Goal: Task Accomplishment & Management: Manage account settings

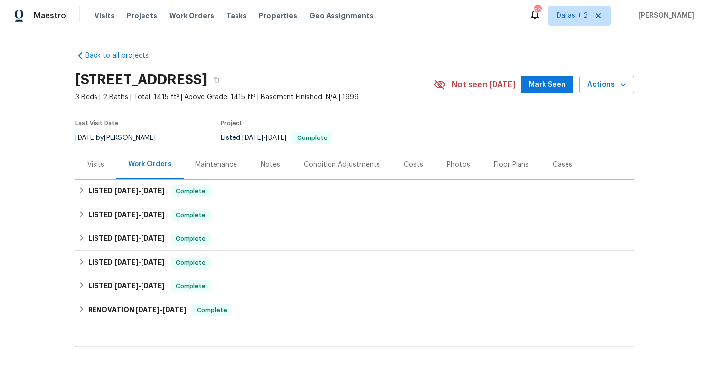
click at [201, 162] on div "Maintenance" at bounding box center [217, 165] width 42 height 10
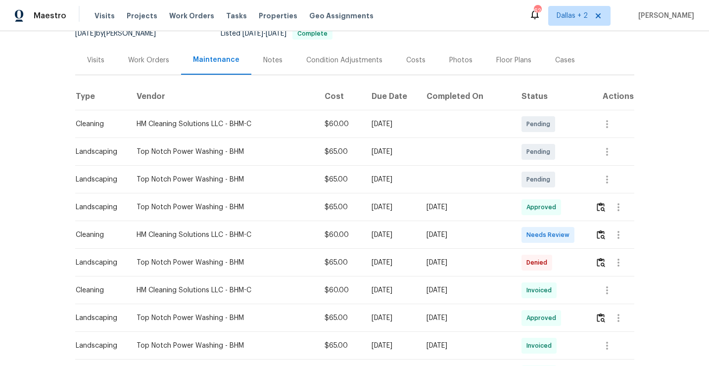
scroll to position [105, 0]
click at [603, 261] on img "button" at bounding box center [601, 261] width 8 height 9
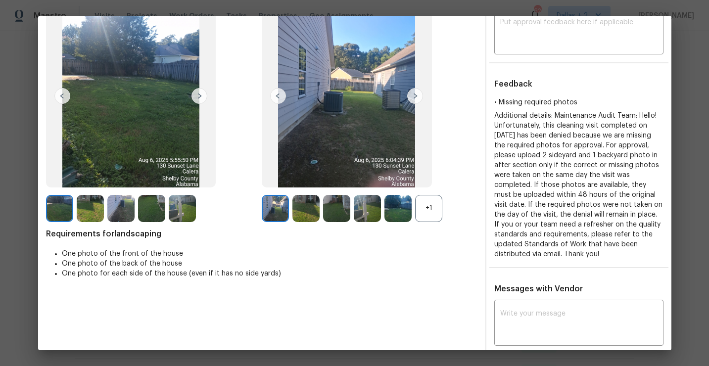
scroll to position [0, 0]
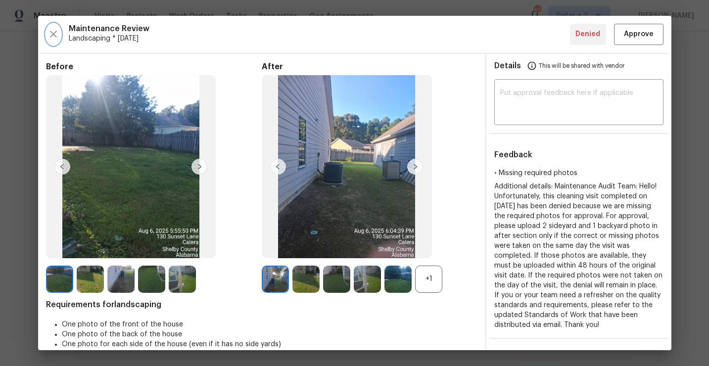
click at [54, 35] on icon "button" at bounding box center [54, 34] width 12 height 12
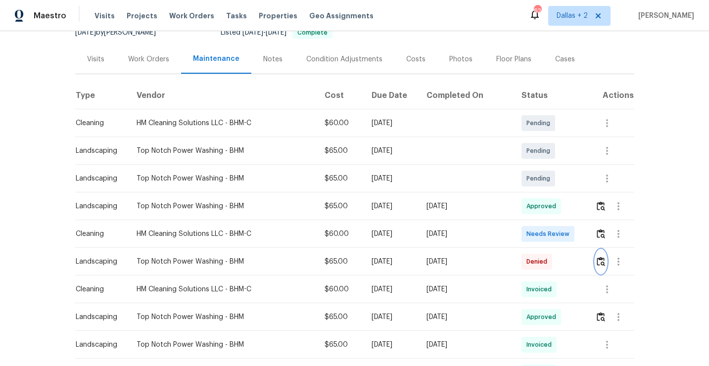
click at [604, 259] on img "button" at bounding box center [601, 261] width 8 height 9
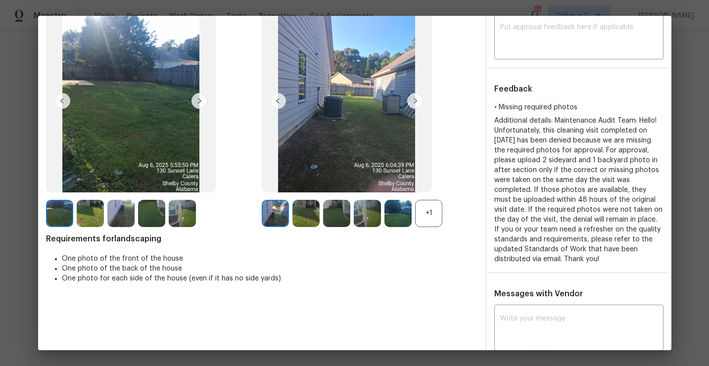
scroll to position [38, 0]
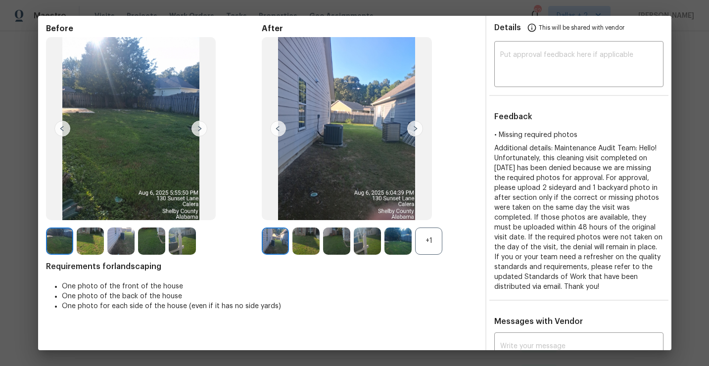
click at [301, 248] on img at bounding box center [306, 241] width 27 height 27
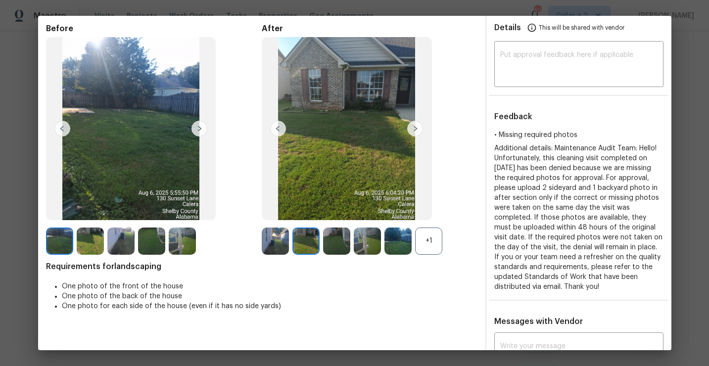
scroll to position [0, 0]
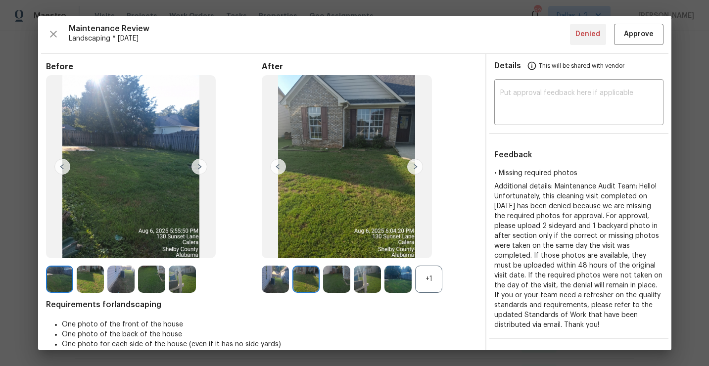
click at [337, 276] on img at bounding box center [336, 279] width 27 height 27
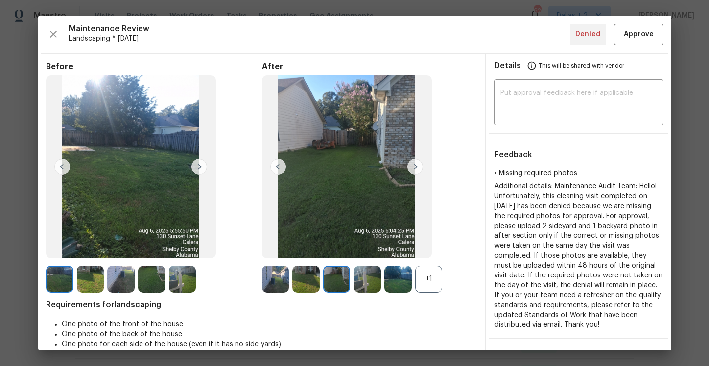
click at [395, 276] on img at bounding box center [398, 279] width 27 height 27
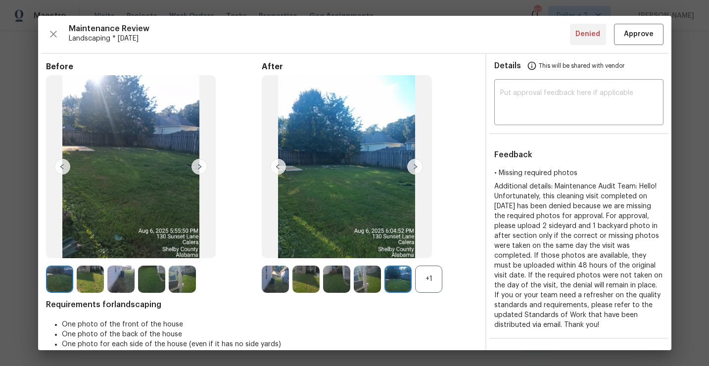
click at [269, 281] on img at bounding box center [275, 279] width 27 height 27
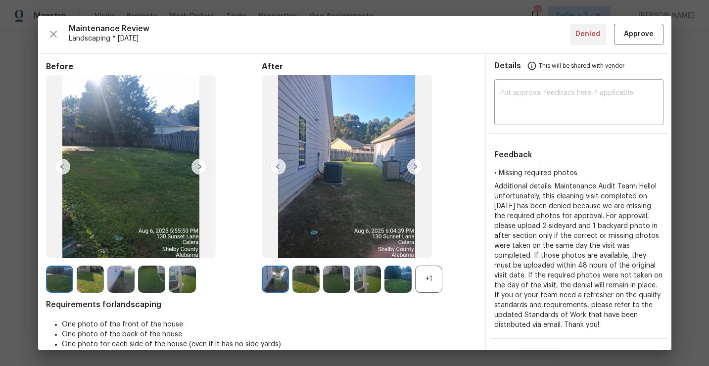
click at [414, 164] on img at bounding box center [415, 167] width 16 height 16
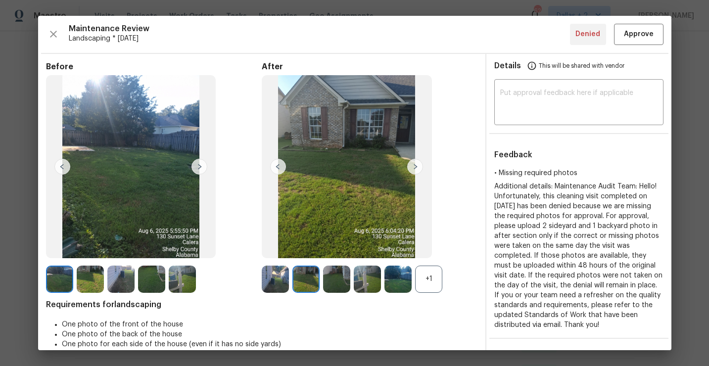
click at [414, 163] on img at bounding box center [415, 167] width 16 height 16
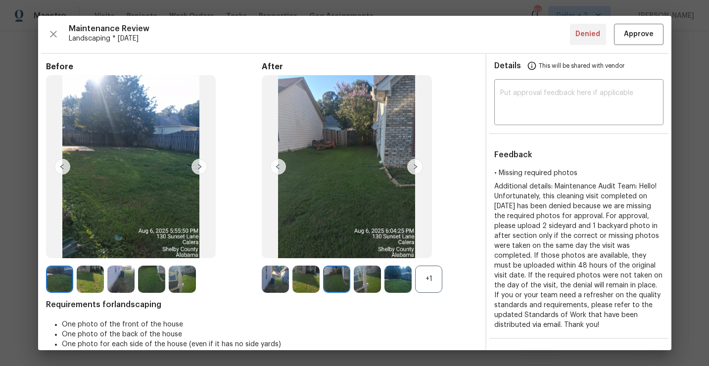
click at [414, 163] on img at bounding box center [415, 167] width 16 height 16
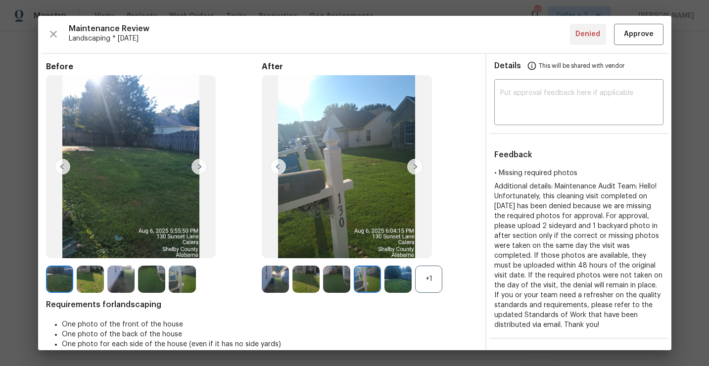
click at [431, 276] on div "+1" at bounding box center [428, 279] width 27 height 27
click at [49, 30] on icon "button" at bounding box center [54, 34] width 12 height 12
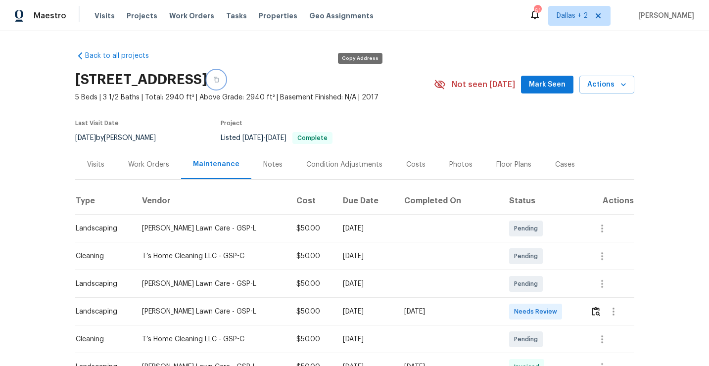
click at [219, 82] on icon "button" at bounding box center [216, 79] width 5 height 5
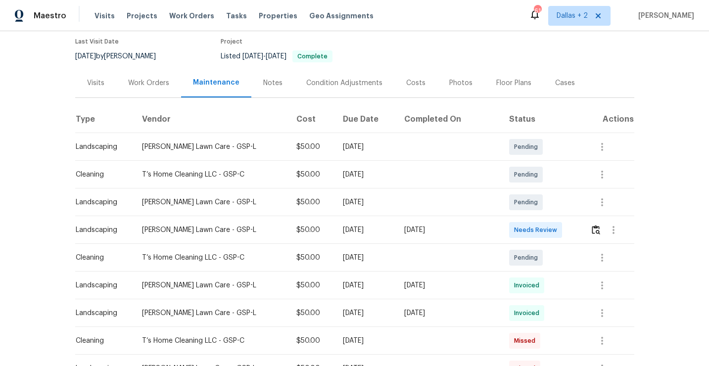
scroll to position [84, 0]
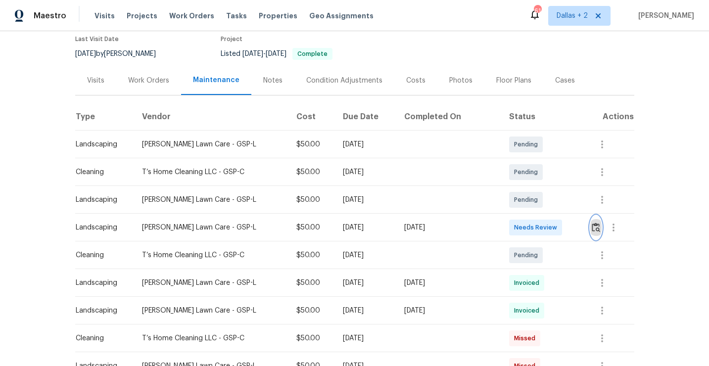
click at [597, 232] on img "button" at bounding box center [596, 227] width 8 height 9
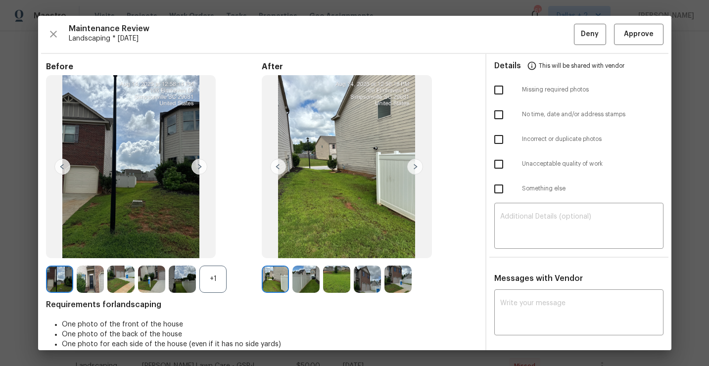
click at [272, 284] on img at bounding box center [275, 279] width 27 height 27
click at [64, 277] on img at bounding box center [59, 279] width 27 height 27
click at [93, 279] on img at bounding box center [90, 279] width 27 height 27
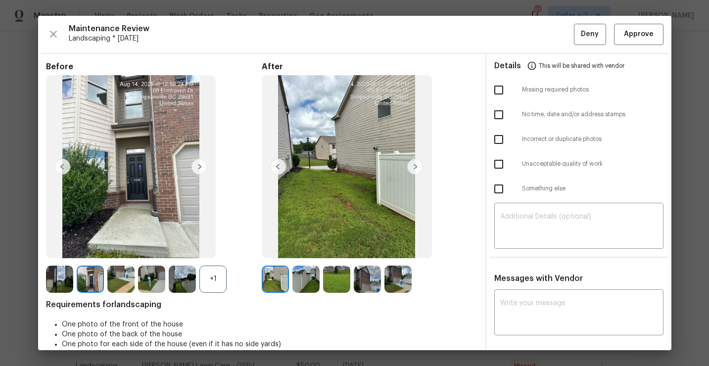
click at [400, 281] on img at bounding box center [398, 279] width 27 height 27
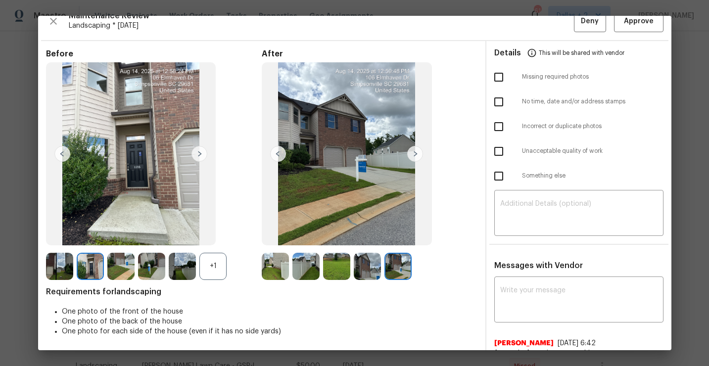
scroll to position [9, 0]
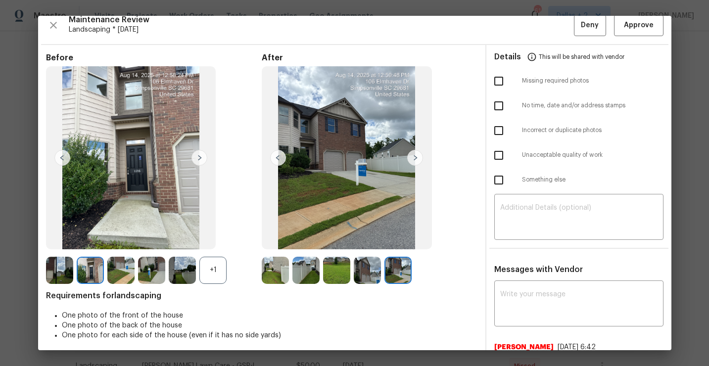
click at [313, 267] on img at bounding box center [306, 270] width 27 height 27
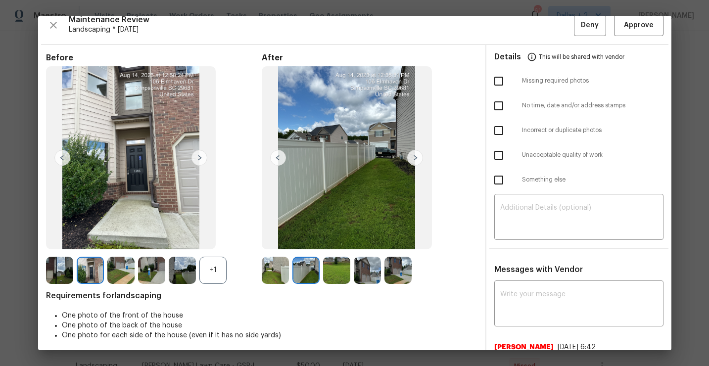
click at [334, 270] on img at bounding box center [336, 270] width 27 height 27
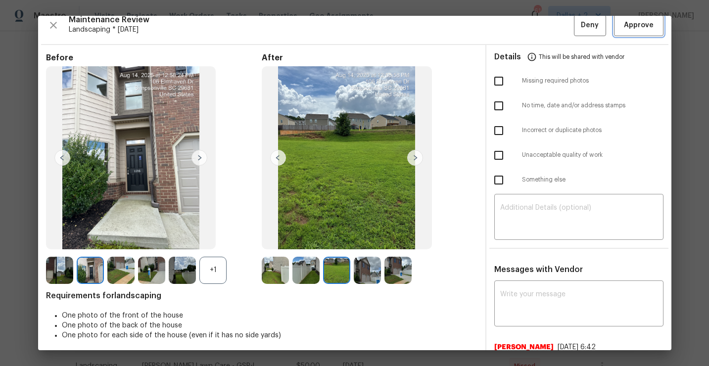
click at [637, 29] on span "Approve" at bounding box center [639, 25] width 30 height 12
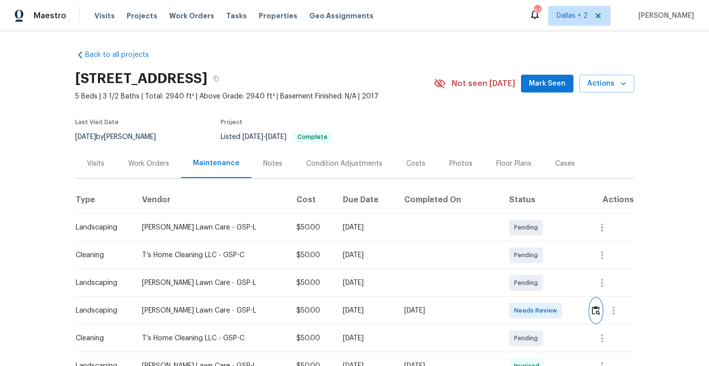
scroll to position [0, 0]
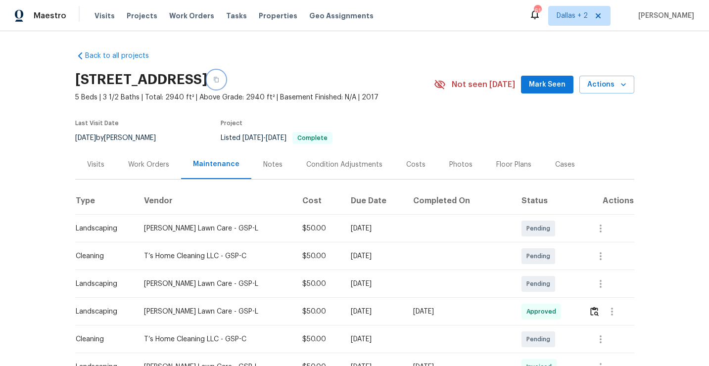
click at [219, 78] on icon "button" at bounding box center [216, 79] width 5 height 5
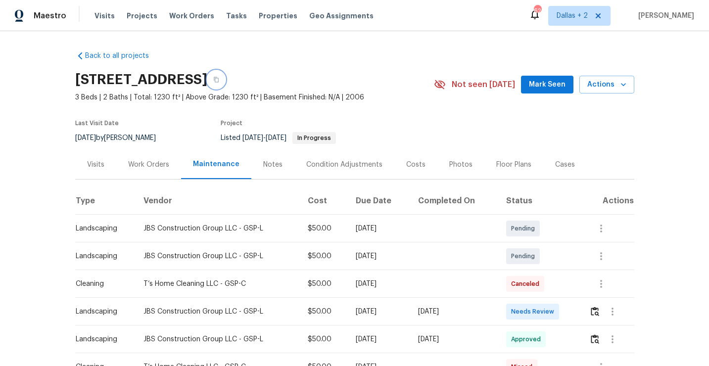
click at [219, 80] on icon "button" at bounding box center [216, 80] width 6 height 6
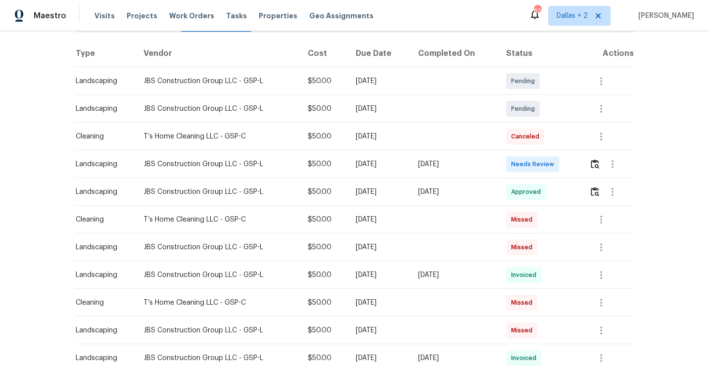
scroll to position [155, 0]
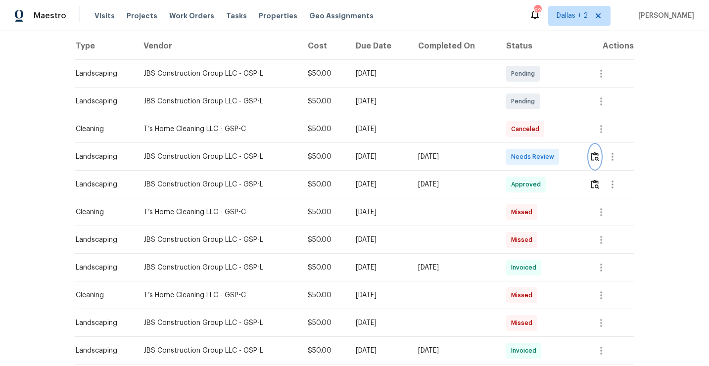
click at [596, 152] on img "button" at bounding box center [595, 156] width 8 height 9
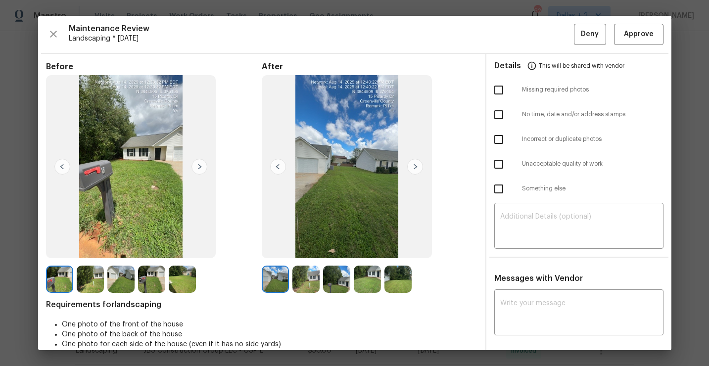
click at [51, 273] on img at bounding box center [59, 279] width 27 height 27
click at [267, 269] on img at bounding box center [275, 279] width 27 height 27
click at [313, 285] on img at bounding box center [306, 279] width 27 height 27
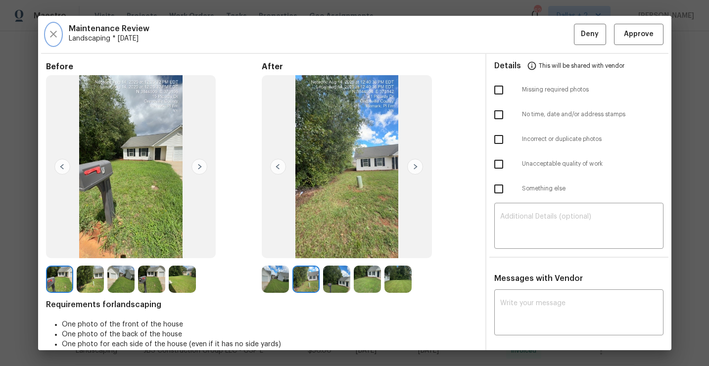
click at [59, 34] on icon "button" at bounding box center [54, 34] width 12 height 12
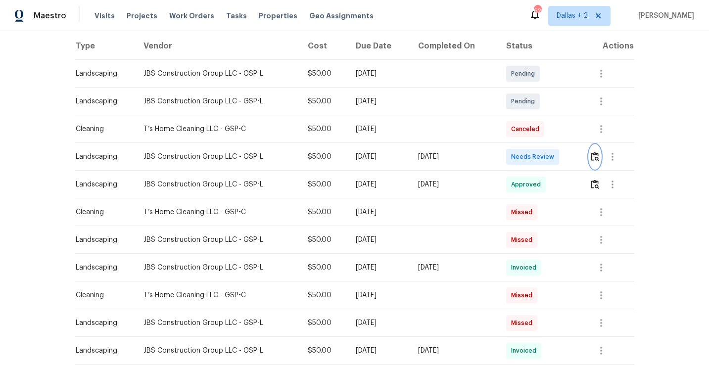
scroll to position [0, 0]
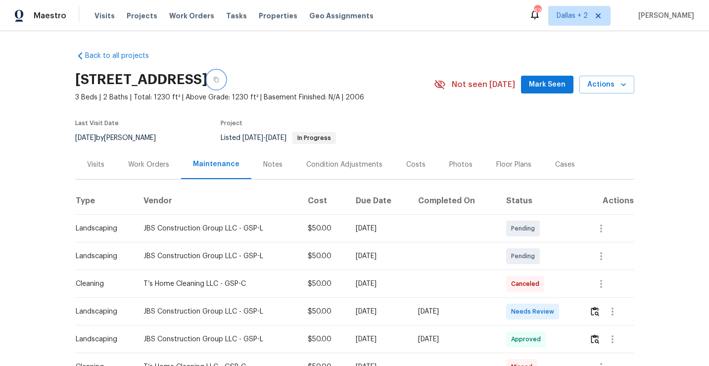
click at [225, 76] on button "button" at bounding box center [216, 80] width 18 height 18
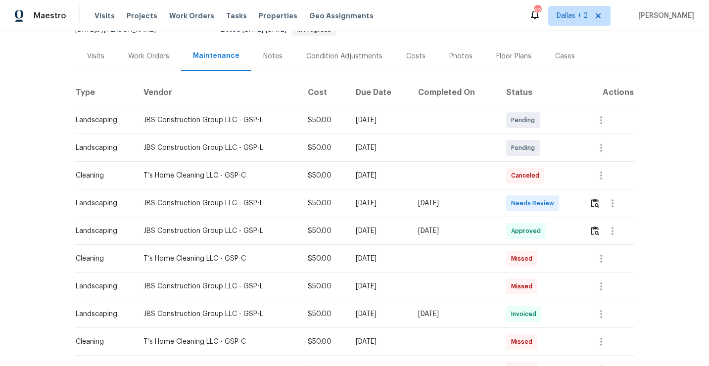
scroll to position [128, 0]
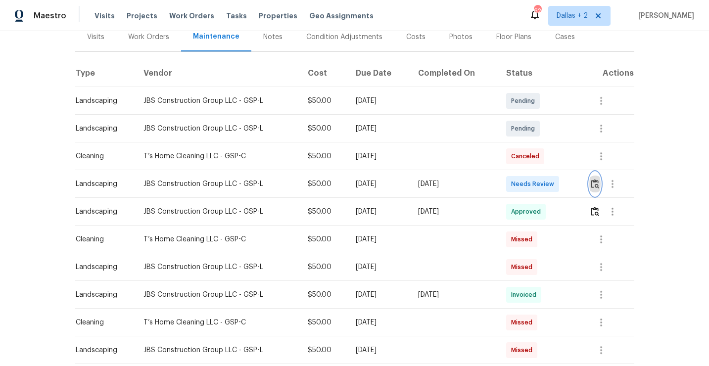
click at [600, 187] on img "button" at bounding box center [595, 183] width 8 height 9
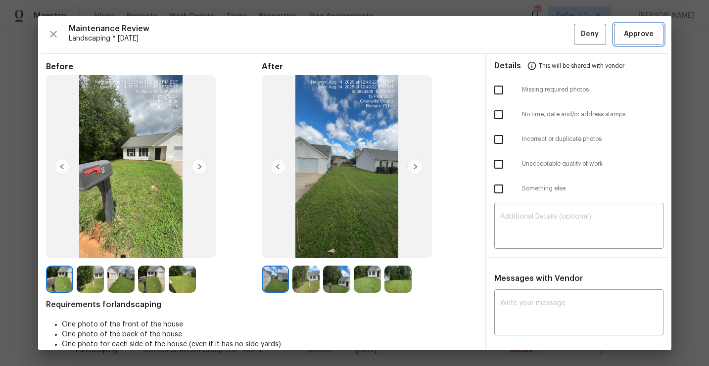
click at [633, 36] on span "Approve" at bounding box center [639, 34] width 30 height 12
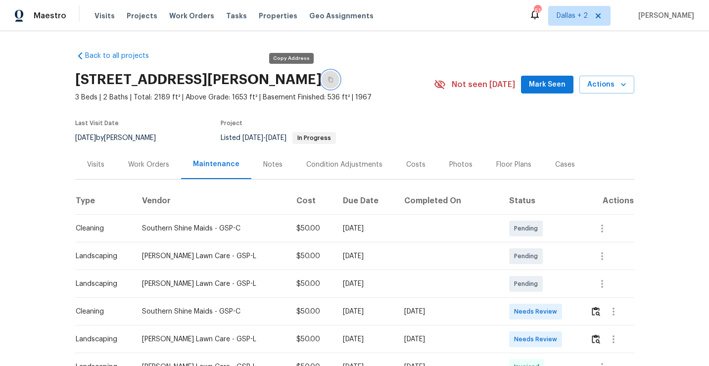
click at [322, 83] on button "button" at bounding box center [331, 80] width 18 height 18
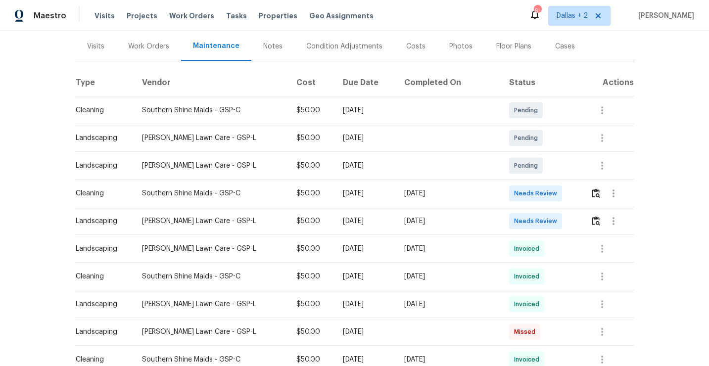
scroll to position [137, 0]
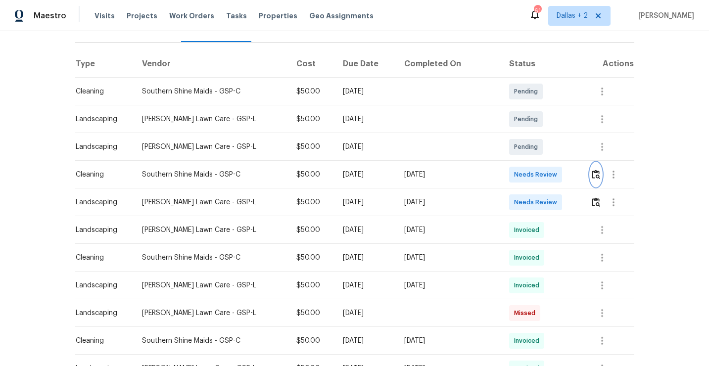
click at [597, 171] on img "button" at bounding box center [596, 174] width 8 height 9
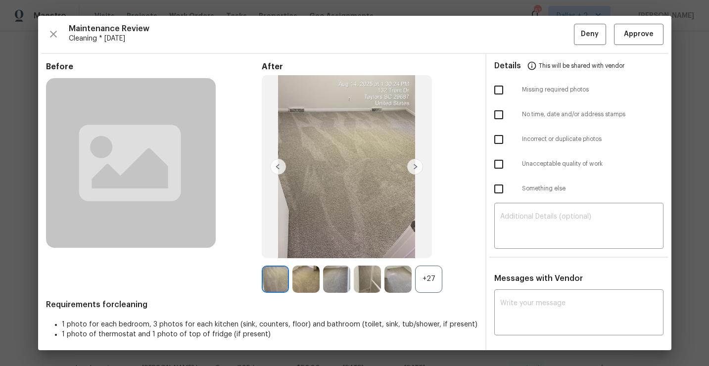
click at [434, 283] on div "+27" at bounding box center [428, 279] width 27 height 27
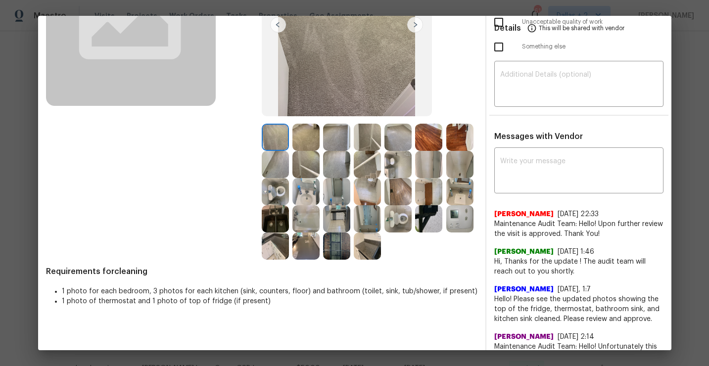
scroll to position [119, 0]
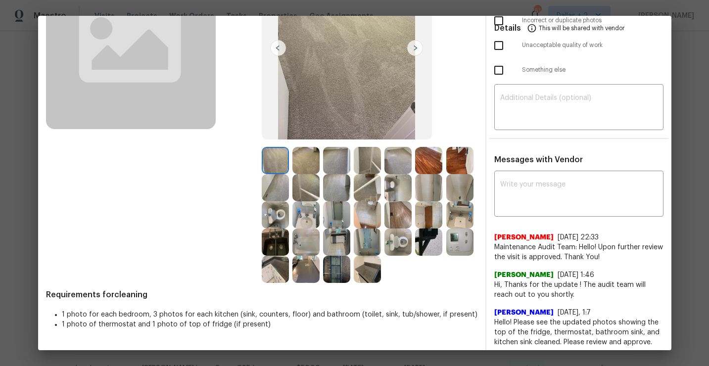
click at [359, 276] on img at bounding box center [367, 269] width 27 height 27
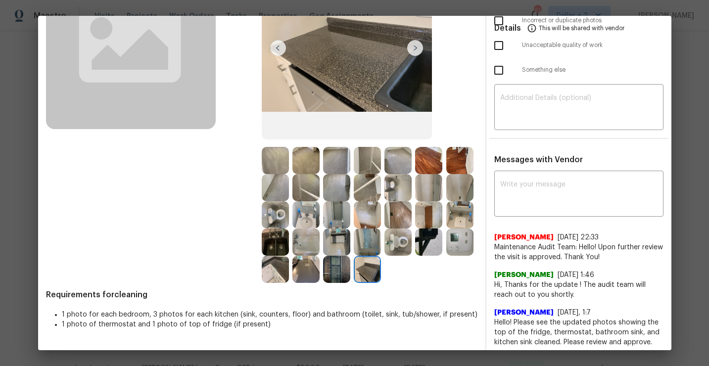
click at [285, 161] on img at bounding box center [275, 160] width 27 height 27
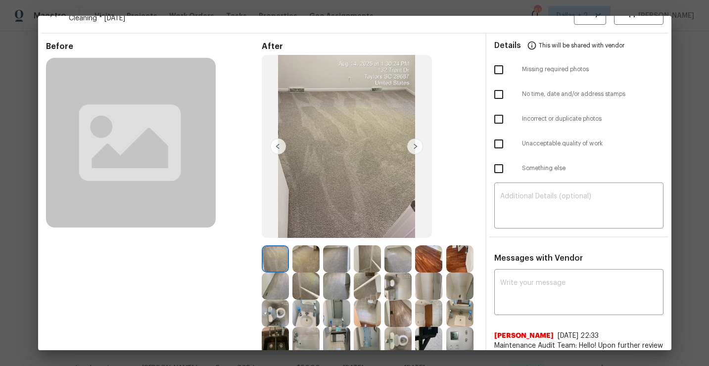
scroll to position [5, 0]
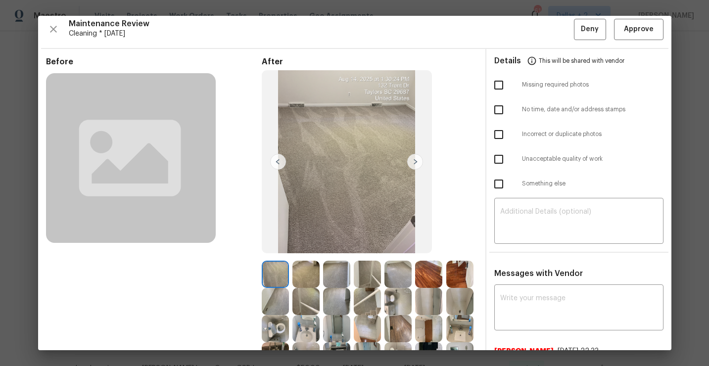
click at [411, 167] on img at bounding box center [415, 162] width 16 height 16
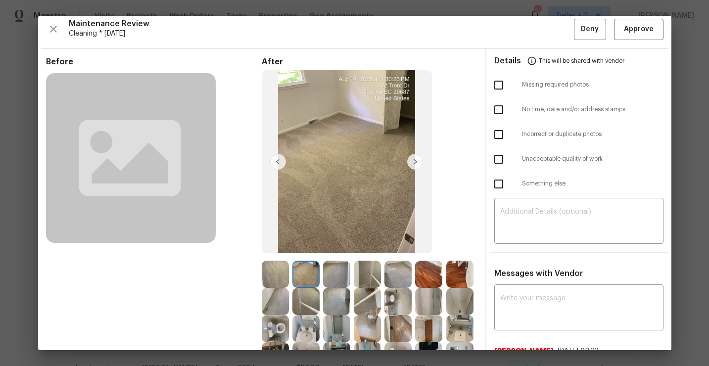
click at [415, 162] on img at bounding box center [415, 162] width 16 height 16
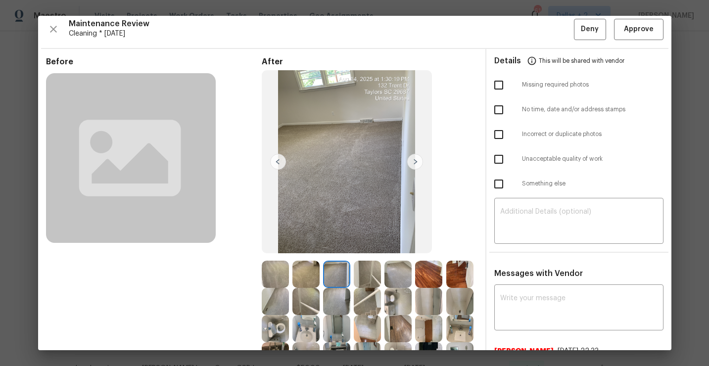
click at [415, 162] on img at bounding box center [415, 162] width 16 height 16
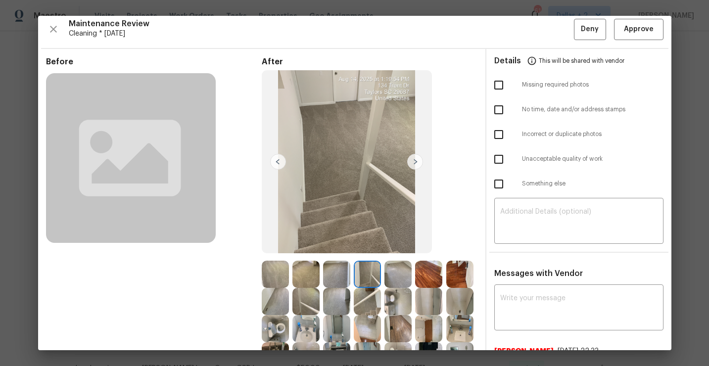
click at [413, 163] on img at bounding box center [415, 162] width 16 height 16
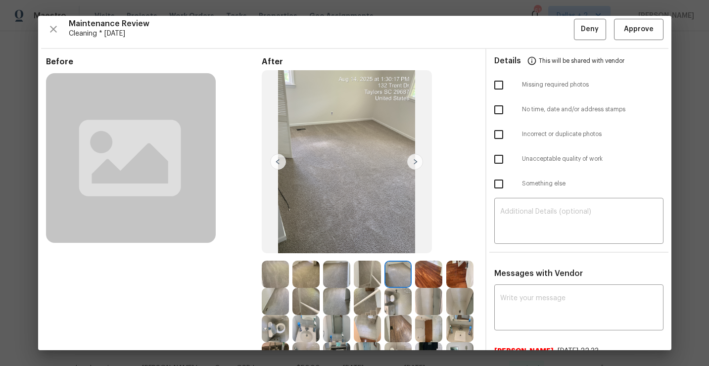
click at [413, 163] on img at bounding box center [415, 162] width 16 height 16
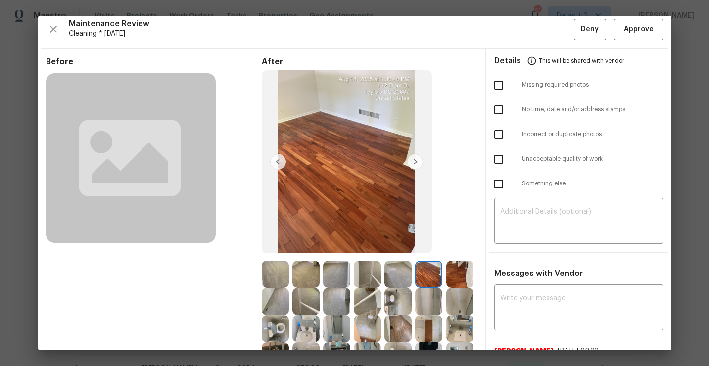
click at [413, 164] on img at bounding box center [415, 162] width 16 height 16
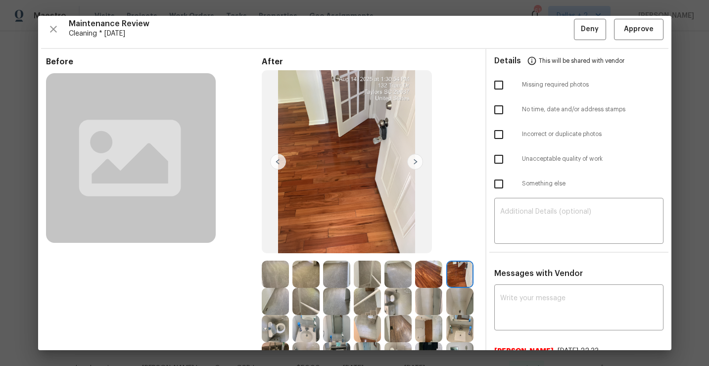
click at [413, 164] on img at bounding box center [415, 162] width 16 height 16
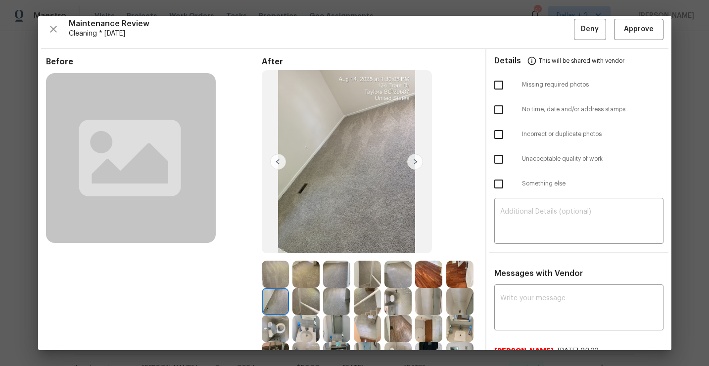
scroll to position [41, 0]
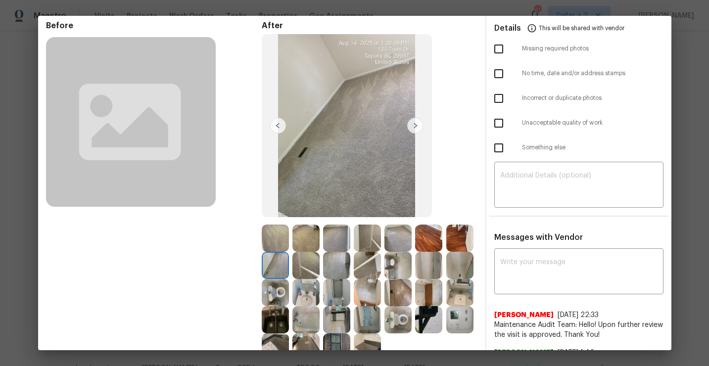
click at [413, 125] on img at bounding box center [415, 126] width 16 height 16
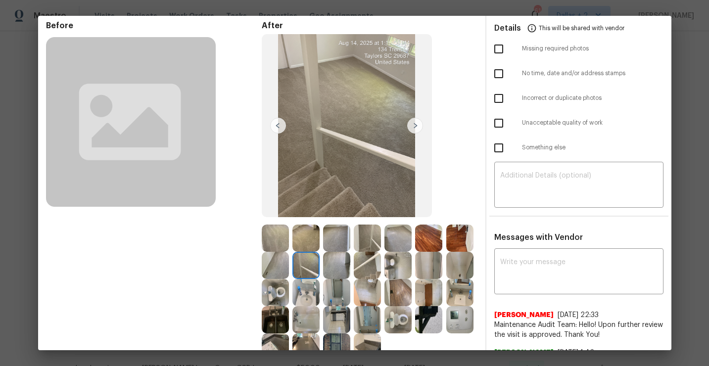
click at [414, 125] on img at bounding box center [415, 126] width 16 height 16
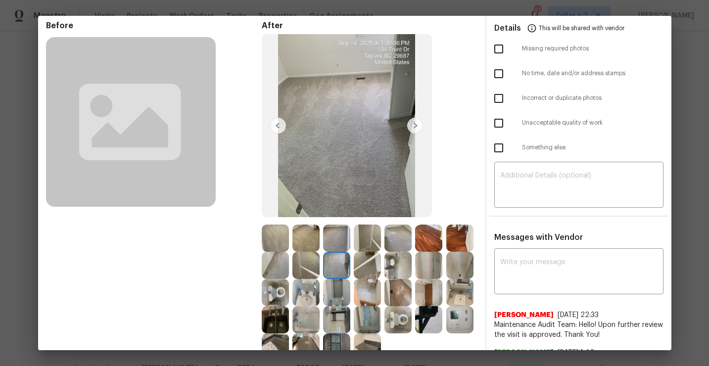
click at [414, 125] on img at bounding box center [415, 126] width 16 height 16
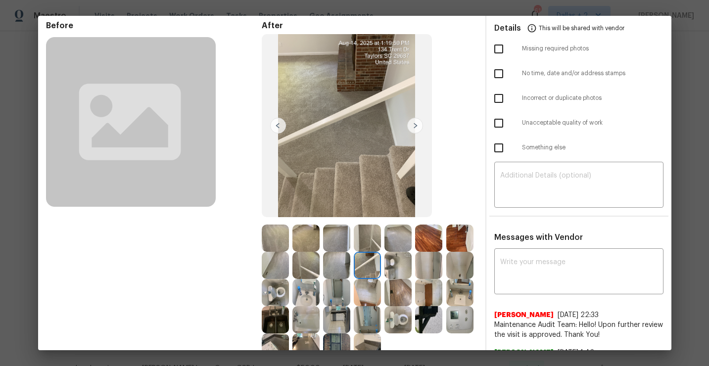
click at [414, 125] on img at bounding box center [415, 126] width 16 height 16
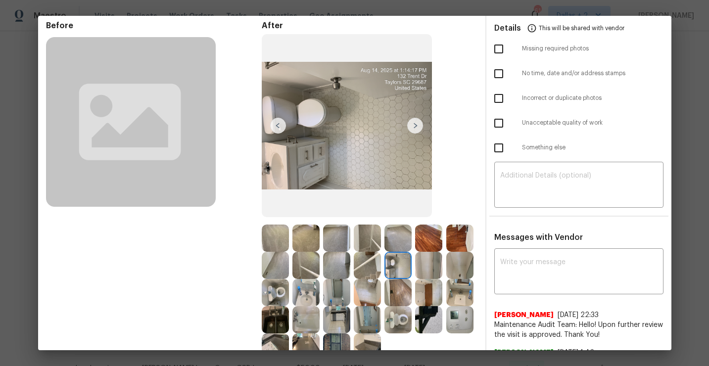
click at [460, 323] on img at bounding box center [460, 319] width 27 height 27
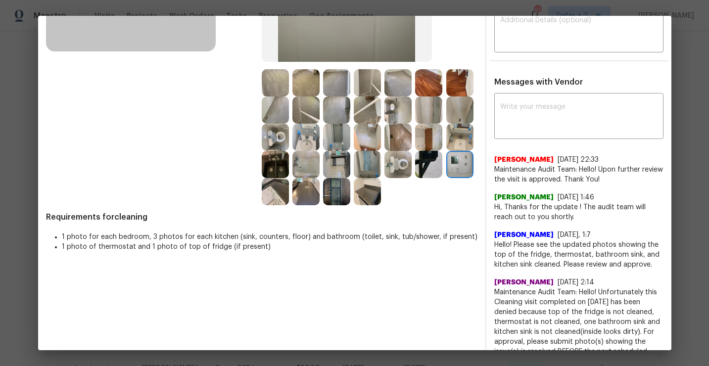
scroll to position [184, 0]
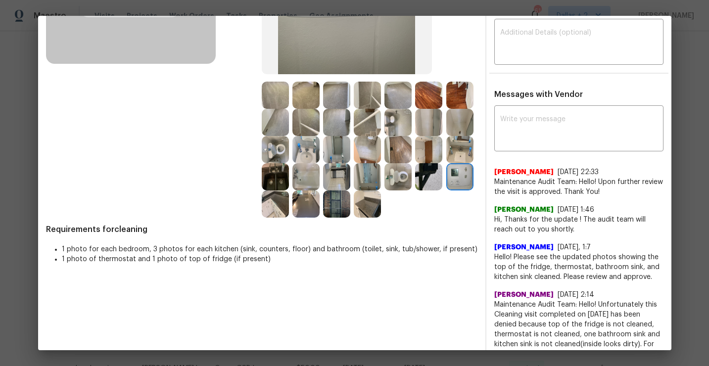
click at [307, 144] on img at bounding box center [306, 149] width 27 height 27
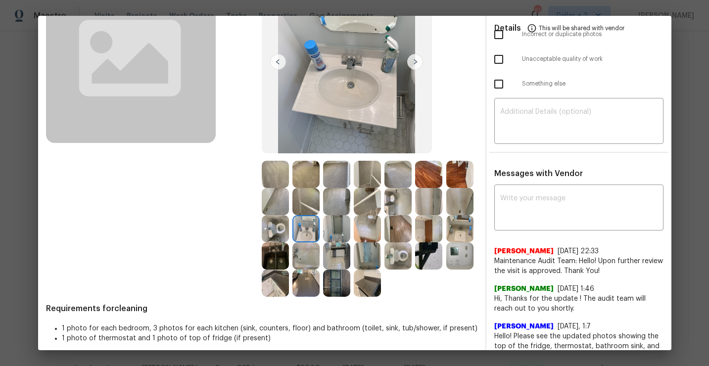
scroll to position [102, 0]
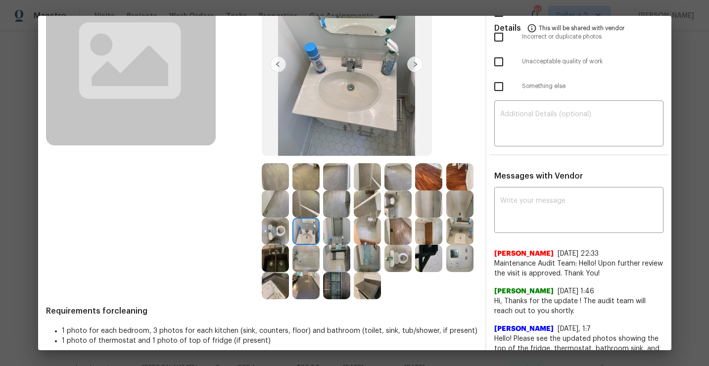
click at [400, 253] on img at bounding box center [398, 258] width 27 height 27
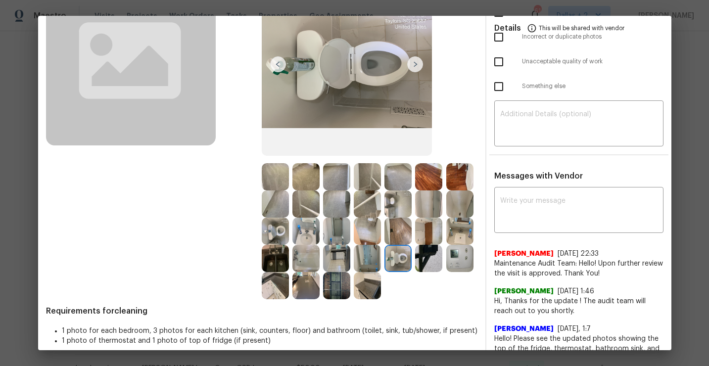
click at [334, 282] on img at bounding box center [336, 285] width 27 height 27
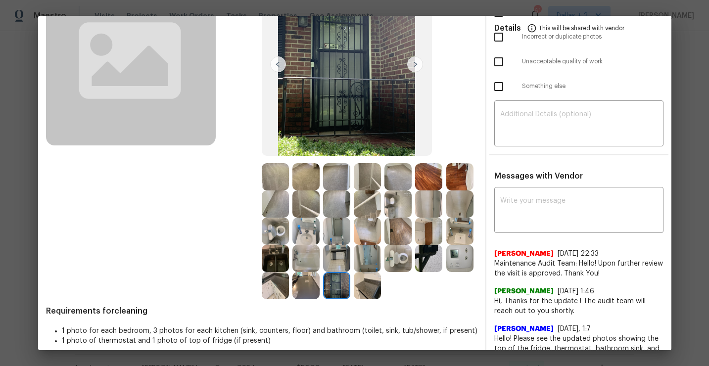
click at [458, 236] on img at bounding box center [460, 231] width 27 height 27
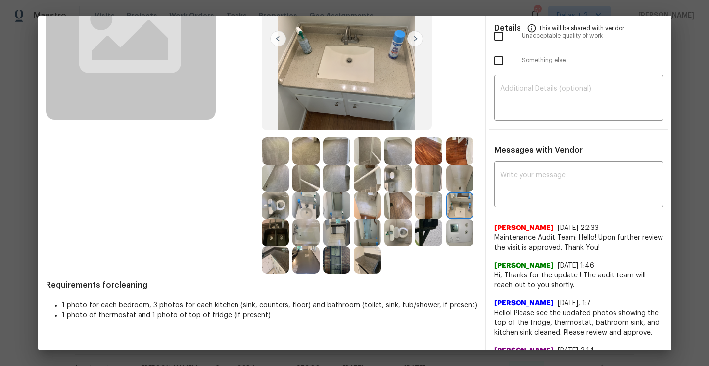
scroll to position [124, 0]
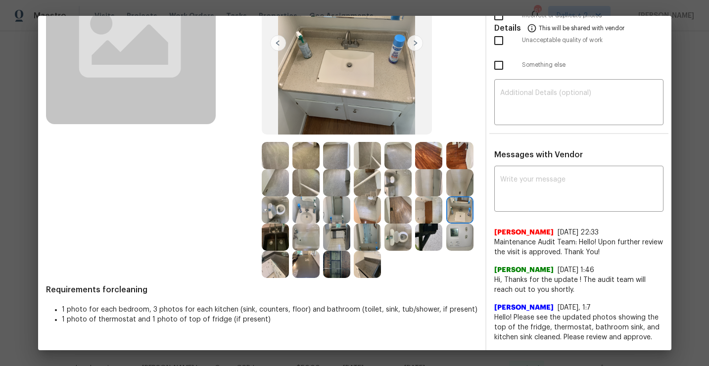
click at [461, 239] on img at bounding box center [460, 237] width 27 height 27
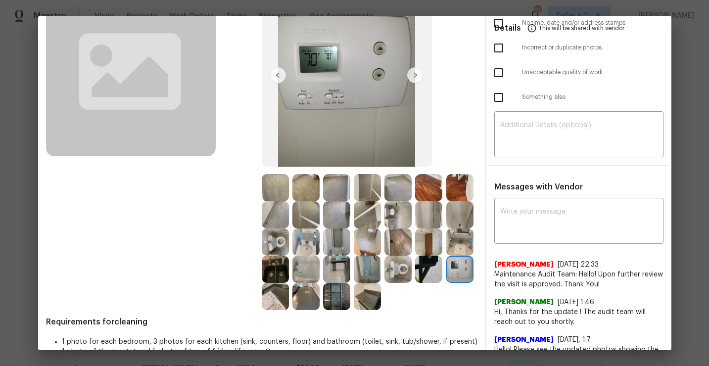
scroll to position [95, 0]
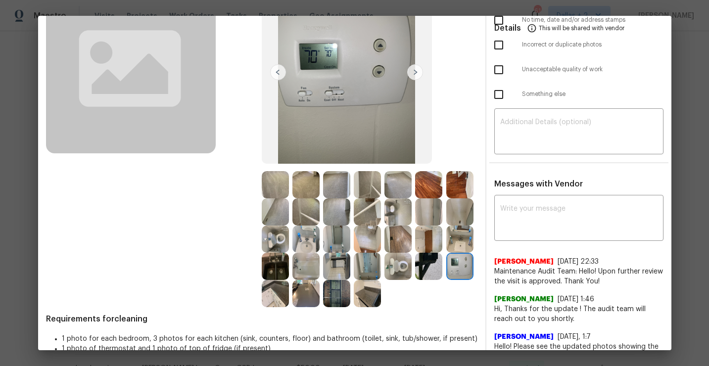
click at [304, 243] on img at bounding box center [306, 239] width 27 height 27
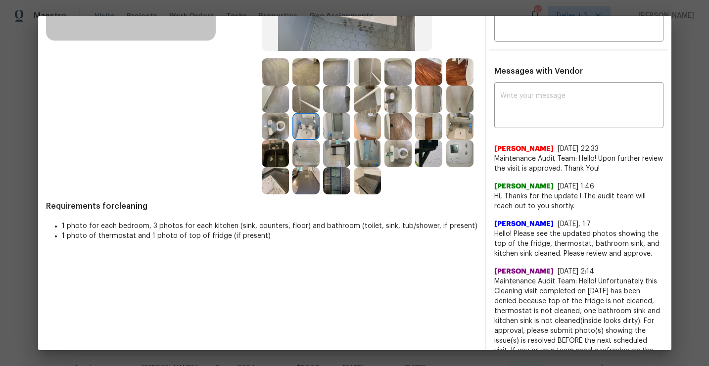
scroll to position [207, 0]
click at [333, 155] on img at bounding box center [336, 154] width 27 height 27
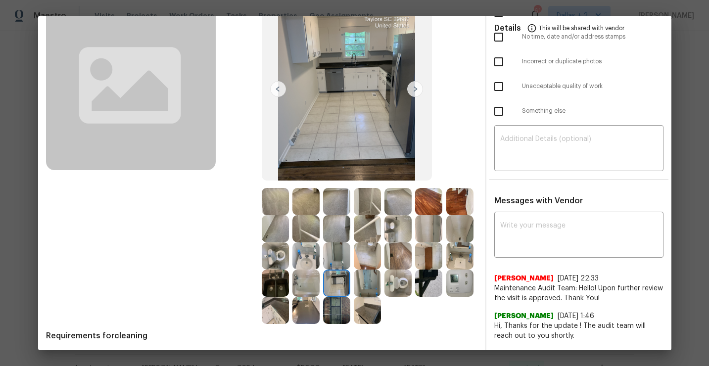
scroll to position [79, 0]
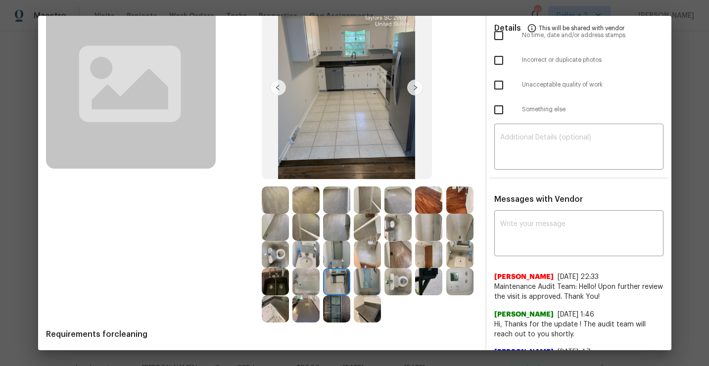
click at [303, 306] on img at bounding box center [306, 309] width 27 height 27
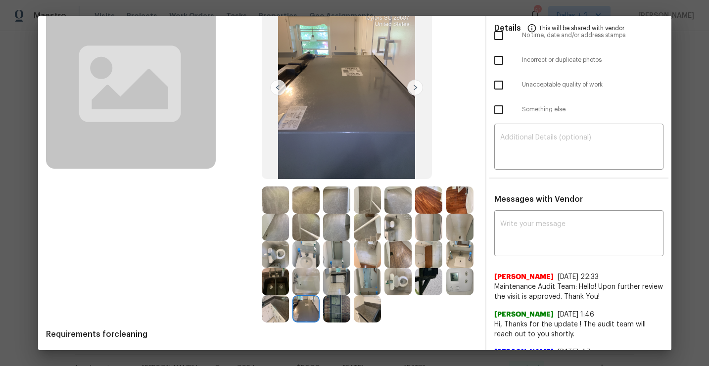
scroll to position [0, 0]
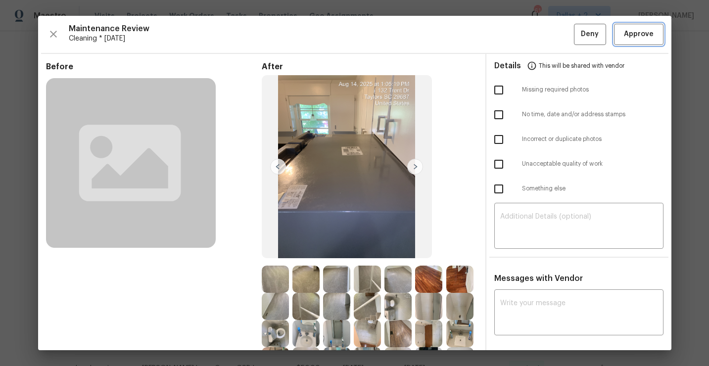
click at [635, 31] on span "Approve" at bounding box center [639, 34] width 30 height 12
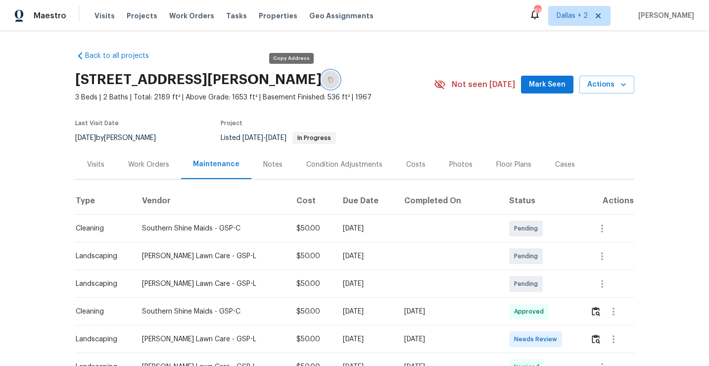
click at [328, 82] on icon "button" at bounding box center [331, 80] width 6 height 6
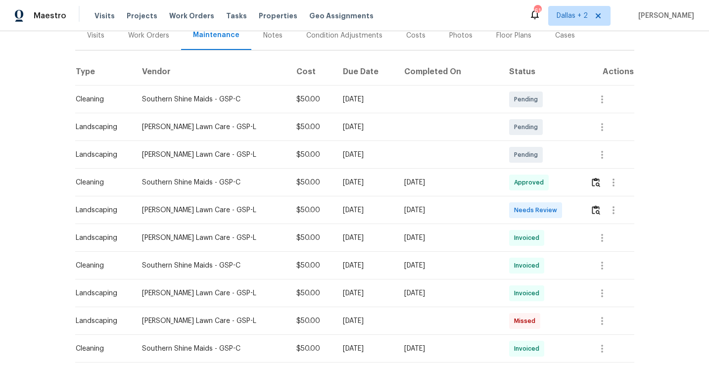
scroll to position [9, 0]
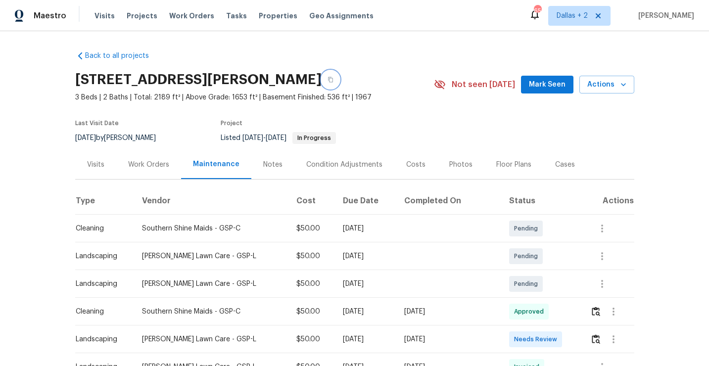
click at [328, 79] on icon "button" at bounding box center [331, 80] width 6 height 6
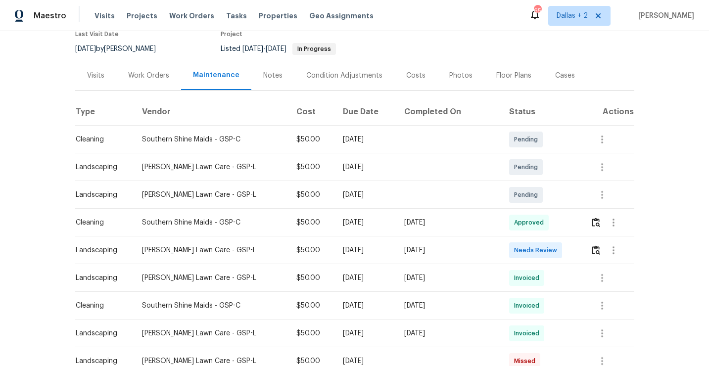
scroll to position [92, 0]
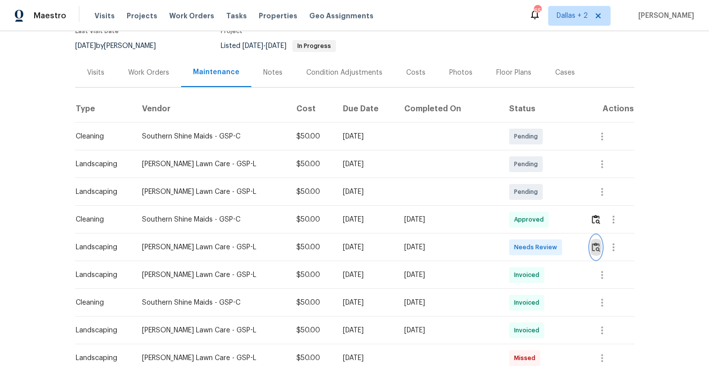
click at [597, 245] on img "button" at bounding box center [596, 247] width 8 height 9
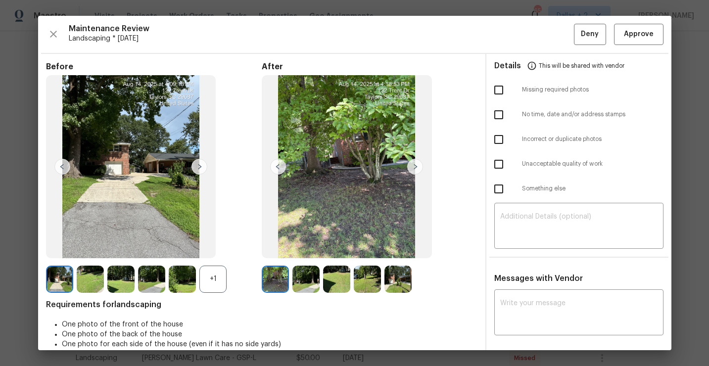
click at [211, 277] on div "+1" at bounding box center [213, 279] width 27 height 27
click at [61, 275] on img at bounding box center [59, 279] width 27 height 27
click at [217, 287] on img at bounding box center [213, 279] width 27 height 27
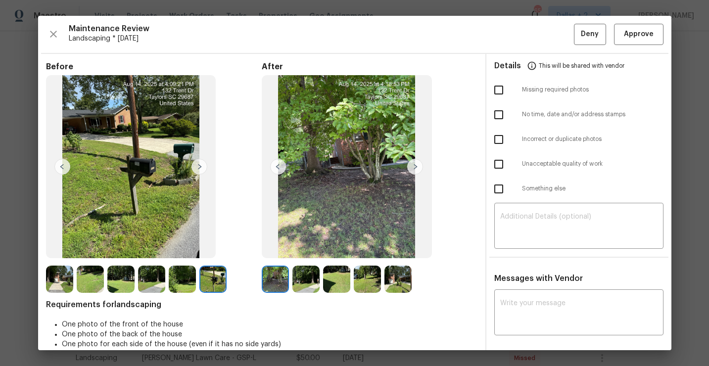
click at [304, 277] on img at bounding box center [306, 279] width 27 height 27
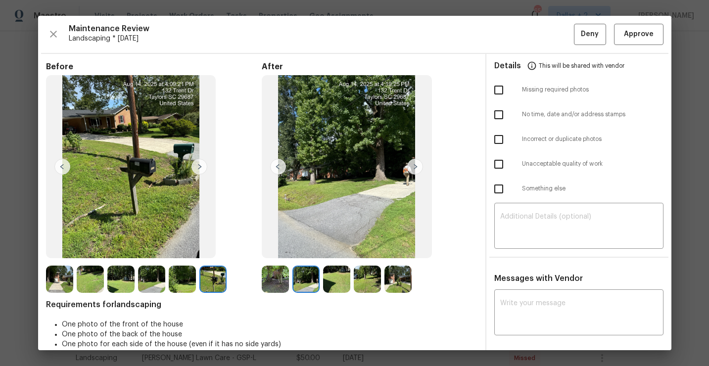
click at [331, 278] on img at bounding box center [336, 279] width 27 height 27
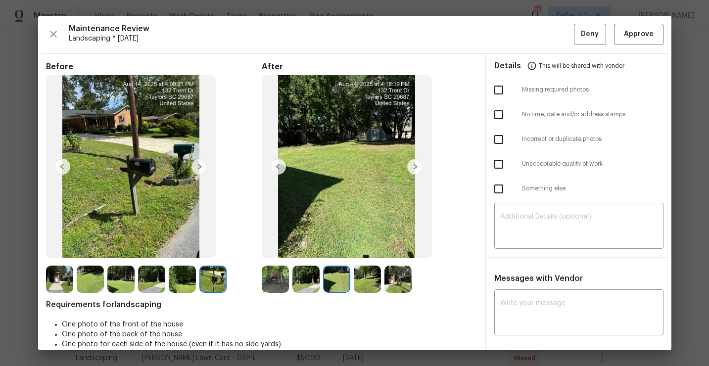
click at [365, 283] on img at bounding box center [367, 279] width 27 height 27
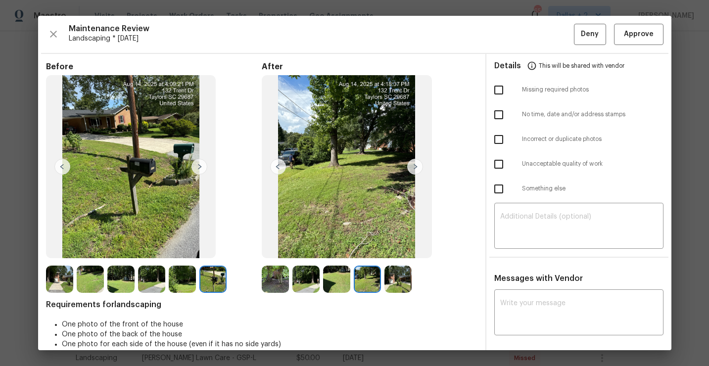
click at [405, 285] on img at bounding box center [398, 279] width 27 height 27
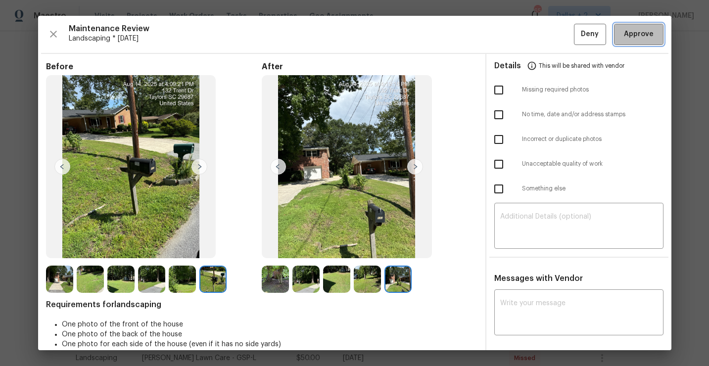
click at [645, 41] on button "Approve" at bounding box center [639, 34] width 50 height 21
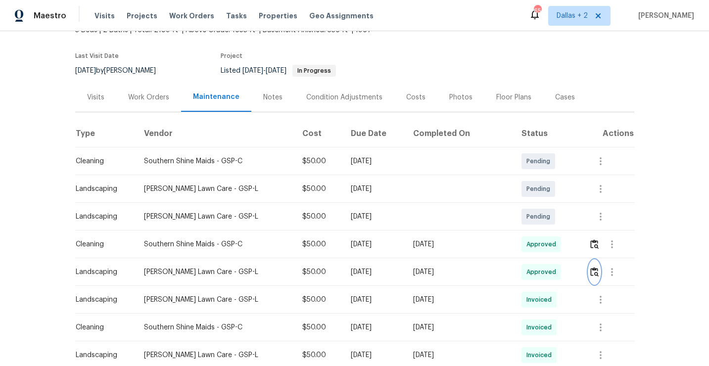
scroll to position [0, 0]
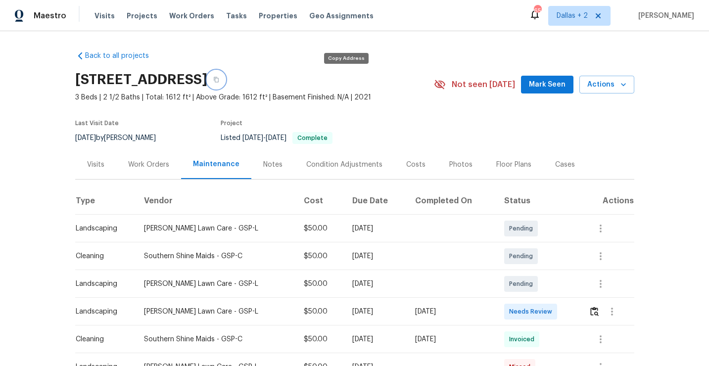
click at [219, 79] on icon "button" at bounding box center [216, 80] width 6 height 6
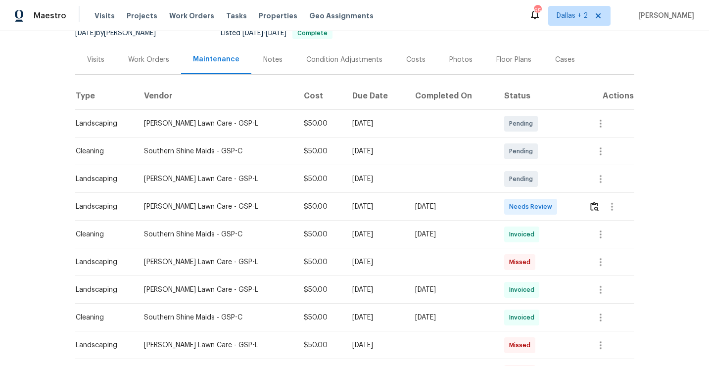
scroll to position [109, 0]
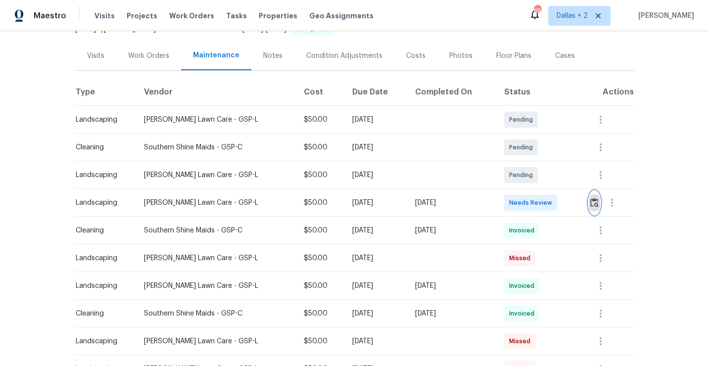
click at [593, 203] on img "button" at bounding box center [595, 202] width 8 height 9
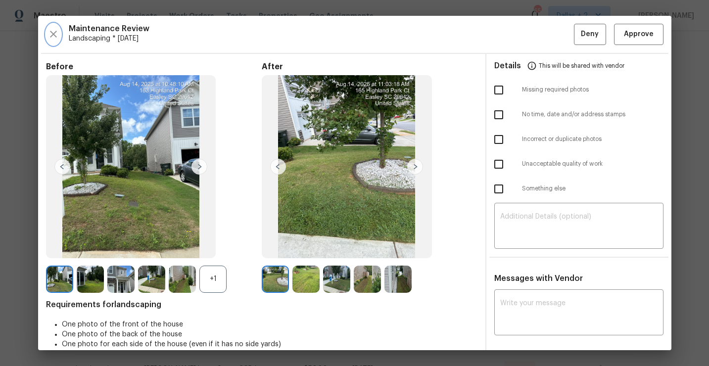
click at [58, 35] on icon "button" at bounding box center [54, 34] width 12 height 12
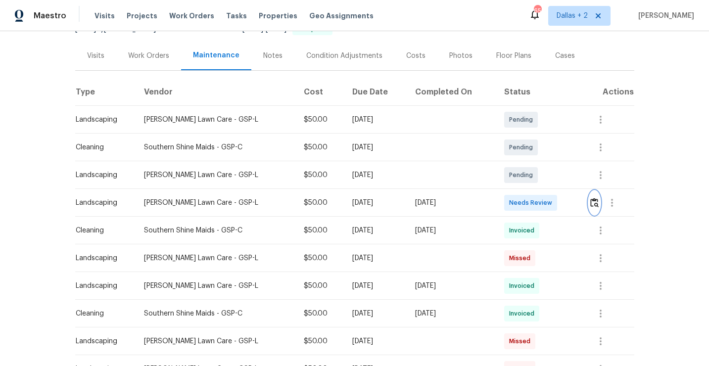
scroll to position [0, 0]
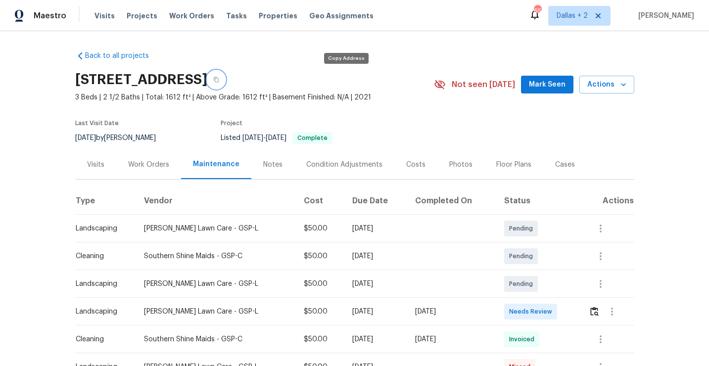
click at [219, 77] on icon "button" at bounding box center [216, 79] width 5 height 5
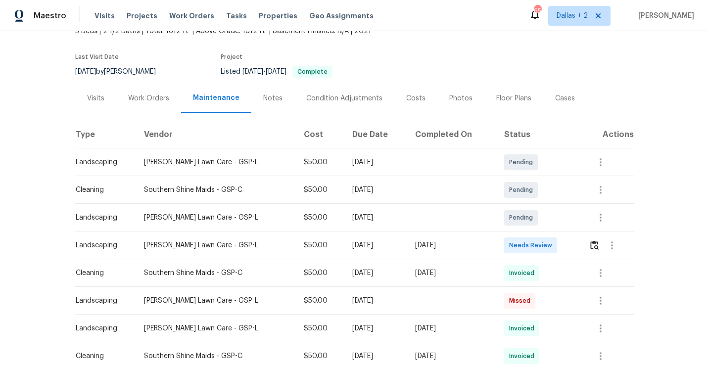
scroll to position [83, 0]
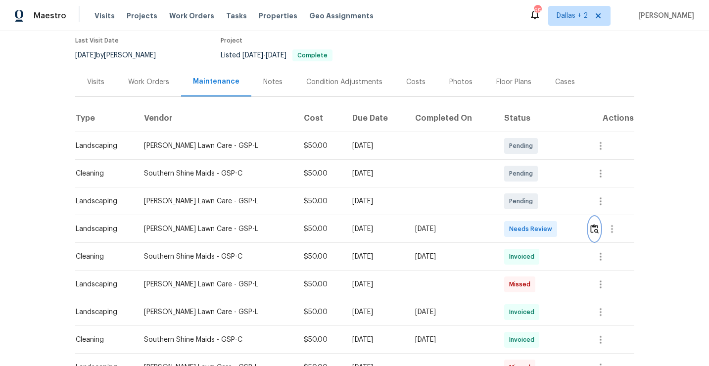
click at [598, 229] on img "button" at bounding box center [595, 228] width 8 height 9
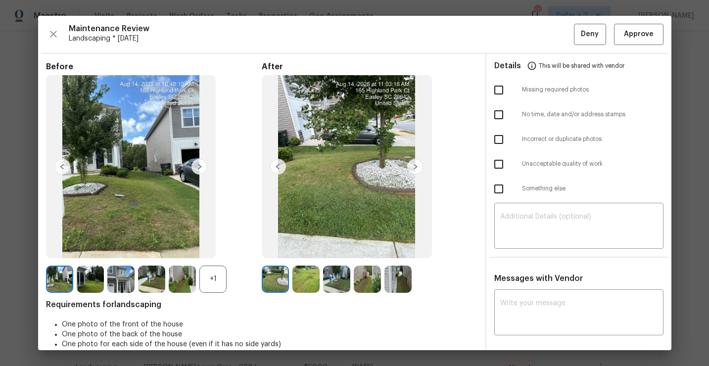
click at [213, 281] on div "+1" at bounding box center [213, 279] width 27 height 27
click at [391, 268] on img at bounding box center [398, 279] width 27 height 27
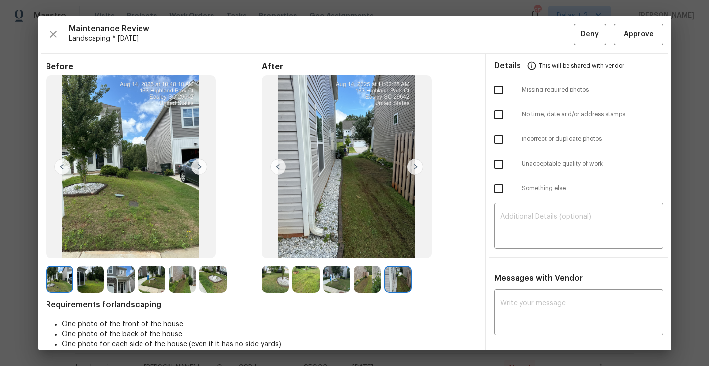
click at [158, 277] on img at bounding box center [151, 279] width 27 height 27
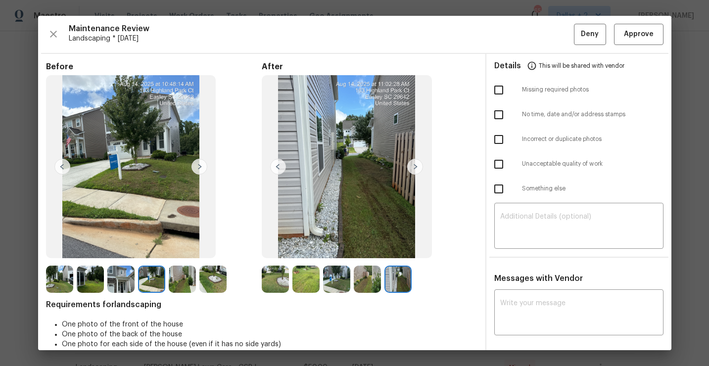
click at [279, 282] on img at bounding box center [275, 279] width 27 height 27
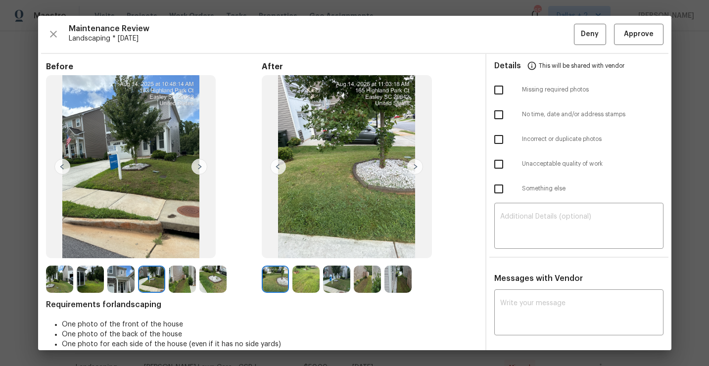
click at [414, 167] on img at bounding box center [415, 167] width 16 height 16
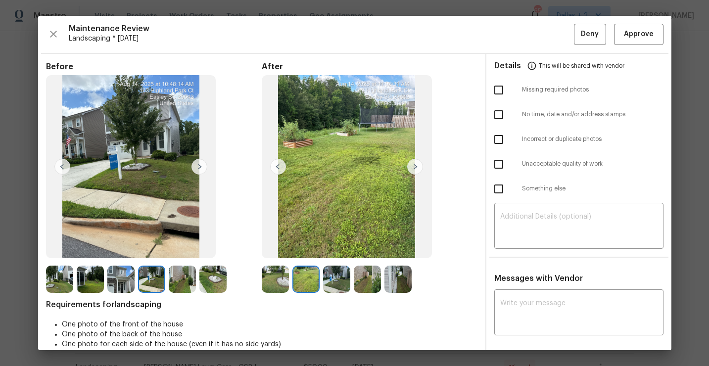
click at [414, 167] on img at bounding box center [415, 167] width 16 height 16
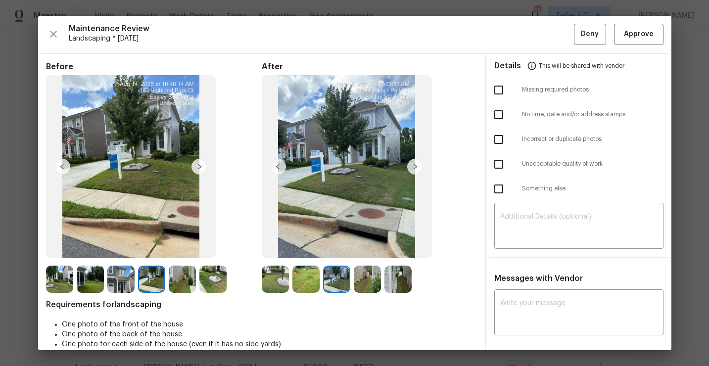
click at [420, 166] on img at bounding box center [415, 167] width 16 height 16
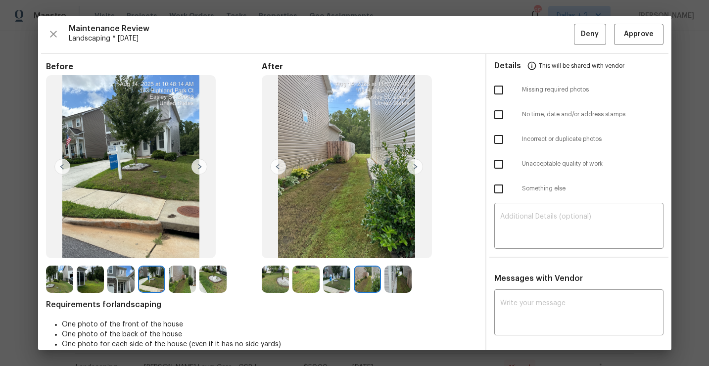
click at [415, 166] on img at bounding box center [415, 167] width 16 height 16
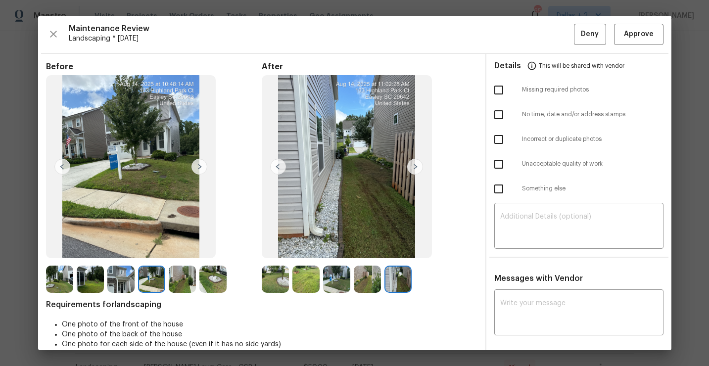
click at [58, 275] on img at bounding box center [59, 279] width 27 height 27
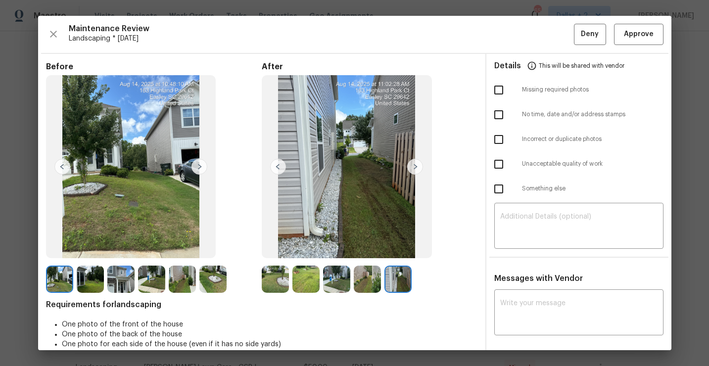
click at [200, 168] on img at bounding box center [200, 167] width 16 height 16
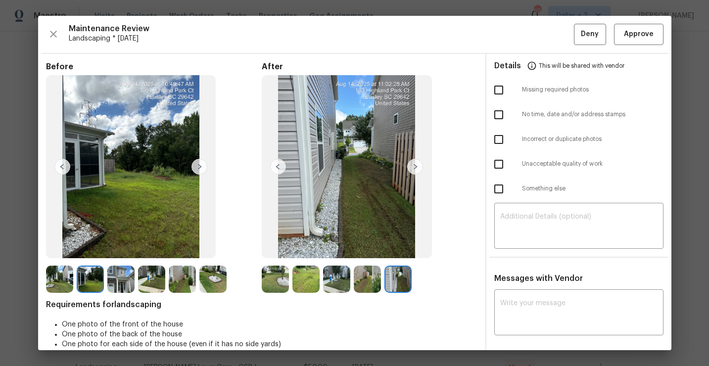
click at [120, 282] on img at bounding box center [120, 279] width 27 height 27
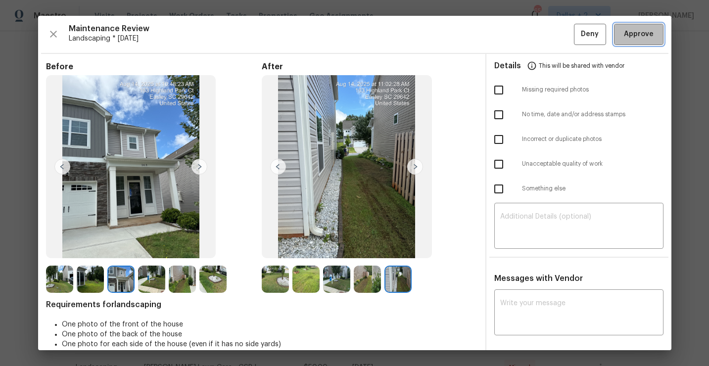
click at [643, 43] on button "Approve" at bounding box center [639, 34] width 50 height 21
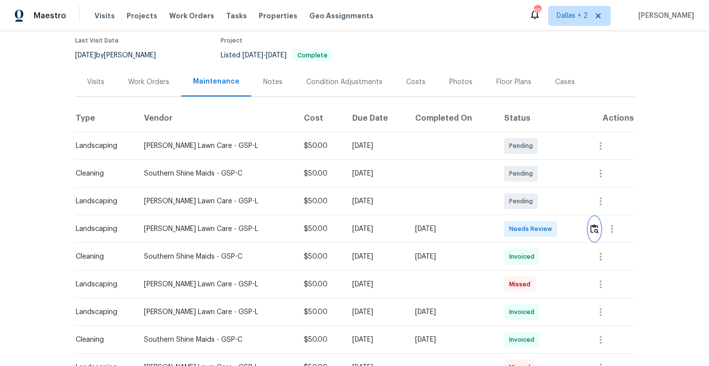
scroll to position [0, 0]
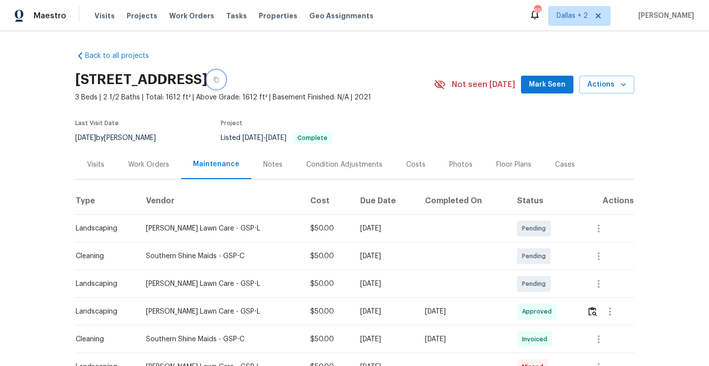
click at [225, 72] on button "button" at bounding box center [216, 80] width 18 height 18
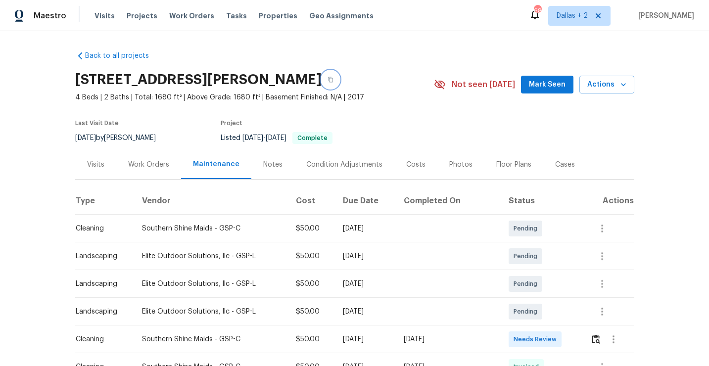
click at [328, 81] on icon "button" at bounding box center [330, 79] width 5 height 5
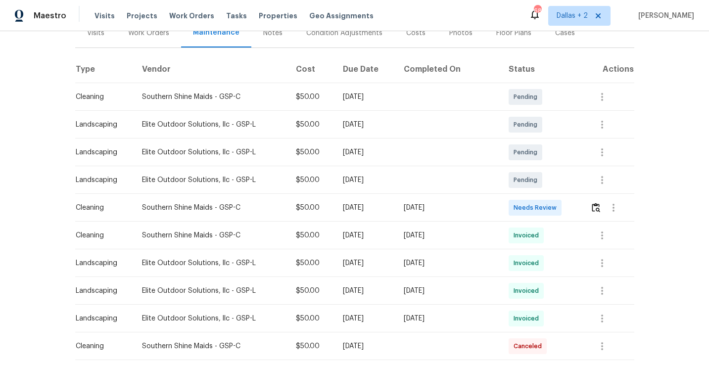
scroll to position [147, 0]
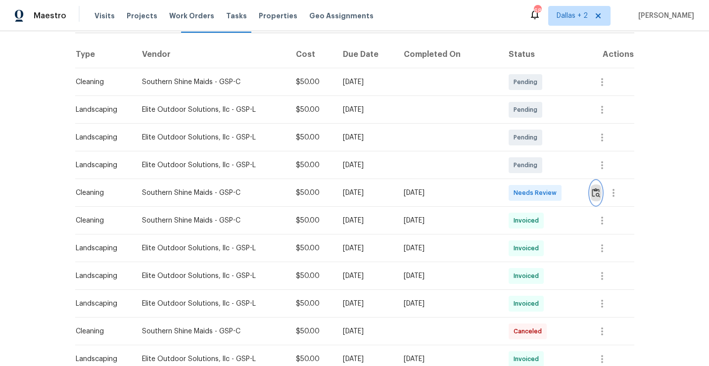
click at [594, 191] on img "button" at bounding box center [596, 192] width 8 height 9
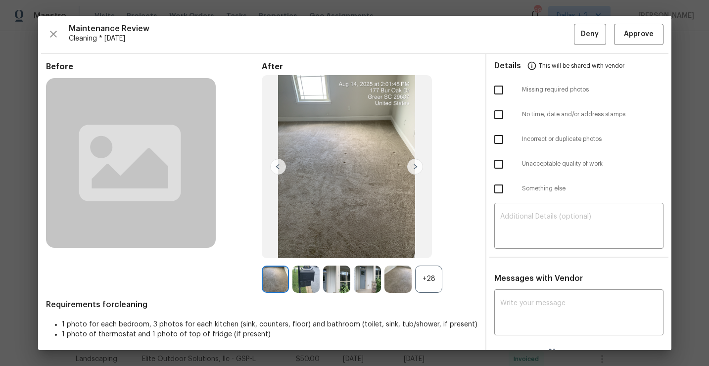
click at [424, 290] on div "+28" at bounding box center [428, 279] width 27 height 27
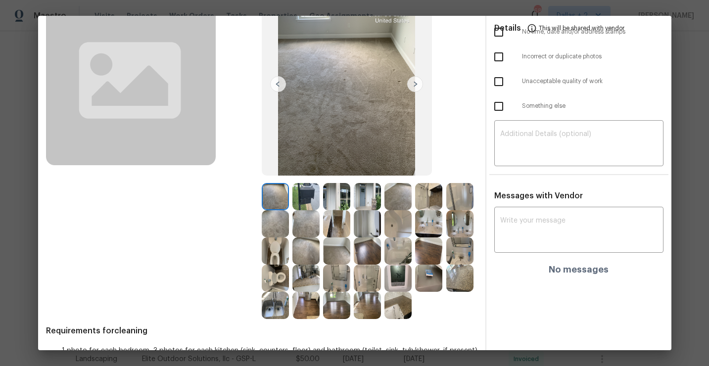
scroll to position [92, 0]
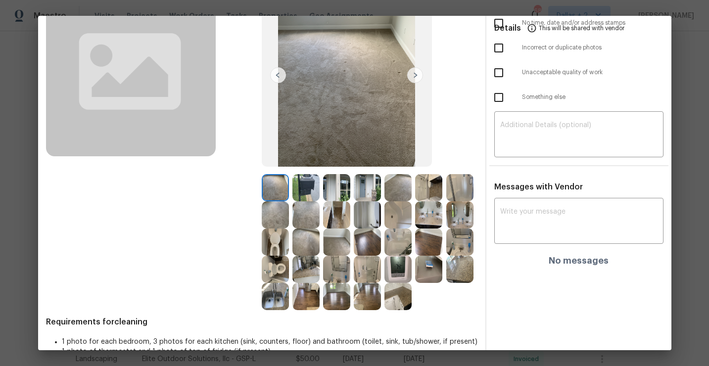
click at [422, 275] on img at bounding box center [428, 269] width 27 height 27
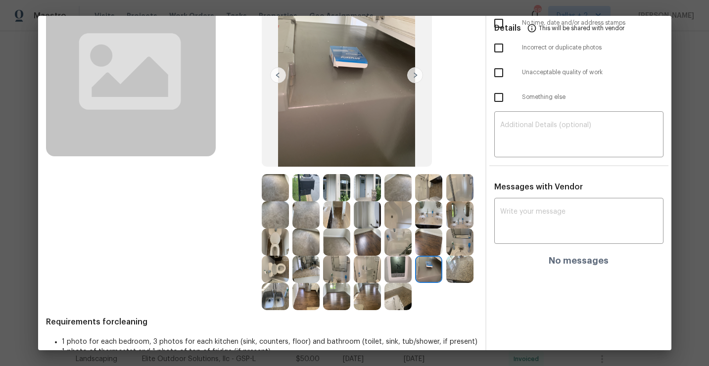
click at [396, 266] on img at bounding box center [398, 269] width 27 height 27
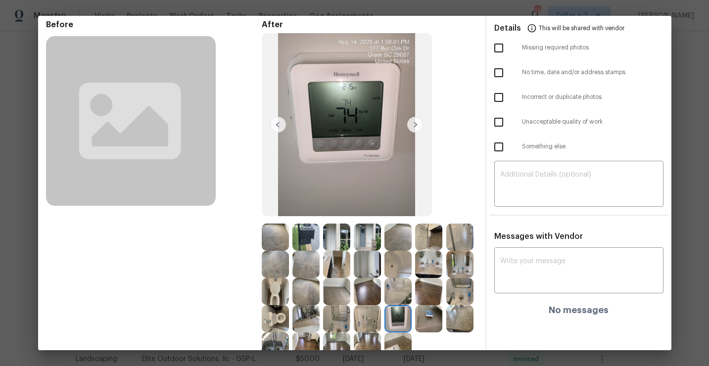
scroll to position [44, 0]
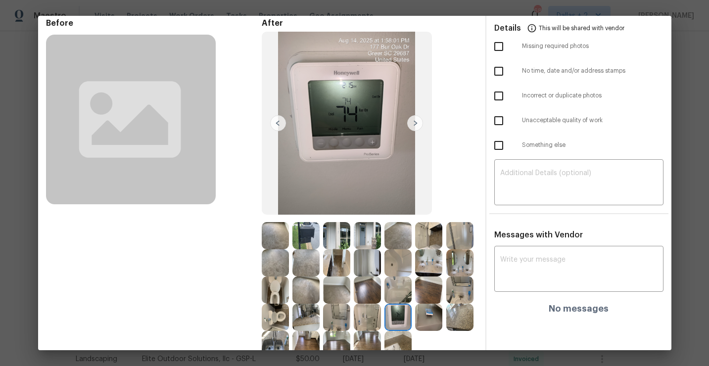
click at [392, 293] on img at bounding box center [398, 290] width 27 height 27
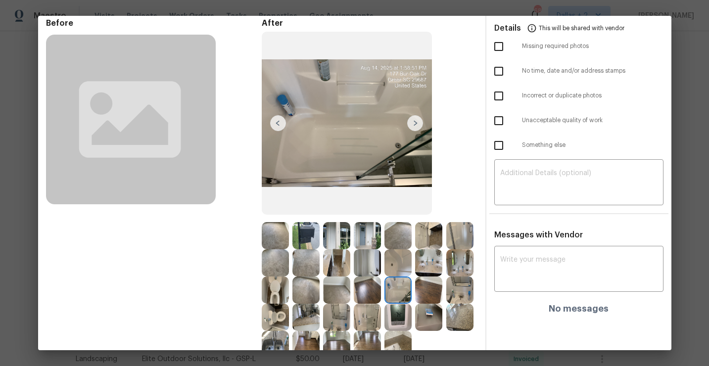
click at [464, 295] on img at bounding box center [460, 290] width 27 height 27
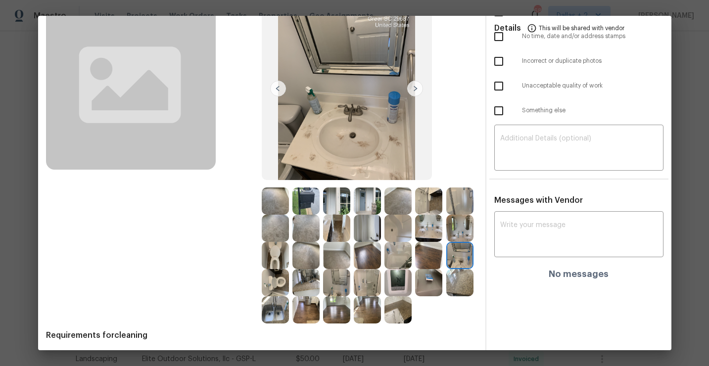
scroll to position [79, 0]
click at [266, 312] on img at bounding box center [275, 309] width 27 height 27
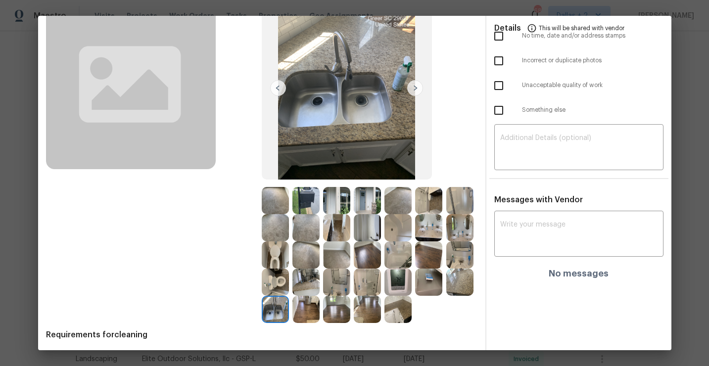
click at [277, 256] on img at bounding box center [275, 255] width 27 height 27
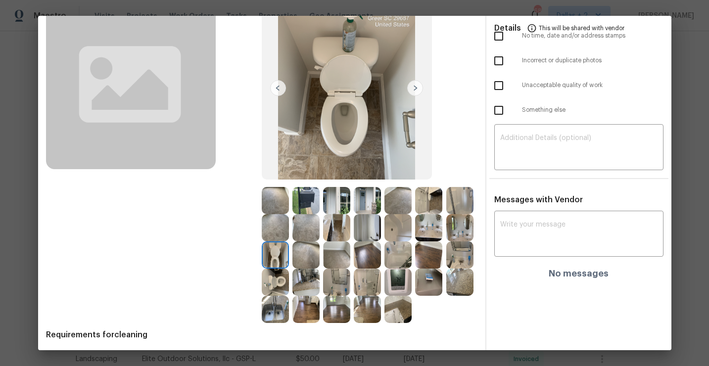
click at [316, 304] on img at bounding box center [306, 309] width 27 height 27
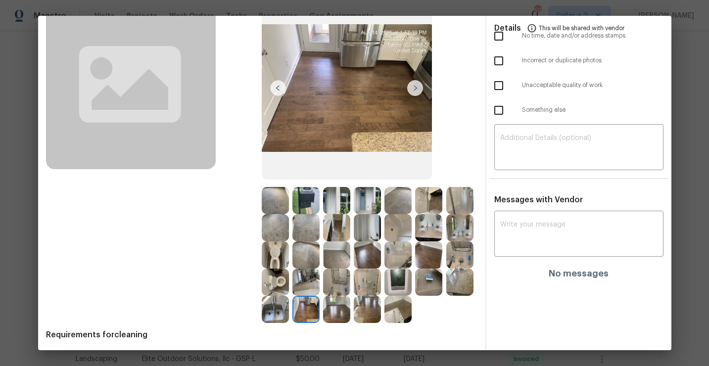
click at [403, 302] on img at bounding box center [398, 309] width 27 height 27
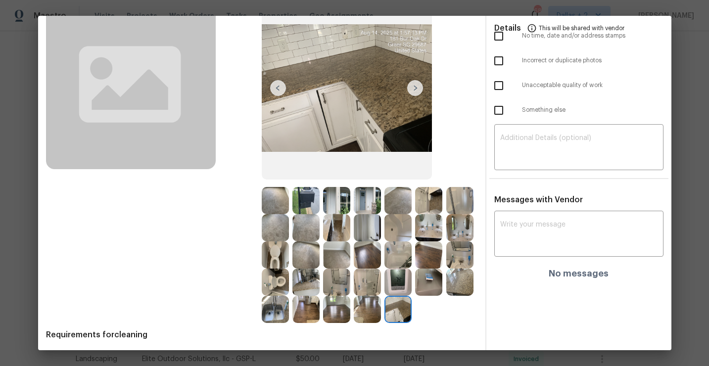
click at [453, 285] on img at bounding box center [460, 282] width 27 height 27
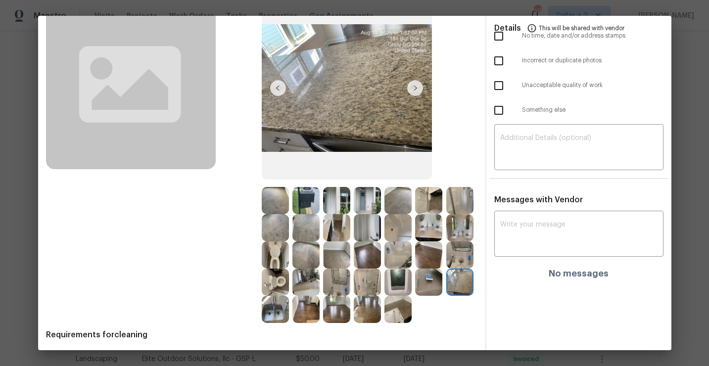
click at [462, 200] on img at bounding box center [460, 200] width 27 height 27
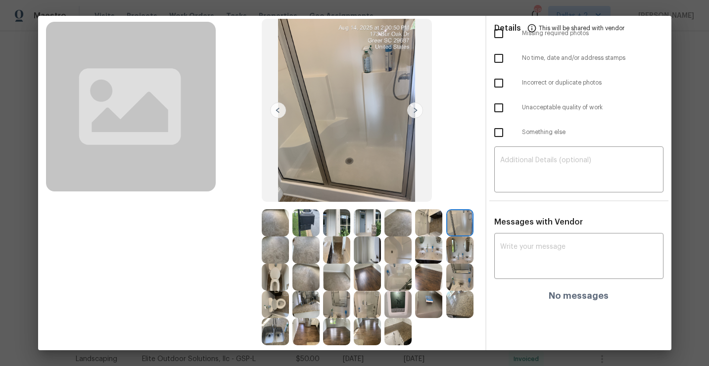
scroll to position [55, 0]
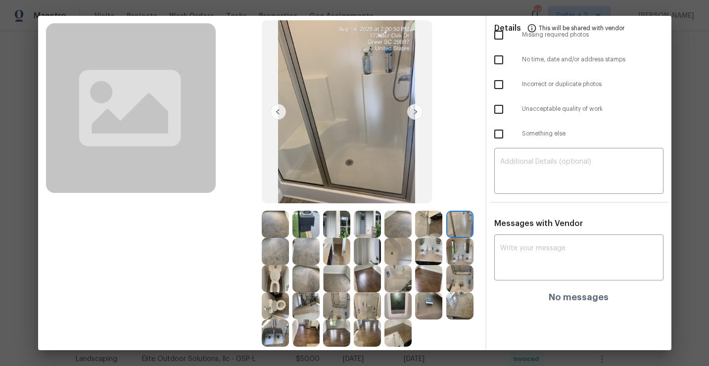
click at [371, 254] on img at bounding box center [367, 251] width 27 height 27
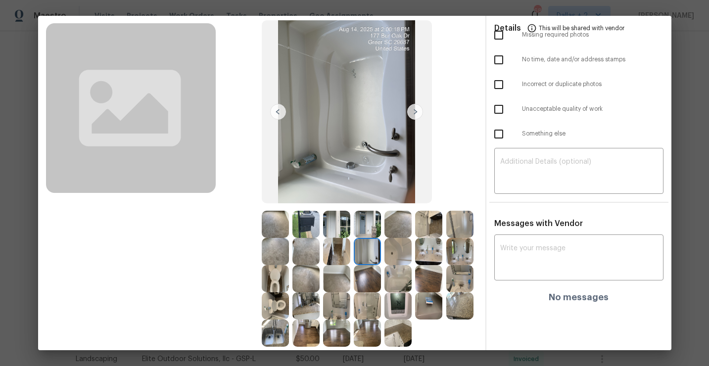
scroll to position [99, 0]
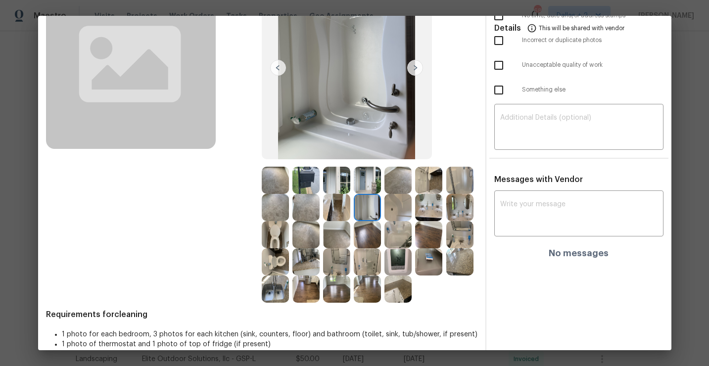
click at [331, 267] on img at bounding box center [336, 262] width 27 height 27
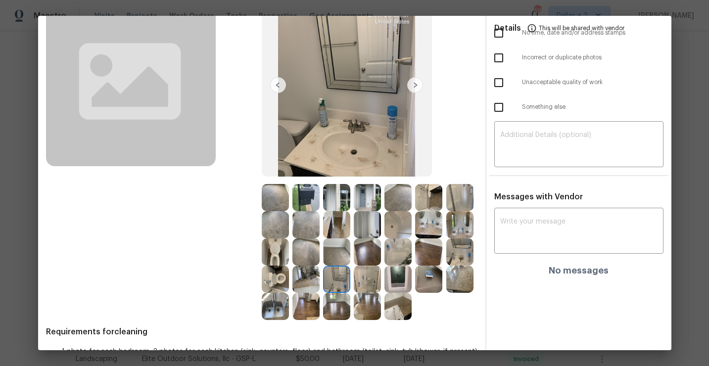
scroll to position [83, 0]
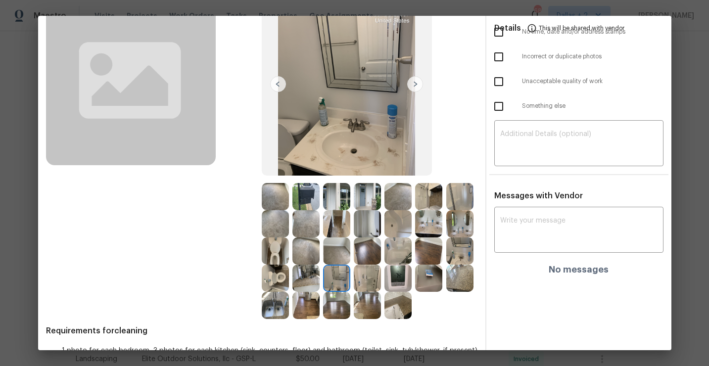
click at [368, 278] on img at bounding box center [367, 278] width 27 height 27
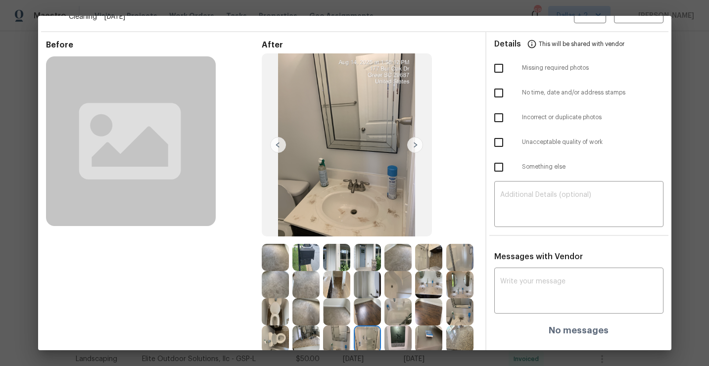
scroll to position [54, 0]
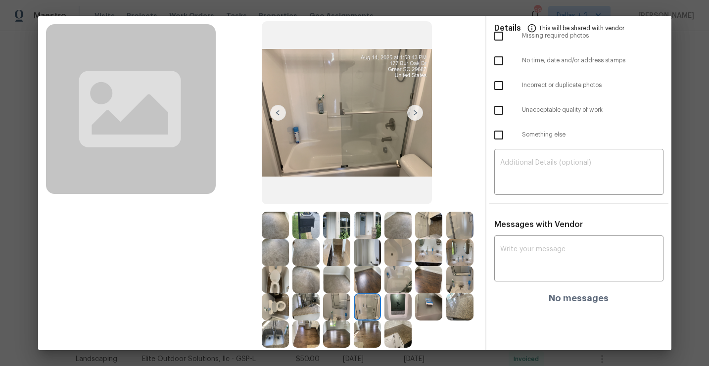
click at [400, 226] on img at bounding box center [398, 225] width 27 height 27
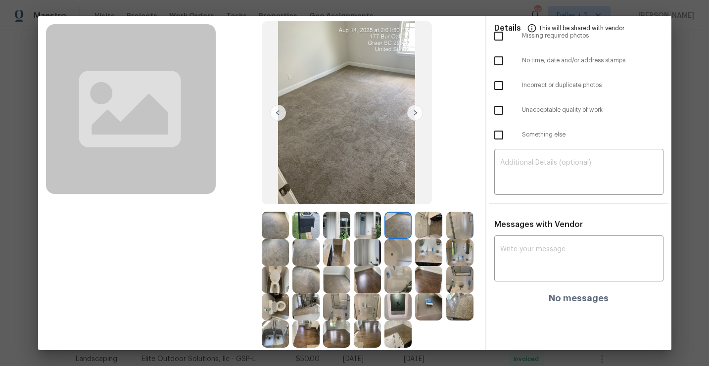
click at [427, 222] on img at bounding box center [428, 225] width 27 height 27
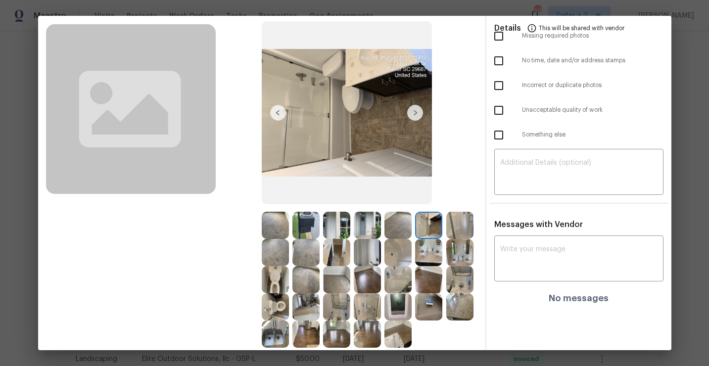
click at [454, 229] on img at bounding box center [460, 225] width 27 height 27
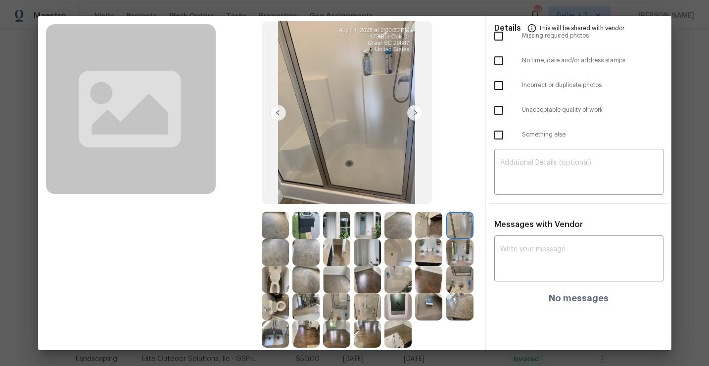
click at [332, 253] on img at bounding box center [336, 252] width 27 height 27
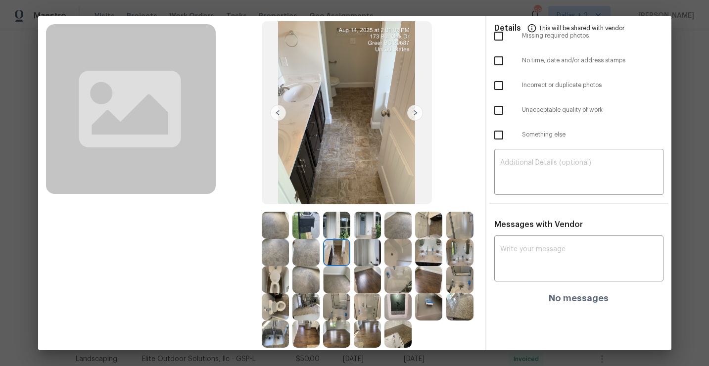
click at [372, 257] on img at bounding box center [367, 252] width 27 height 27
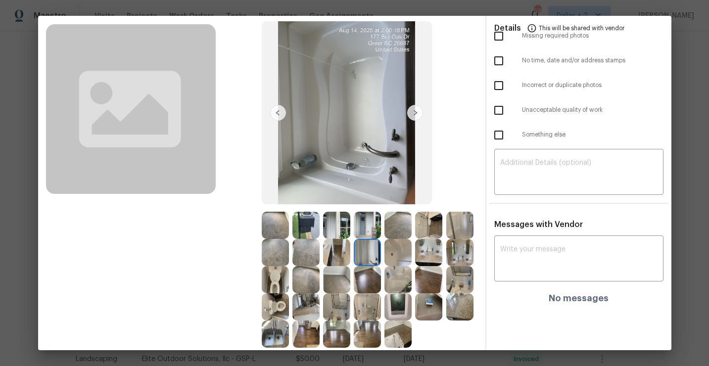
click at [458, 258] on img at bounding box center [460, 252] width 27 height 27
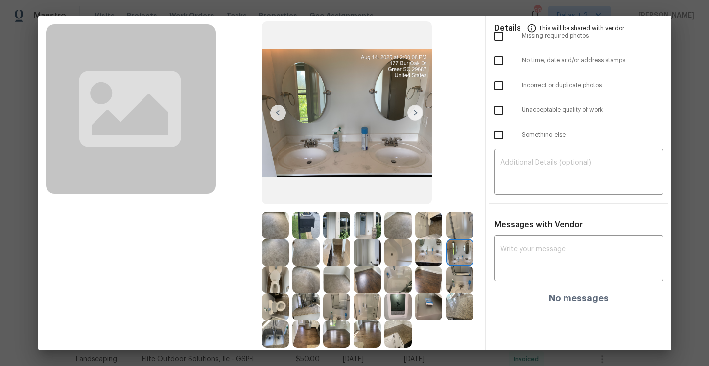
click at [279, 287] on img at bounding box center [275, 279] width 27 height 27
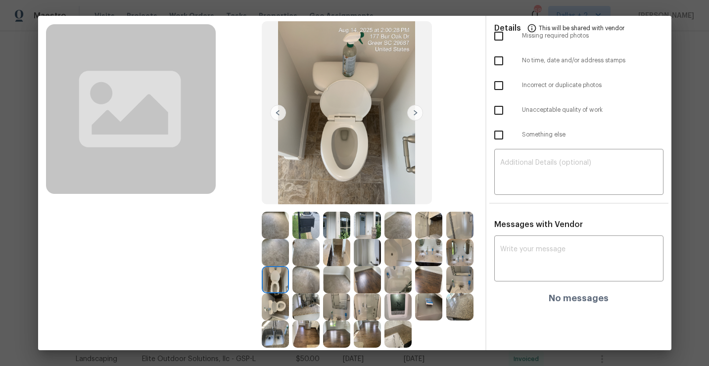
click at [303, 292] on img at bounding box center [306, 279] width 27 height 27
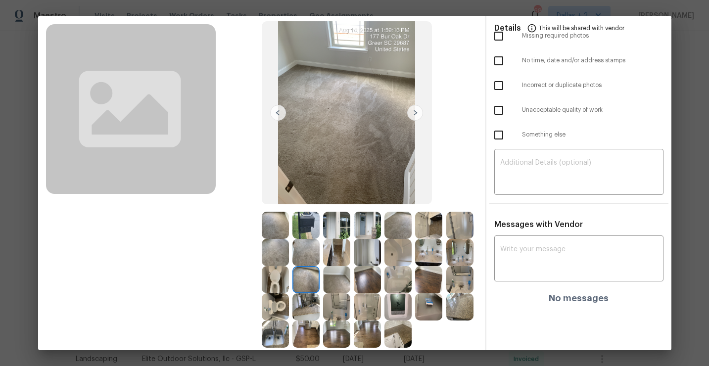
click at [359, 295] on img at bounding box center [367, 307] width 27 height 27
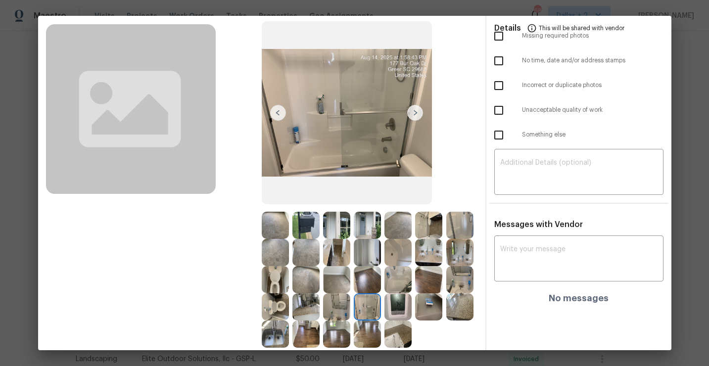
click at [417, 281] on img at bounding box center [428, 279] width 27 height 27
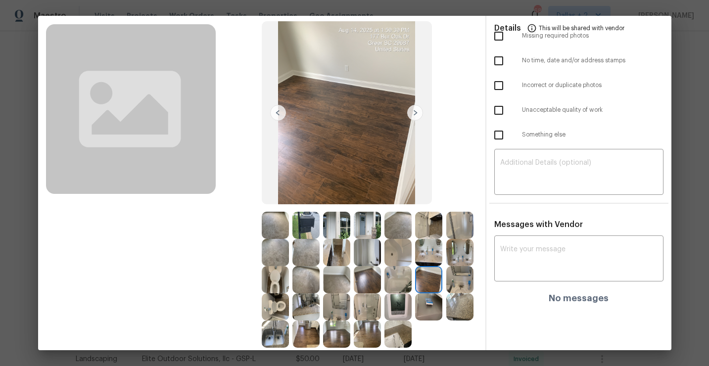
click at [400, 285] on img at bounding box center [398, 279] width 27 height 27
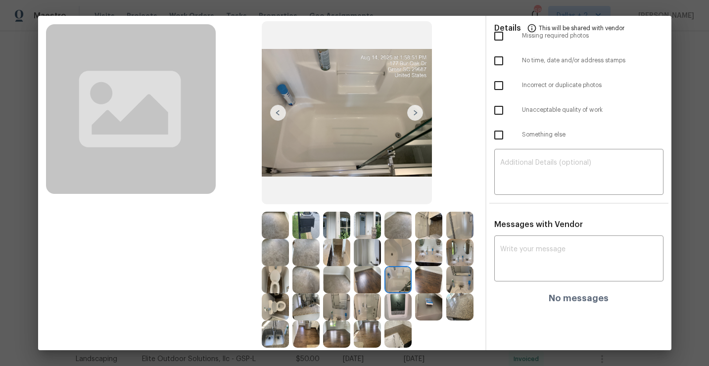
click at [453, 285] on img at bounding box center [460, 279] width 27 height 27
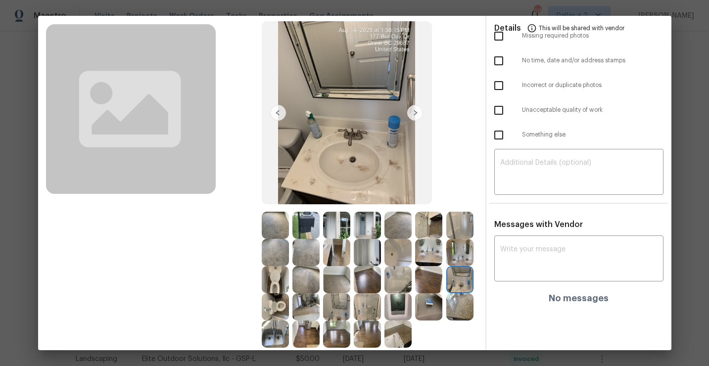
click at [278, 310] on img at bounding box center [275, 307] width 27 height 27
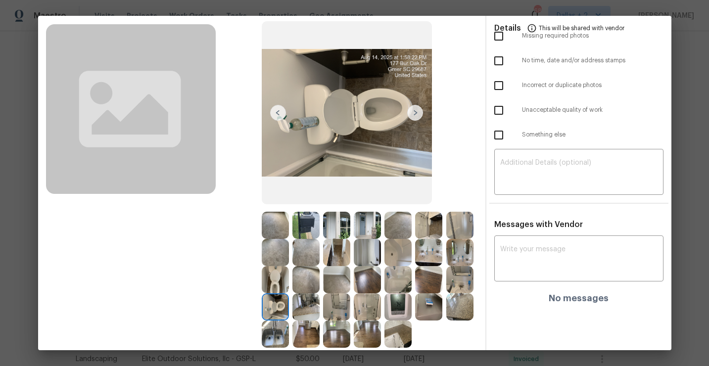
click at [302, 312] on img at bounding box center [306, 307] width 27 height 27
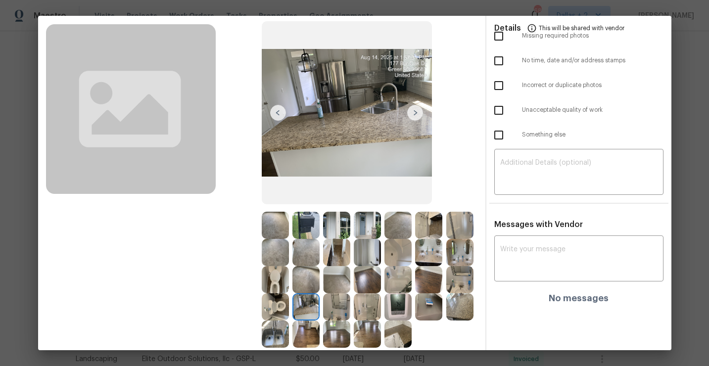
click at [337, 313] on img at bounding box center [336, 307] width 27 height 27
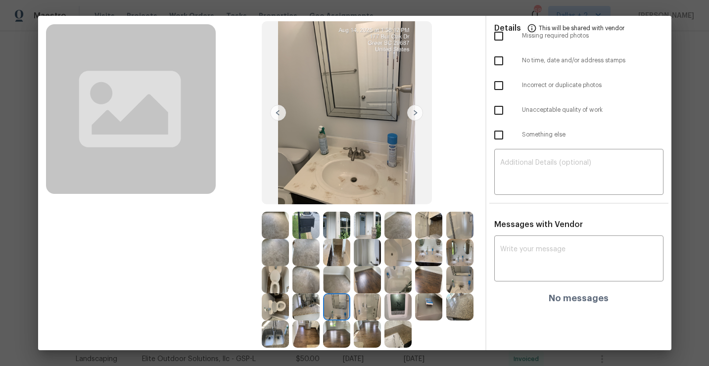
click at [372, 317] on img at bounding box center [367, 307] width 27 height 27
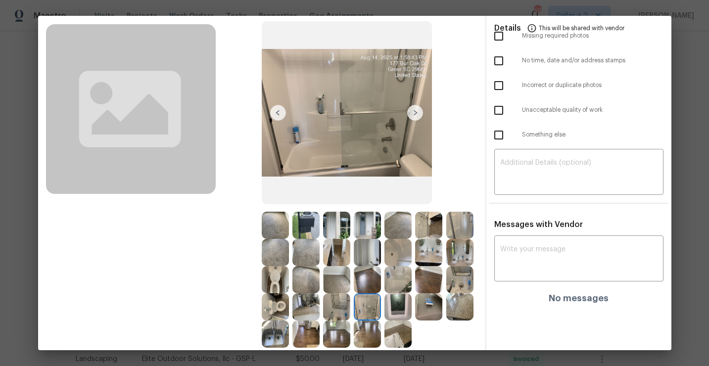
click at [392, 315] on img at bounding box center [398, 307] width 27 height 27
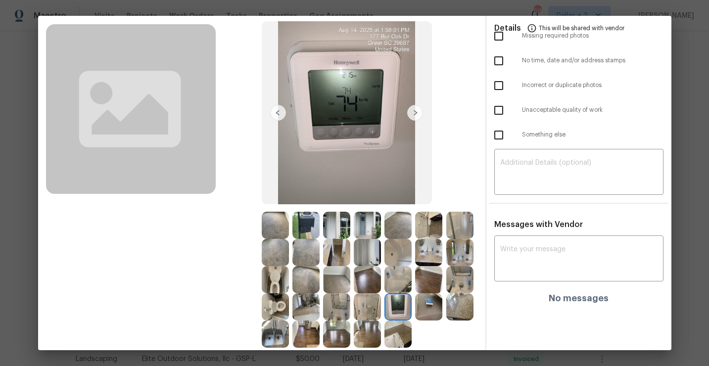
click at [421, 315] on img at bounding box center [428, 307] width 27 height 27
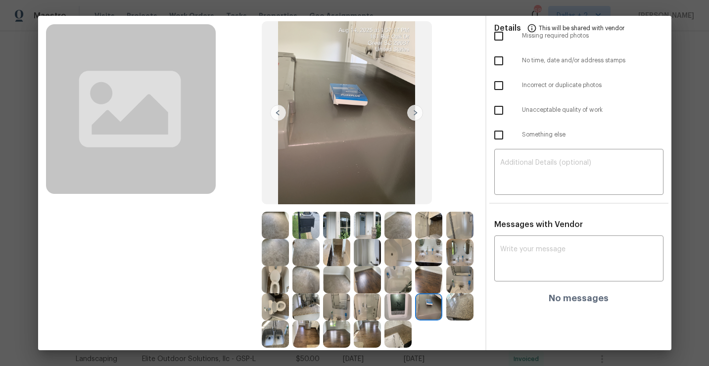
scroll to position [0, 0]
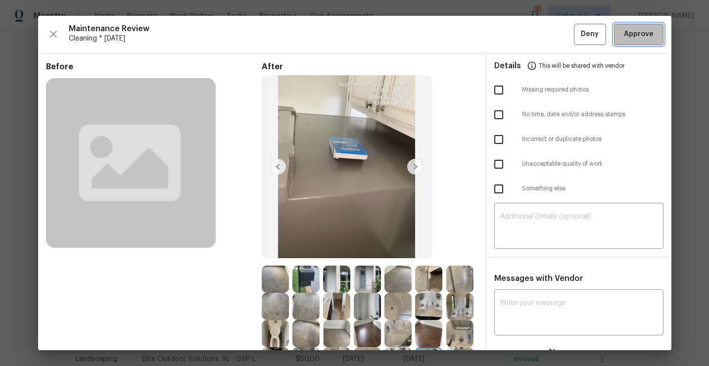
click at [619, 40] on button "Approve" at bounding box center [639, 34] width 50 height 21
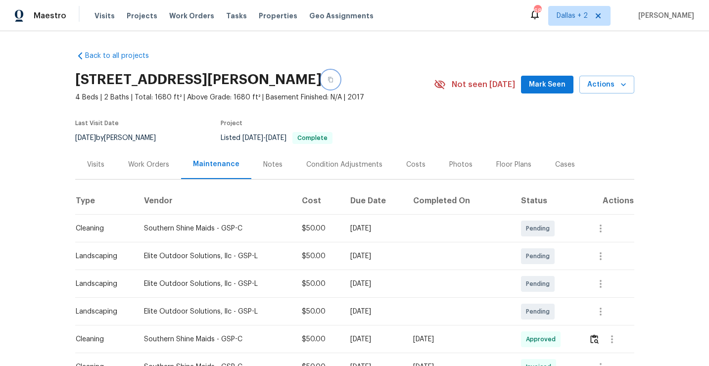
click at [328, 77] on icon "button" at bounding box center [331, 80] width 6 height 6
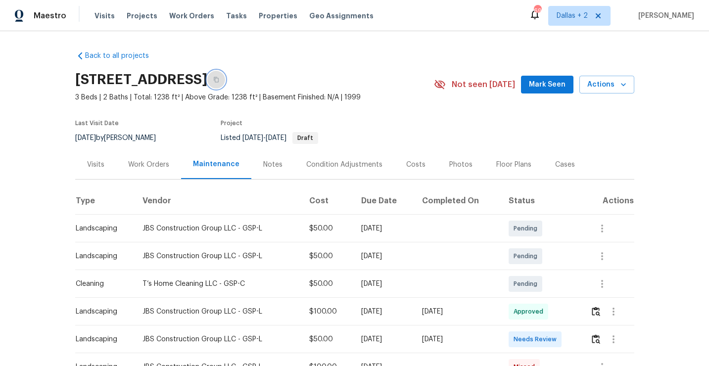
click at [219, 77] on icon "button" at bounding box center [216, 80] width 6 height 6
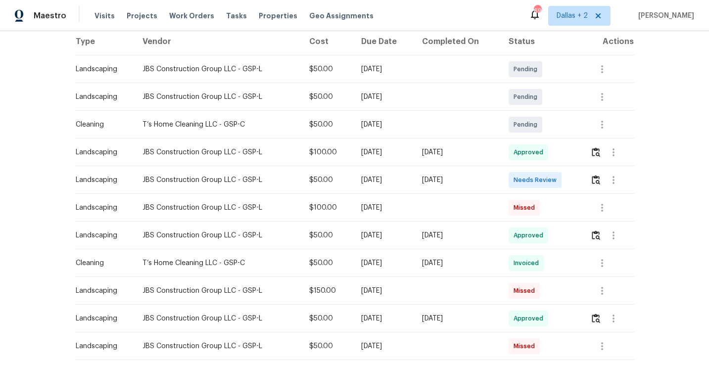
scroll to position [175, 0]
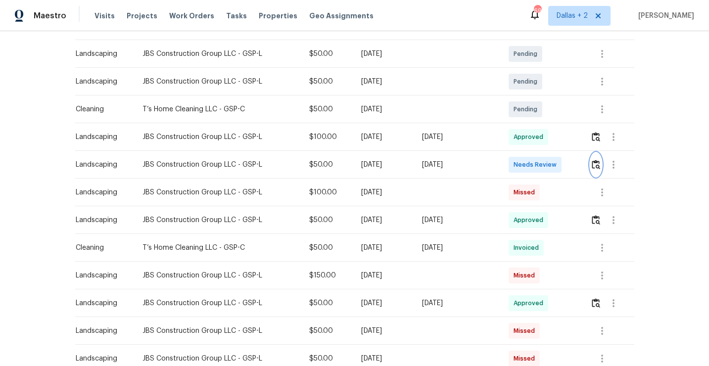
click at [598, 165] on img "button" at bounding box center [596, 164] width 8 height 9
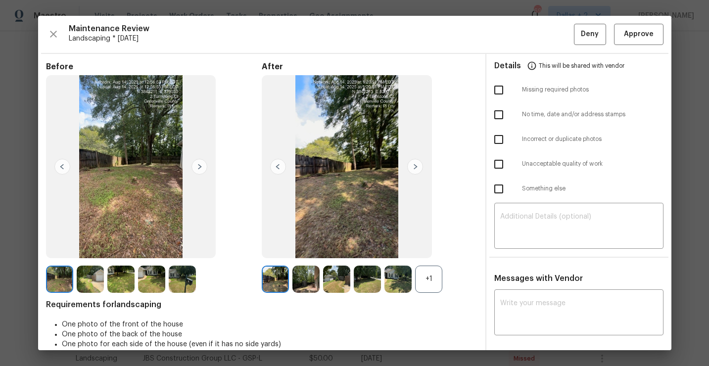
click at [420, 276] on div "+1" at bounding box center [428, 279] width 27 height 27
click at [414, 166] on img at bounding box center [415, 167] width 16 height 16
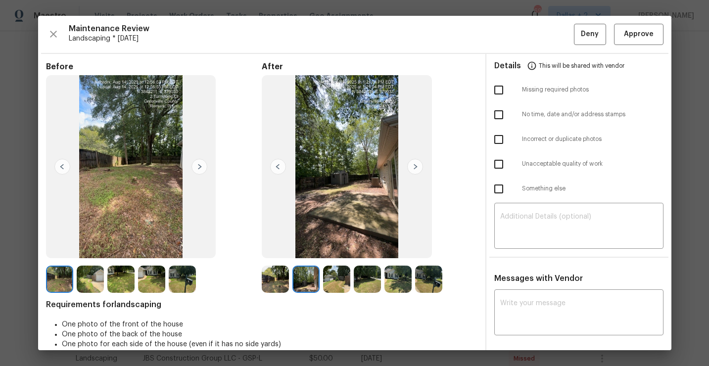
click at [414, 166] on img at bounding box center [415, 167] width 16 height 16
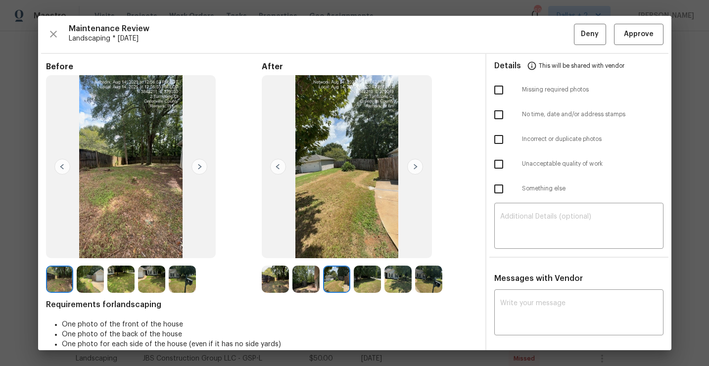
click at [414, 166] on img at bounding box center [415, 167] width 16 height 16
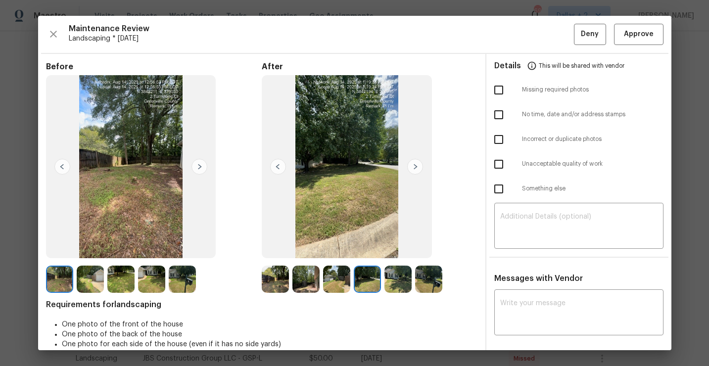
click at [414, 166] on img at bounding box center [415, 167] width 16 height 16
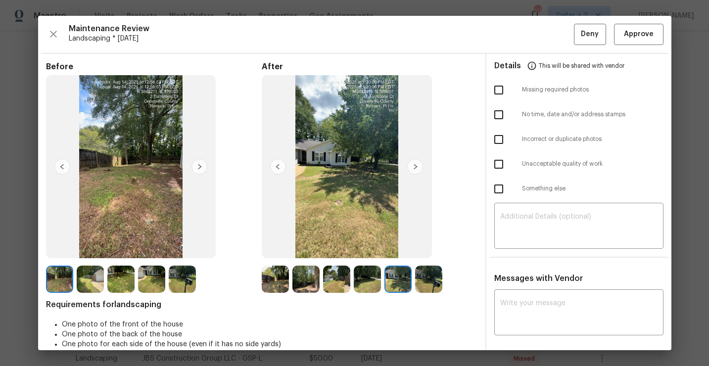
click at [184, 281] on img at bounding box center [182, 279] width 27 height 27
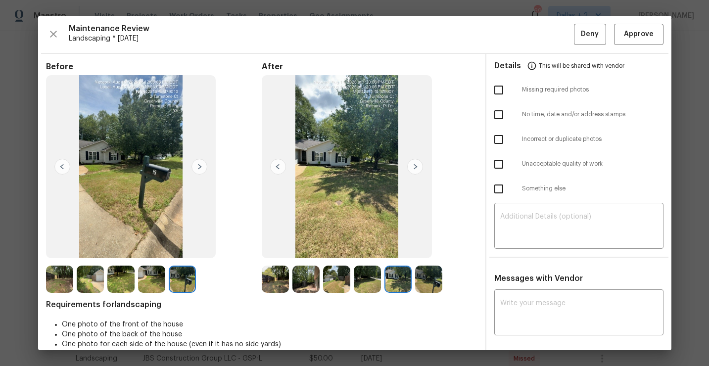
click at [313, 283] on img at bounding box center [306, 279] width 27 height 27
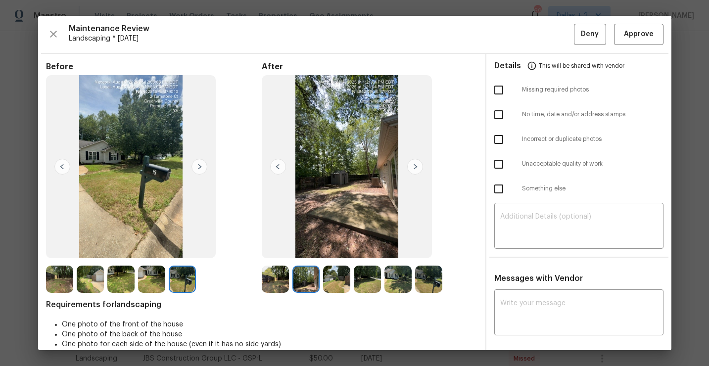
click at [331, 284] on img at bounding box center [336, 279] width 27 height 27
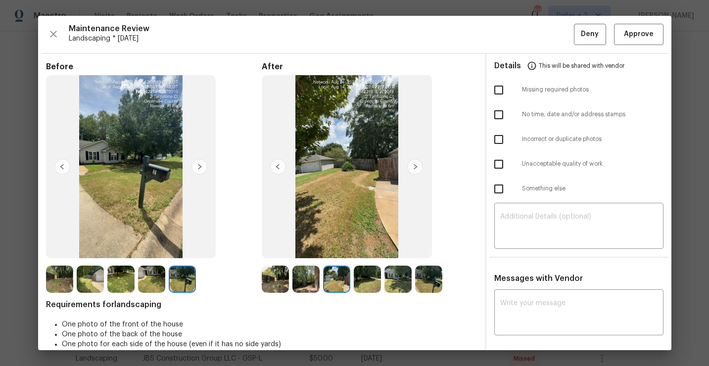
click at [375, 265] on div "After" at bounding box center [370, 177] width 216 height 231
click at [370, 275] on img at bounding box center [367, 279] width 27 height 27
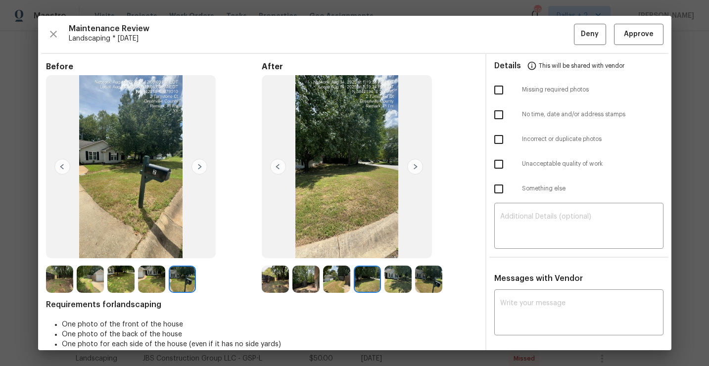
click at [398, 279] on img at bounding box center [398, 279] width 27 height 27
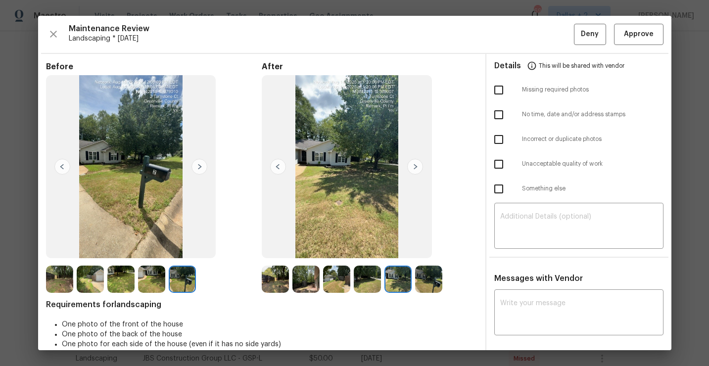
click at [418, 277] on img at bounding box center [428, 279] width 27 height 27
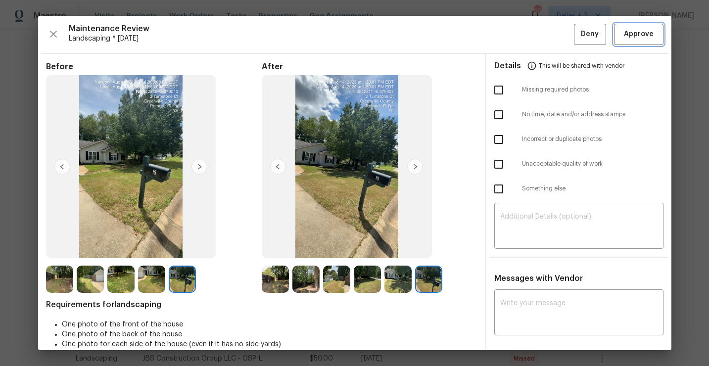
click at [626, 35] on span "Approve" at bounding box center [639, 34] width 30 height 12
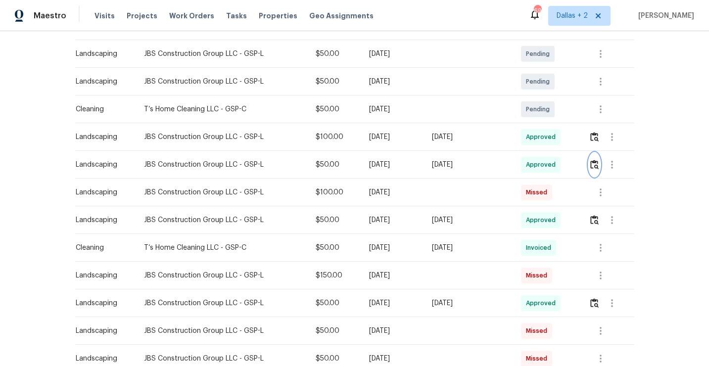
scroll to position [0, 0]
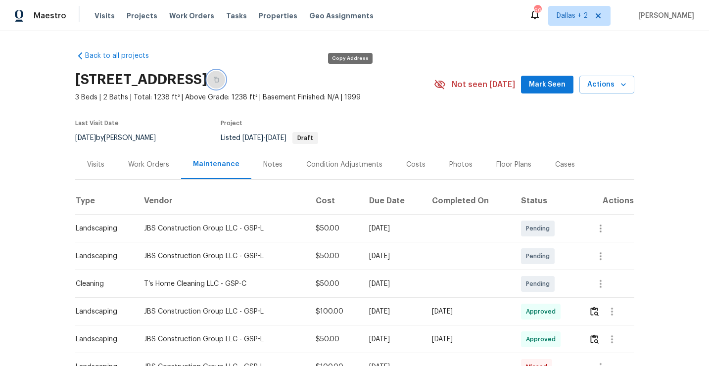
click at [219, 79] on icon "button" at bounding box center [216, 80] width 6 height 6
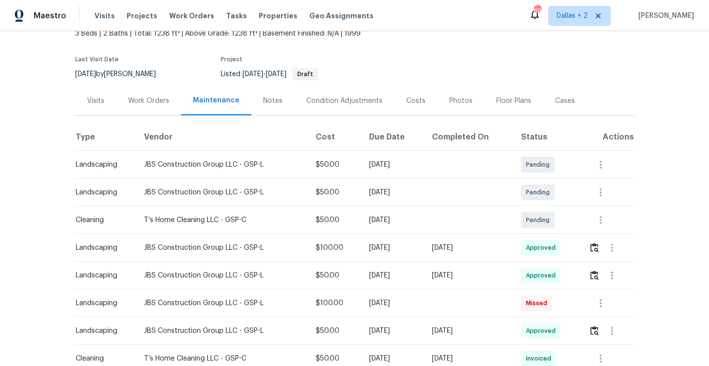
scroll to position [74, 0]
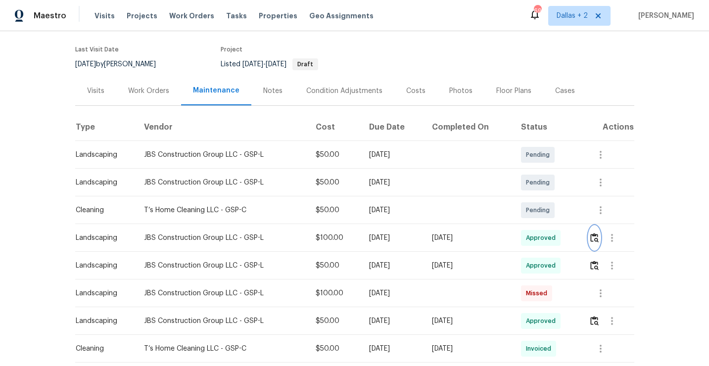
click at [599, 239] on img "button" at bounding box center [595, 237] width 8 height 9
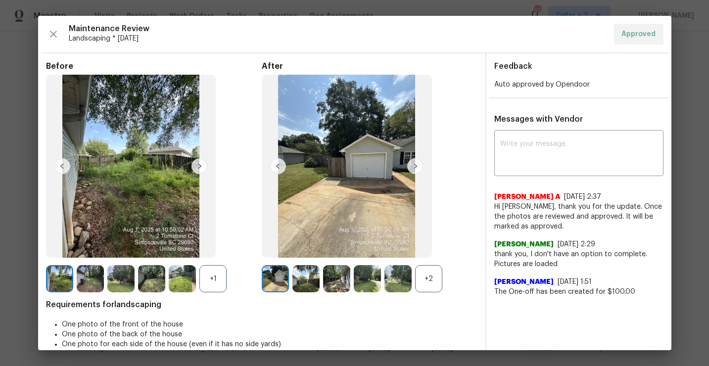
click at [213, 284] on div "+1" at bounding box center [213, 278] width 27 height 27
click at [429, 285] on div "+2" at bounding box center [428, 278] width 27 height 27
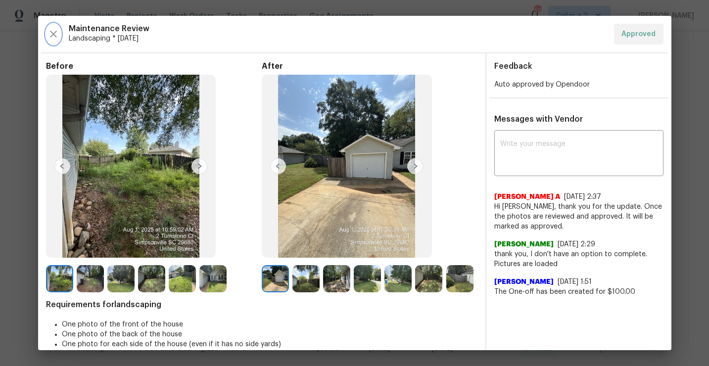
click at [50, 31] on icon "button" at bounding box center [53, 34] width 7 height 7
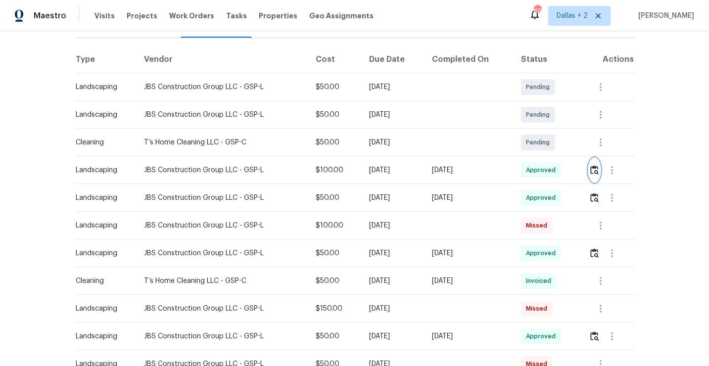
scroll to position [145, 0]
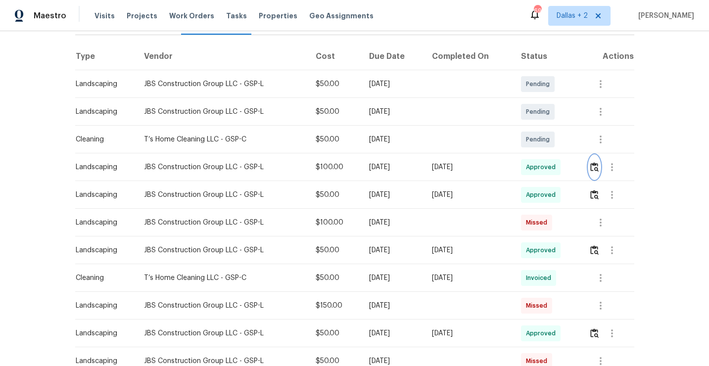
click at [595, 165] on img "button" at bounding box center [595, 166] width 8 height 9
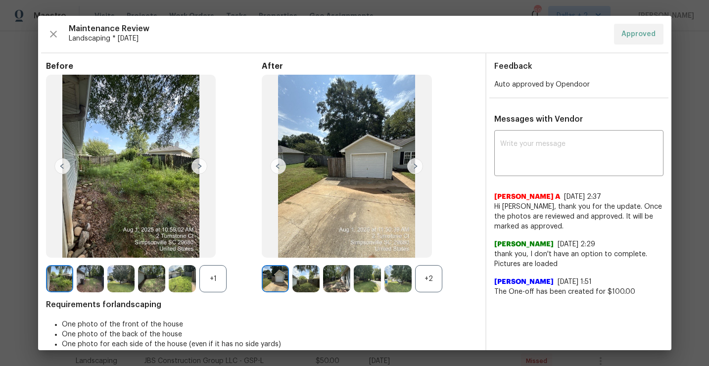
click at [427, 288] on div "+2" at bounding box center [428, 278] width 27 height 27
click at [198, 287] on div at bounding box center [184, 278] width 31 height 27
click at [215, 281] on div "+1" at bounding box center [213, 278] width 27 height 27
click at [284, 284] on img at bounding box center [275, 278] width 27 height 27
click at [411, 168] on img at bounding box center [415, 166] width 16 height 16
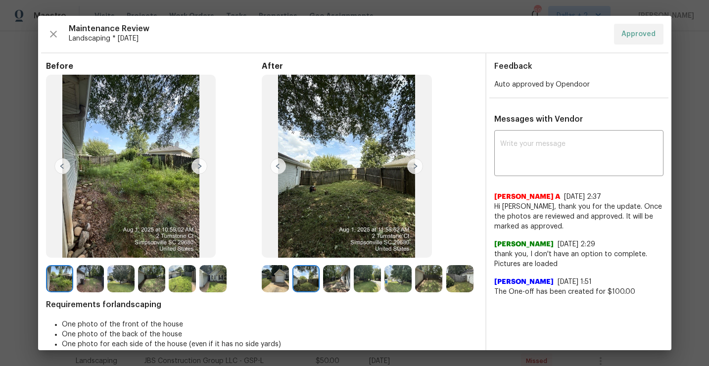
click at [415, 168] on img at bounding box center [415, 166] width 16 height 16
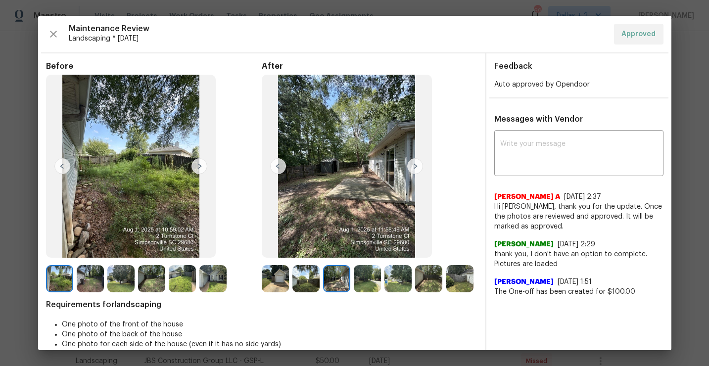
click at [415, 168] on img at bounding box center [415, 166] width 16 height 16
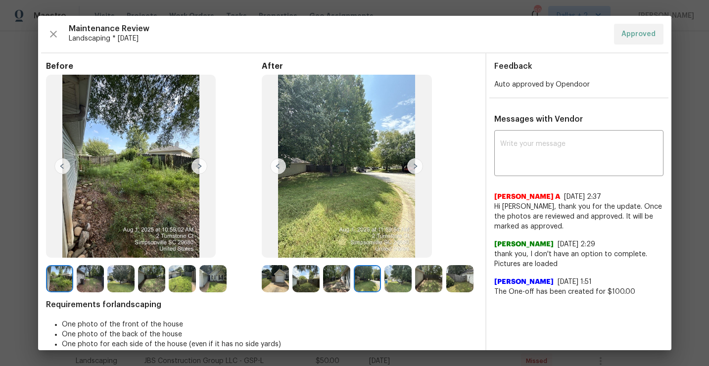
click at [415, 168] on img at bounding box center [415, 166] width 16 height 16
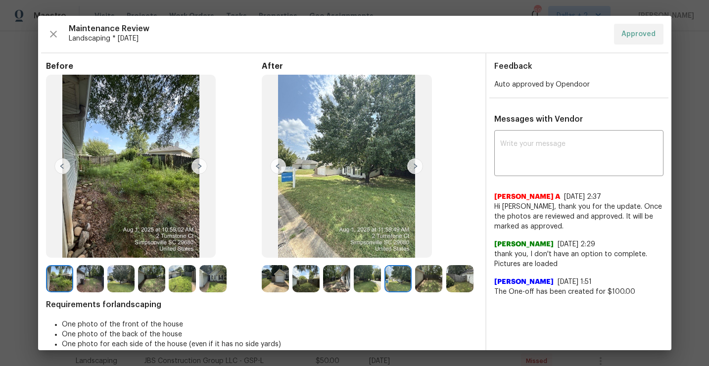
click at [415, 168] on img at bounding box center [415, 166] width 16 height 16
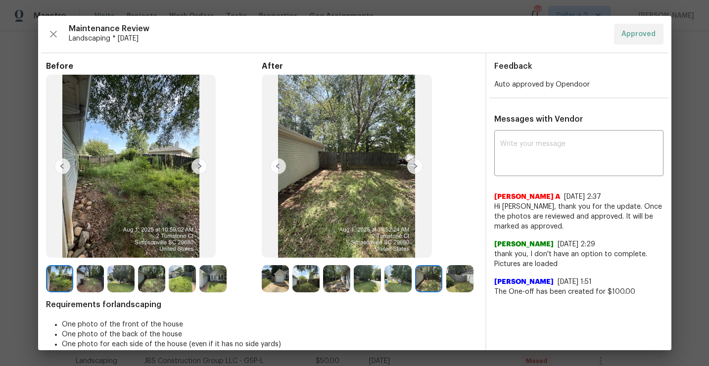
click at [415, 168] on img at bounding box center [415, 166] width 16 height 16
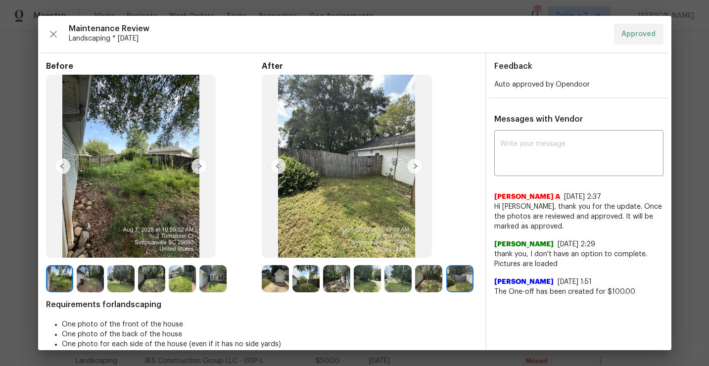
click at [415, 168] on img at bounding box center [415, 166] width 16 height 16
click at [51, 292] on img at bounding box center [59, 278] width 27 height 27
click at [197, 166] on img at bounding box center [200, 166] width 16 height 16
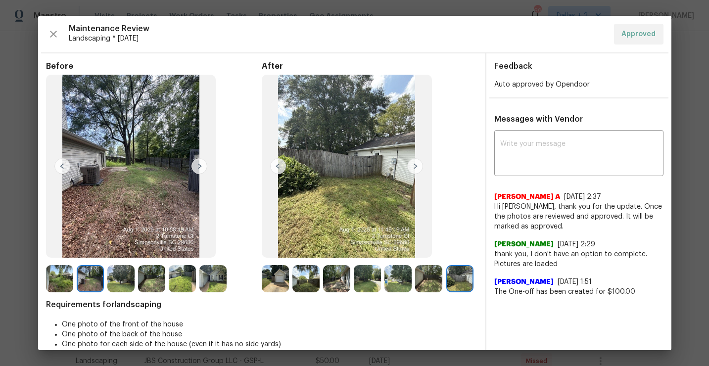
click at [197, 166] on img at bounding box center [200, 166] width 16 height 16
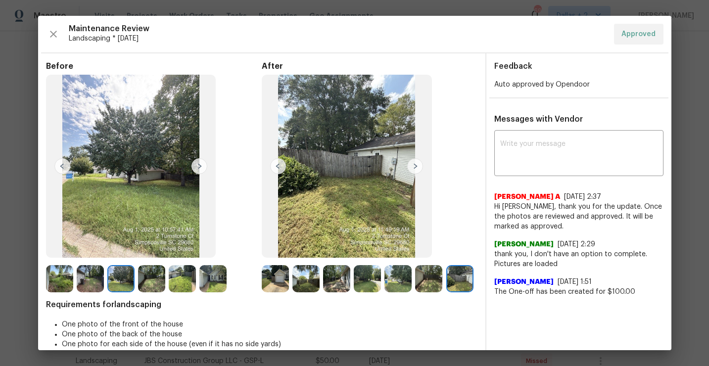
click at [197, 166] on img at bounding box center [200, 166] width 16 height 16
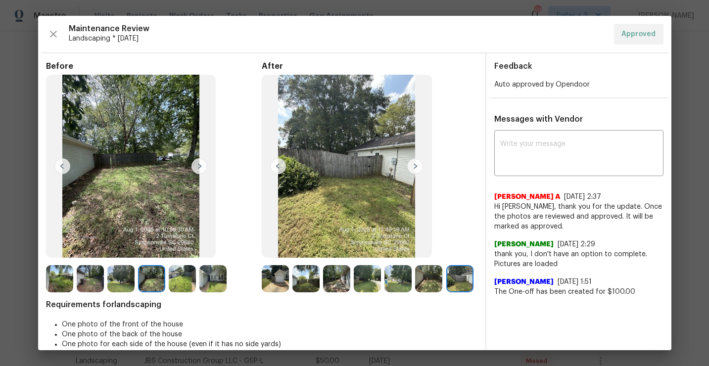
click at [197, 166] on img at bounding box center [200, 166] width 16 height 16
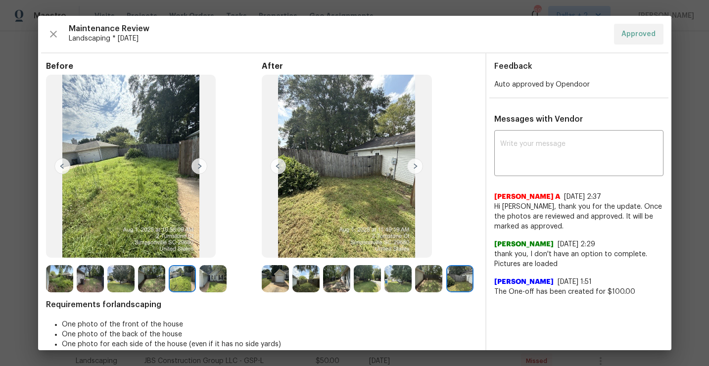
click at [197, 166] on img at bounding box center [200, 166] width 16 height 16
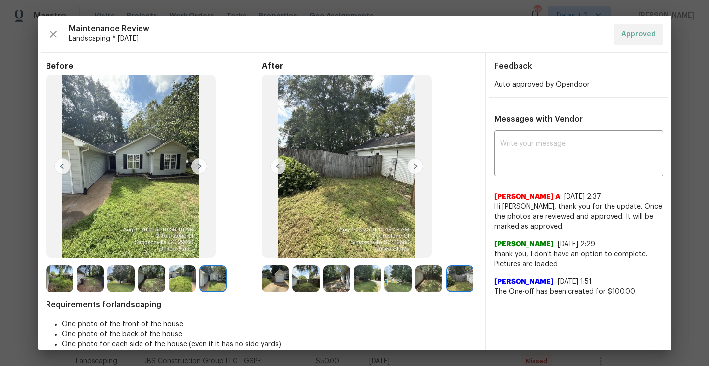
click at [276, 278] on img at bounding box center [275, 278] width 27 height 27
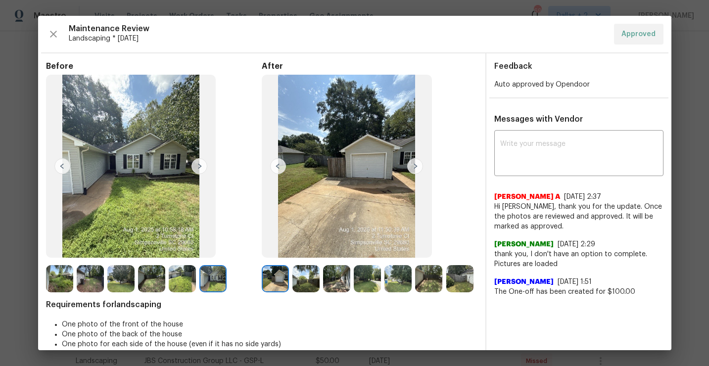
click at [310, 276] on img at bounding box center [306, 278] width 27 height 27
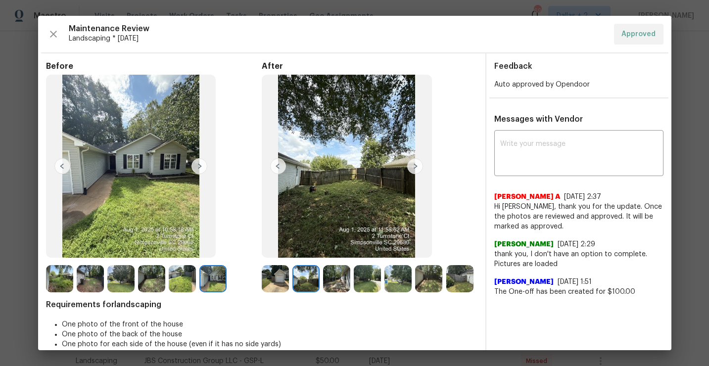
click at [335, 268] on img at bounding box center [336, 278] width 27 height 27
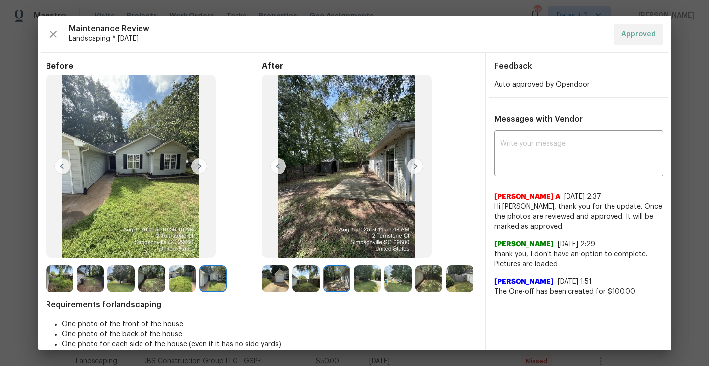
click at [369, 281] on img at bounding box center [367, 278] width 27 height 27
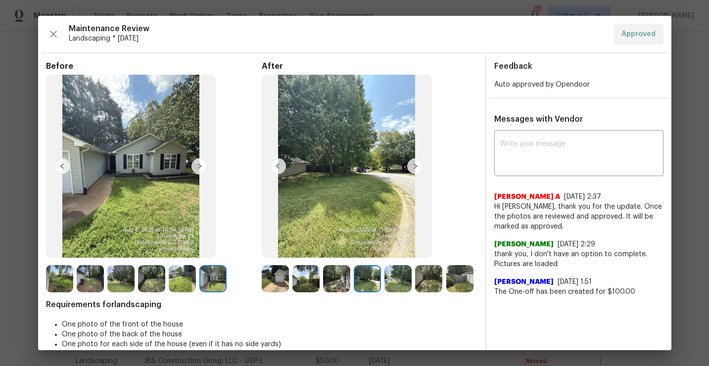
click at [400, 276] on img at bounding box center [398, 278] width 27 height 27
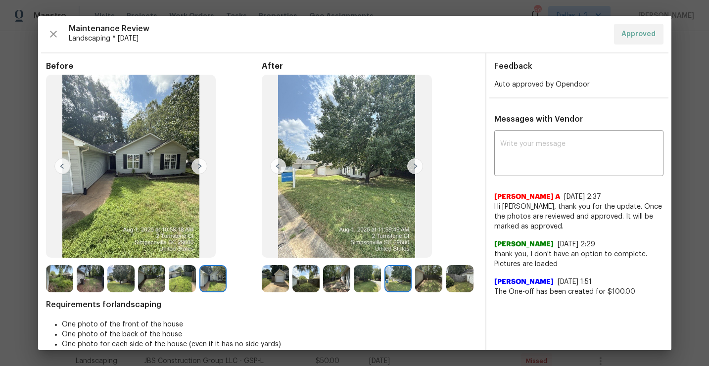
click at [417, 274] on img at bounding box center [428, 278] width 27 height 27
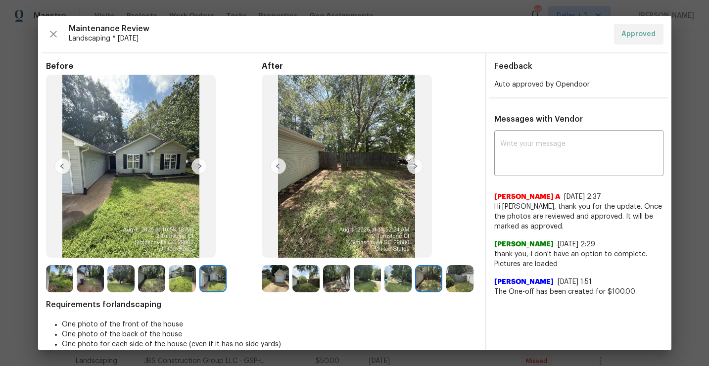
click at [457, 278] on img at bounding box center [460, 278] width 27 height 27
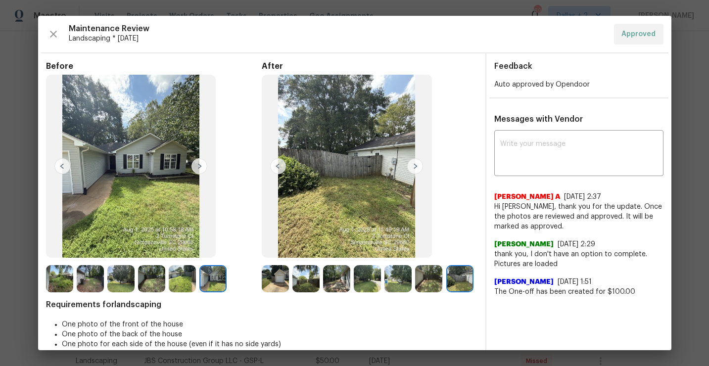
click at [303, 285] on img at bounding box center [306, 278] width 27 height 27
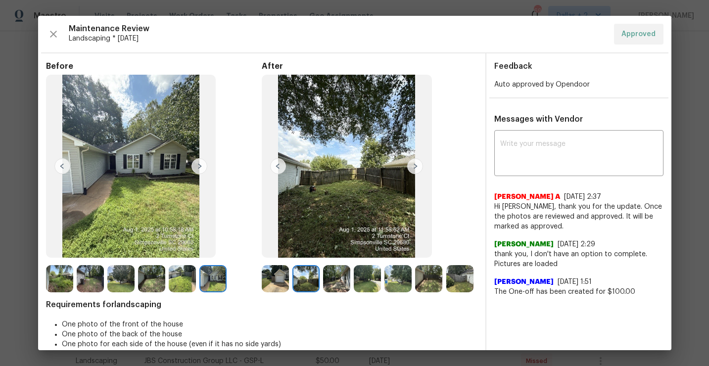
click at [330, 286] on img at bounding box center [336, 278] width 27 height 27
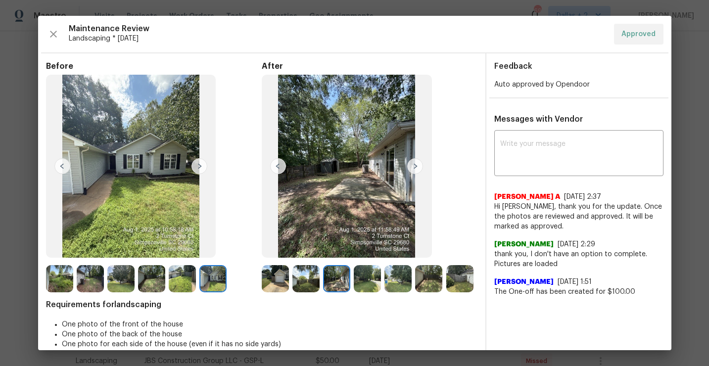
click at [364, 284] on img at bounding box center [367, 278] width 27 height 27
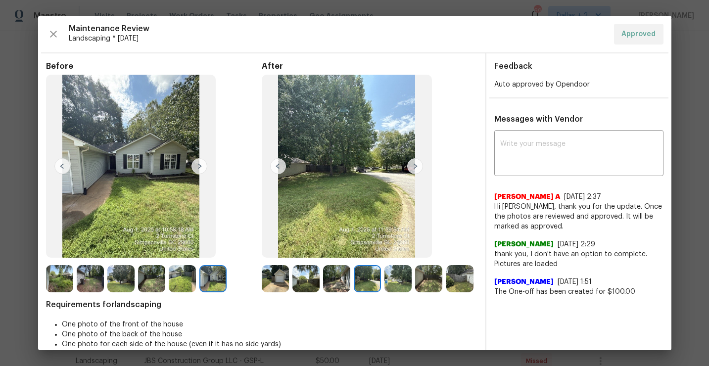
click at [391, 284] on img at bounding box center [398, 278] width 27 height 27
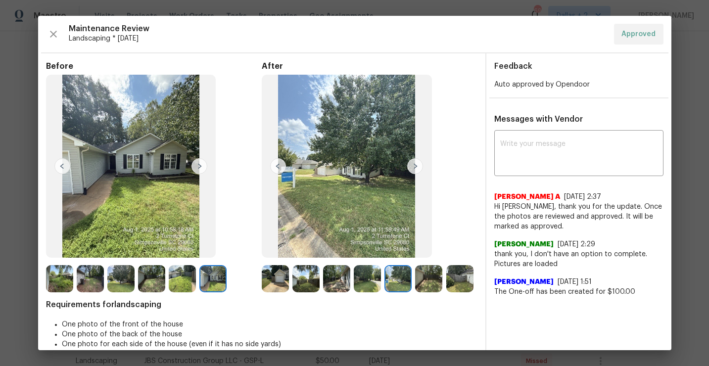
click at [434, 284] on img at bounding box center [428, 278] width 27 height 27
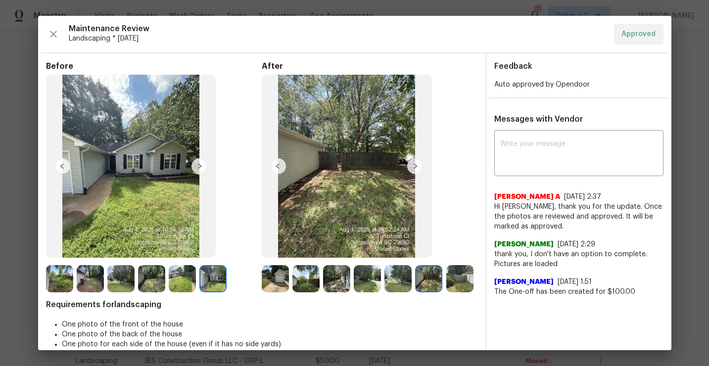
click at [468, 287] on img at bounding box center [460, 278] width 27 height 27
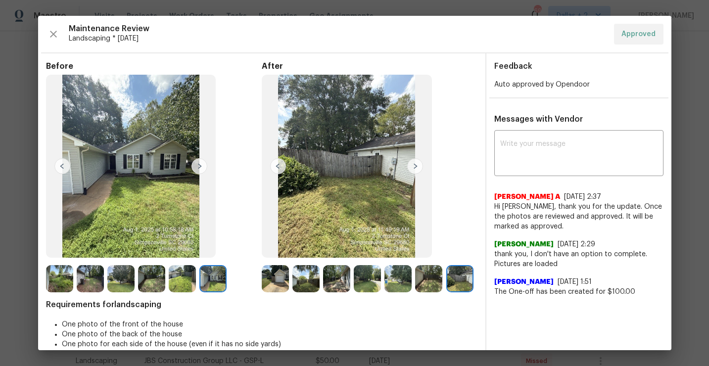
click at [196, 283] on div at bounding box center [184, 278] width 31 height 27
click at [187, 283] on img at bounding box center [182, 278] width 27 height 27
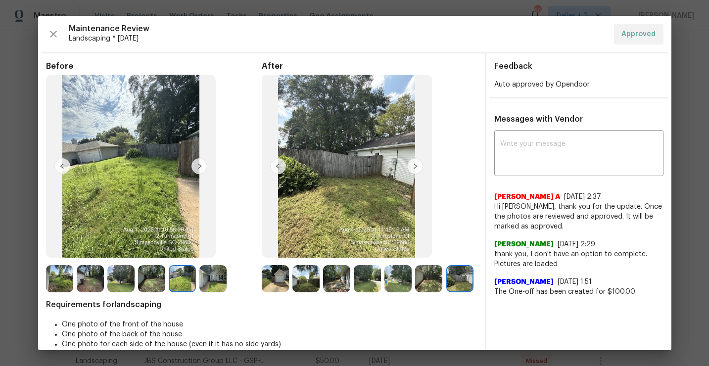
click at [154, 285] on img at bounding box center [151, 278] width 27 height 27
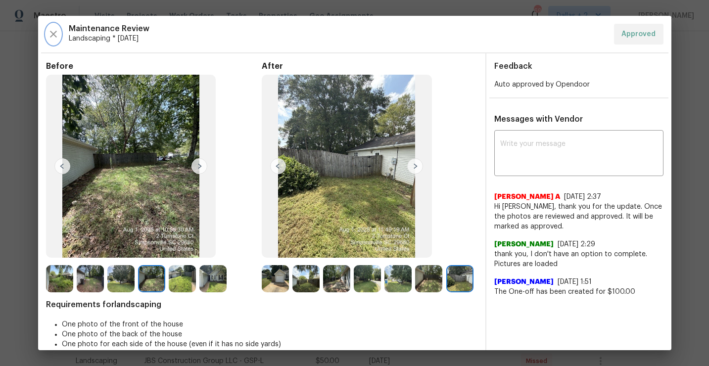
click at [52, 38] on icon "button" at bounding box center [54, 34] width 12 height 12
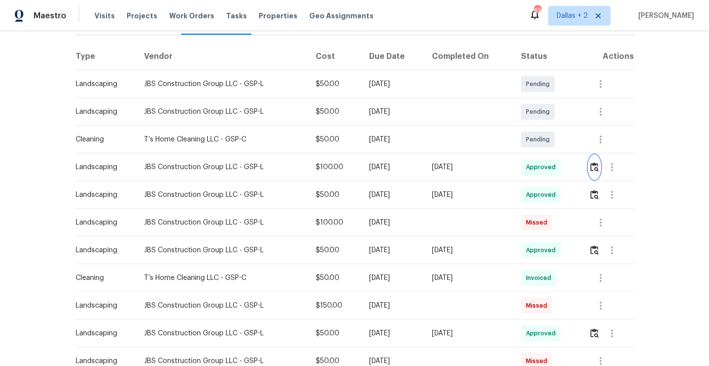
scroll to position [0, 0]
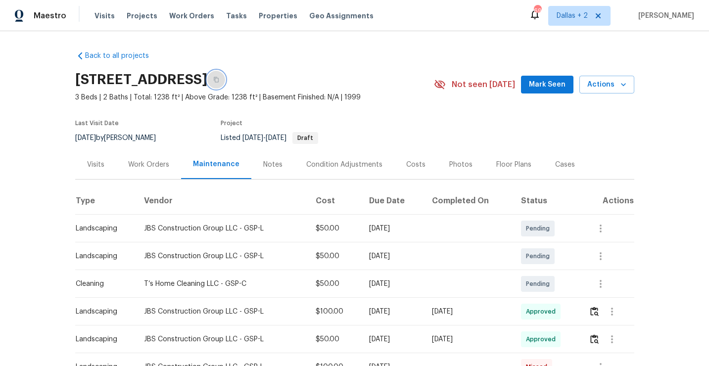
click at [225, 84] on button "button" at bounding box center [216, 80] width 18 height 18
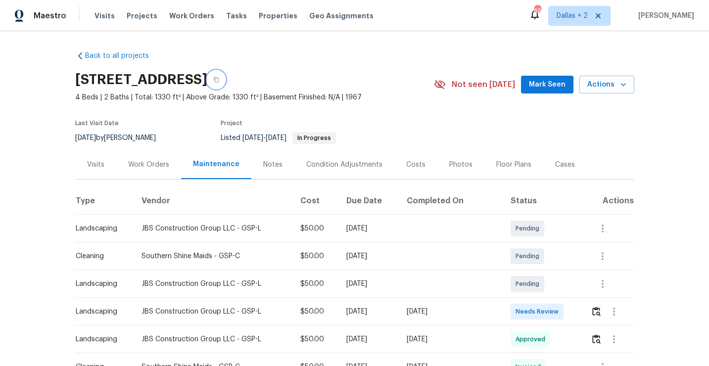
click at [219, 80] on icon "button" at bounding box center [216, 80] width 6 height 6
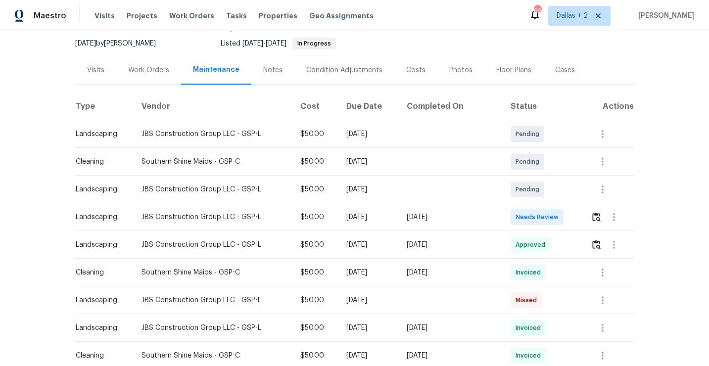
scroll to position [99, 0]
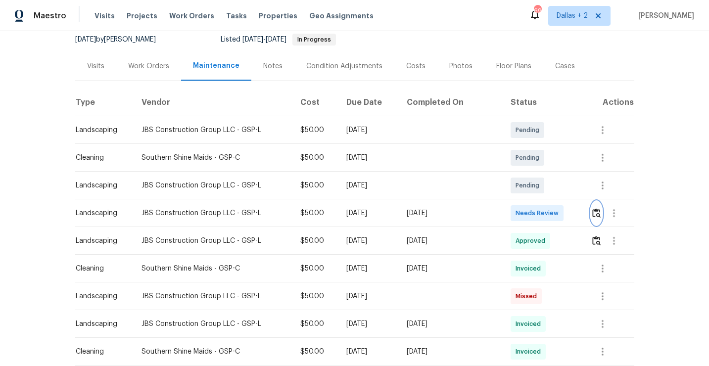
click at [598, 210] on img "button" at bounding box center [597, 212] width 8 height 9
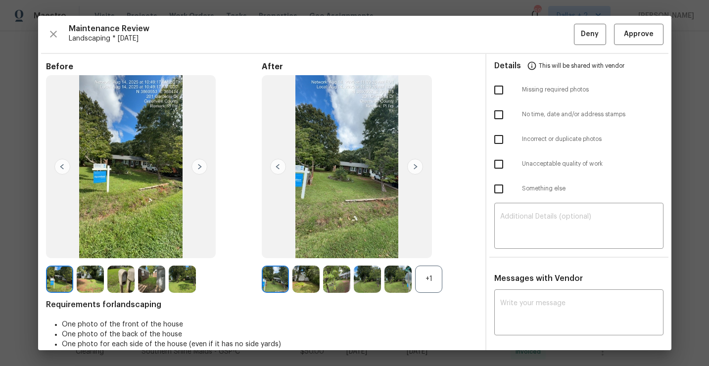
click at [434, 281] on div "+1" at bounding box center [428, 279] width 27 height 27
click at [128, 284] on img at bounding box center [120, 279] width 27 height 27
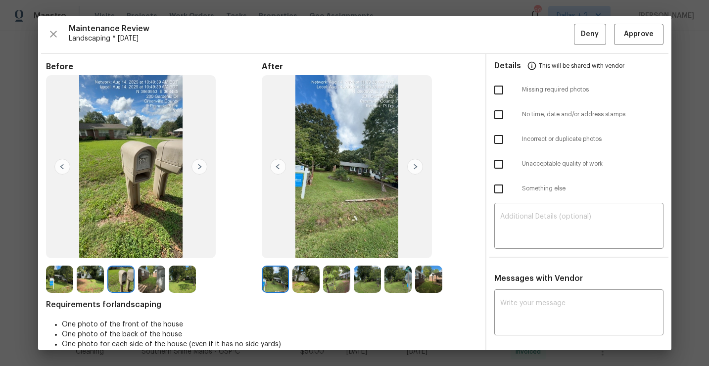
click at [306, 277] on img at bounding box center [306, 279] width 27 height 27
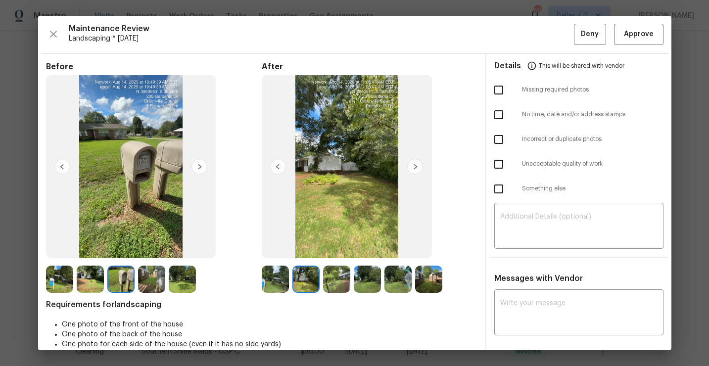
click at [334, 283] on img at bounding box center [336, 279] width 27 height 27
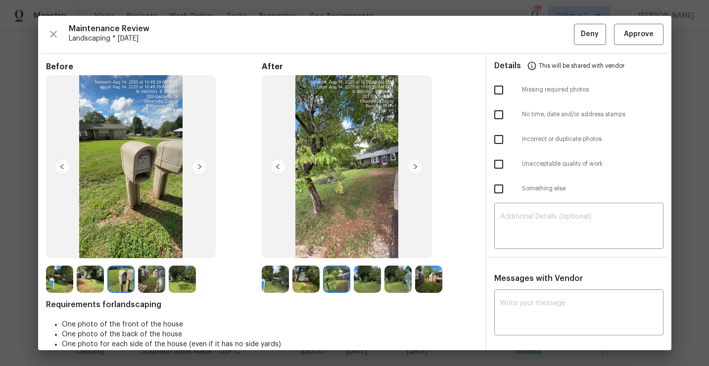
click at [360, 283] on img at bounding box center [367, 279] width 27 height 27
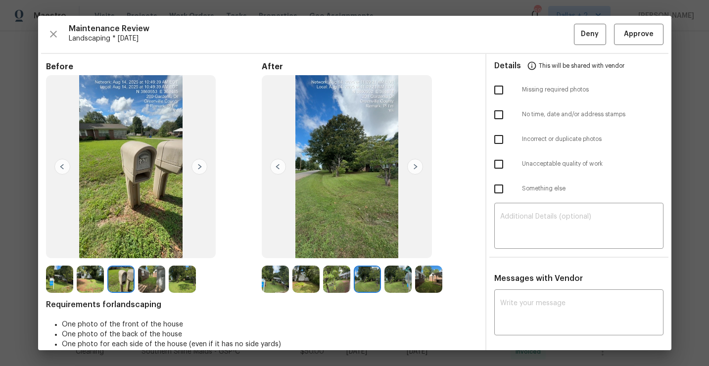
click at [401, 276] on img at bounding box center [398, 279] width 27 height 27
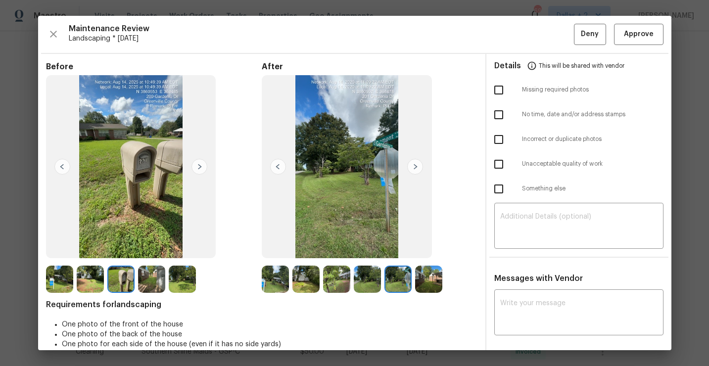
click at [424, 276] on img at bounding box center [428, 279] width 27 height 27
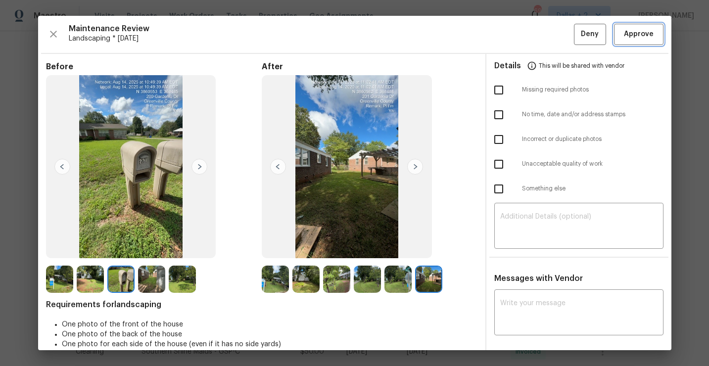
click at [635, 37] on span "Approve" at bounding box center [639, 34] width 30 height 12
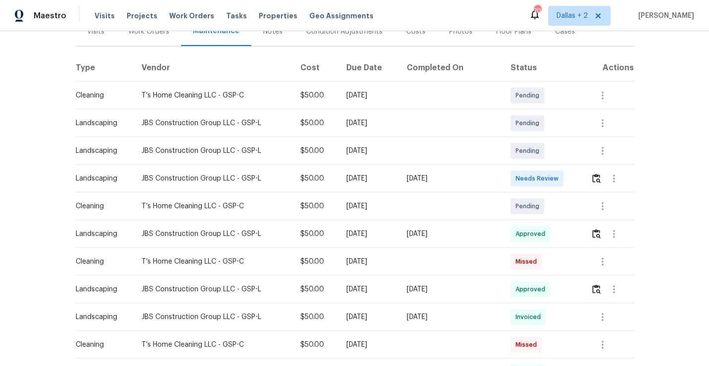
scroll to position [141, 0]
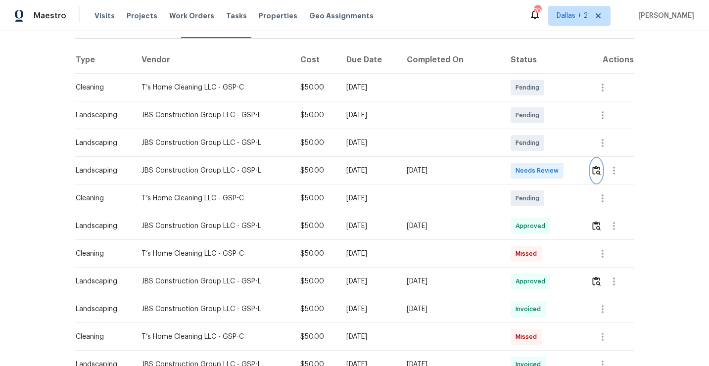
click at [601, 171] on img "button" at bounding box center [597, 170] width 8 height 9
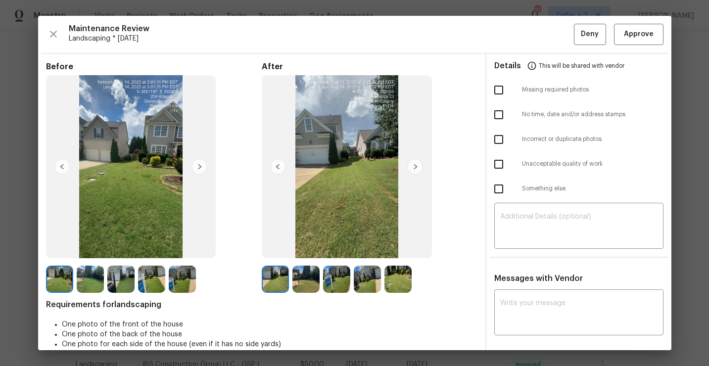
click at [201, 162] on img at bounding box center [200, 167] width 16 height 16
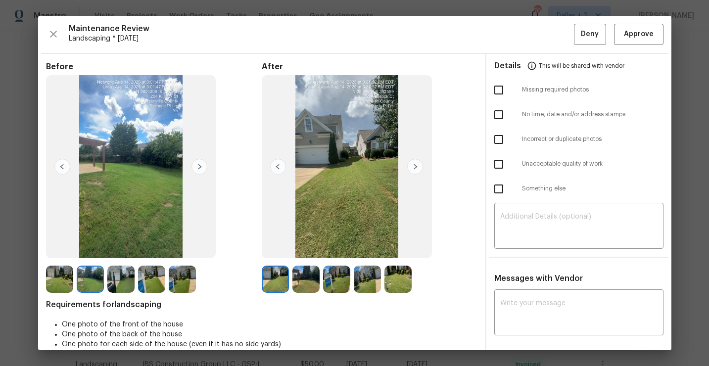
click at [119, 283] on img at bounding box center [120, 279] width 27 height 27
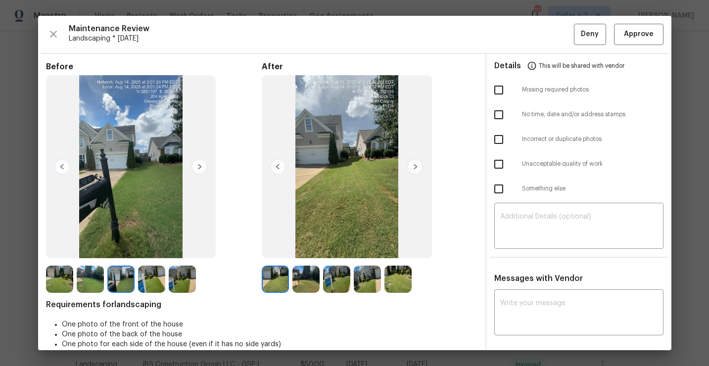
click at [310, 284] on img at bounding box center [306, 279] width 27 height 27
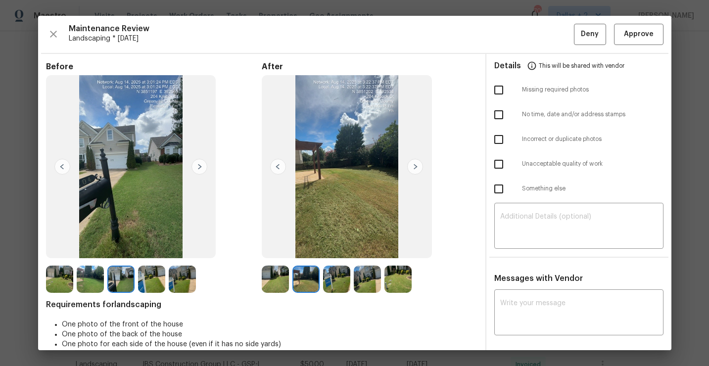
click at [352, 286] on div at bounding box center [338, 279] width 31 height 27
click at [52, 40] on button "button" at bounding box center [53, 34] width 15 height 21
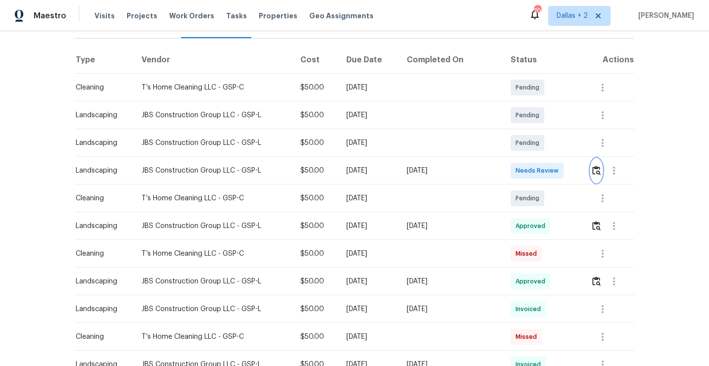
scroll to position [0, 0]
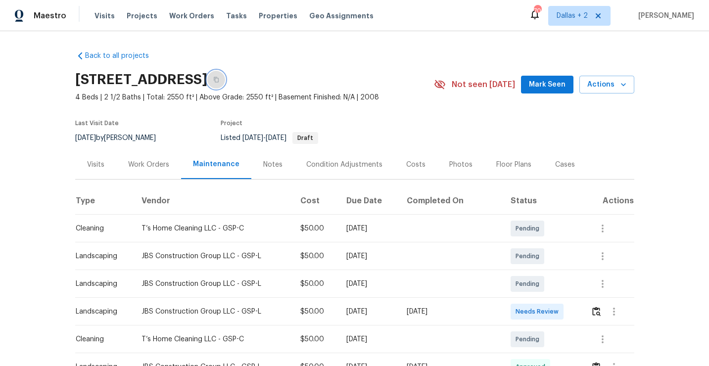
click at [219, 79] on icon "button" at bounding box center [216, 79] width 5 height 5
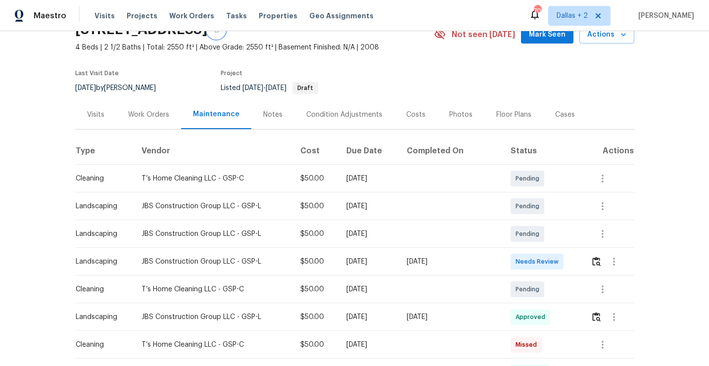
scroll to position [94, 0]
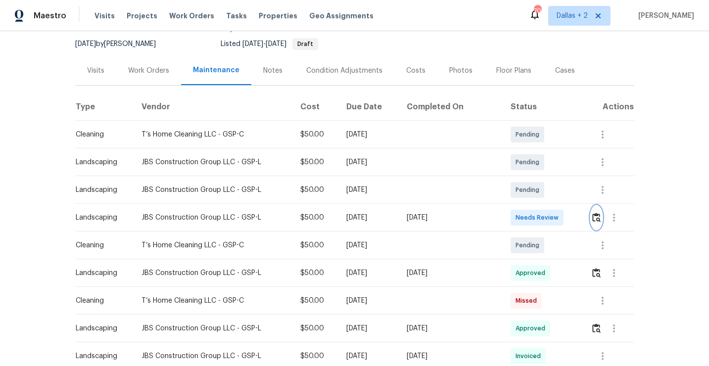
click at [598, 219] on img "button" at bounding box center [597, 217] width 8 height 9
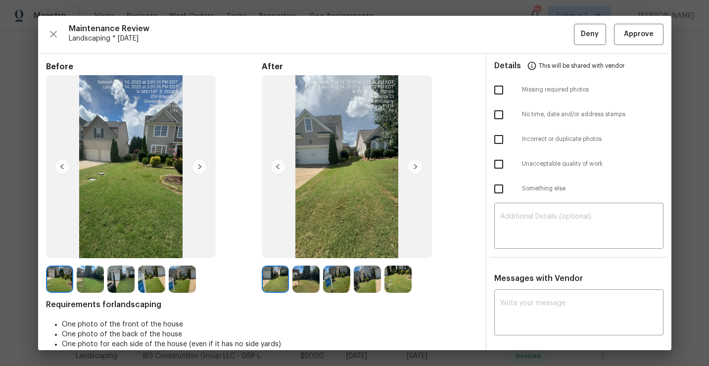
click at [304, 279] on img at bounding box center [306, 279] width 27 height 27
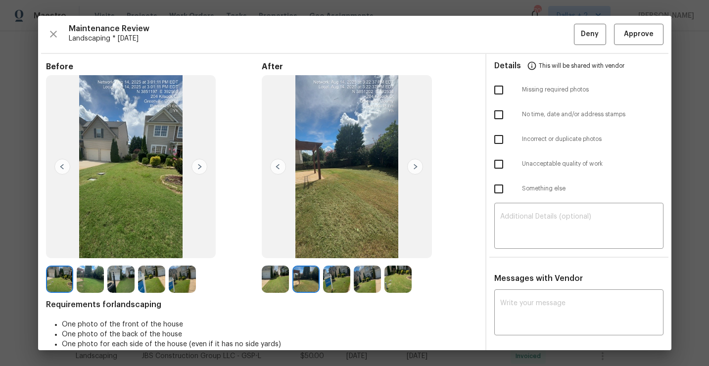
click at [332, 280] on img at bounding box center [336, 279] width 27 height 27
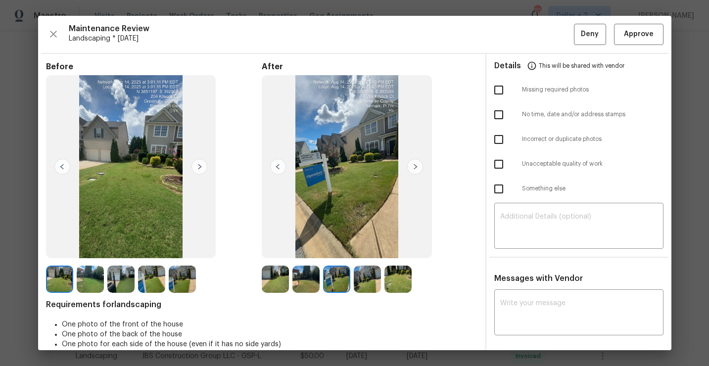
click at [371, 277] on img at bounding box center [367, 279] width 27 height 27
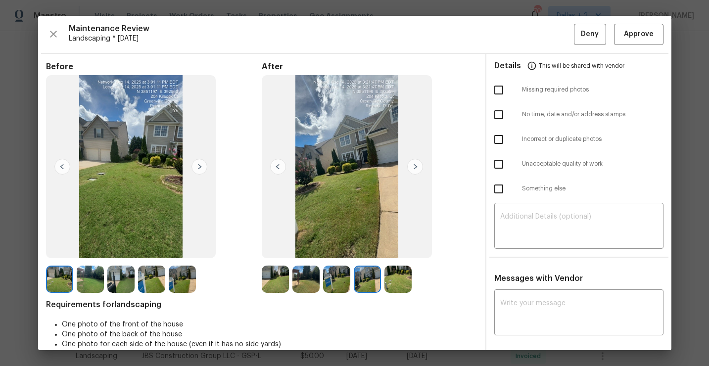
click at [399, 277] on img at bounding box center [398, 279] width 27 height 27
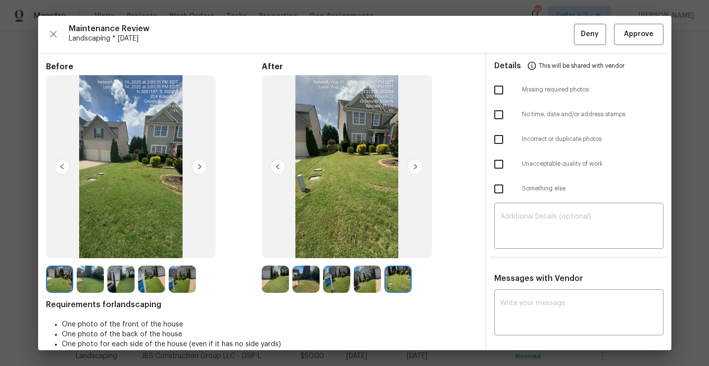
click at [279, 286] on img at bounding box center [275, 279] width 27 height 27
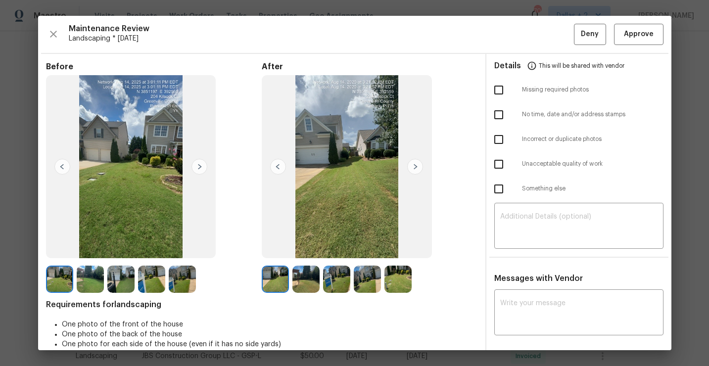
click at [275, 273] on img at bounding box center [275, 279] width 27 height 27
click at [114, 280] on img at bounding box center [120, 279] width 27 height 27
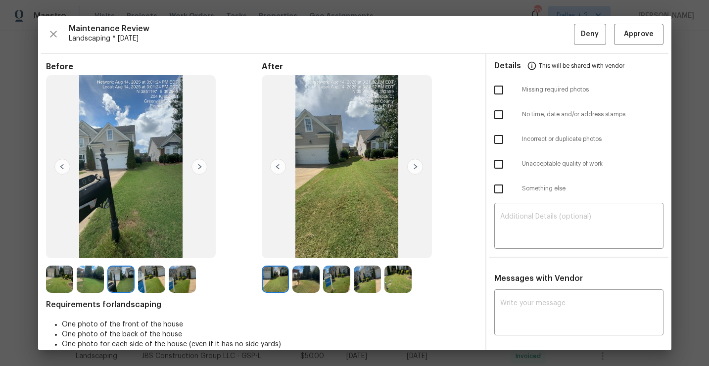
click at [150, 282] on img at bounding box center [151, 279] width 27 height 27
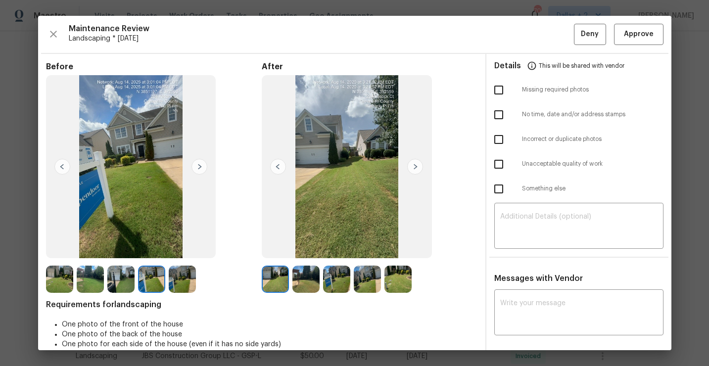
click at [177, 288] on img at bounding box center [182, 279] width 27 height 27
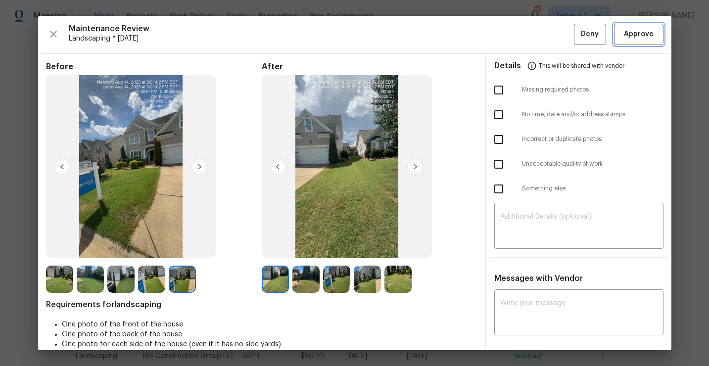
click at [635, 37] on span "Approve" at bounding box center [639, 34] width 30 height 12
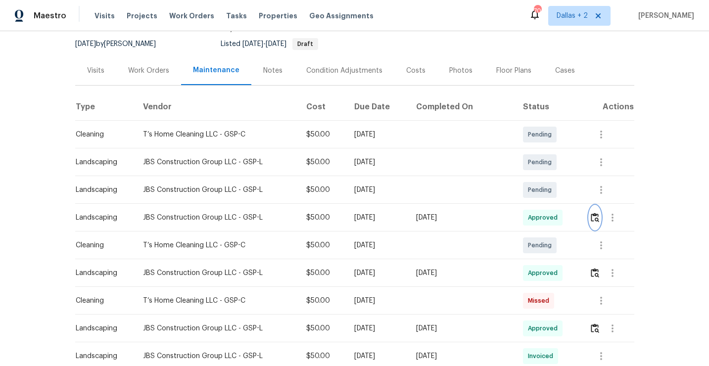
scroll to position [0, 0]
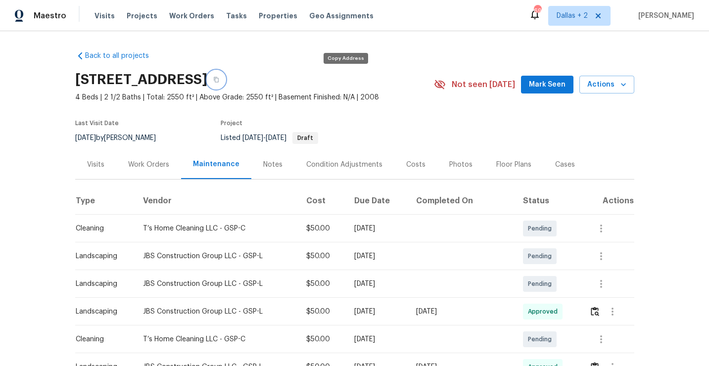
click at [219, 81] on icon "button" at bounding box center [216, 80] width 6 height 6
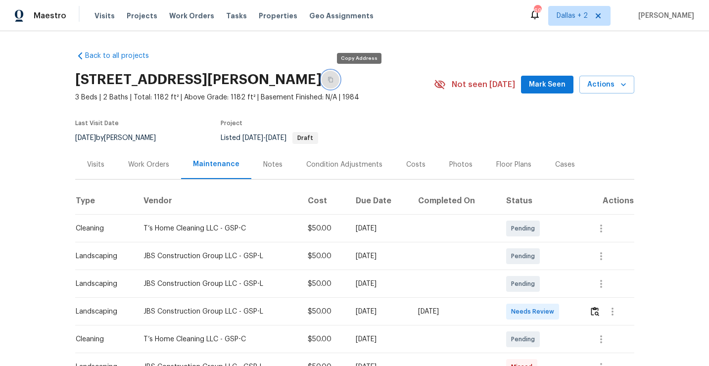
click at [340, 81] on button "button" at bounding box center [331, 80] width 18 height 18
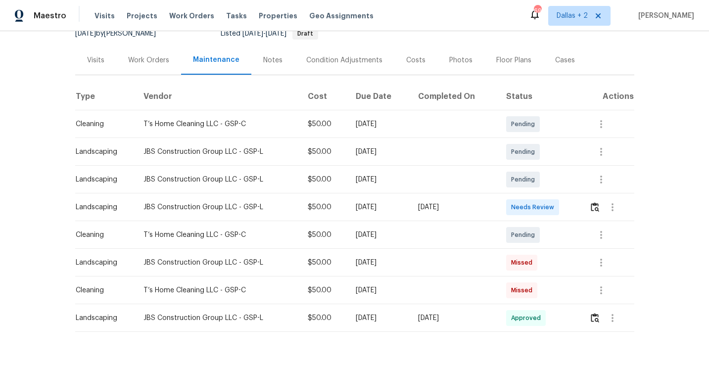
scroll to position [113, 0]
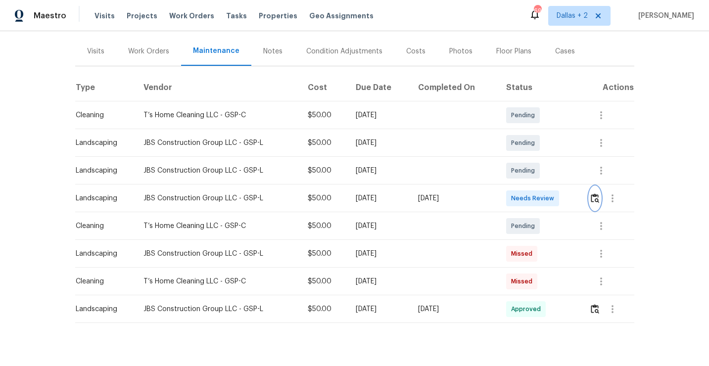
click at [599, 199] on img "button" at bounding box center [595, 198] width 8 height 9
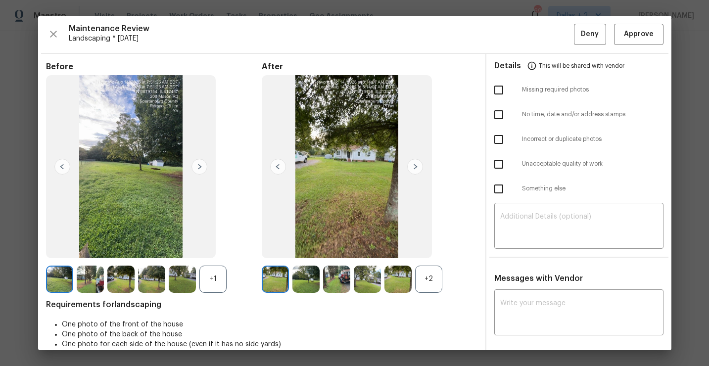
click at [300, 280] on img at bounding box center [306, 279] width 27 height 27
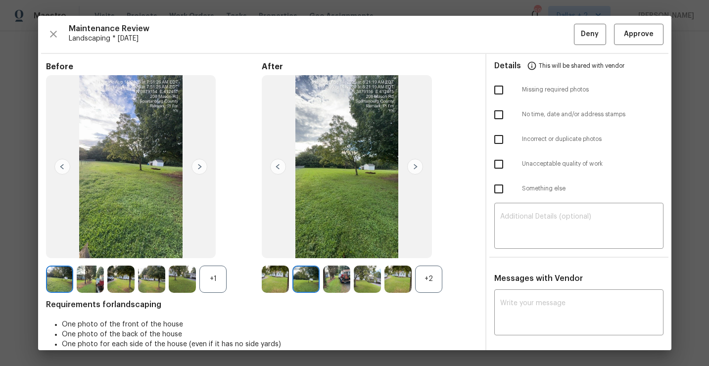
click at [439, 277] on div "+2" at bounding box center [428, 279] width 27 height 27
click at [306, 288] on img at bounding box center [306, 279] width 27 height 27
click at [337, 287] on img at bounding box center [336, 279] width 27 height 27
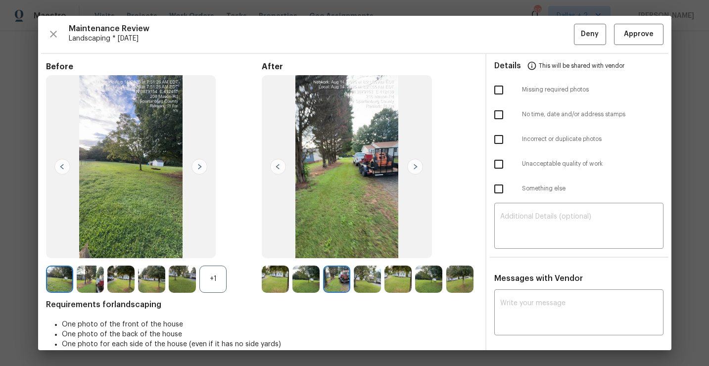
click at [209, 282] on div "+1" at bounding box center [213, 279] width 27 height 27
click at [372, 277] on img at bounding box center [367, 279] width 27 height 27
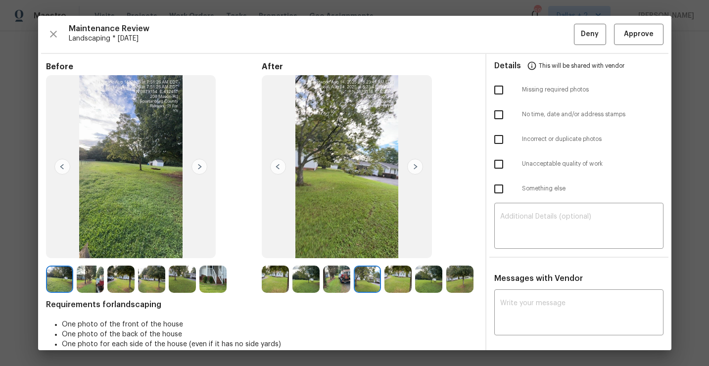
click at [413, 281] on div at bounding box center [400, 279] width 31 height 27
click at [437, 278] on img at bounding box center [428, 279] width 27 height 27
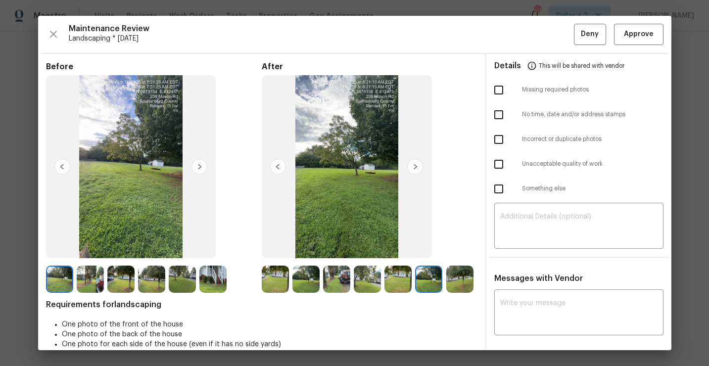
click at [55, 270] on img at bounding box center [59, 279] width 27 height 27
click at [302, 280] on img at bounding box center [306, 279] width 27 height 27
click at [62, 284] on img at bounding box center [59, 279] width 27 height 27
click at [82, 278] on img at bounding box center [90, 279] width 27 height 27
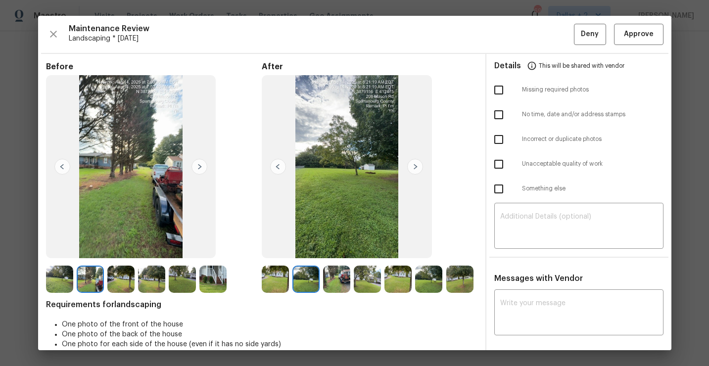
click at [198, 168] on img at bounding box center [200, 167] width 16 height 16
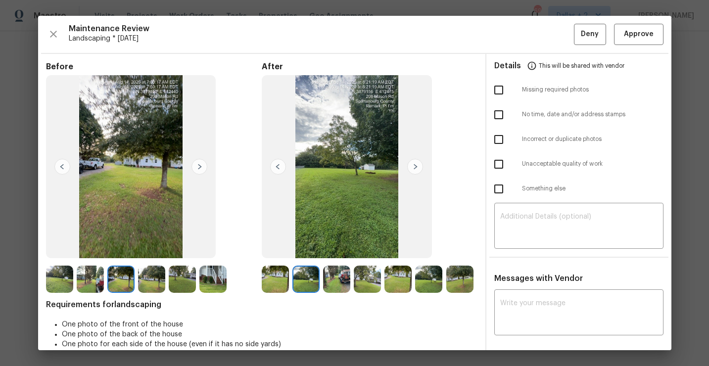
click at [199, 168] on img at bounding box center [200, 167] width 16 height 16
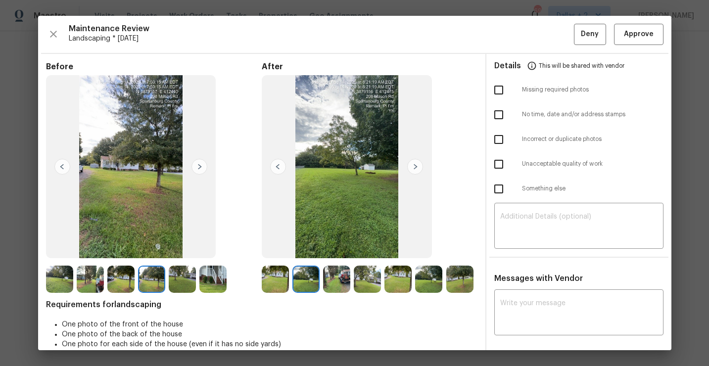
click at [199, 168] on img at bounding box center [200, 167] width 16 height 16
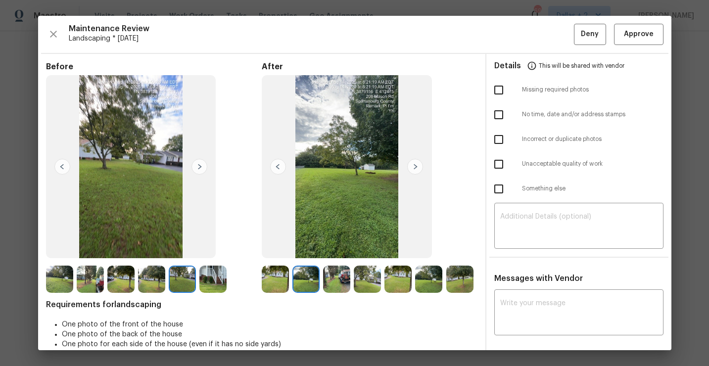
click at [199, 168] on img at bounding box center [200, 167] width 16 height 16
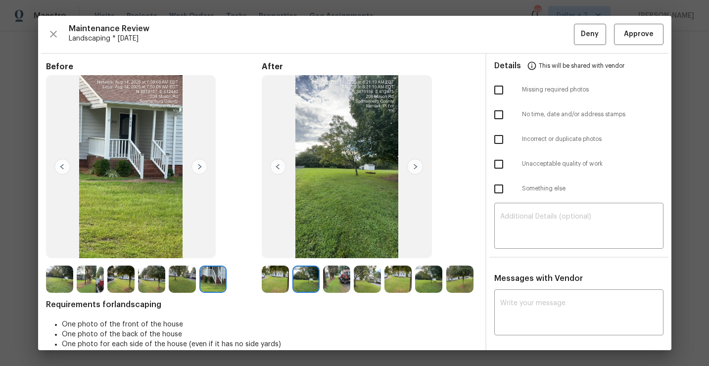
click at [295, 274] on img at bounding box center [306, 279] width 27 height 27
click at [337, 275] on img at bounding box center [336, 279] width 27 height 27
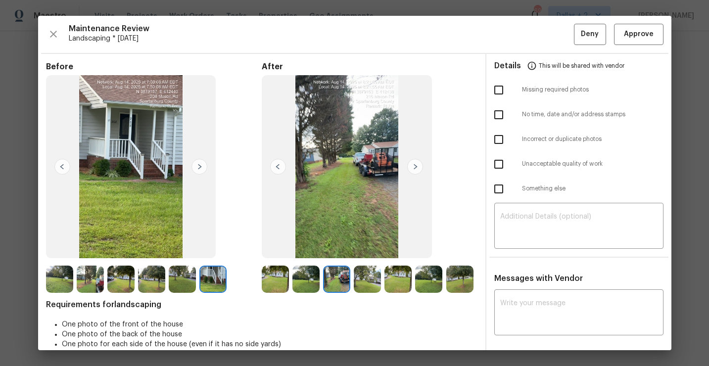
click at [364, 273] on img at bounding box center [367, 279] width 27 height 27
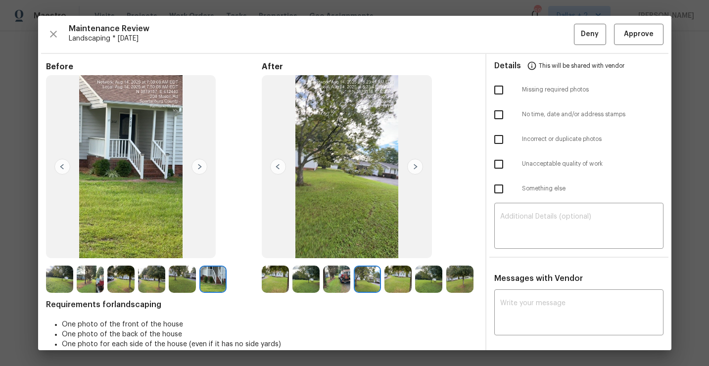
click at [396, 276] on img at bounding box center [398, 279] width 27 height 27
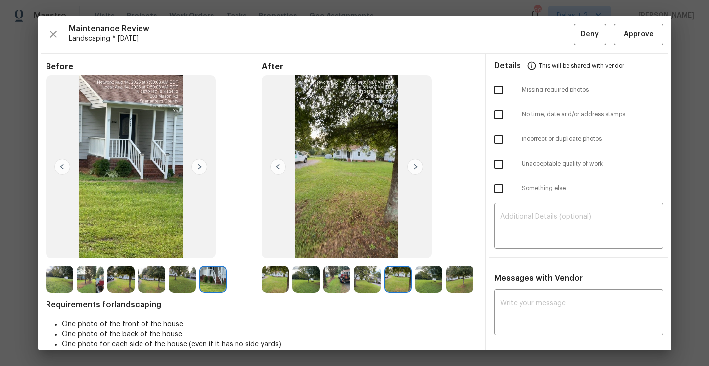
click at [436, 272] on img at bounding box center [428, 279] width 27 height 27
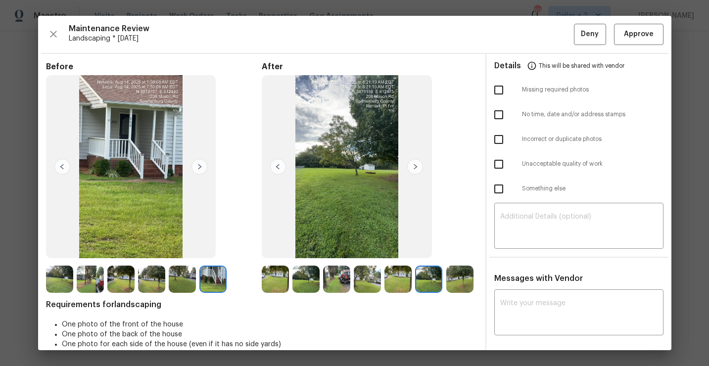
click at [461, 279] on img at bounding box center [460, 279] width 27 height 27
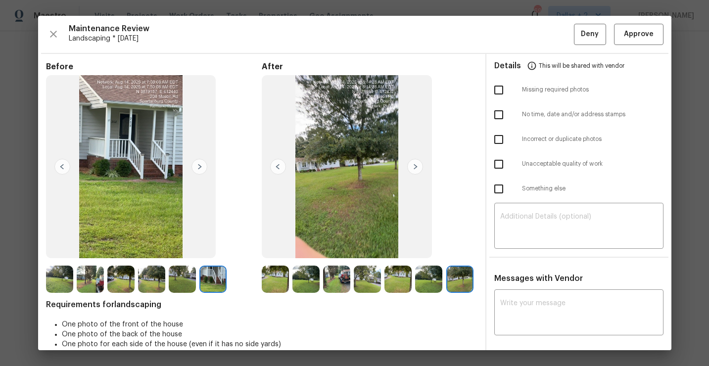
click at [275, 282] on img at bounding box center [275, 279] width 27 height 27
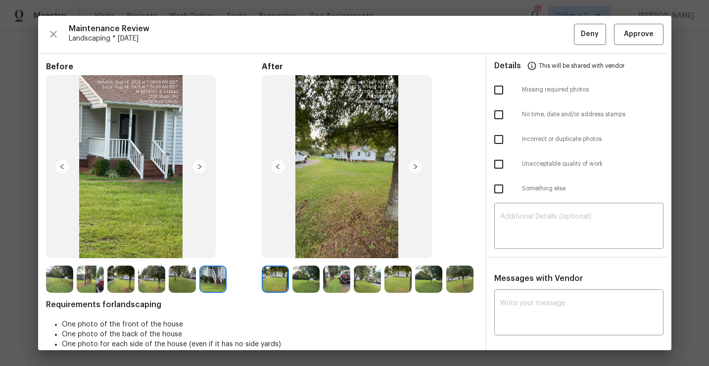
click at [300, 285] on img at bounding box center [306, 279] width 27 height 27
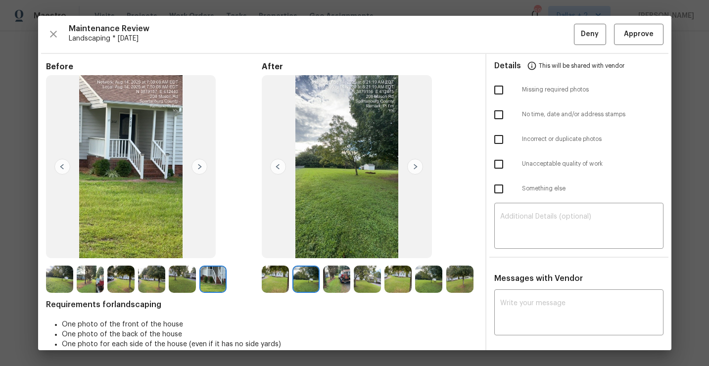
click at [336, 277] on img at bounding box center [336, 279] width 27 height 27
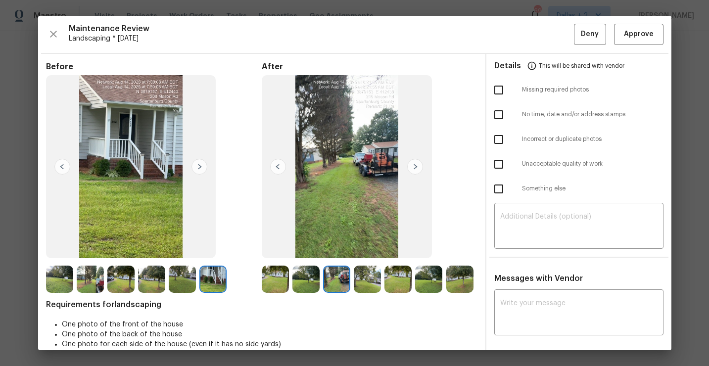
click at [361, 276] on img at bounding box center [367, 279] width 27 height 27
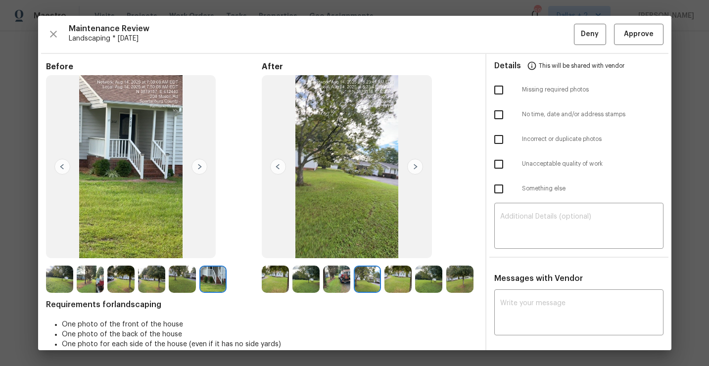
click at [393, 276] on img at bounding box center [398, 279] width 27 height 27
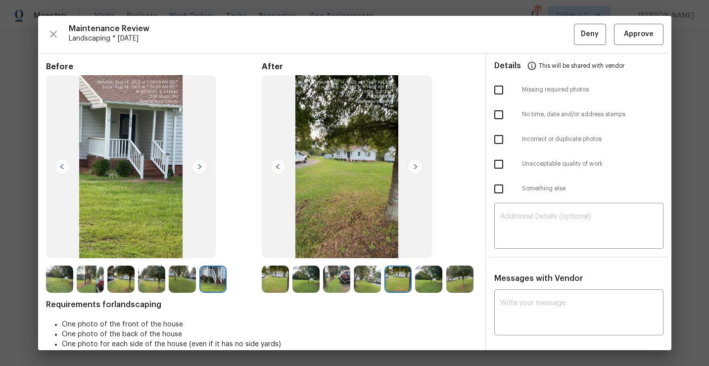
click at [394, 281] on img at bounding box center [398, 279] width 27 height 27
click at [418, 275] on img at bounding box center [428, 279] width 27 height 27
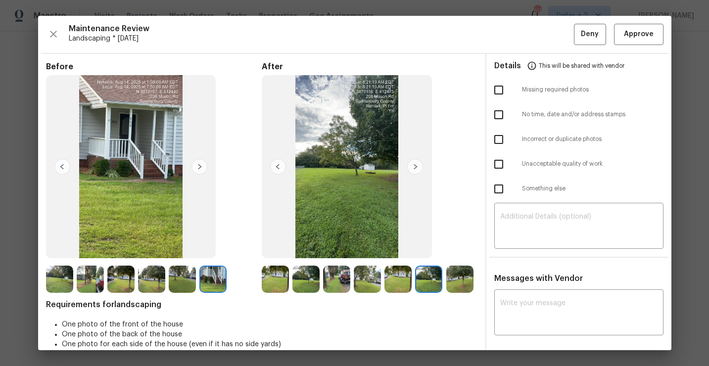
click at [447, 280] on img at bounding box center [460, 279] width 27 height 27
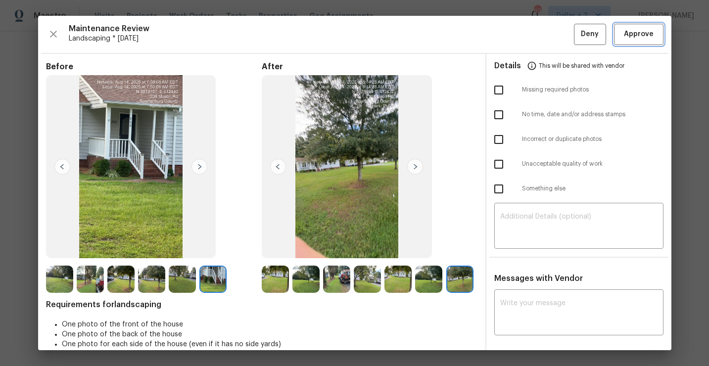
click at [643, 30] on span "Approve" at bounding box center [639, 34] width 30 height 12
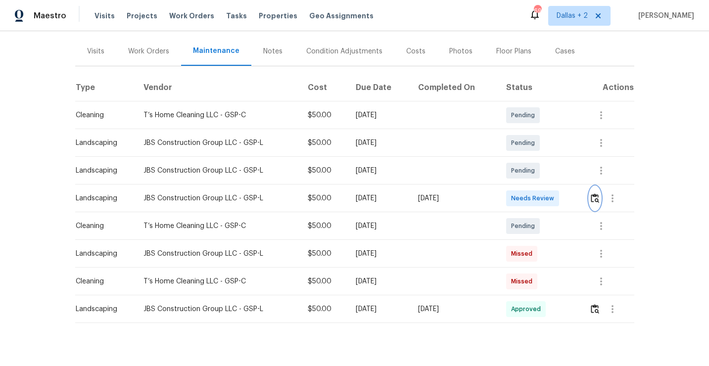
scroll to position [0, 0]
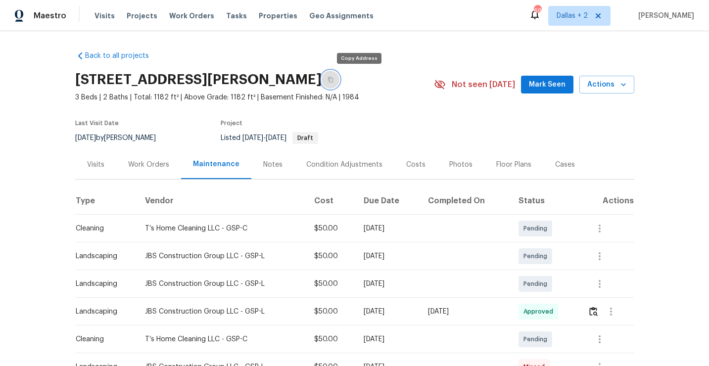
click at [340, 79] on button "button" at bounding box center [331, 80] width 18 height 18
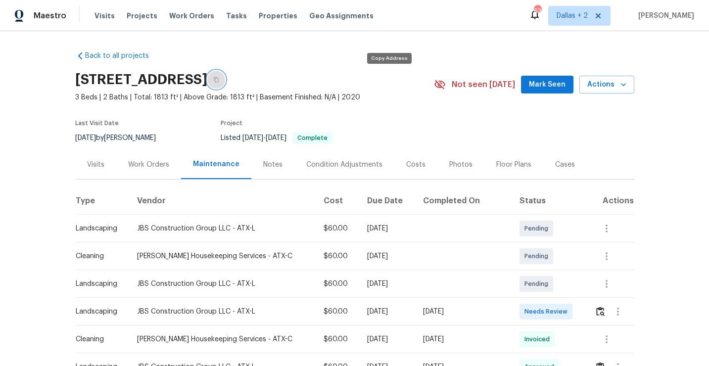
click at [225, 83] on button "button" at bounding box center [216, 80] width 18 height 18
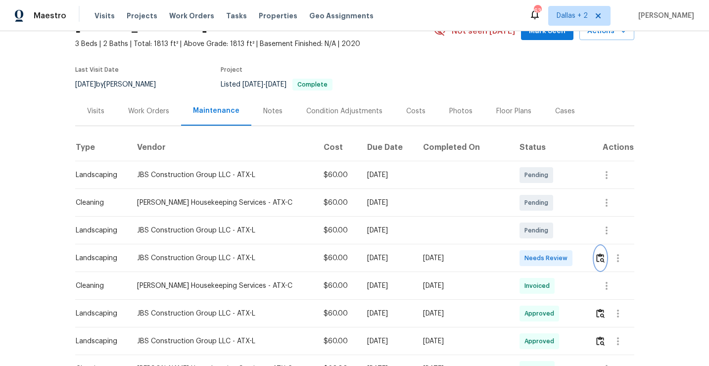
click at [599, 260] on img "button" at bounding box center [601, 257] width 8 height 9
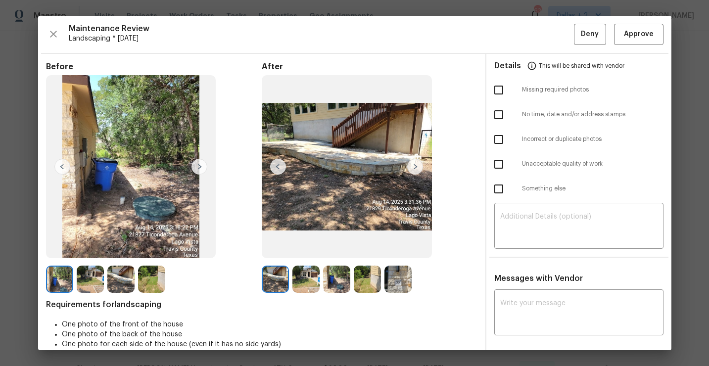
click at [301, 280] on img at bounding box center [306, 279] width 27 height 27
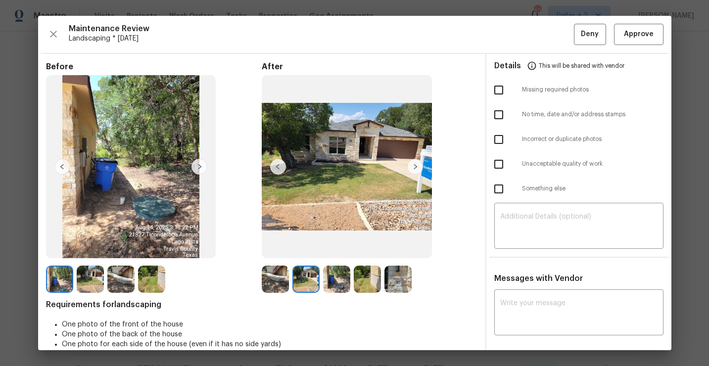
click at [98, 291] on img at bounding box center [90, 279] width 27 height 27
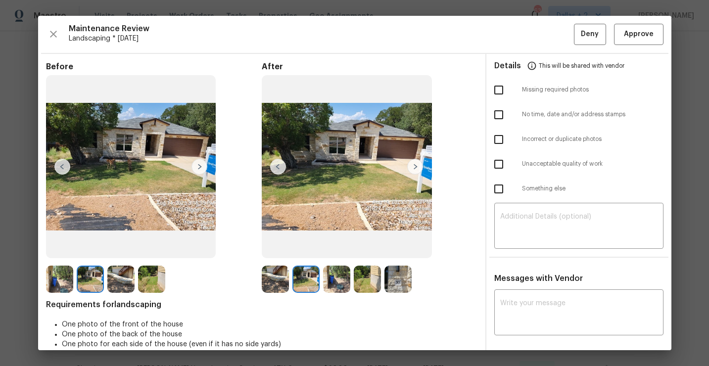
click at [119, 276] on img at bounding box center [120, 279] width 27 height 27
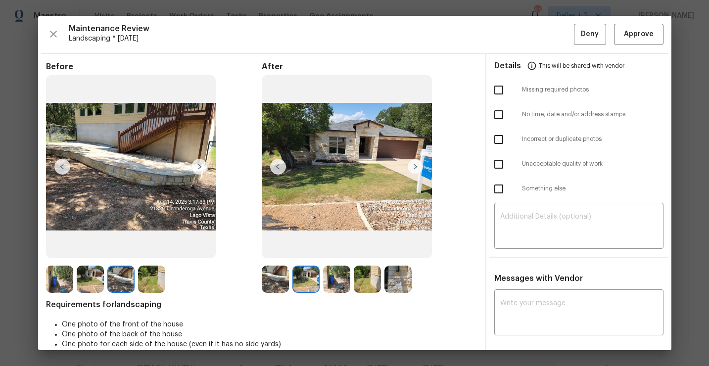
click at [327, 272] on img at bounding box center [336, 279] width 27 height 27
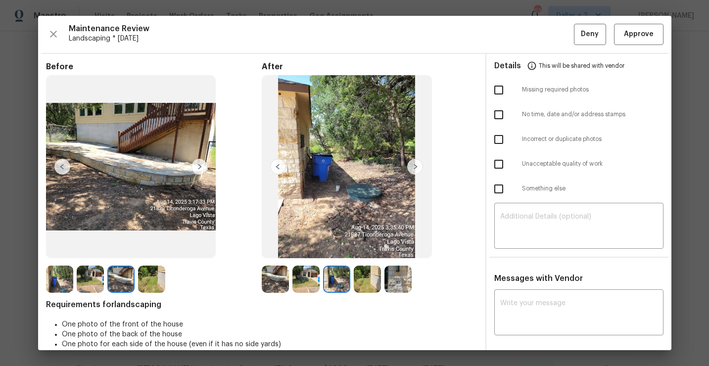
click at [154, 271] on img at bounding box center [151, 279] width 27 height 27
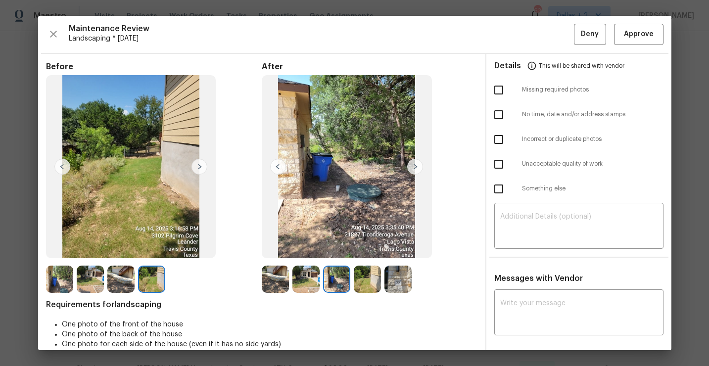
click at [362, 275] on img at bounding box center [367, 279] width 27 height 27
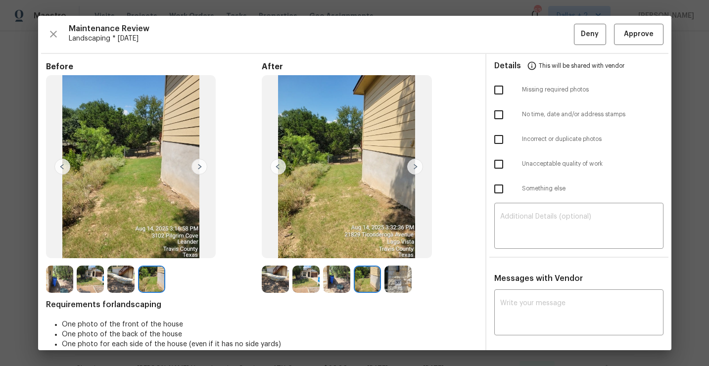
click at [398, 280] on img at bounding box center [398, 279] width 27 height 27
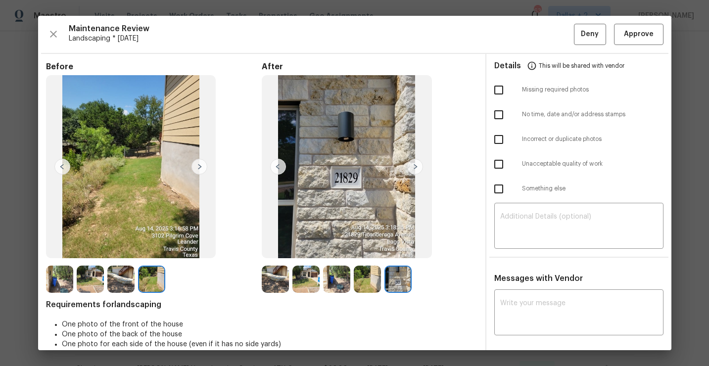
click at [275, 280] on img at bounding box center [275, 279] width 27 height 27
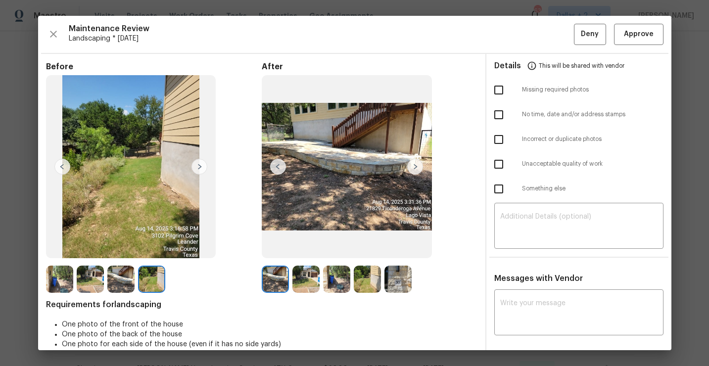
click at [418, 169] on img at bounding box center [415, 167] width 16 height 16
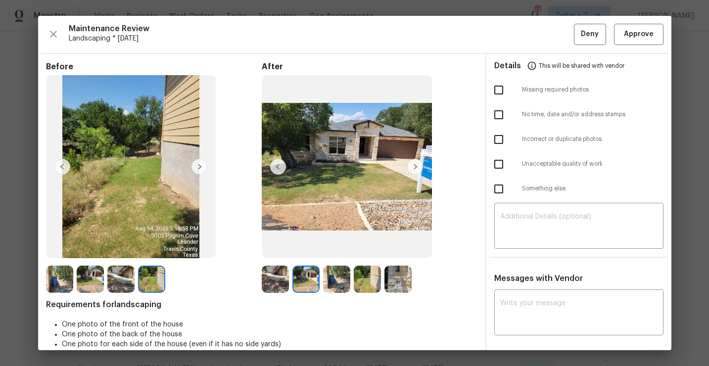
click at [418, 169] on img at bounding box center [415, 167] width 16 height 16
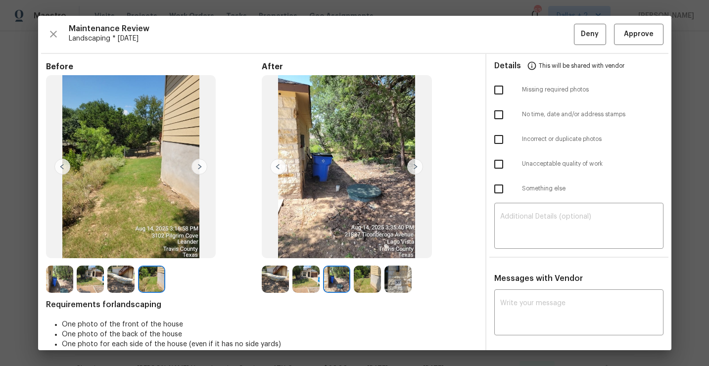
click at [418, 169] on img at bounding box center [415, 167] width 16 height 16
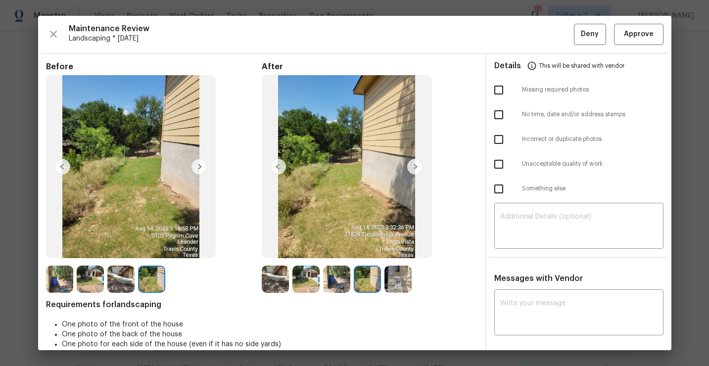
click at [418, 169] on img at bounding box center [415, 167] width 16 height 16
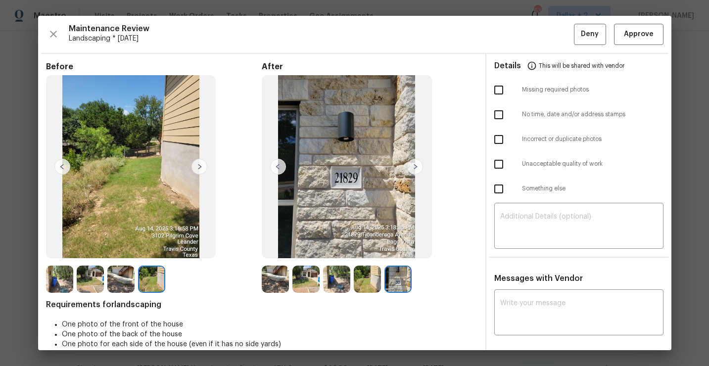
click at [418, 169] on img at bounding box center [415, 167] width 16 height 16
click at [648, 39] on span "Approve" at bounding box center [639, 34] width 30 height 12
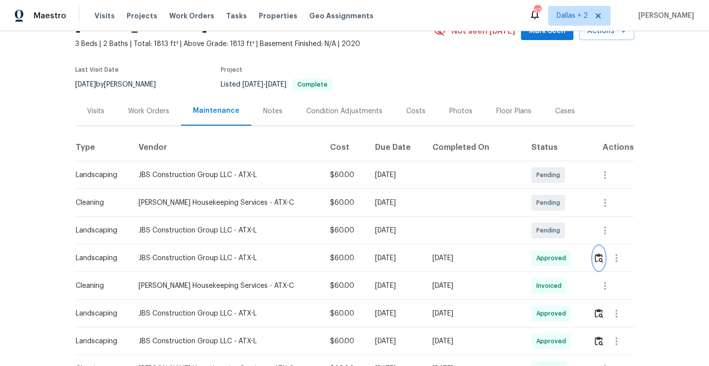
scroll to position [0, 0]
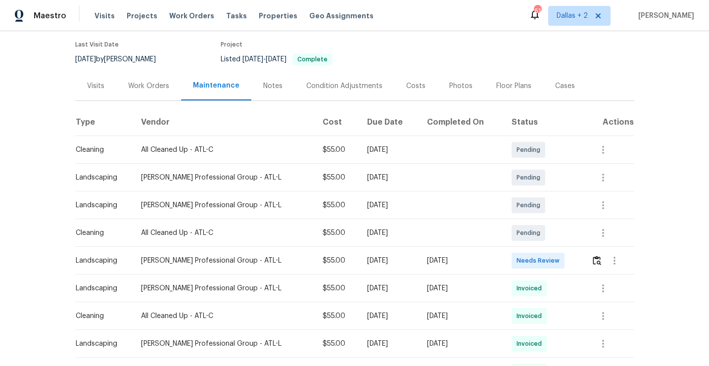
scroll to position [126, 0]
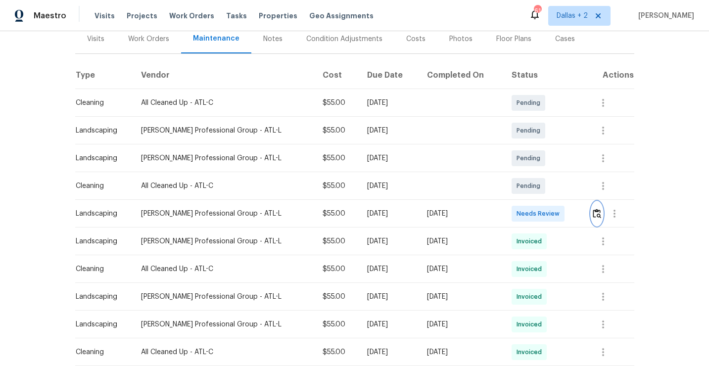
click at [599, 218] on img "button" at bounding box center [597, 213] width 8 height 9
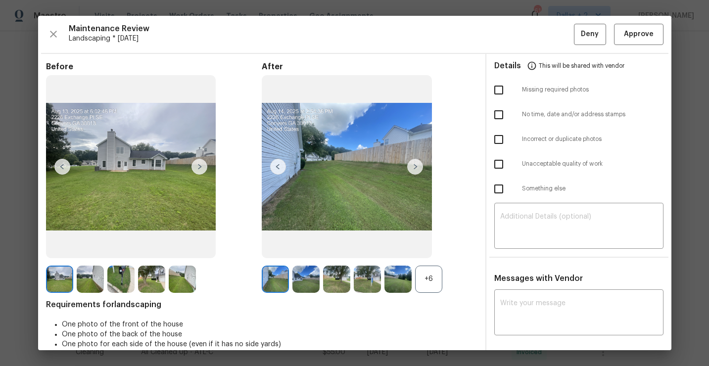
click at [432, 266] on div "+6" at bounding box center [428, 279] width 27 height 27
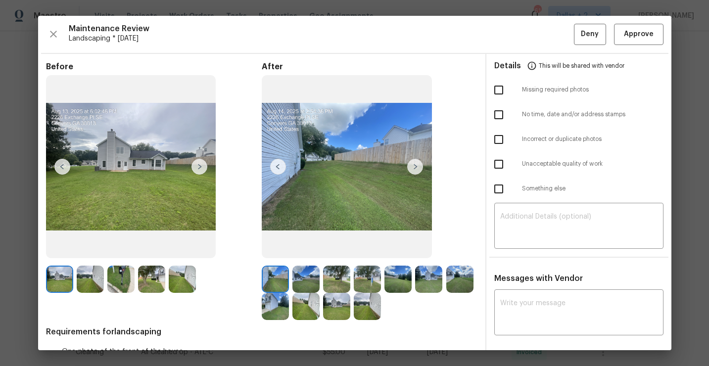
click at [304, 278] on img at bounding box center [306, 279] width 27 height 27
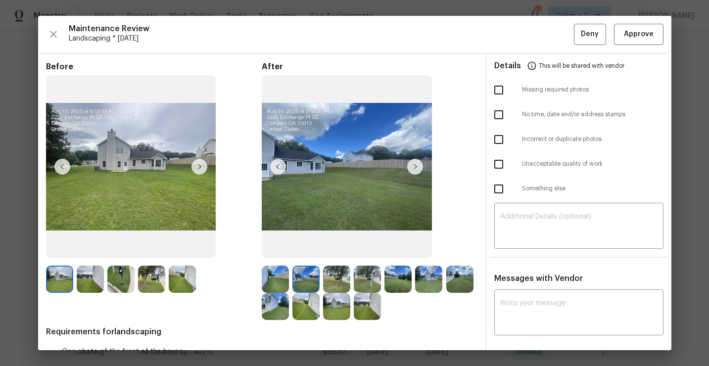
click at [197, 169] on img at bounding box center [200, 167] width 16 height 16
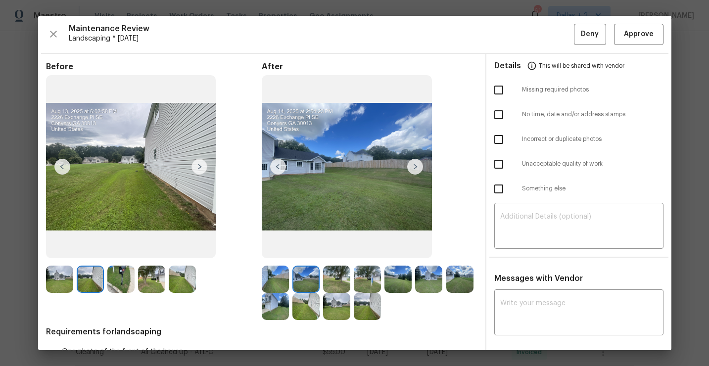
click at [310, 301] on img at bounding box center [306, 306] width 27 height 27
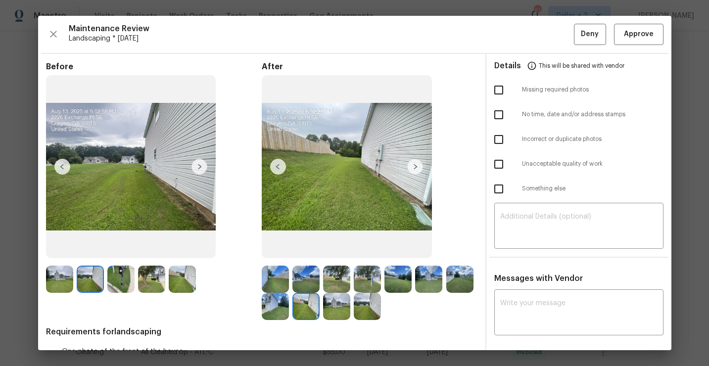
click at [79, 279] on img at bounding box center [90, 279] width 27 height 27
click at [122, 283] on img at bounding box center [120, 279] width 27 height 27
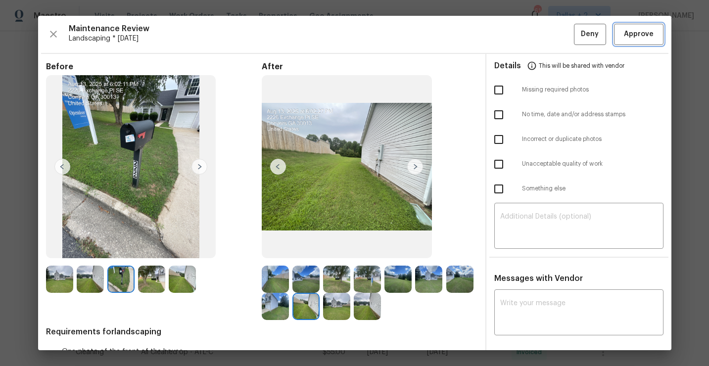
click at [624, 35] on span "Approve" at bounding box center [639, 34] width 34 height 12
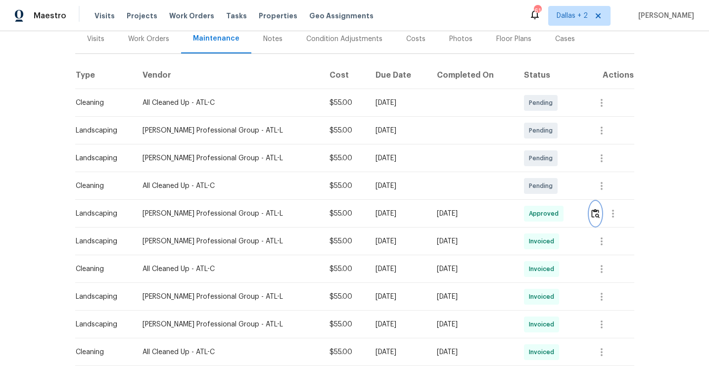
scroll to position [0, 0]
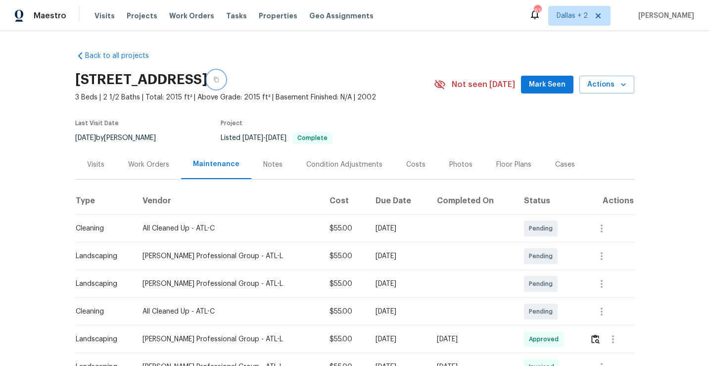
click at [225, 79] on button "button" at bounding box center [216, 80] width 18 height 18
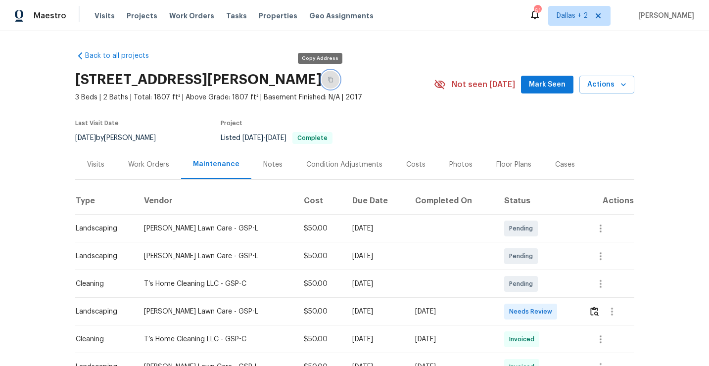
click at [328, 81] on icon "button" at bounding box center [331, 80] width 6 height 6
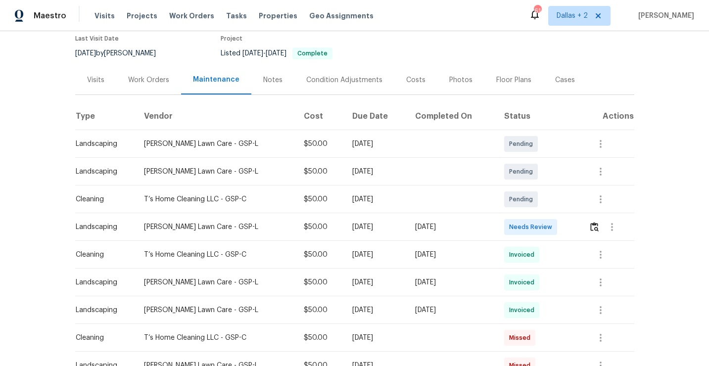
scroll to position [114, 0]
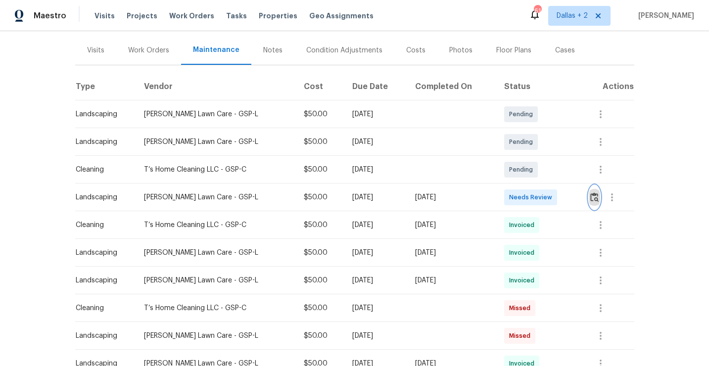
click at [591, 201] on img "button" at bounding box center [595, 197] width 8 height 9
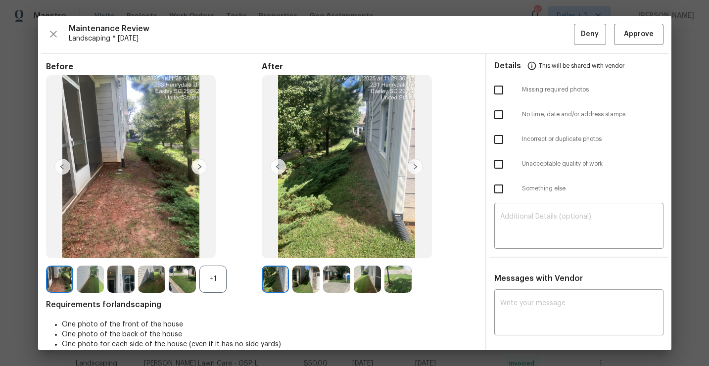
click at [215, 287] on div "+1" at bounding box center [213, 279] width 27 height 27
click at [90, 280] on img at bounding box center [90, 279] width 27 height 27
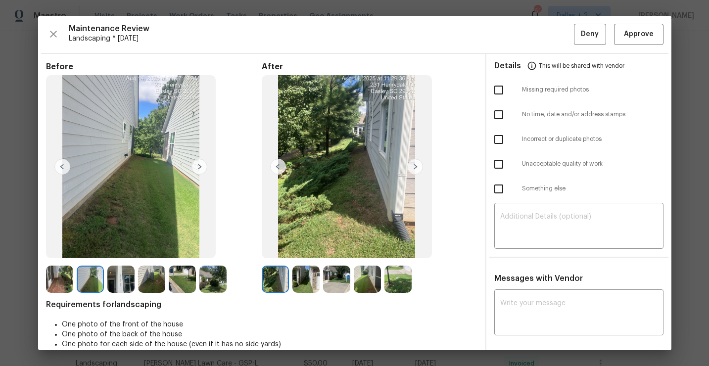
click at [118, 286] on img at bounding box center [120, 279] width 27 height 27
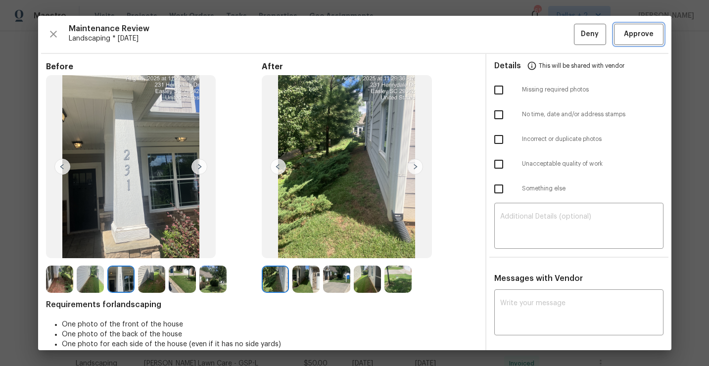
click at [641, 31] on span "Approve" at bounding box center [639, 34] width 30 height 12
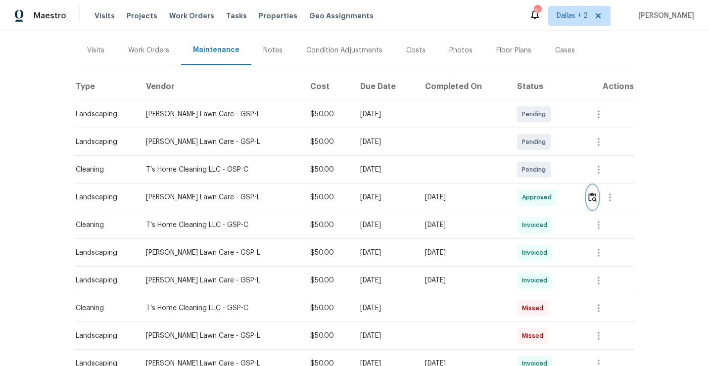
scroll to position [0, 0]
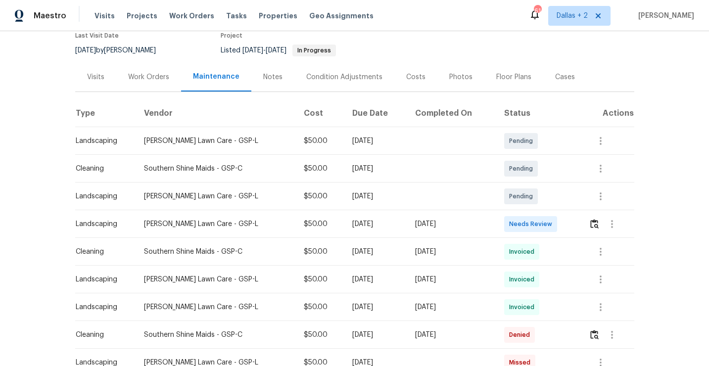
scroll to position [120, 0]
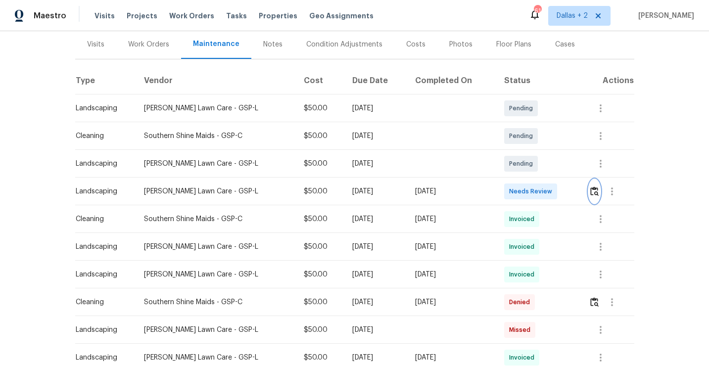
click at [593, 197] on button "button" at bounding box center [594, 192] width 11 height 24
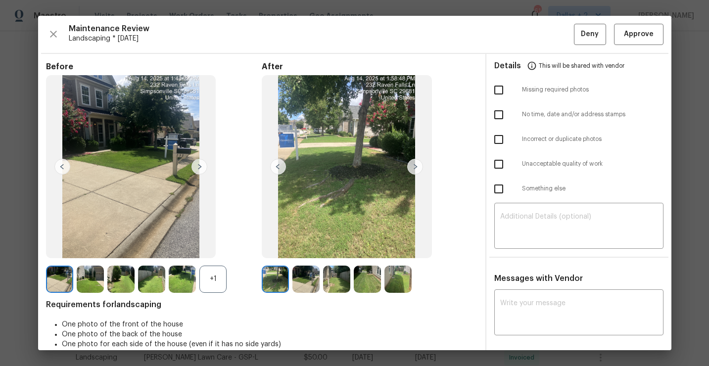
click at [200, 167] on img at bounding box center [200, 167] width 16 height 16
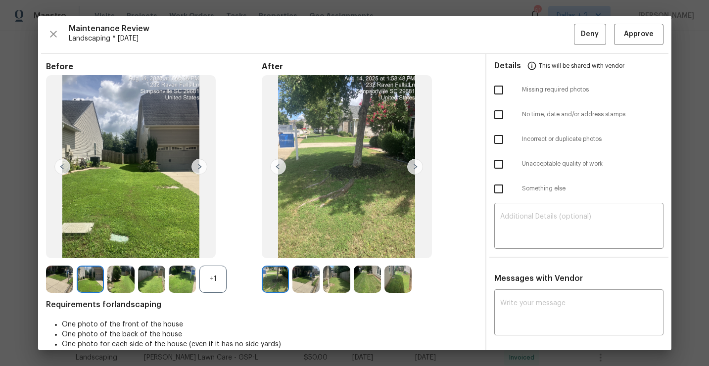
click at [62, 170] on img at bounding box center [62, 167] width 16 height 16
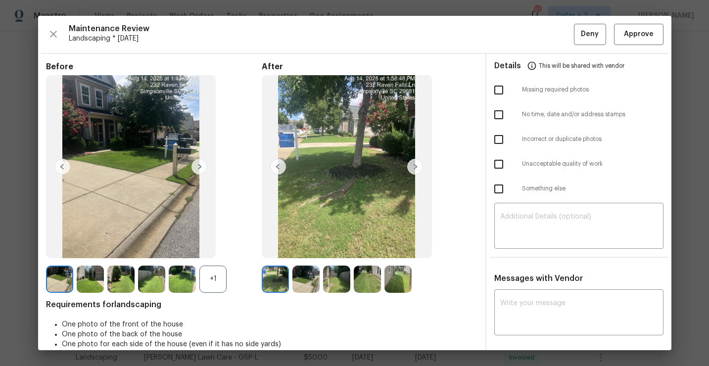
click at [60, 166] on img at bounding box center [62, 167] width 16 height 16
click at [624, 35] on span "Approve" at bounding box center [639, 34] width 30 height 12
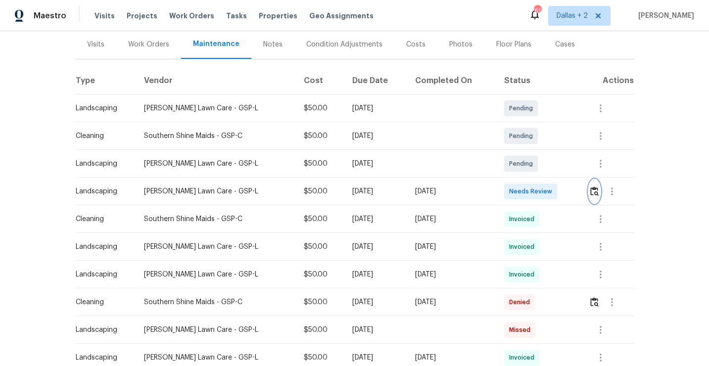
scroll to position [0, 0]
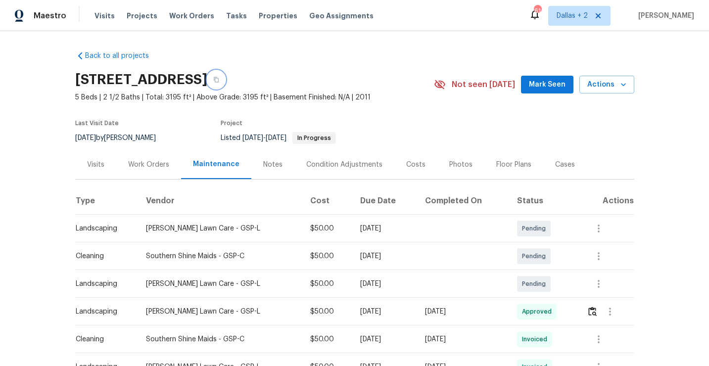
click at [219, 78] on icon "button" at bounding box center [216, 79] width 5 height 5
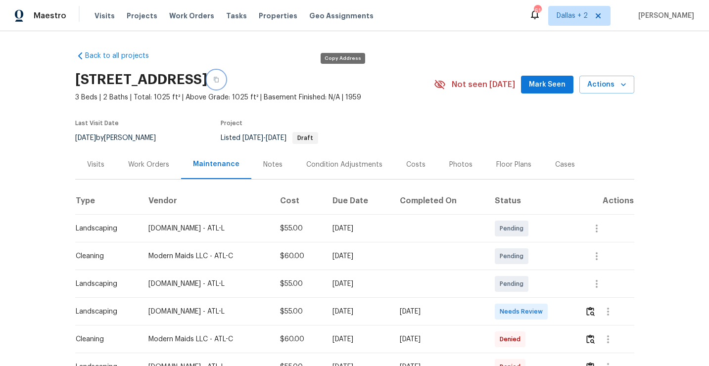
click at [225, 84] on button "button" at bounding box center [216, 80] width 18 height 18
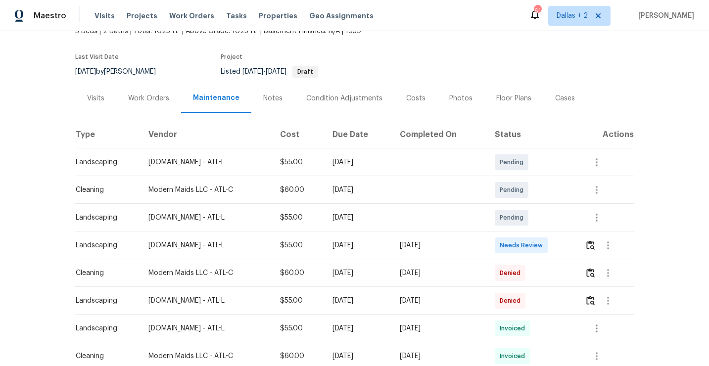
scroll to position [83, 0]
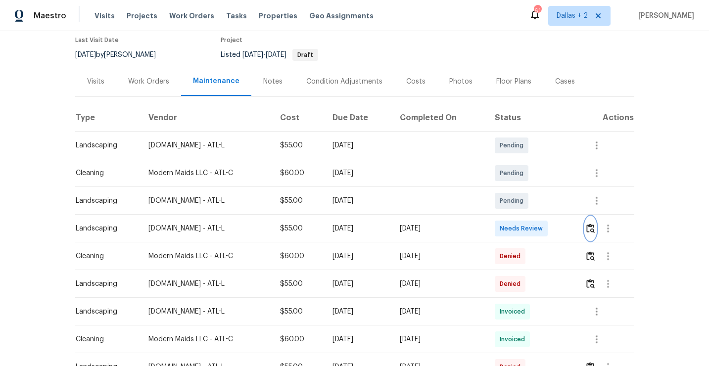
click at [594, 225] on img "button" at bounding box center [591, 228] width 8 height 9
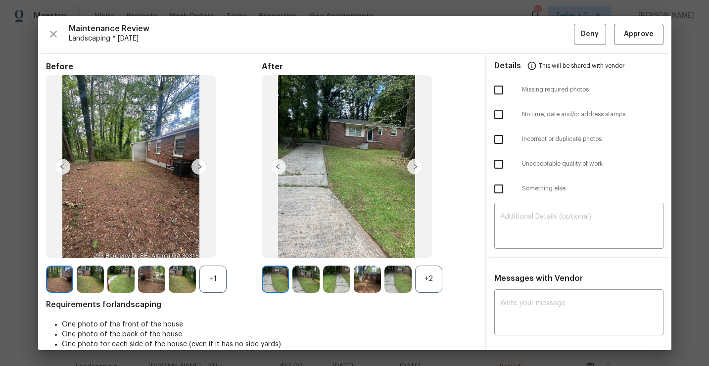
click at [277, 278] on img at bounding box center [275, 279] width 27 height 27
click at [202, 168] on img at bounding box center [200, 167] width 16 height 16
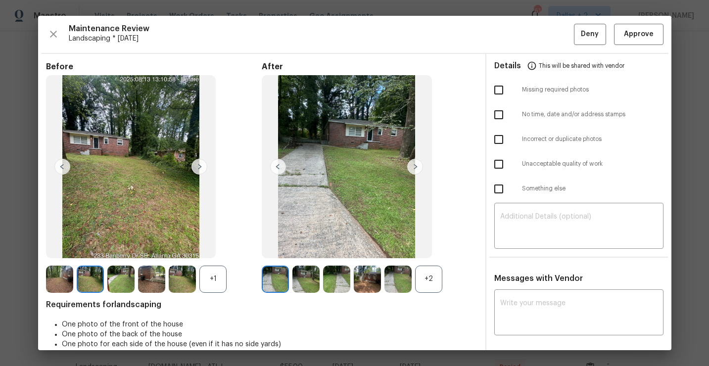
click at [215, 281] on div "+1" at bounding box center [213, 279] width 27 height 27
click at [207, 273] on img at bounding box center [213, 279] width 27 height 27
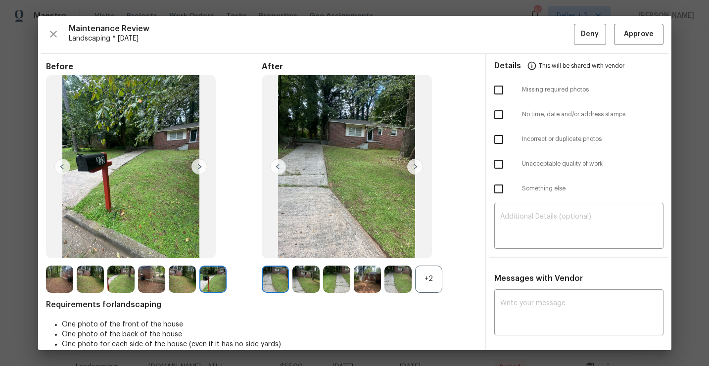
click at [421, 275] on div "+2" at bounding box center [428, 279] width 27 height 27
click at [630, 45] on div "Maintenance Review Landscaping * Mon, Aug 11 Deny Approve Before After Requirem…" at bounding box center [355, 183] width 634 height 335
click at [630, 39] on span "Approve" at bounding box center [639, 34] width 30 height 12
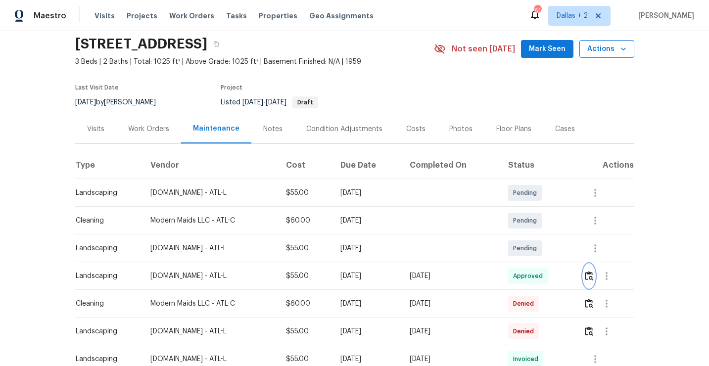
scroll to position [0, 0]
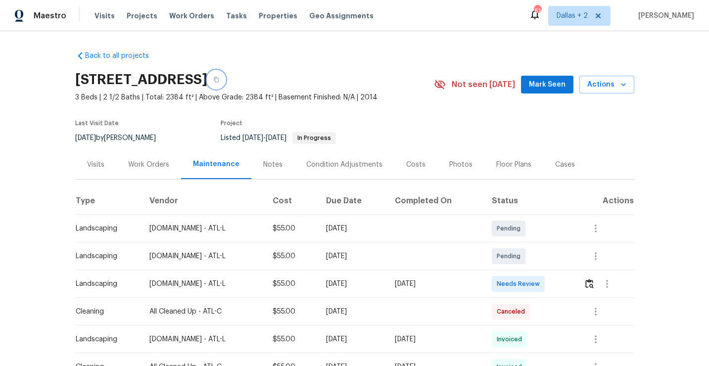
click at [219, 82] on icon "button" at bounding box center [216, 80] width 6 height 6
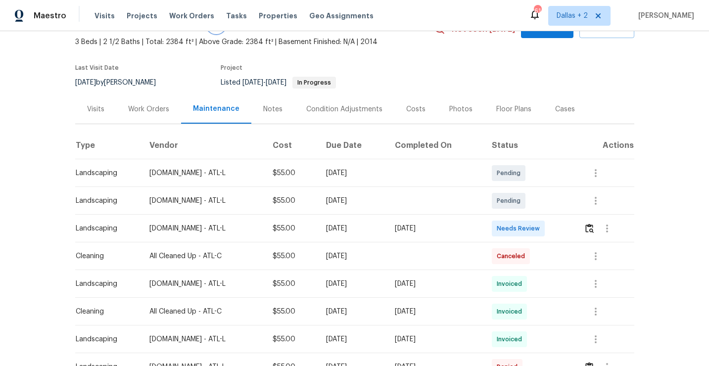
scroll to position [60, 0]
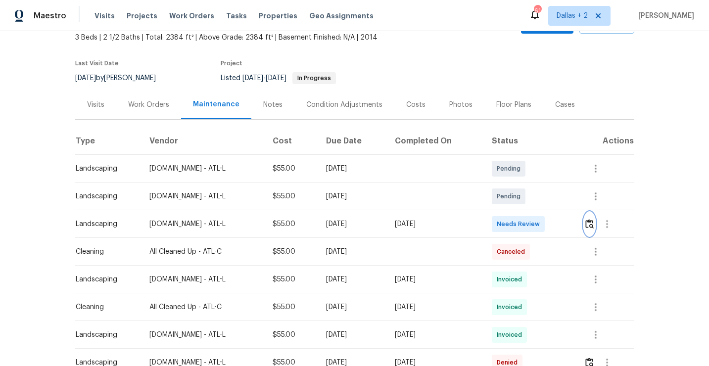
click at [594, 225] on img "button" at bounding box center [590, 223] width 8 height 9
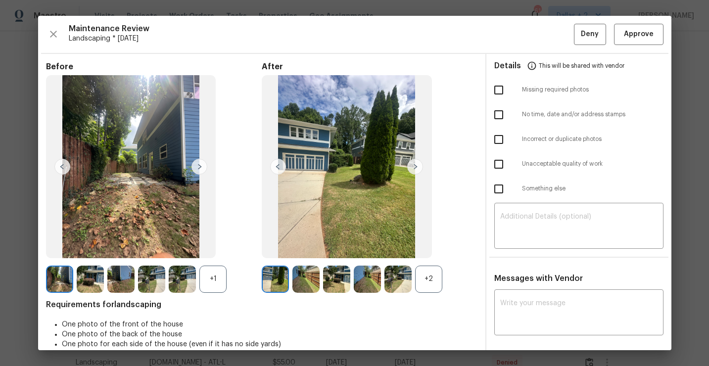
click at [212, 276] on div "+1" at bounding box center [213, 279] width 27 height 27
click at [425, 273] on div "+2" at bounding box center [428, 279] width 27 height 27
click at [202, 165] on img at bounding box center [200, 167] width 16 height 16
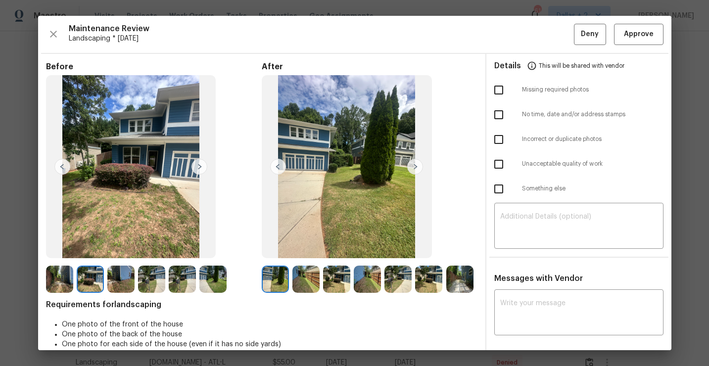
click at [124, 276] on img at bounding box center [120, 279] width 27 height 27
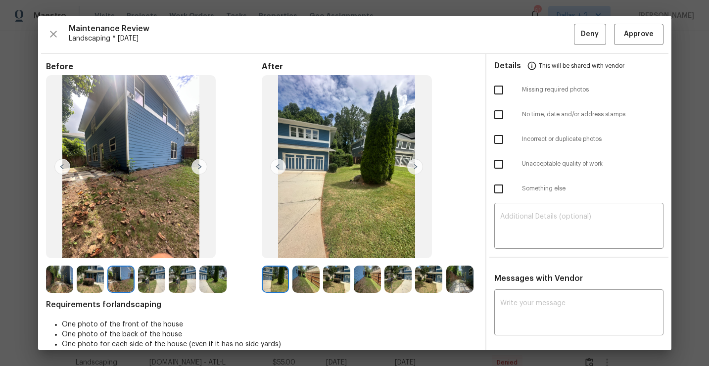
click at [279, 289] on img at bounding box center [275, 279] width 27 height 27
click at [329, 279] on img at bounding box center [336, 279] width 27 height 27
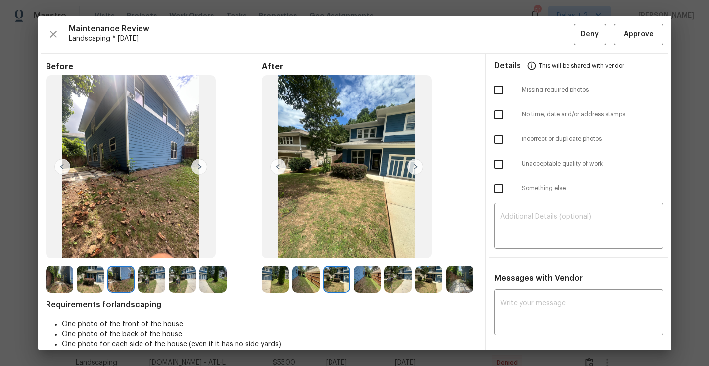
click at [90, 283] on img at bounding box center [90, 279] width 27 height 27
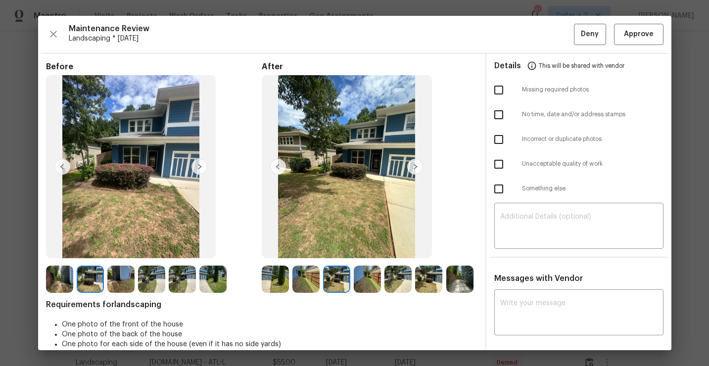
click at [120, 276] on img at bounding box center [120, 279] width 27 height 27
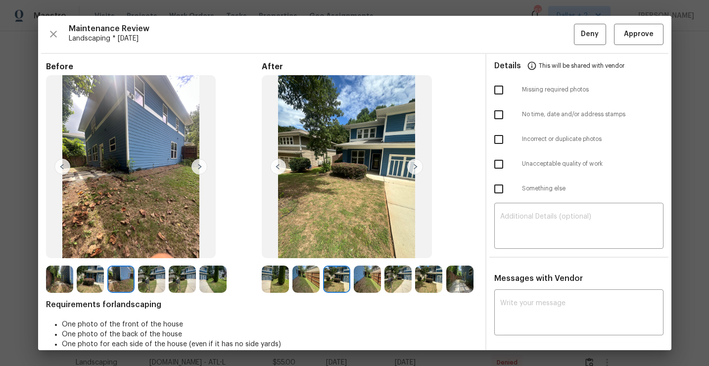
click at [86, 282] on img at bounding box center [90, 279] width 27 height 27
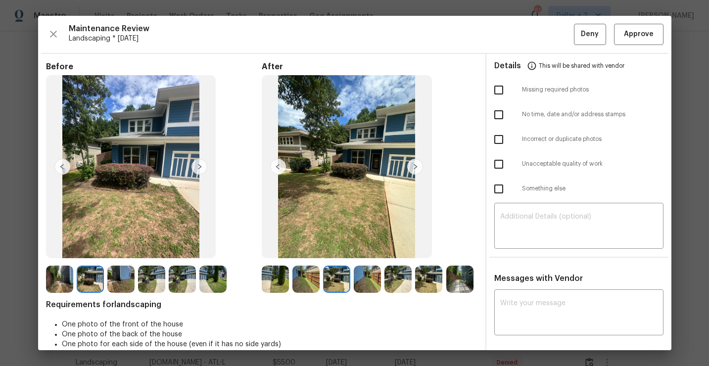
click at [152, 285] on img at bounding box center [151, 279] width 27 height 27
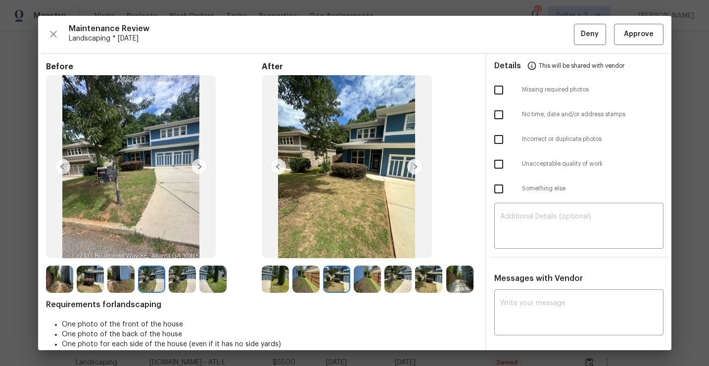
click at [278, 284] on img at bounding box center [275, 279] width 27 height 27
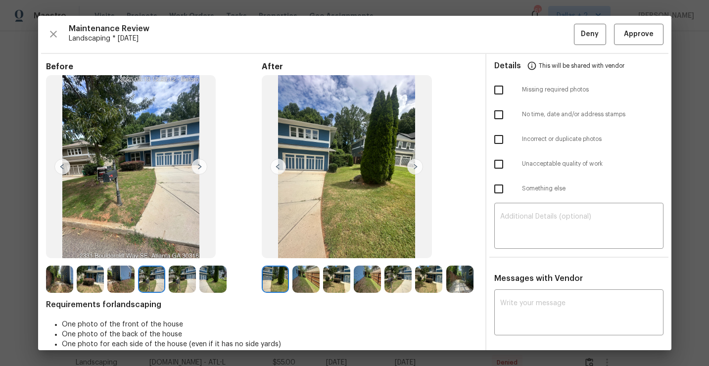
click at [311, 281] on img at bounding box center [306, 279] width 27 height 27
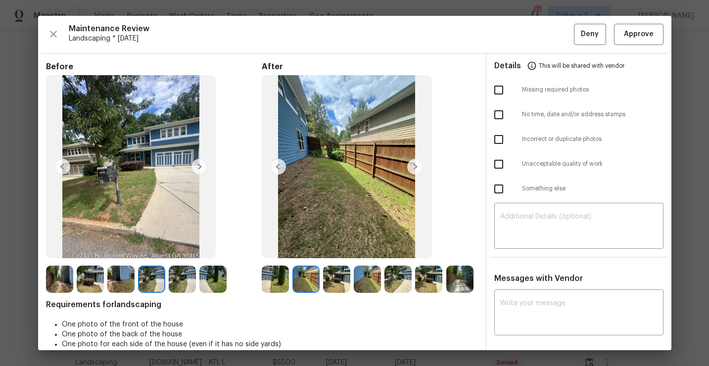
click at [343, 287] on img at bounding box center [336, 279] width 27 height 27
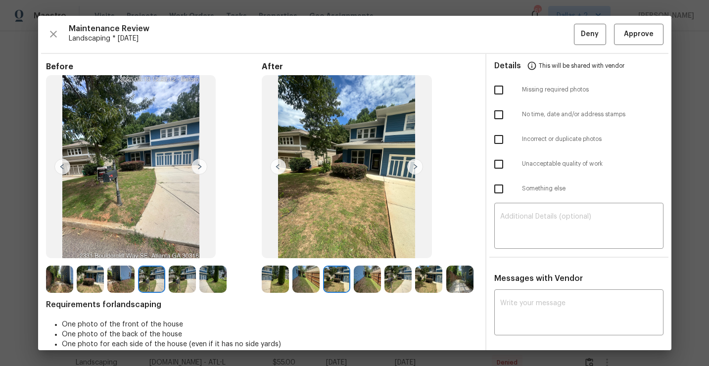
click at [380, 283] on img at bounding box center [367, 279] width 27 height 27
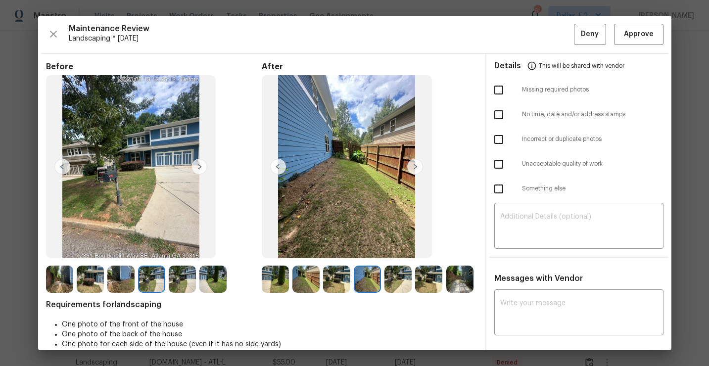
click at [463, 286] on img at bounding box center [460, 279] width 27 height 27
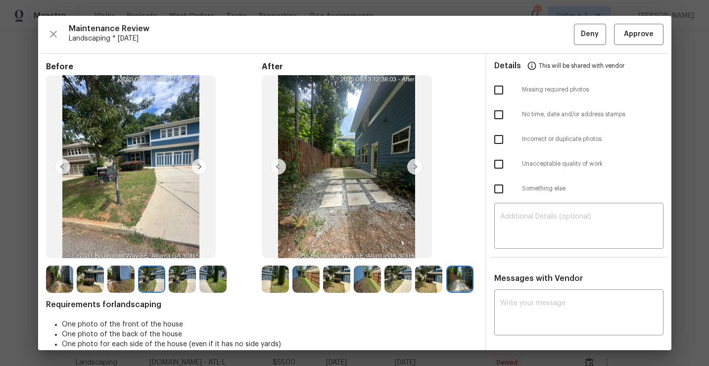
click at [279, 279] on img at bounding box center [275, 279] width 27 height 27
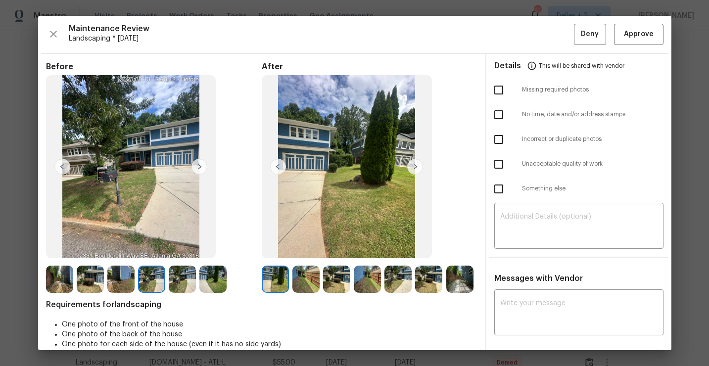
click at [416, 169] on img at bounding box center [415, 167] width 16 height 16
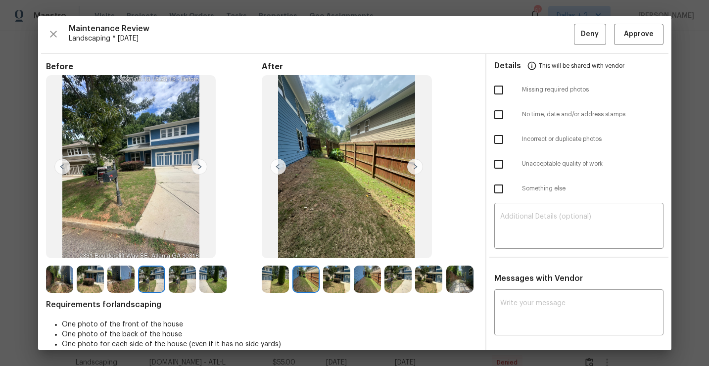
click at [416, 169] on img at bounding box center [415, 167] width 16 height 16
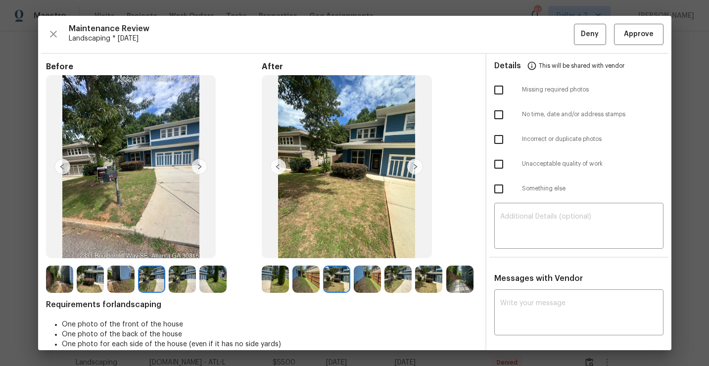
click at [416, 169] on img at bounding box center [415, 167] width 16 height 16
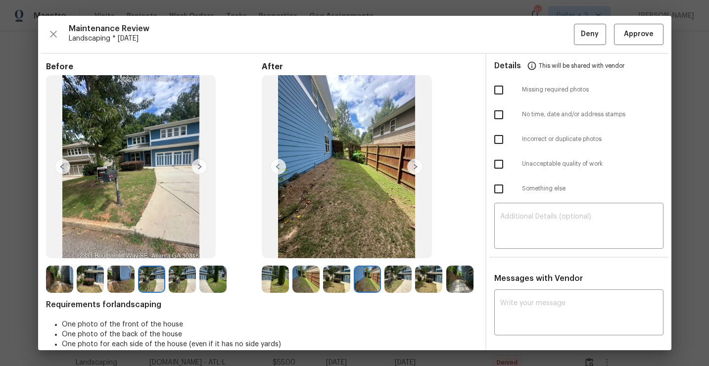
click at [393, 268] on img at bounding box center [398, 279] width 27 height 27
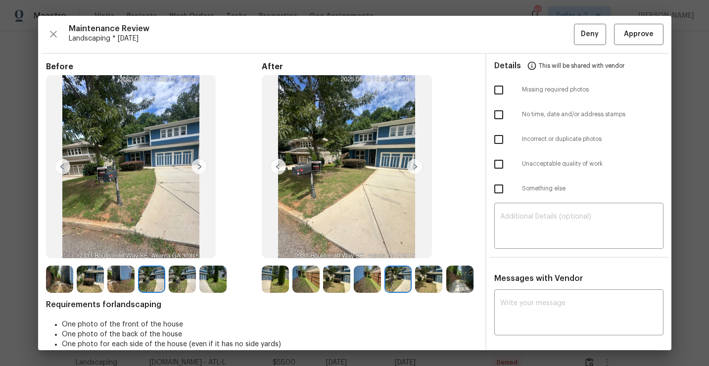
click at [427, 286] on img at bounding box center [428, 279] width 27 height 27
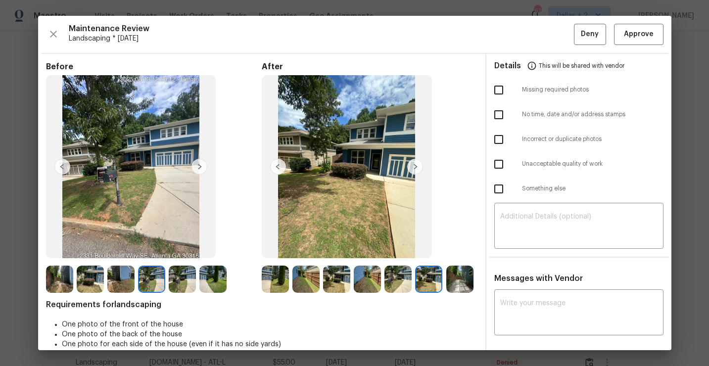
click at [455, 279] on img at bounding box center [460, 279] width 27 height 27
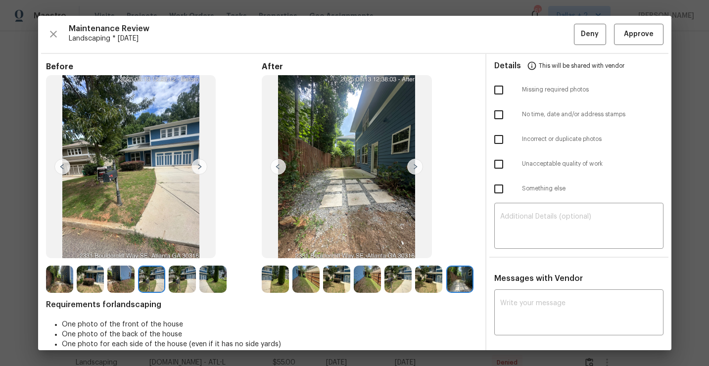
click at [274, 270] on img at bounding box center [275, 279] width 27 height 27
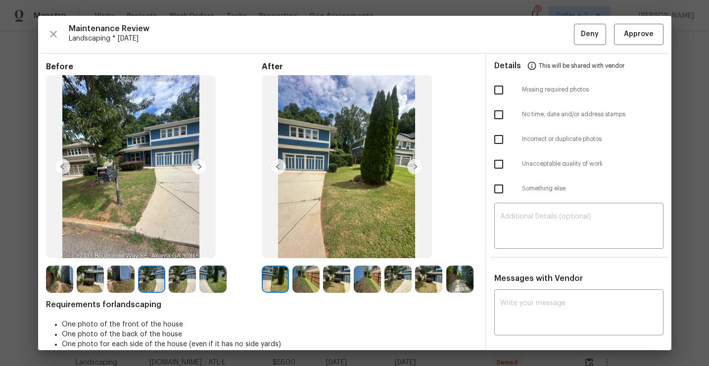
click at [413, 164] on img at bounding box center [415, 167] width 16 height 16
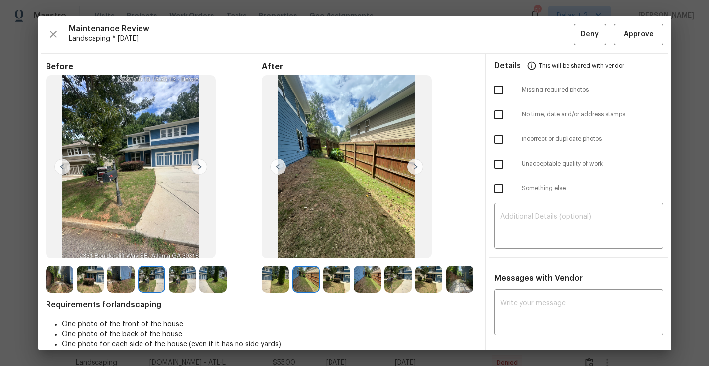
click at [413, 164] on img at bounding box center [415, 167] width 16 height 16
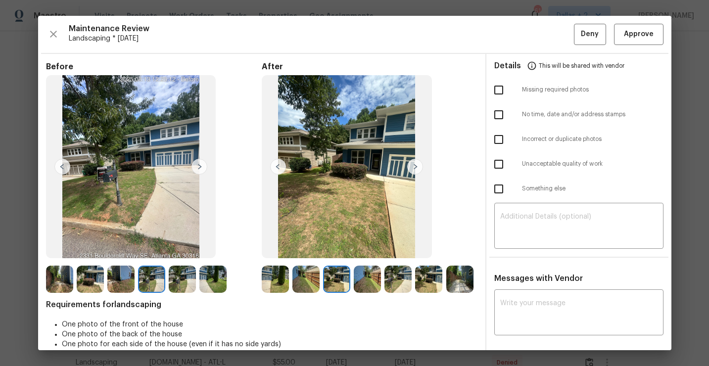
click at [414, 165] on img at bounding box center [415, 167] width 16 height 16
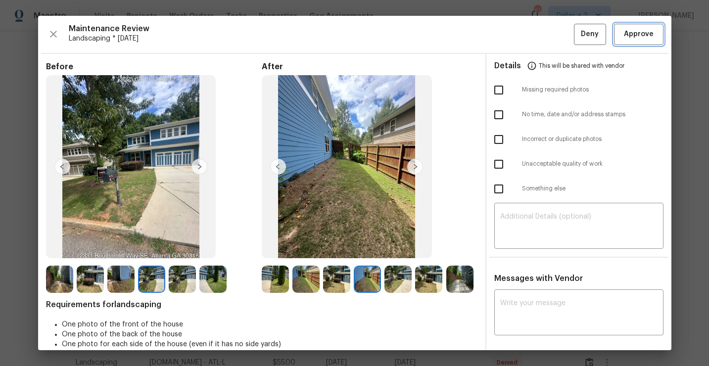
click at [638, 35] on span "Approve" at bounding box center [639, 34] width 30 height 12
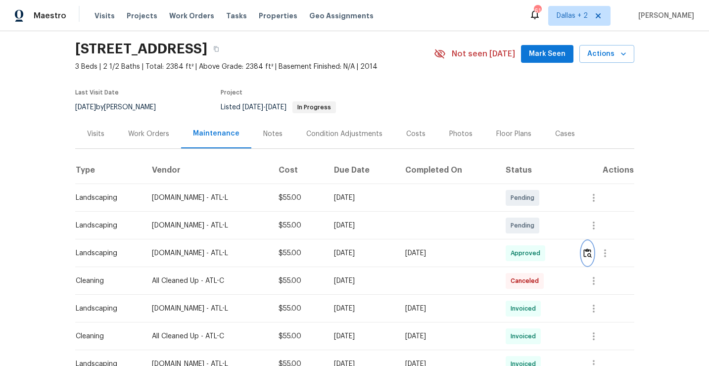
scroll to position [0, 0]
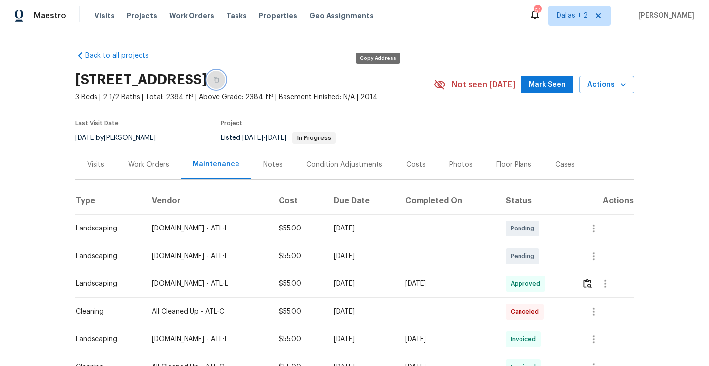
click at [219, 80] on icon "button" at bounding box center [216, 80] width 6 height 6
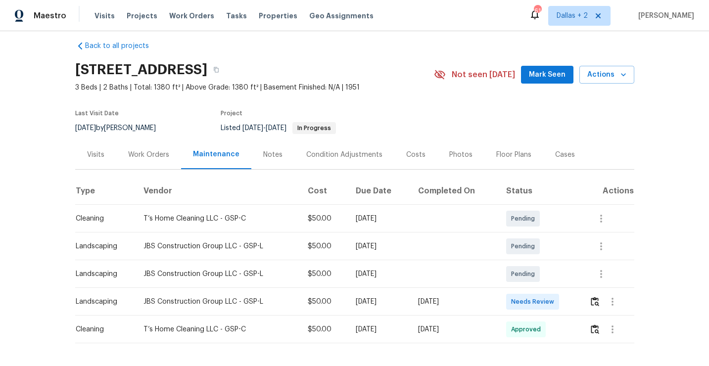
scroll to position [6, 0]
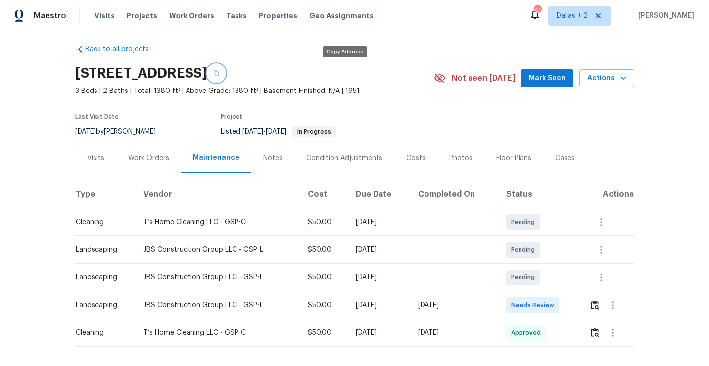
click at [219, 75] on icon "button" at bounding box center [216, 73] width 5 height 5
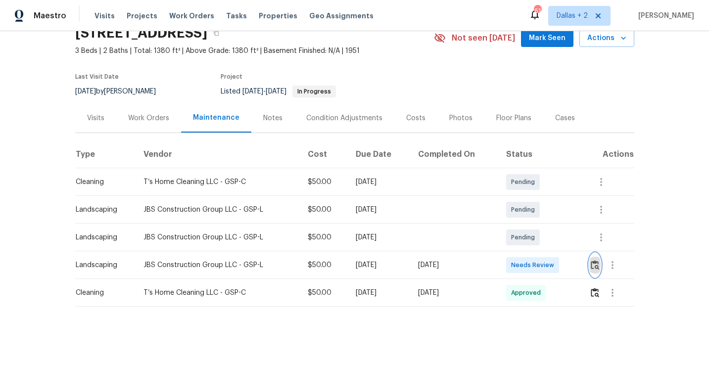
click at [598, 266] on img "button" at bounding box center [595, 264] width 8 height 9
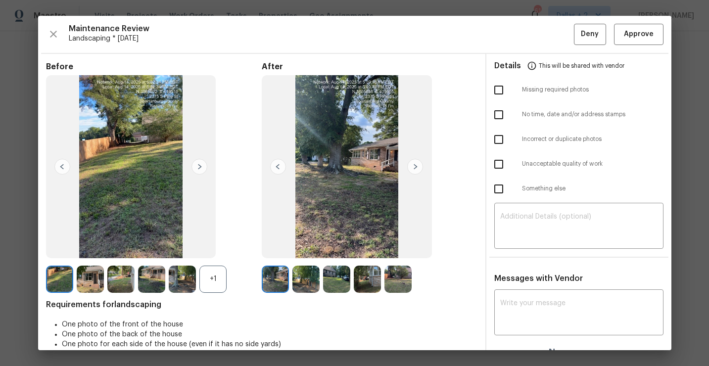
click at [216, 278] on div "+1" at bounding box center [213, 279] width 27 height 27
click at [277, 282] on img at bounding box center [275, 279] width 27 height 27
click at [304, 274] on img at bounding box center [306, 279] width 27 height 27
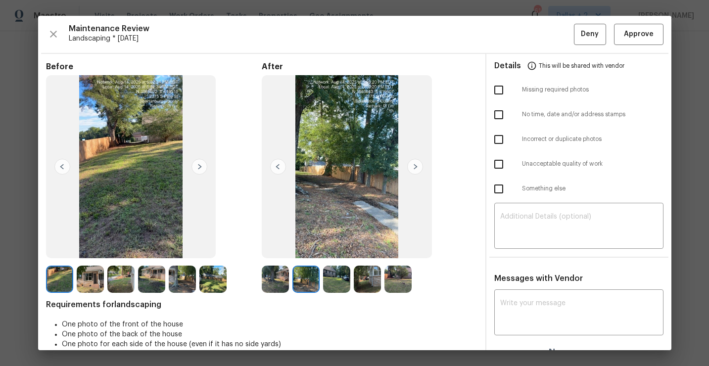
click at [276, 281] on img at bounding box center [275, 279] width 27 height 27
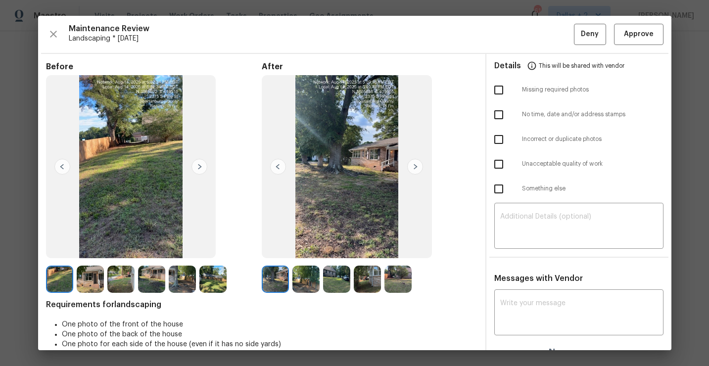
click at [305, 279] on img at bounding box center [306, 279] width 27 height 27
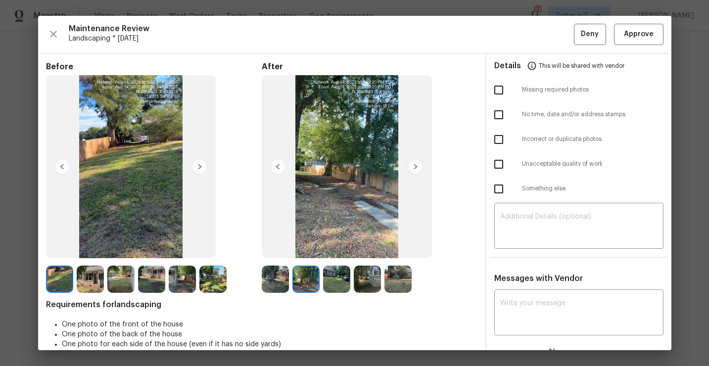
click at [326, 274] on img at bounding box center [336, 279] width 27 height 27
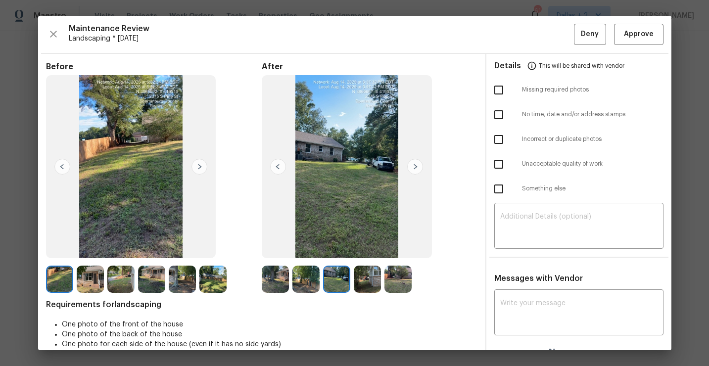
click at [372, 285] on img at bounding box center [367, 279] width 27 height 27
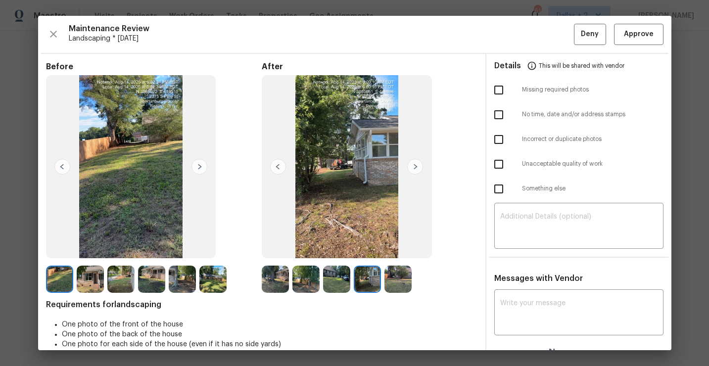
click at [392, 282] on img at bounding box center [398, 279] width 27 height 27
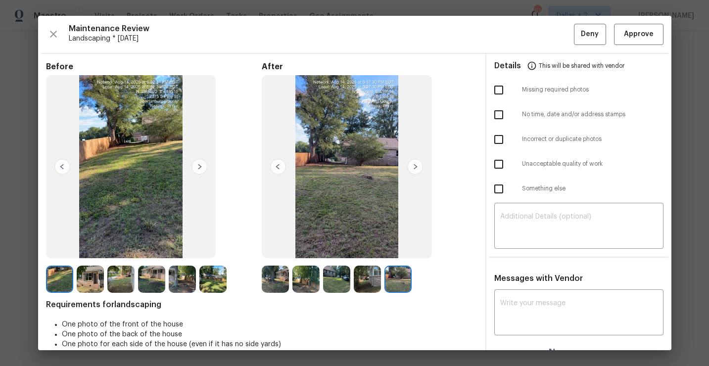
click at [57, 275] on img at bounding box center [59, 279] width 27 height 27
click at [200, 164] on img at bounding box center [200, 167] width 16 height 16
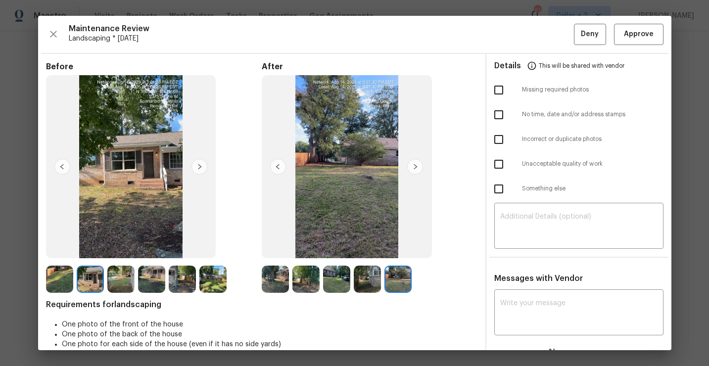
click at [110, 150] on img at bounding box center [131, 166] width 170 height 183
click at [300, 286] on img at bounding box center [306, 279] width 27 height 27
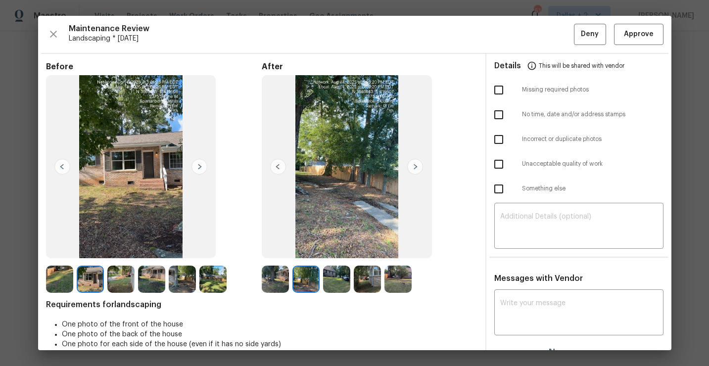
click at [340, 277] on img at bounding box center [336, 279] width 27 height 27
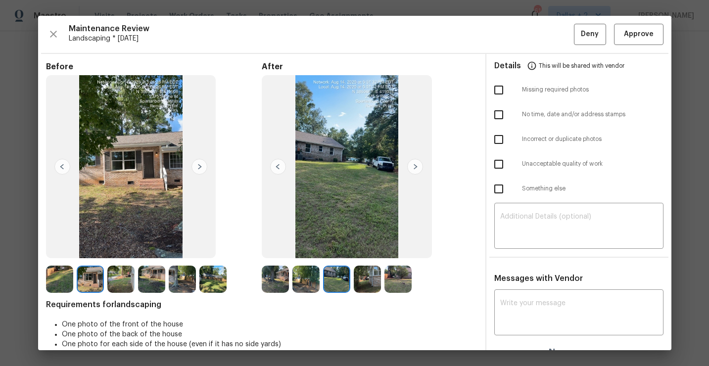
click at [368, 276] on img at bounding box center [367, 279] width 27 height 27
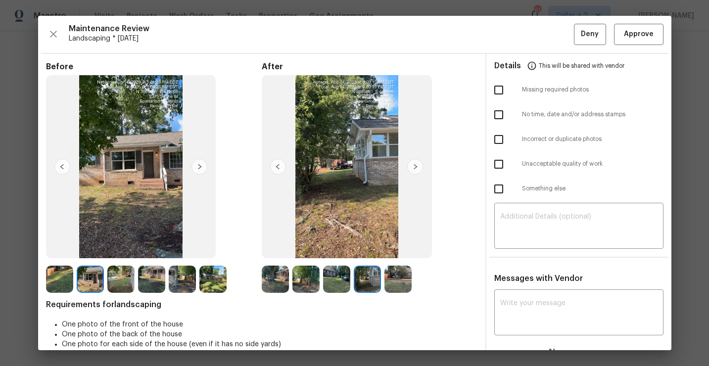
click at [395, 275] on img at bounding box center [398, 279] width 27 height 27
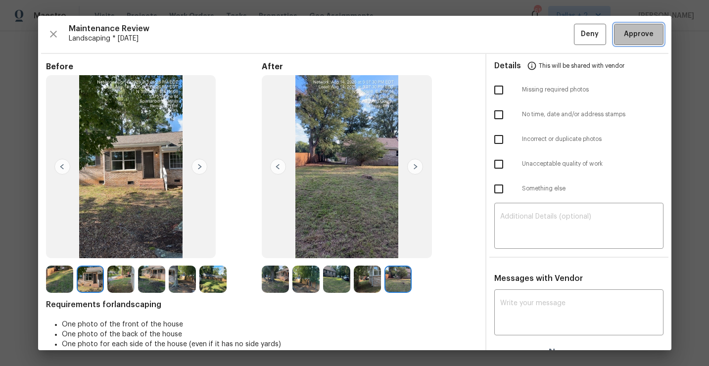
click at [633, 35] on span "Approve" at bounding box center [639, 34] width 30 height 12
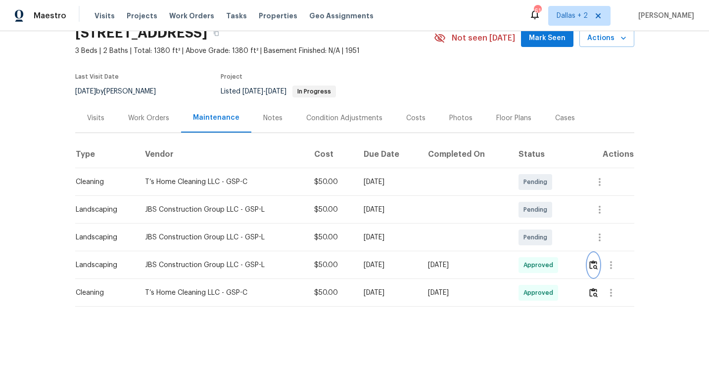
scroll to position [0, 0]
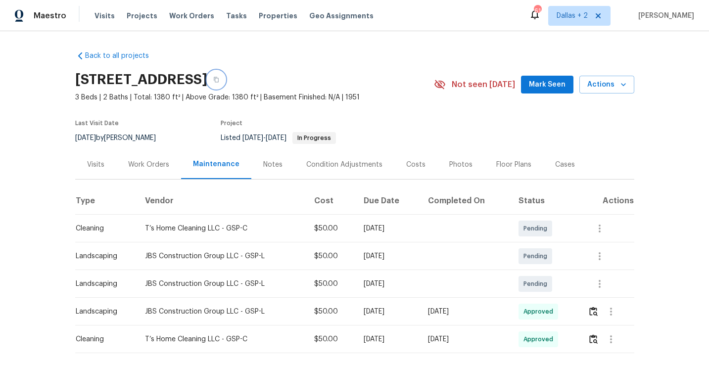
click at [225, 73] on button "button" at bounding box center [216, 80] width 18 height 18
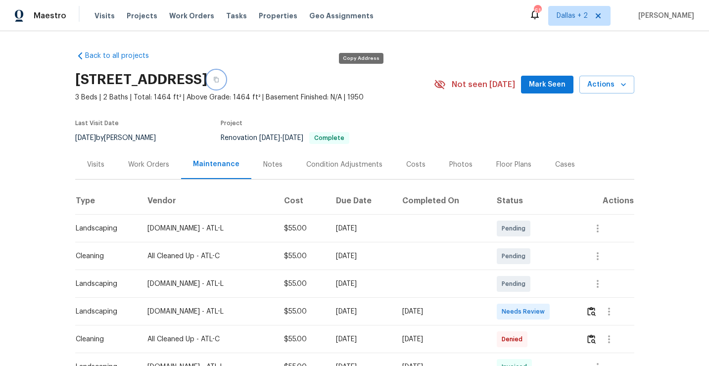
click at [225, 83] on button "button" at bounding box center [216, 80] width 18 height 18
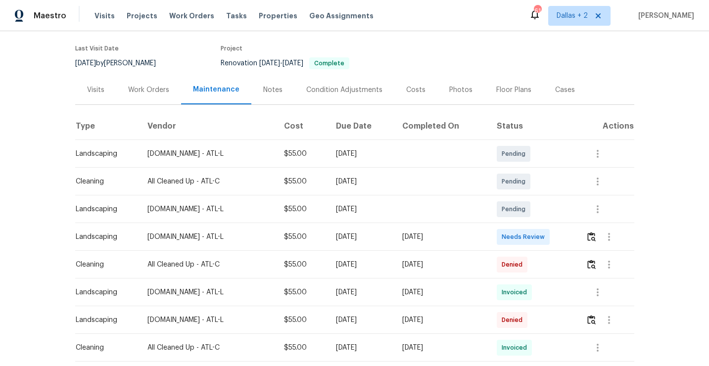
scroll to position [78, 0]
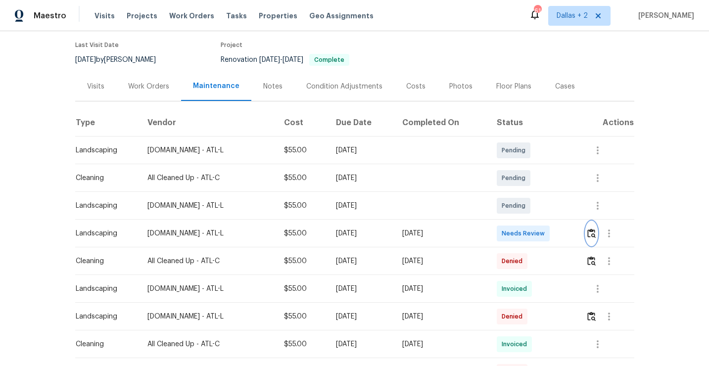
click at [595, 235] on img "button" at bounding box center [592, 233] width 8 height 9
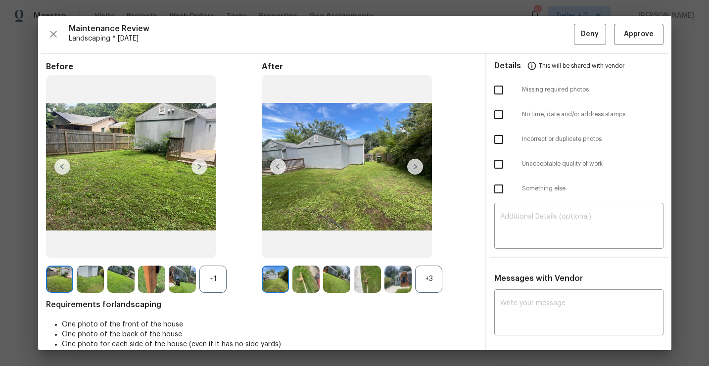
click at [428, 281] on div "+3" at bounding box center [428, 279] width 27 height 27
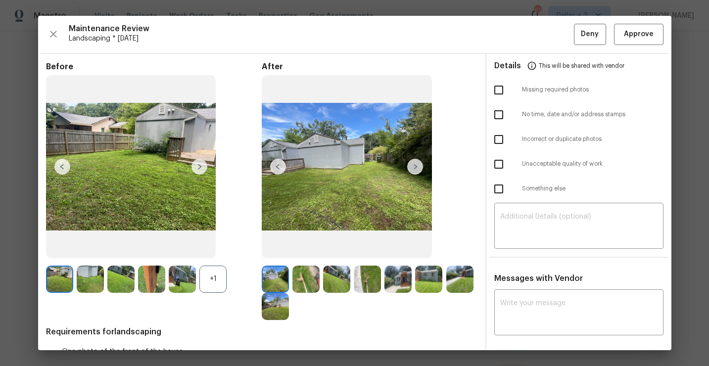
click at [220, 279] on div "+1" at bounding box center [213, 279] width 27 height 27
click at [270, 277] on img at bounding box center [275, 279] width 27 height 27
click at [309, 286] on img at bounding box center [306, 279] width 27 height 27
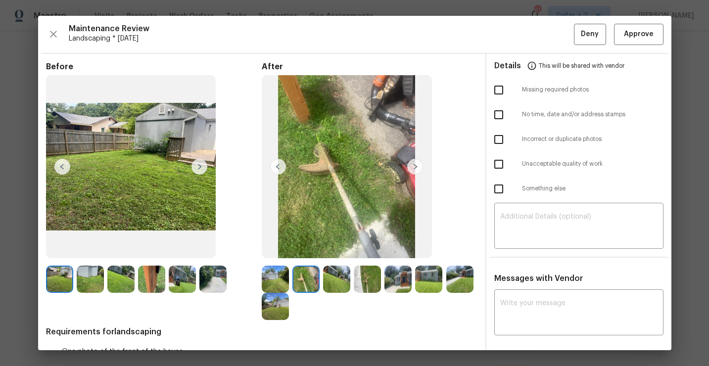
click at [343, 278] on img at bounding box center [336, 279] width 27 height 27
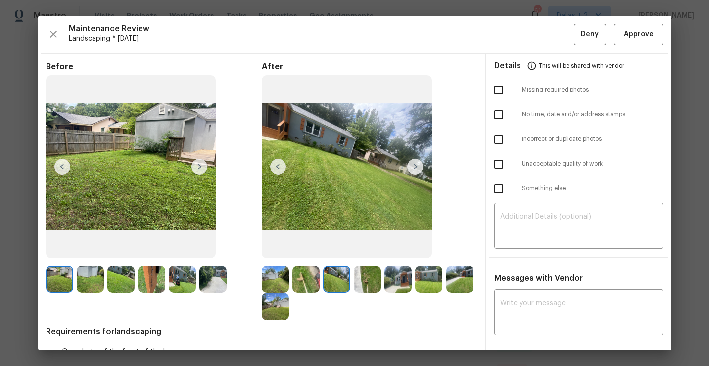
click at [366, 281] on img at bounding box center [367, 279] width 27 height 27
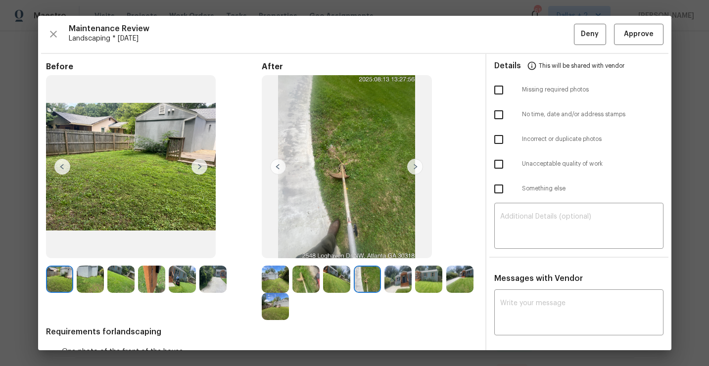
click at [402, 277] on img at bounding box center [398, 279] width 27 height 27
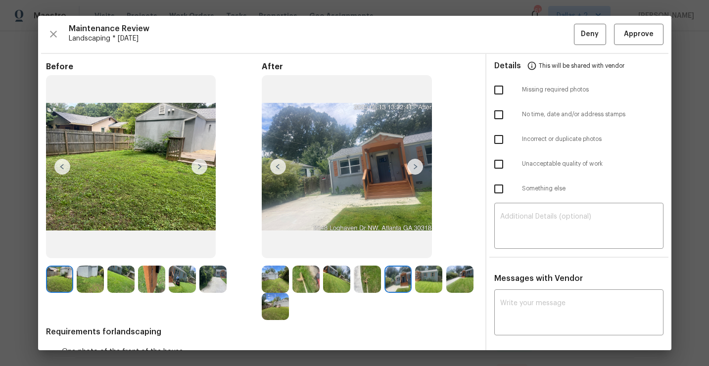
click at [422, 275] on img at bounding box center [428, 279] width 27 height 27
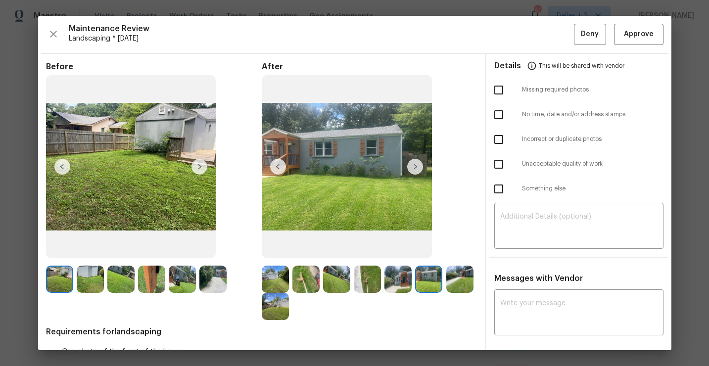
click at [460, 283] on img at bounding box center [460, 279] width 27 height 27
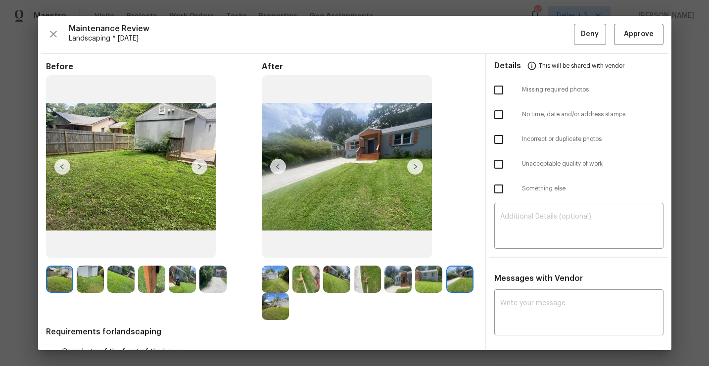
click at [280, 301] on img at bounding box center [275, 306] width 27 height 27
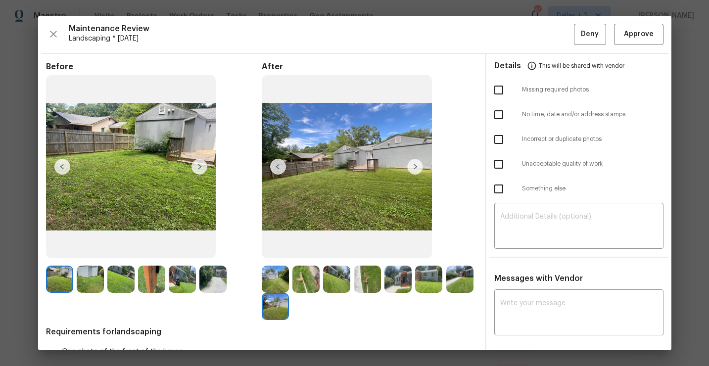
click at [86, 282] on img at bounding box center [90, 279] width 27 height 27
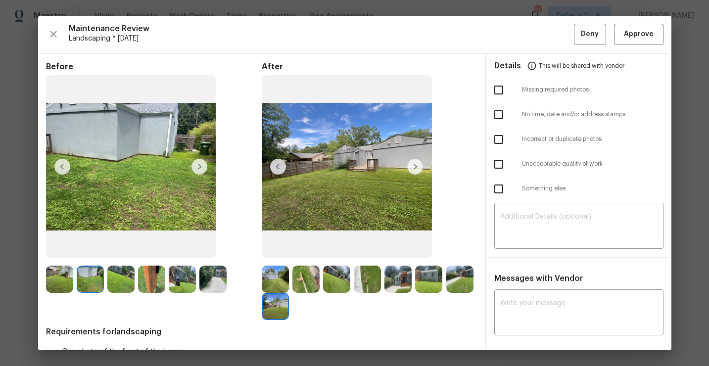
click at [193, 269] on img at bounding box center [182, 279] width 27 height 27
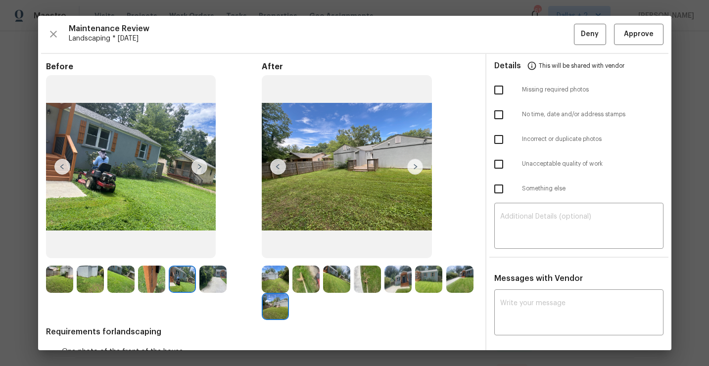
click at [53, 280] on img at bounding box center [59, 279] width 27 height 27
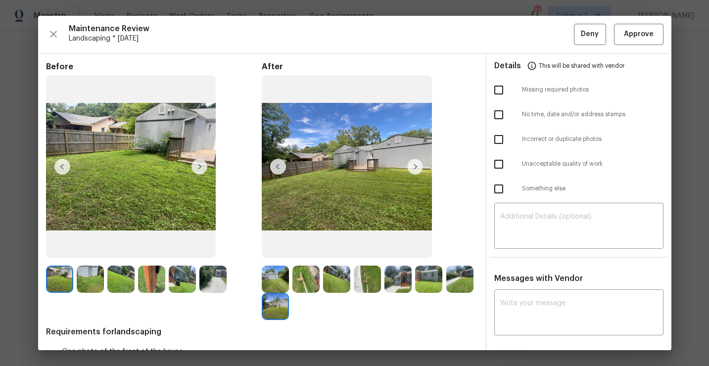
click at [95, 278] on img at bounding box center [90, 279] width 27 height 27
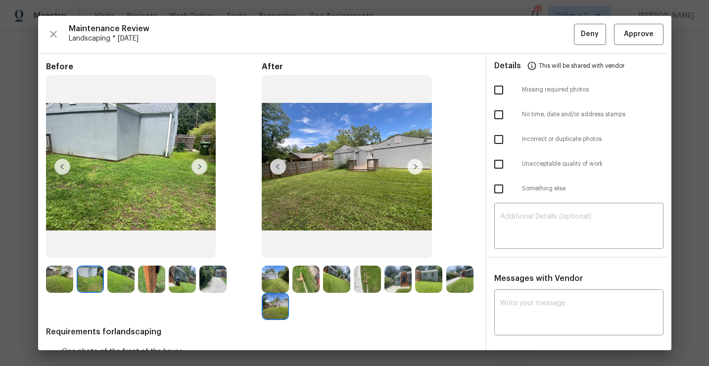
click at [155, 276] on img at bounding box center [151, 279] width 27 height 27
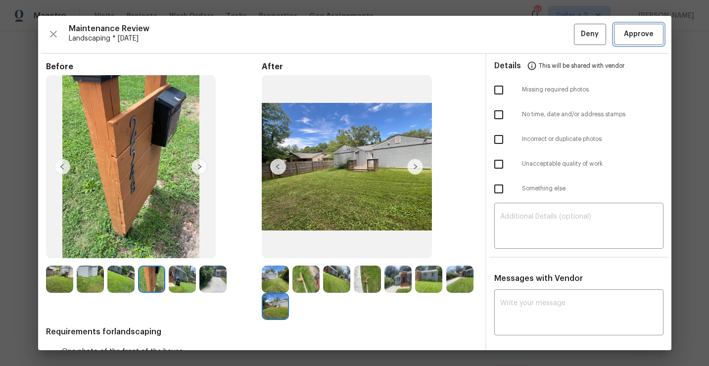
click at [644, 31] on span "Approve" at bounding box center [639, 34] width 30 height 12
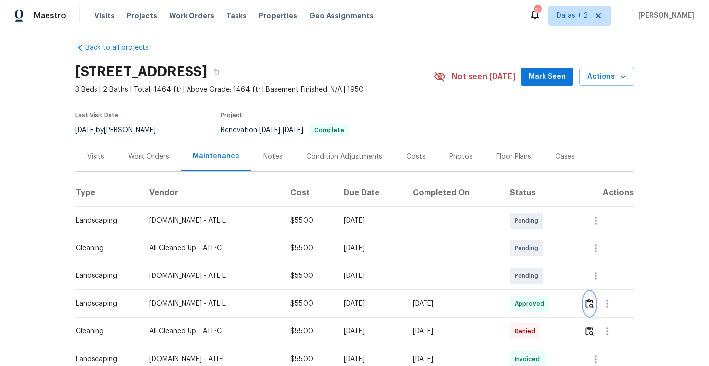
scroll to position [0, 0]
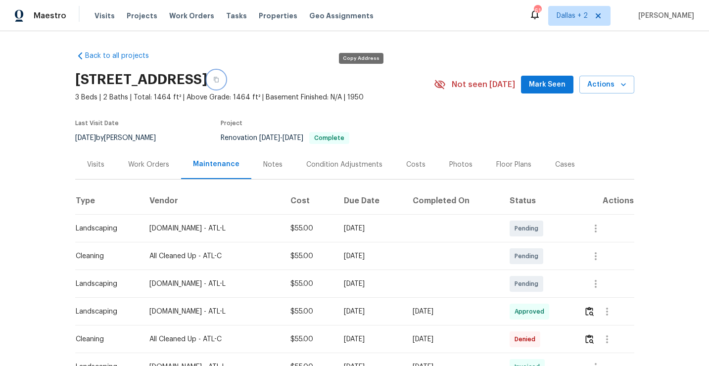
click at [219, 77] on icon "button" at bounding box center [216, 80] width 6 height 6
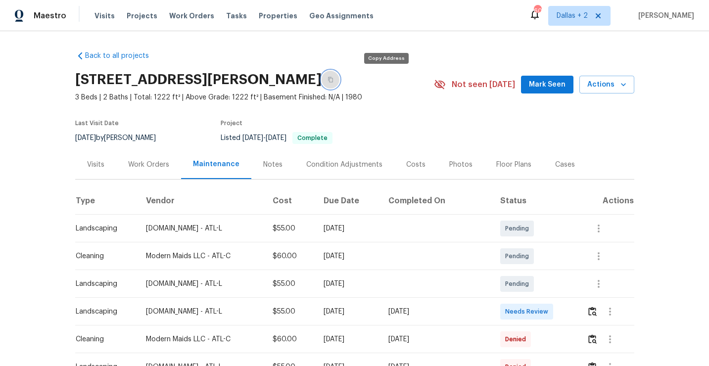
click at [340, 86] on button "button" at bounding box center [331, 80] width 18 height 18
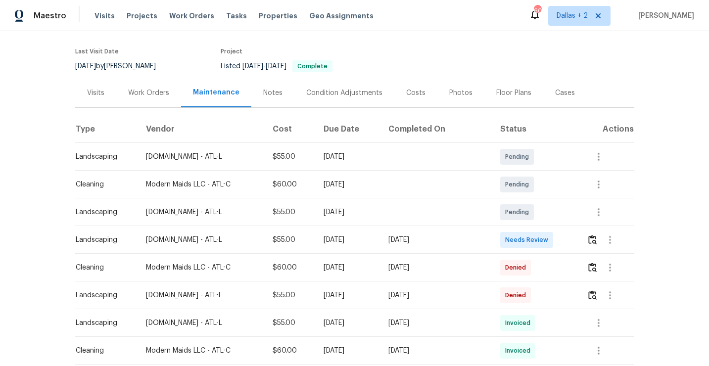
scroll to position [92, 0]
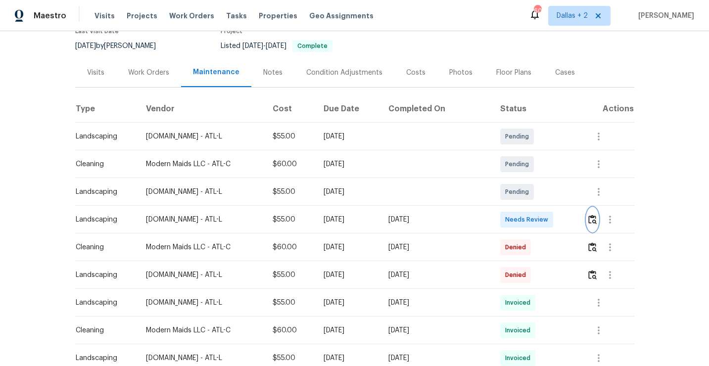
click at [592, 222] on img "button" at bounding box center [593, 219] width 8 height 9
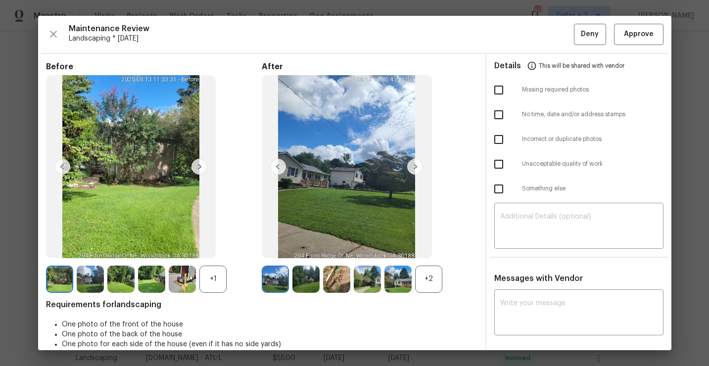
click at [180, 273] on img at bounding box center [182, 279] width 27 height 27
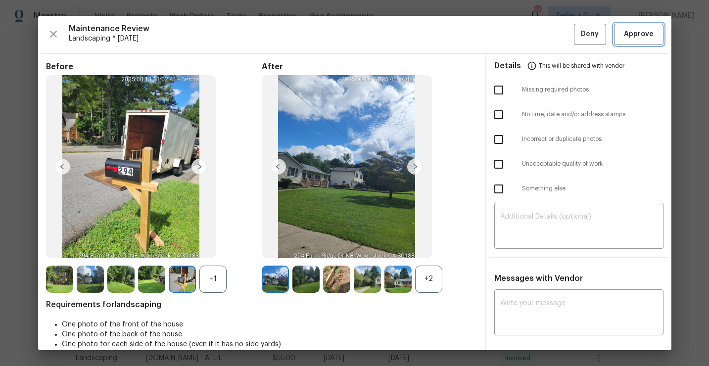
click at [630, 39] on span "Approve" at bounding box center [639, 34] width 30 height 12
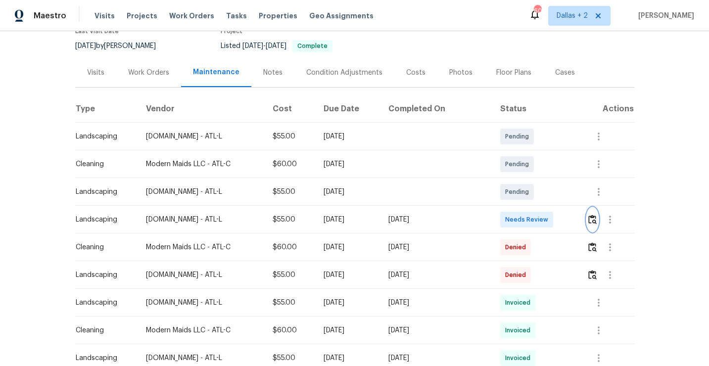
scroll to position [0, 0]
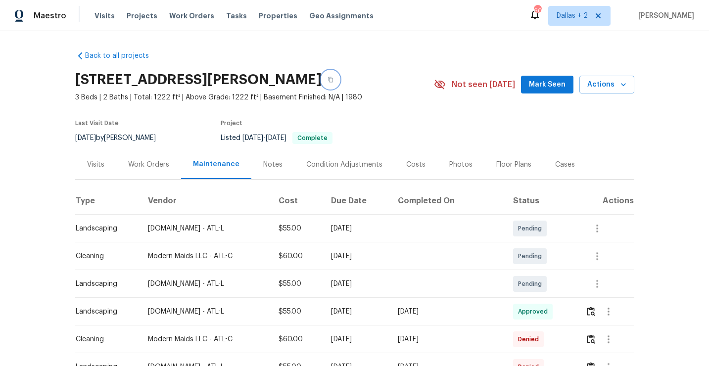
click at [333, 79] on icon "button" at bounding box center [330, 79] width 5 height 5
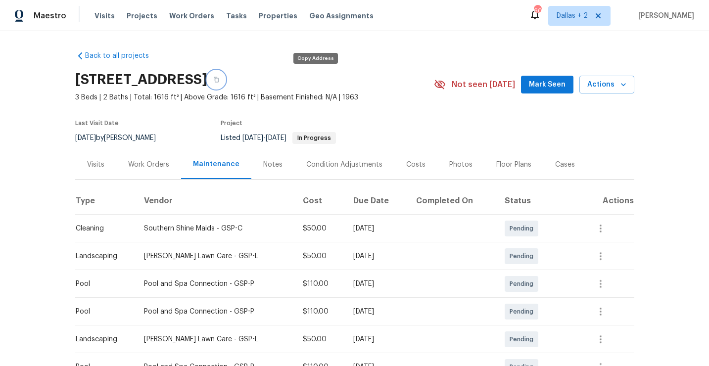
click at [219, 80] on icon "button" at bounding box center [216, 80] width 6 height 6
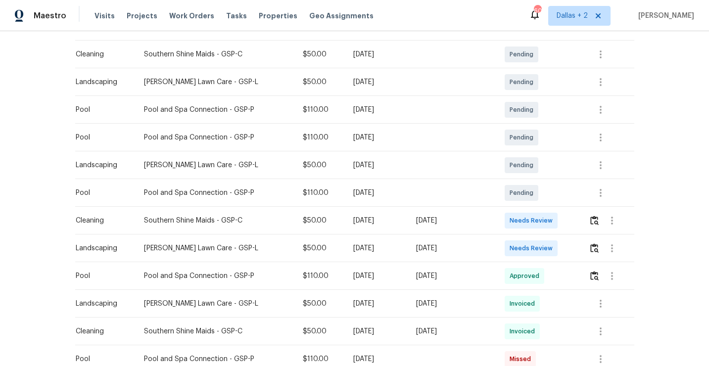
scroll to position [187, 0]
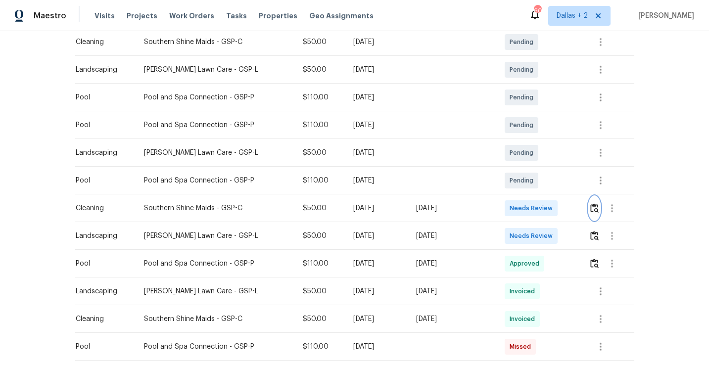
click at [599, 208] on img "button" at bounding box center [595, 207] width 8 height 9
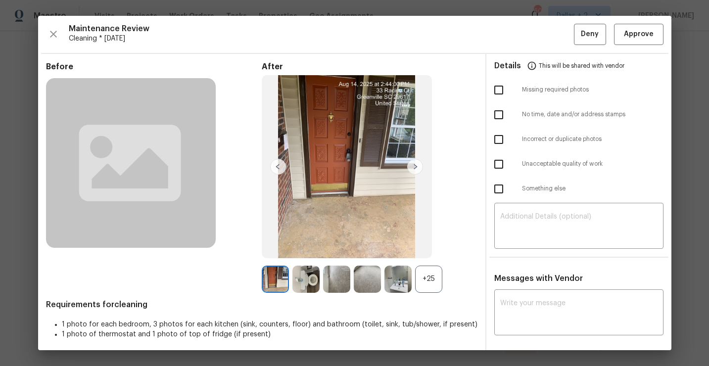
click at [431, 286] on div "+25" at bounding box center [428, 279] width 27 height 27
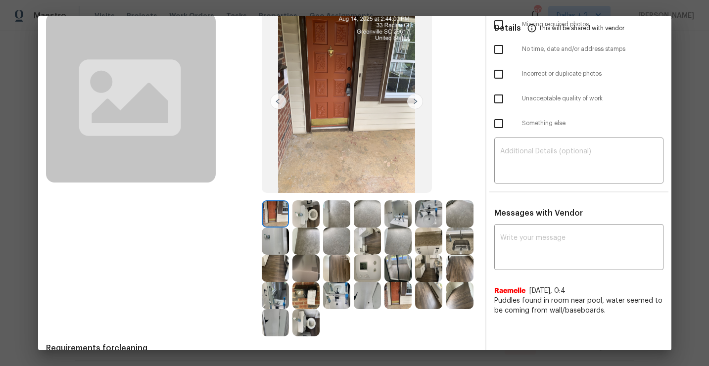
scroll to position [89, 0]
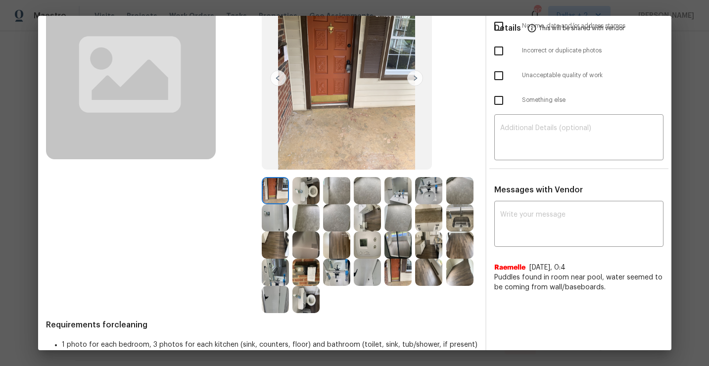
click at [300, 185] on img at bounding box center [306, 190] width 27 height 27
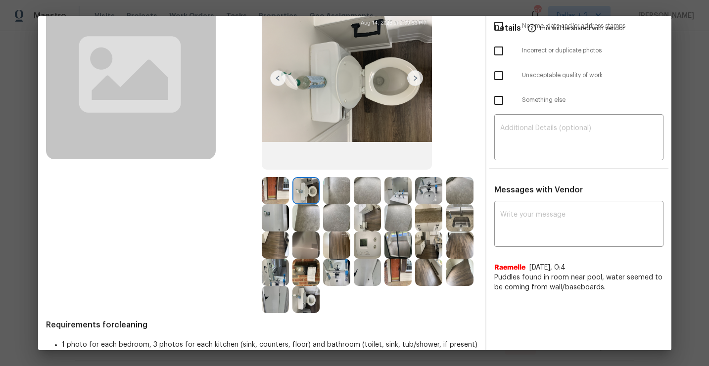
click at [335, 191] on img at bounding box center [336, 190] width 27 height 27
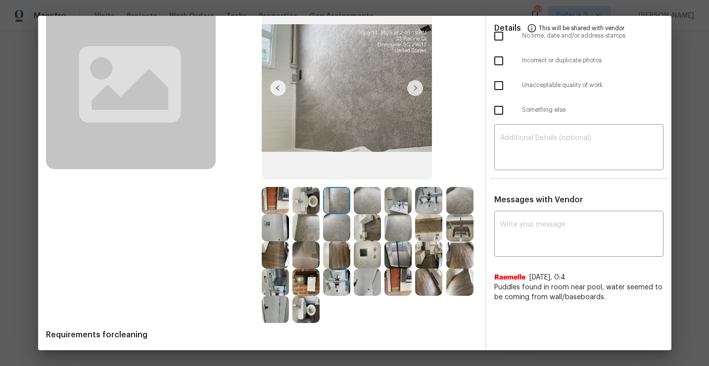
scroll to position [75, 0]
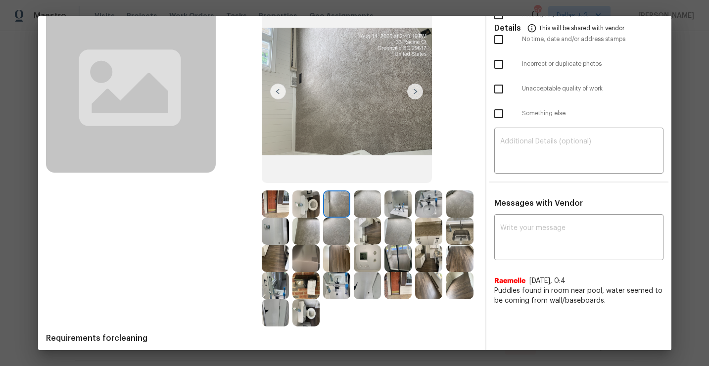
click at [306, 286] on img at bounding box center [306, 285] width 27 height 27
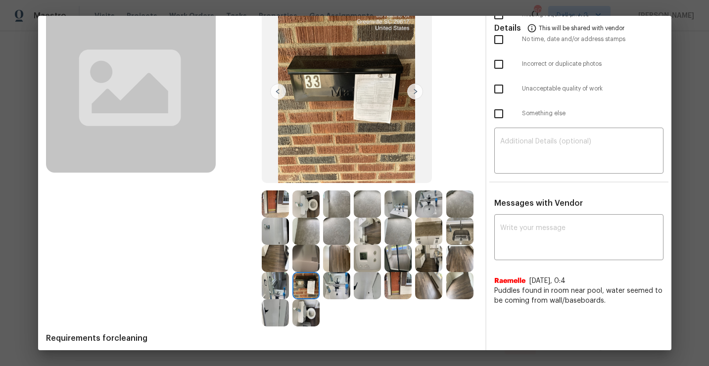
click at [304, 284] on img at bounding box center [306, 285] width 27 height 27
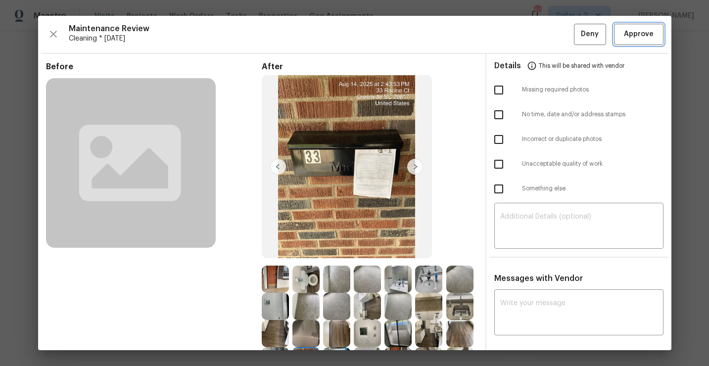
click at [616, 37] on button "Approve" at bounding box center [639, 34] width 50 height 21
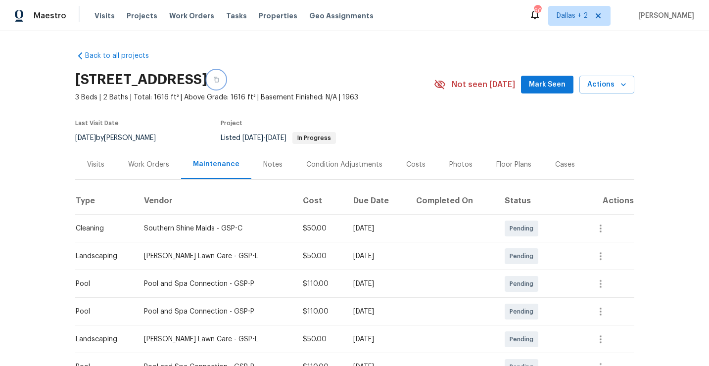
click at [219, 80] on icon "button" at bounding box center [216, 80] width 6 height 6
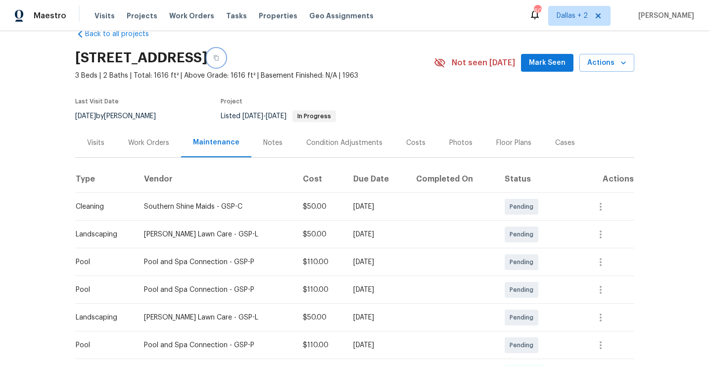
scroll to position [46, 0]
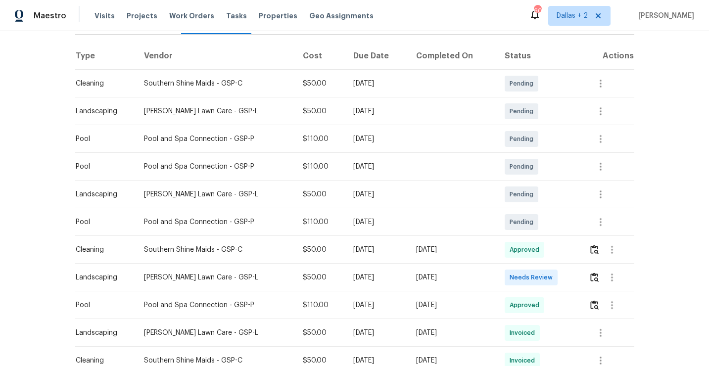
scroll to position [167, 0]
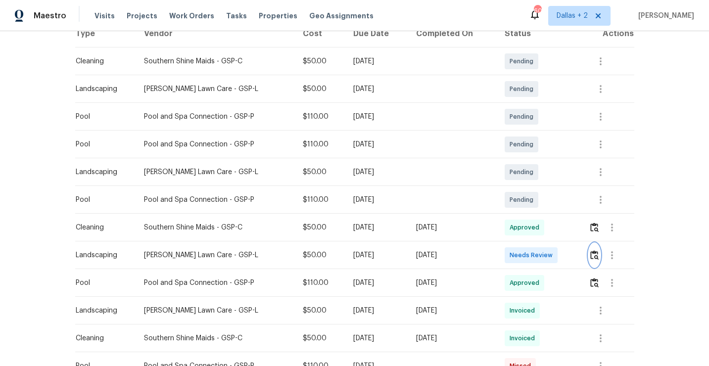
click at [594, 256] on img "button" at bounding box center [595, 254] width 8 height 9
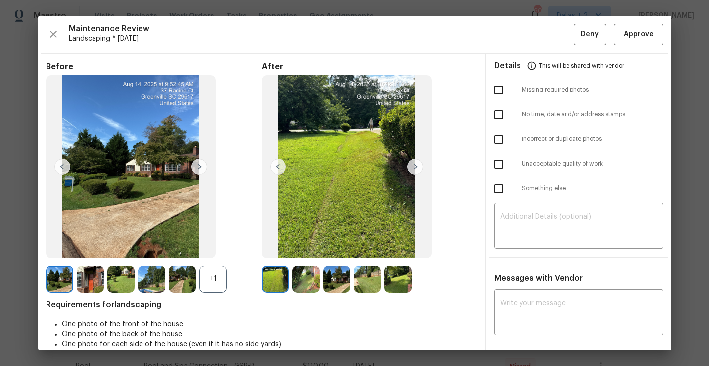
click at [64, 25] on div "Maintenance Review Landscaping * [DATE] Deny Approve" at bounding box center [355, 34] width 618 height 21
click at [56, 32] on icon "button" at bounding box center [54, 34] width 12 height 12
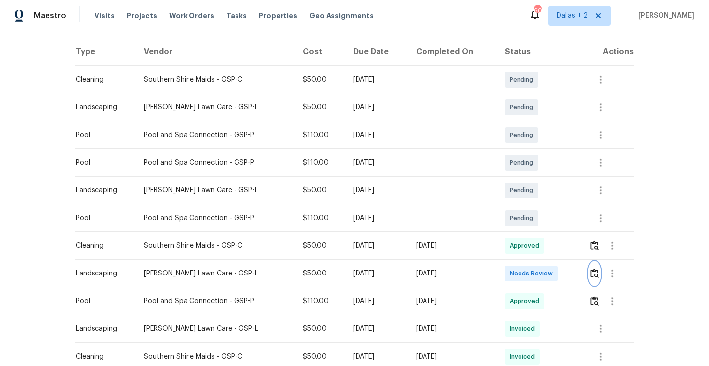
scroll to position [203, 0]
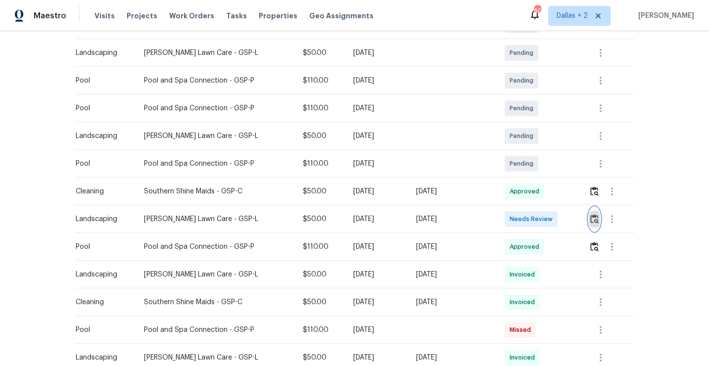
click at [598, 216] on img "button" at bounding box center [595, 218] width 8 height 9
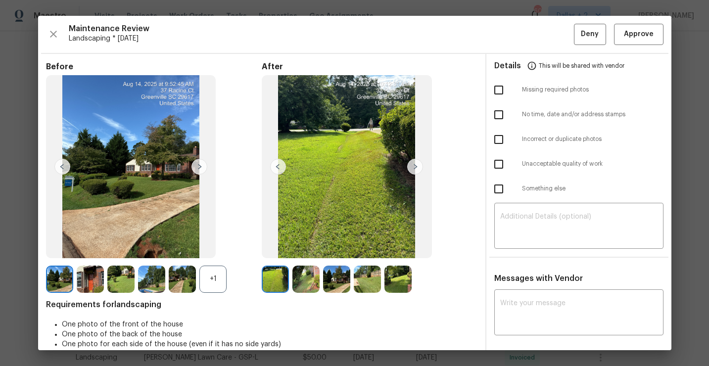
click at [212, 289] on div "+1" at bounding box center [213, 279] width 27 height 27
click at [88, 280] on img at bounding box center [90, 279] width 27 height 27
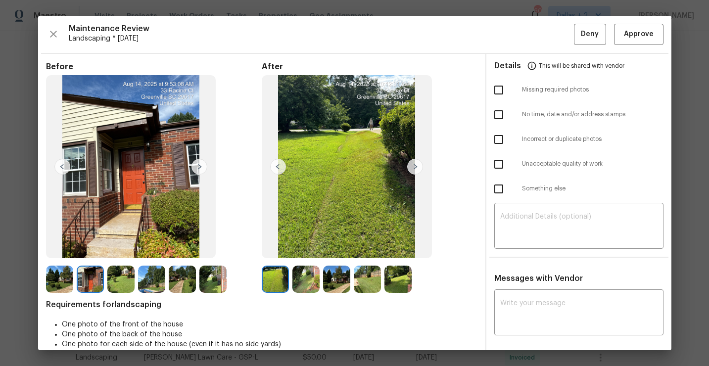
click at [310, 281] on img at bounding box center [306, 279] width 27 height 27
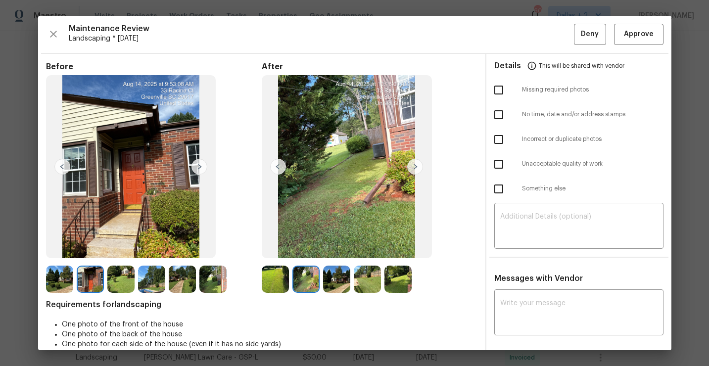
click at [60, 289] on img at bounding box center [59, 279] width 27 height 27
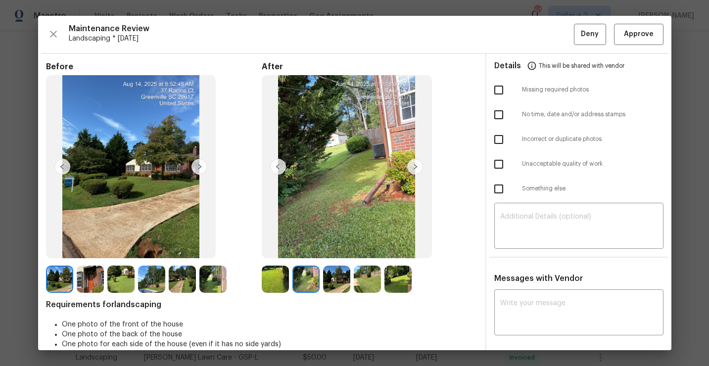
click at [92, 283] on img at bounding box center [90, 279] width 27 height 27
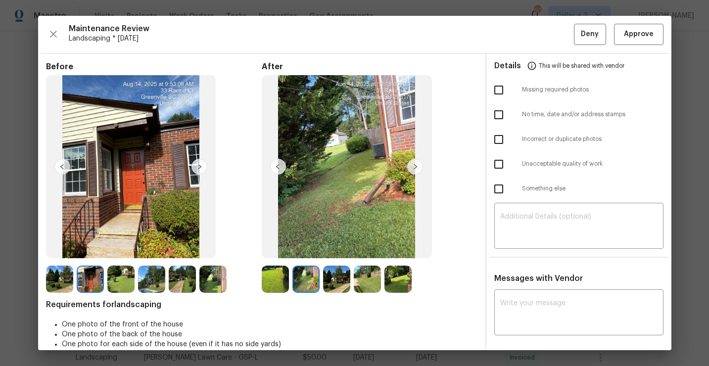
click at [112, 278] on img at bounding box center [120, 279] width 27 height 27
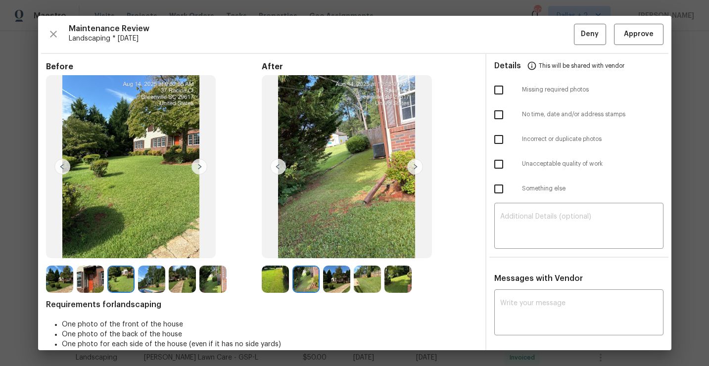
click at [149, 281] on img at bounding box center [151, 279] width 27 height 27
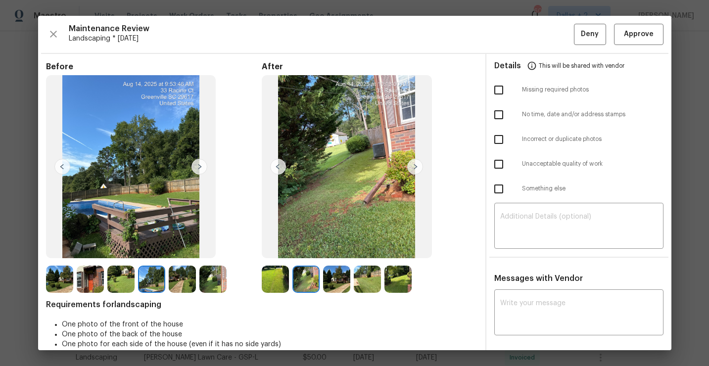
click at [189, 278] on img at bounding box center [182, 279] width 27 height 27
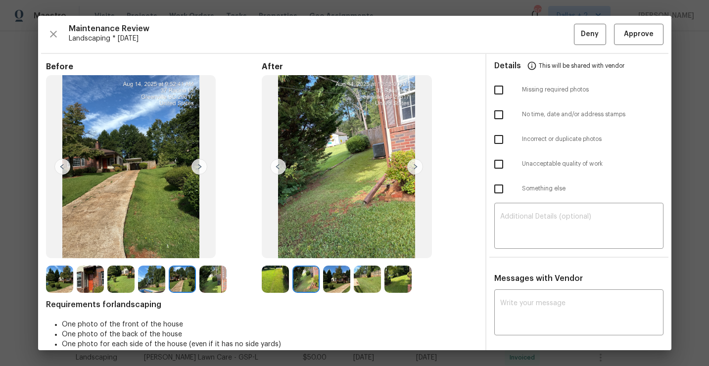
click at [211, 277] on img at bounding box center [213, 279] width 27 height 27
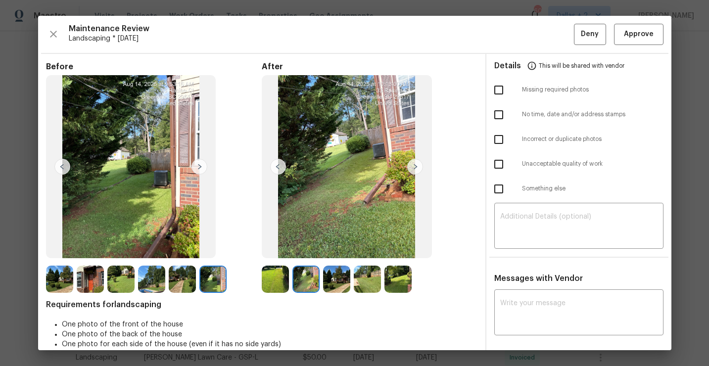
click at [271, 283] on img at bounding box center [275, 279] width 27 height 27
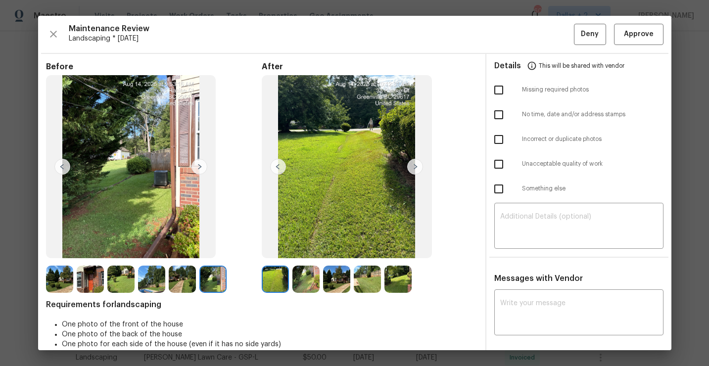
click at [309, 279] on img at bounding box center [306, 279] width 27 height 27
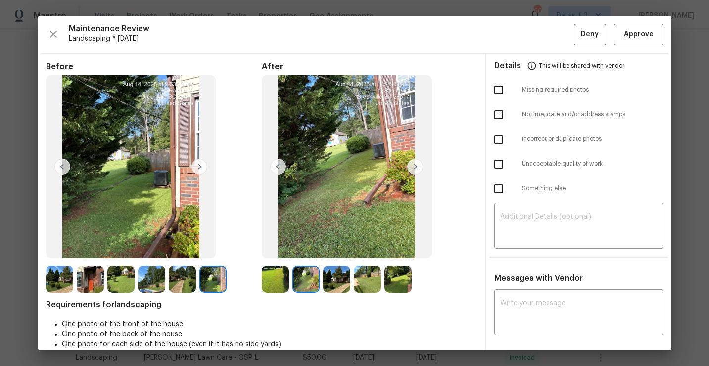
click at [341, 280] on img at bounding box center [336, 279] width 27 height 27
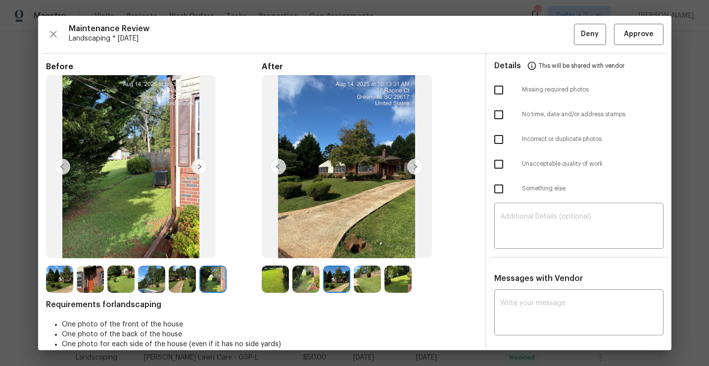
click at [370, 284] on img at bounding box center [367, 279] width 27 height 27
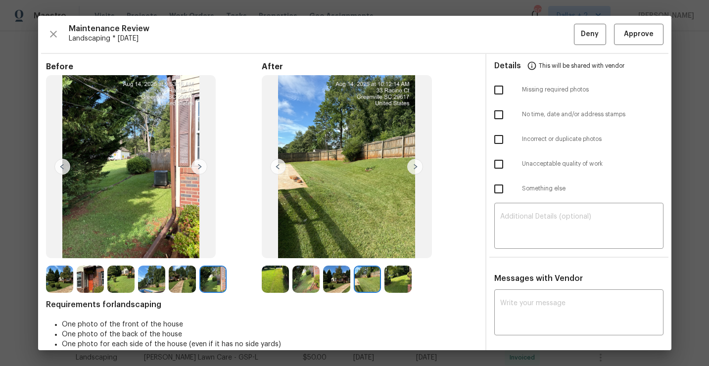
click at [404, 279] on img at bounding box center [398, 279] width 27 height 27
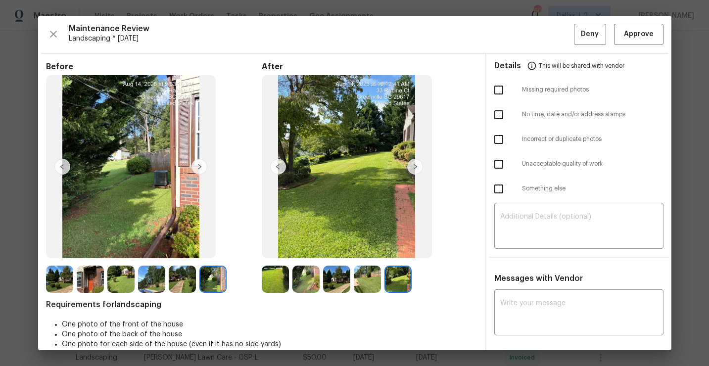
click at [64, 282] on img at bounding box center [59, 279] width 27 height 27
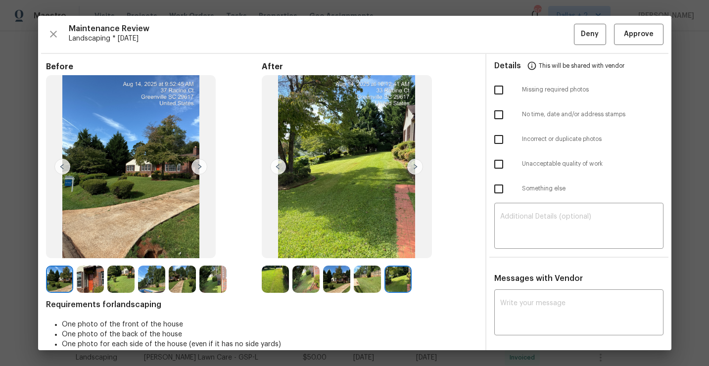
click at [95, 281] on img at bounding box center [90, 279] width 27 height 27
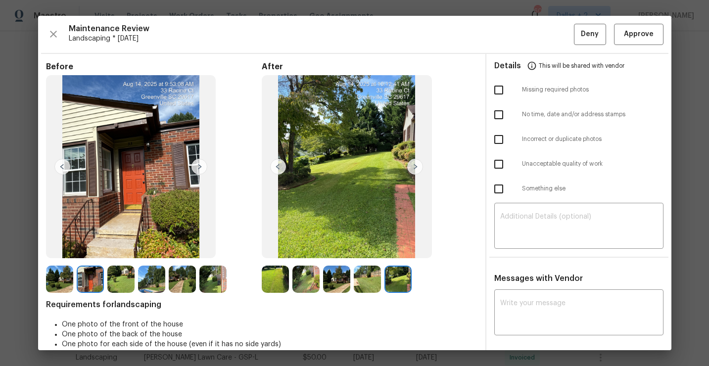
click at [121, 196] on img at bounding box center [131, 166] width 170 height 183
click at [158, 198] on img at bounding box center [131, 166] width 170 height 183
click at [120, 270] on img at bounding box center [120, 279] width 27 height 27
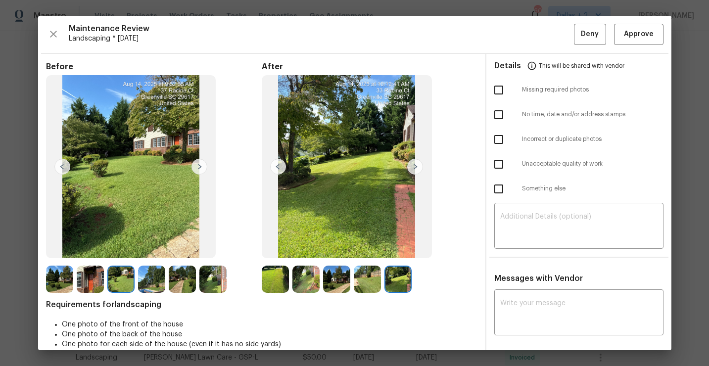
click at [156, 283] on img at bounding box center [151, 279] width 27 height 27
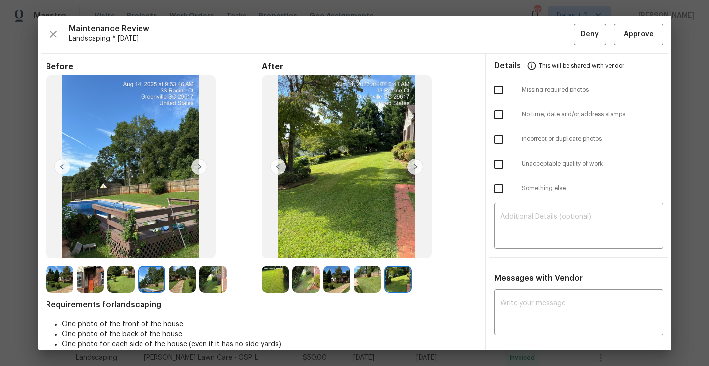
click at [178, 285] on img at bounding box center [182, 279] width 27 height 27
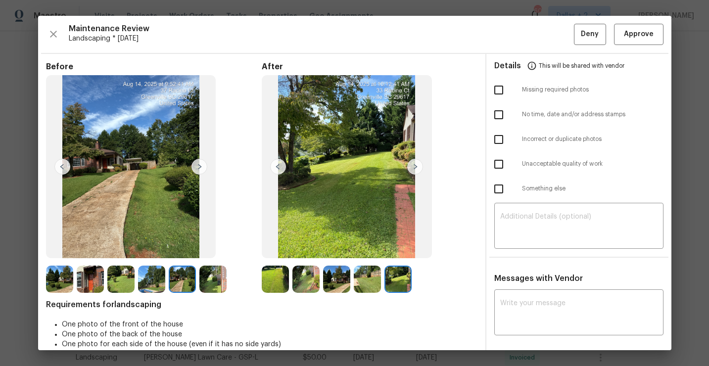
click at [210, 277] on img at bounding box center [213, 279] width 27 height 27
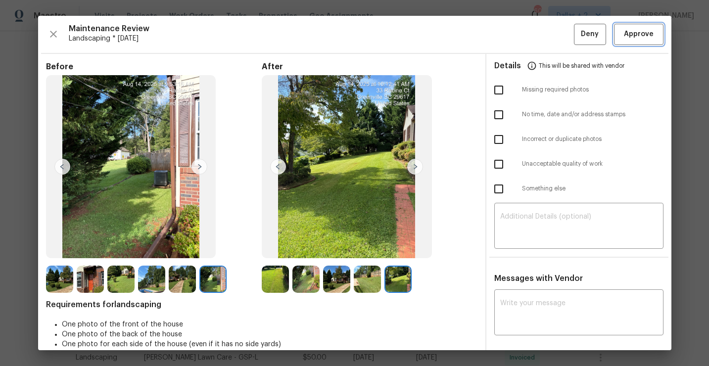
click at [646, 39] on span "Approve" at bounding box center [639, 34] width 30 height 12
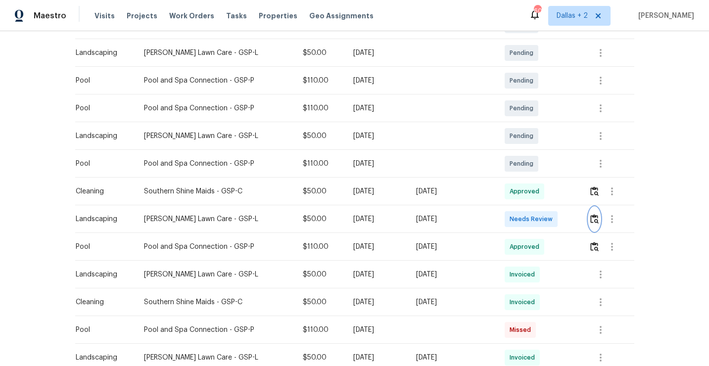
scroll to position [0, 0]
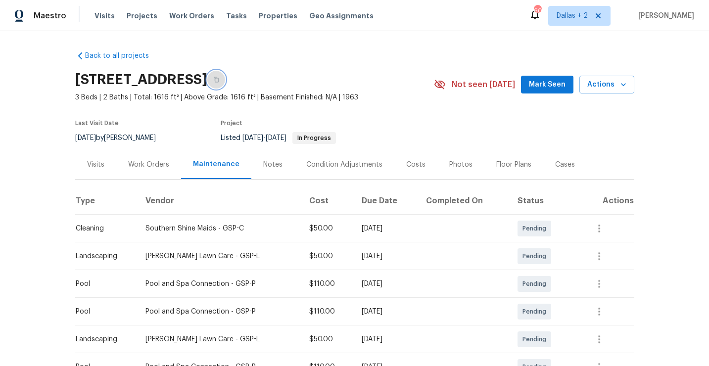
click at [225, 79] on button "button" at bounding box center [216, 80] width 18 height 18
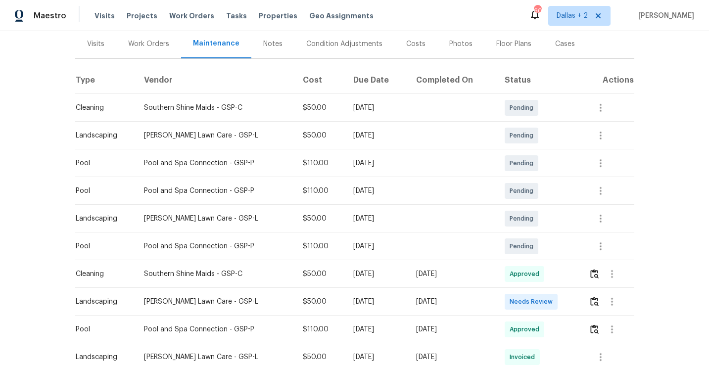
scroll to position [144, 0]
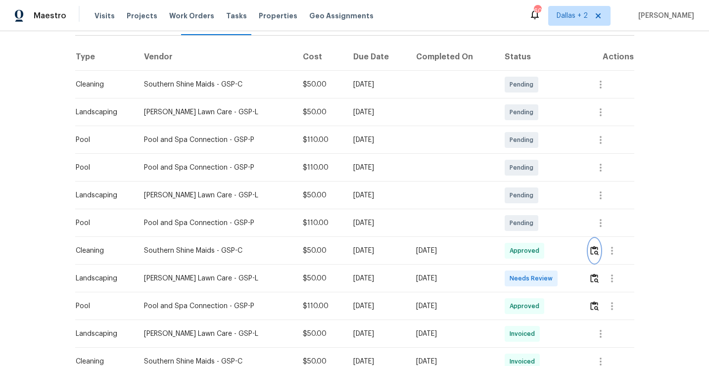
click at [599, 254] on img "button" at bounding box center [595, 250] width 8 height 9
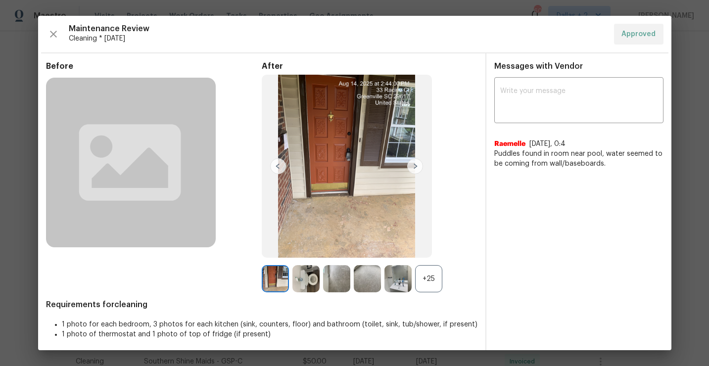
click at [426, 280] on div "+25" at bounding box center [428, 278] width 27 height 27
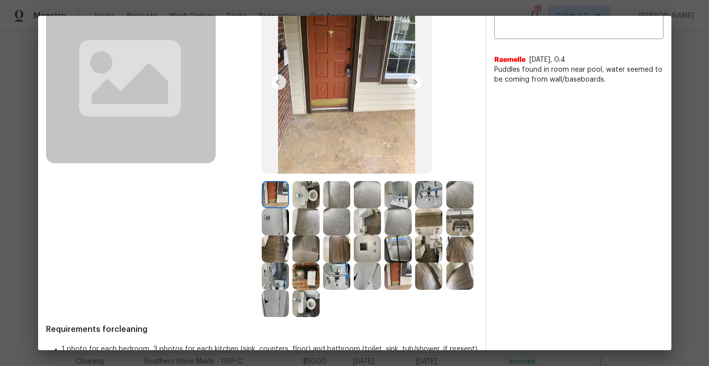
scroll to position [87, 0]
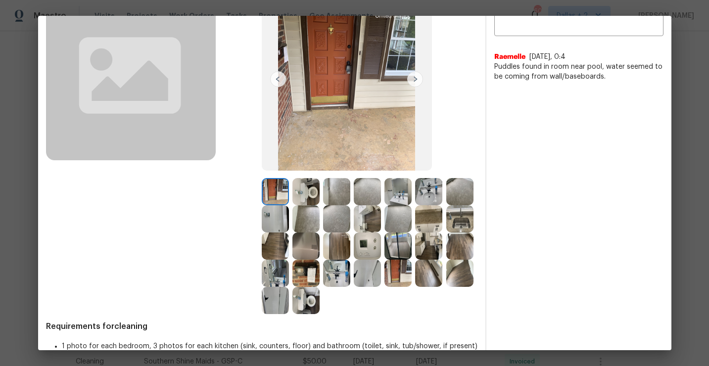
click at [271, 277] on img at bounding box center [275, 273] width 27 height 27
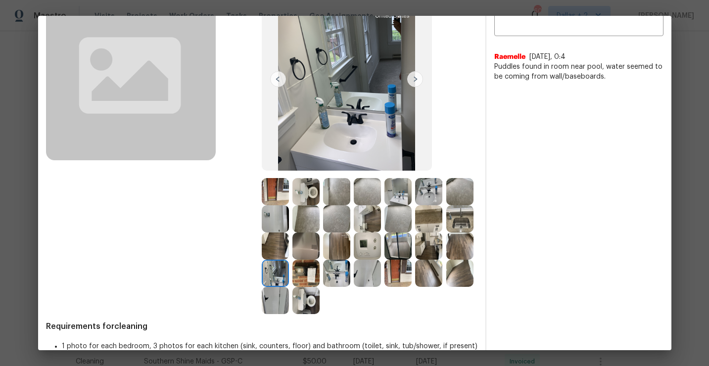
click at [268, 219] on img at bounding box center [275, 218] width 27 height 27
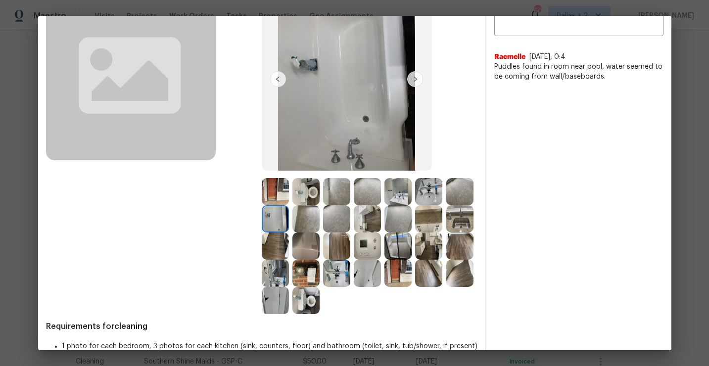
click at [436, 251] on img at bounding box center [428, 246] width 27 height 27
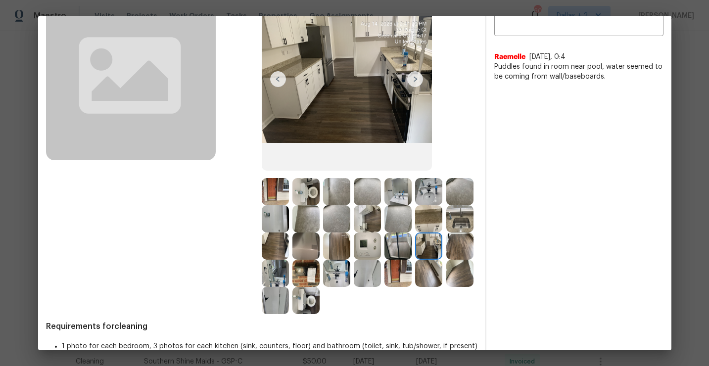
click at [460, 225] on img at bounding box center [460, 218] width 27 height 27
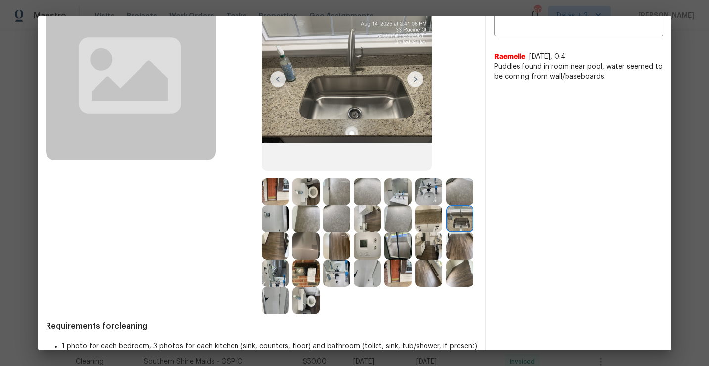
click at [370, 275] on img at bounding box center [367, 273] width 27 height 27
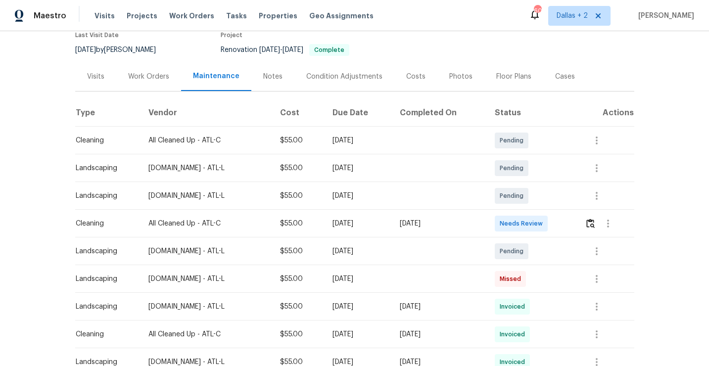
scroll to position [91, 0]
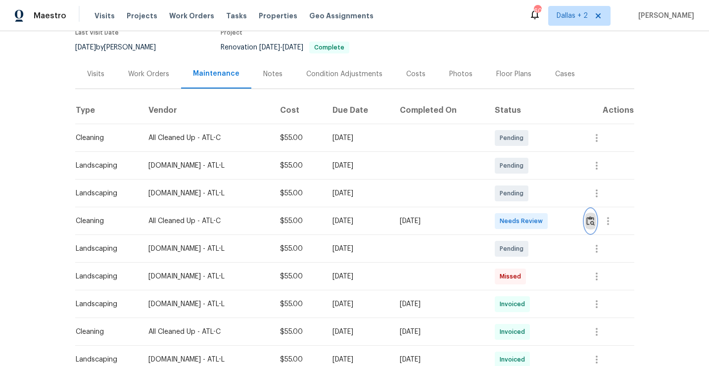
click at [595, 225] on img "button" at bounding box center [591, 220] width 8 height 9
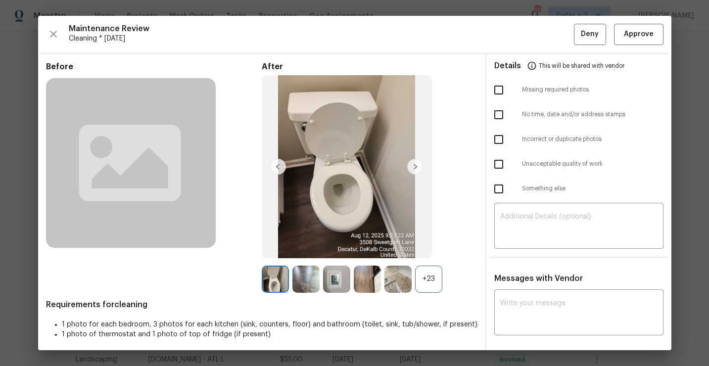
click at [431, 277] on div "+23" at bounding box center [428, 279] width 27 height 27
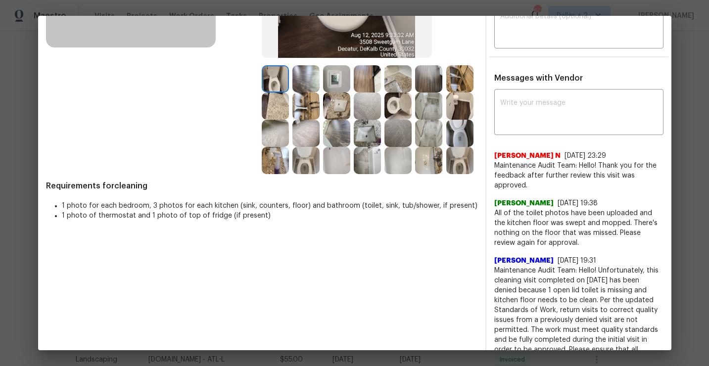
scroll to position [158, 0]
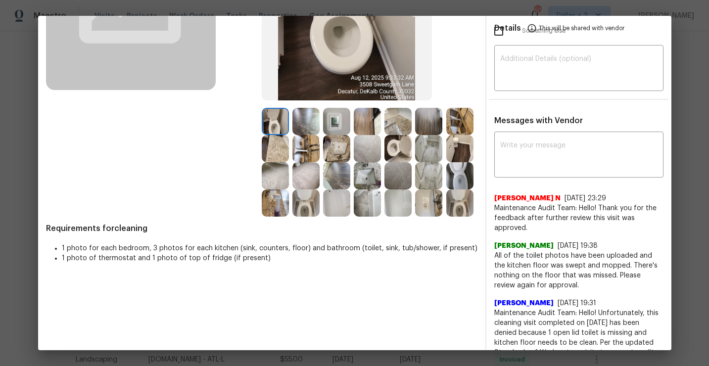
click at [457, 113] on img at bounding box center [460, 121] width 27 height 27
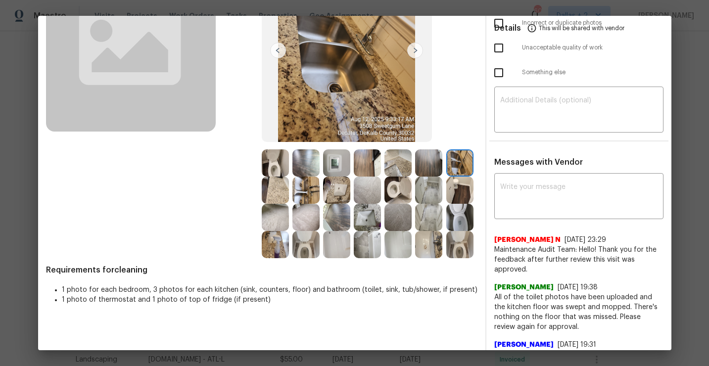
scroll to position [116, 0]
click at [274, 195] on img at bounding box center [275, 190] width 27 height 27
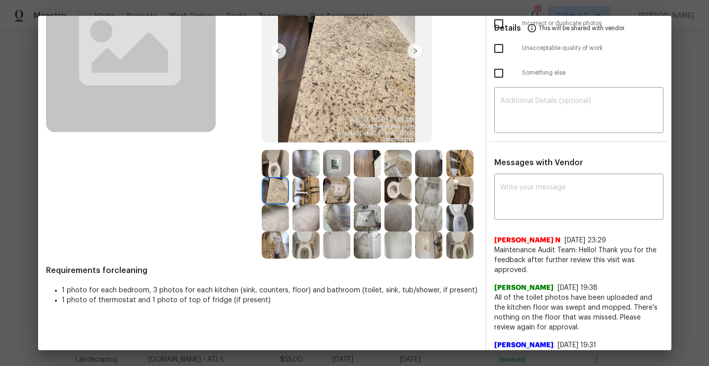
click at [364, 167] on img at bounding box center [367, 163] width 27 height 27
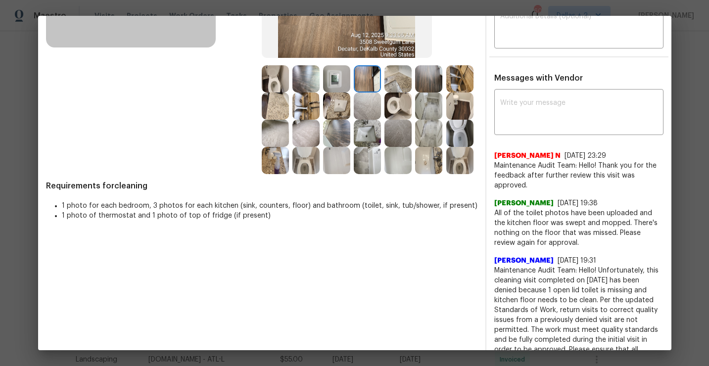
scroll to position [180, 0]
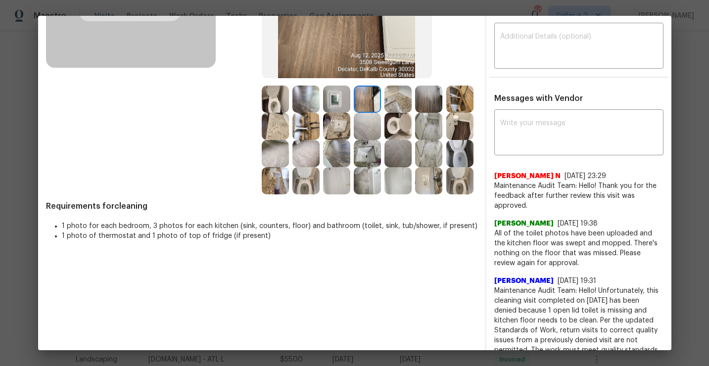
click at [456, 170] on img at bounding box center [460, 180] width 27 height 27
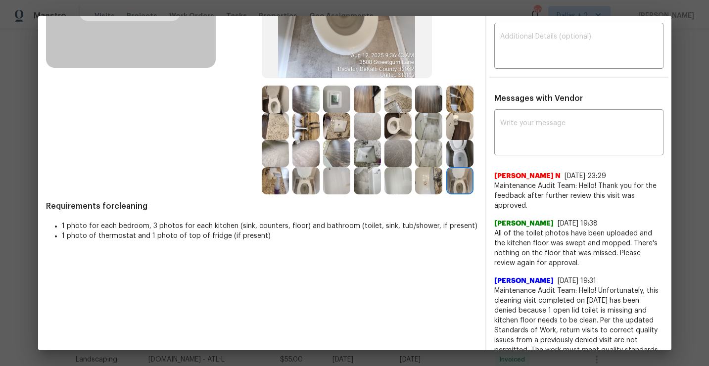
click at [450, 184] on img at bounding box center [460, 180] width 27 height 27
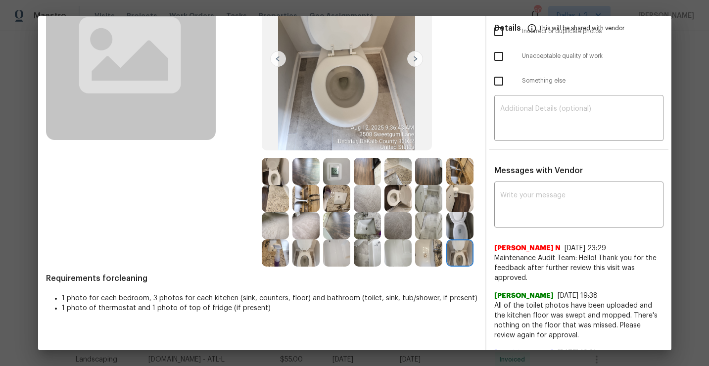
scroll to position [120, 0]
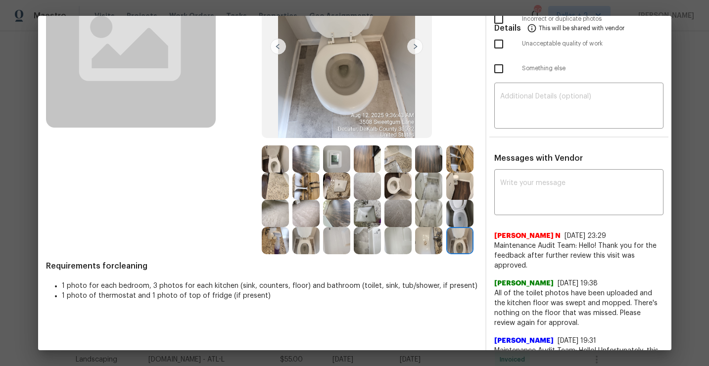
click at [307, 248] on img at bounding box center [306, 240] width 27 height 27
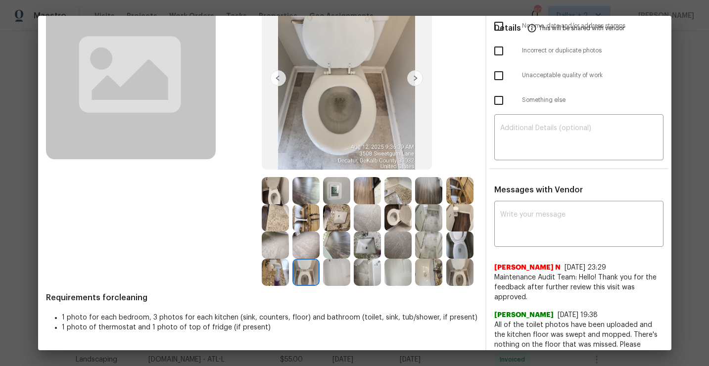
scroll to position [90, 0]
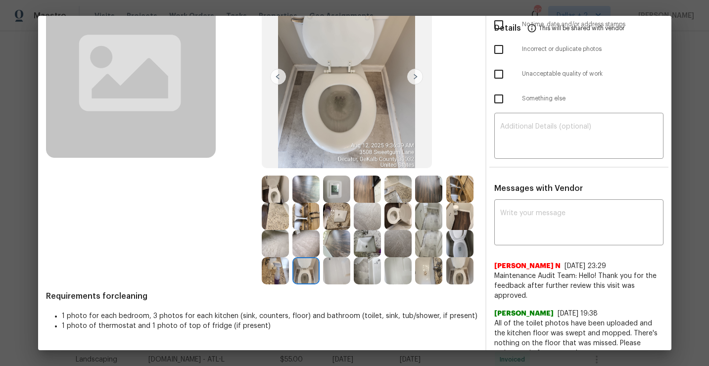
click at [305, 214] on img at bounding box center [306, 216] width 27 height 27
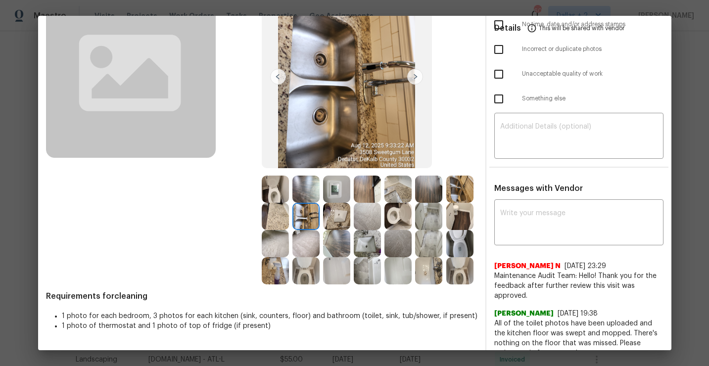
click at [276, 234] on img at bounding box center [275, 243] width 27 height 27
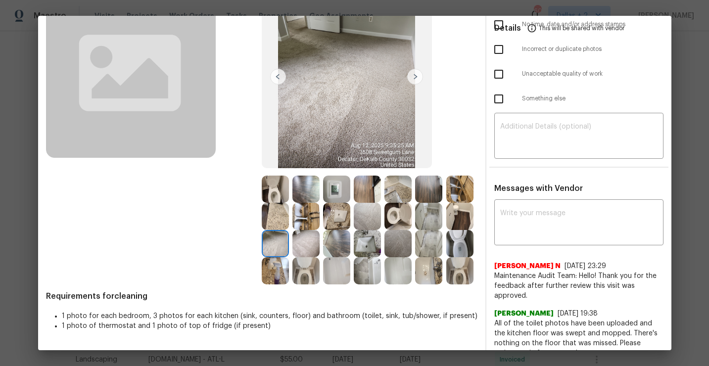
click at [269, 265] on img at bounding box center [275, 270] width 27 height 27
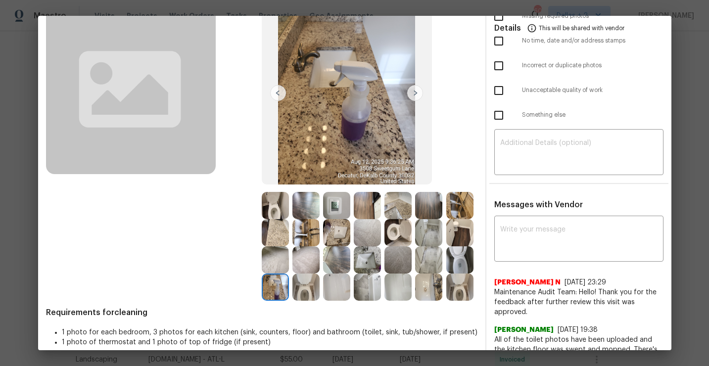
scroll to position [74, 0]
click at [280, 234] on img at bounding box center [275, 232] width 27 height 27
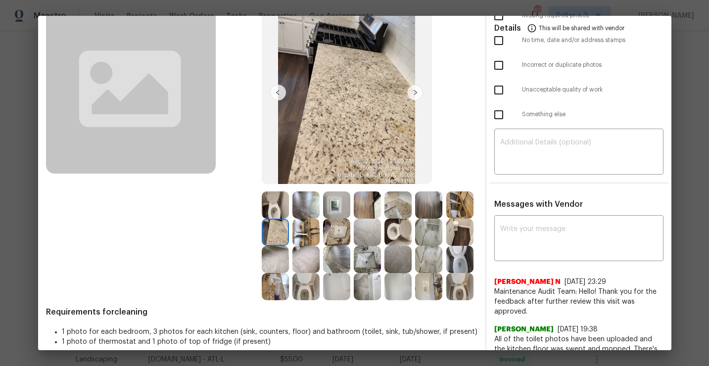
click at [318, 231] on img at bounding box center [306, 232] width 27 height 27
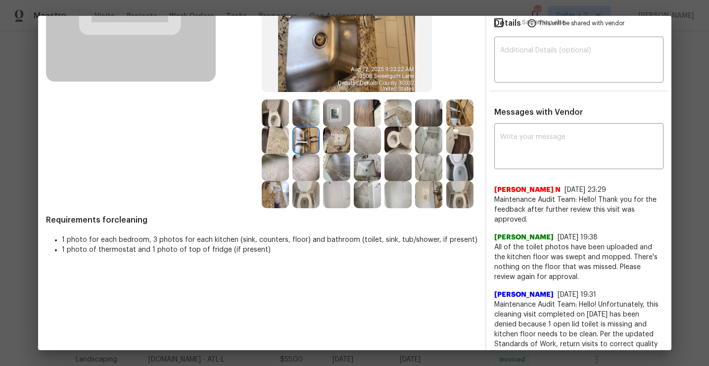
scroll to position [81, 0]
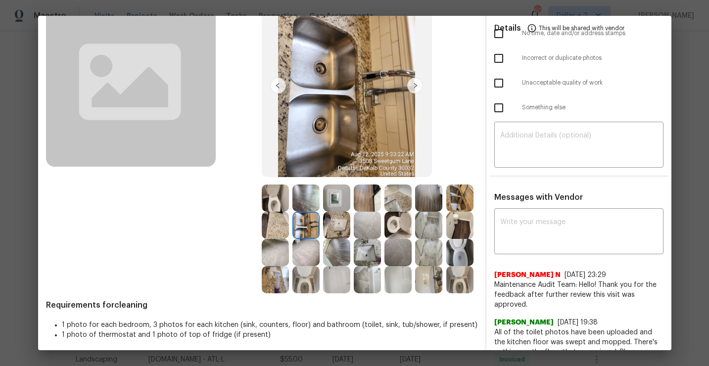
click at [465, 200] on img at bounding box center [460, 198] width 27 height 27
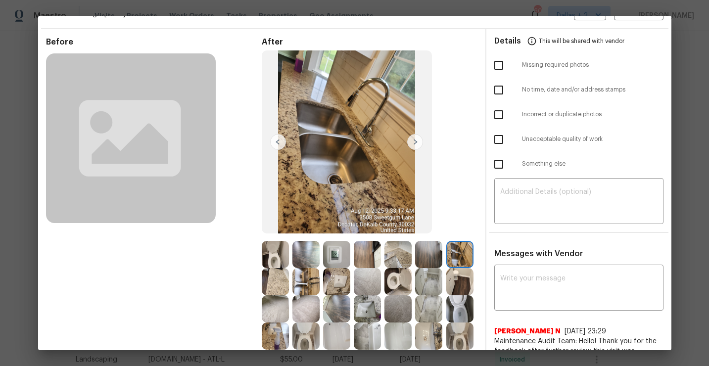
scroll to position [21, 0]
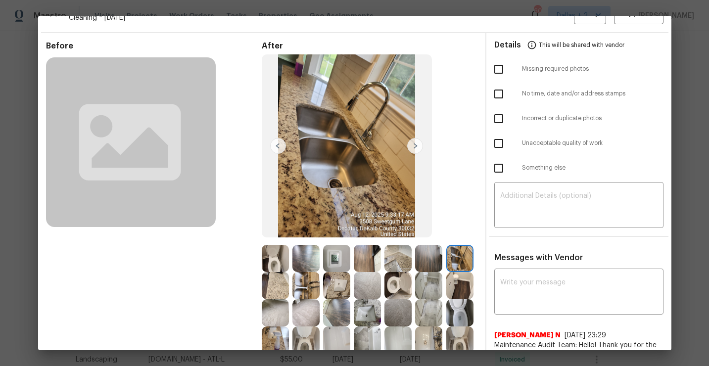
click at [302, 282] on img at bounding box center [306, 285] width 27 height 27
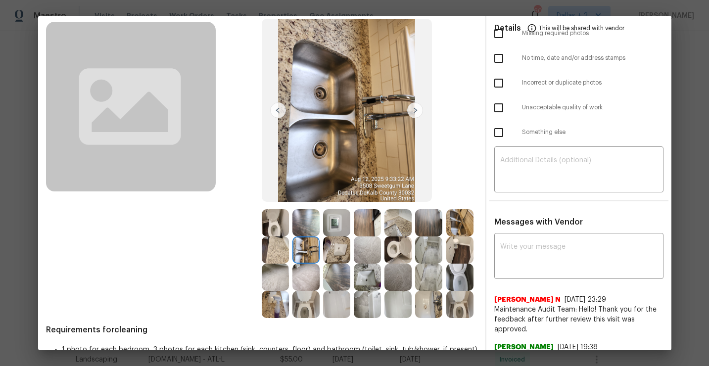
scroll to position [66, 0]
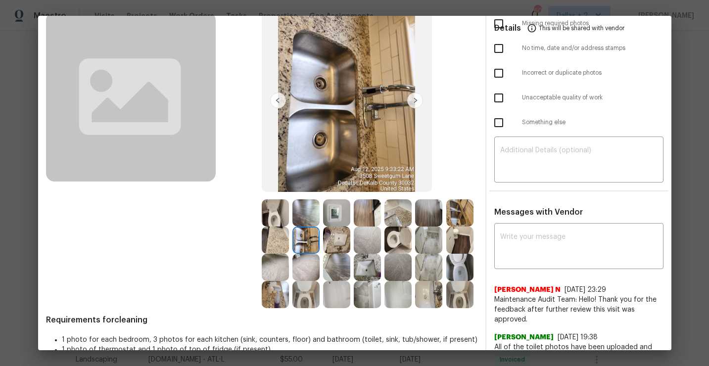
click at [460, 212] on img at bounding box center [460, 213] width 27 height 27
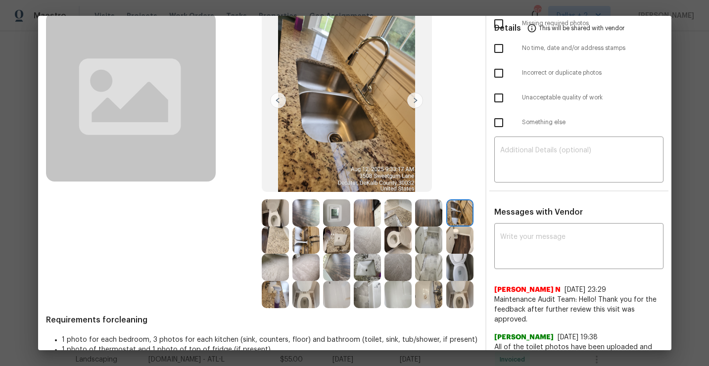
click at [458, 242] on img at bounding box center [460, 240] width 27 height 27
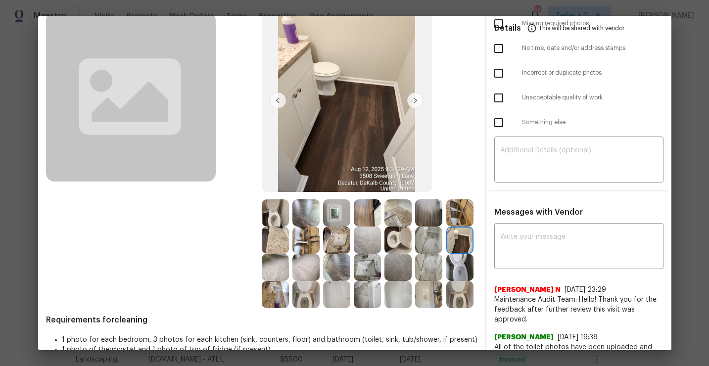
click at [367, 274] on img at bounding box center [367, 267] width 27 height 27
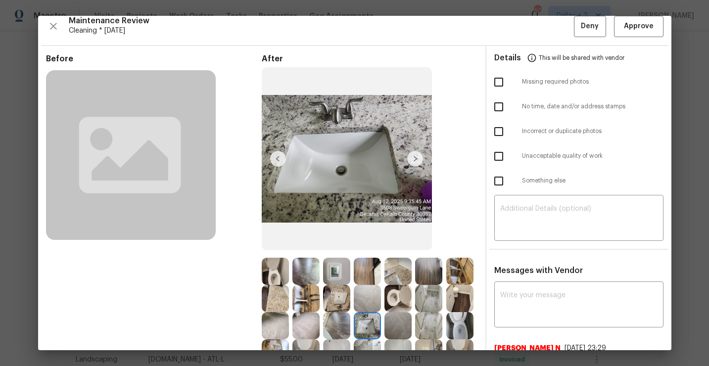
scroll to position [0, 0]
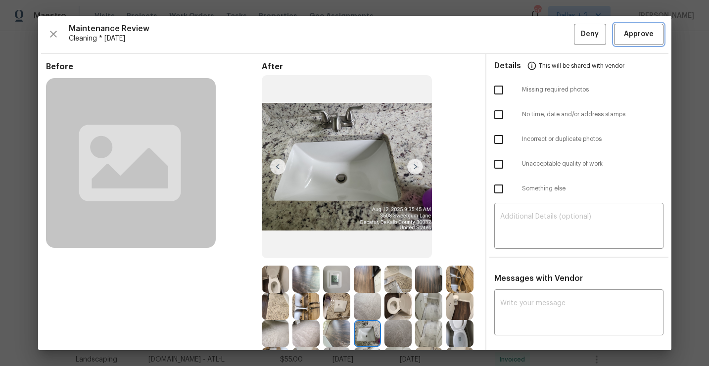
click at [651, 33] on span "Approve" at bounding box center [639, 34] width 30 height 12
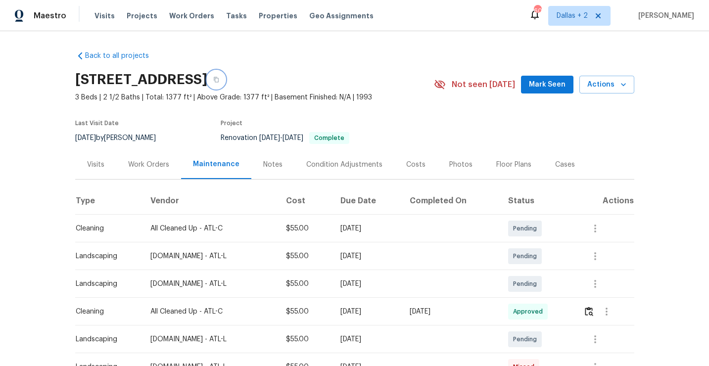
click at [225, 76] on button "button" at bounding box center [216, 80] width 18 height 18
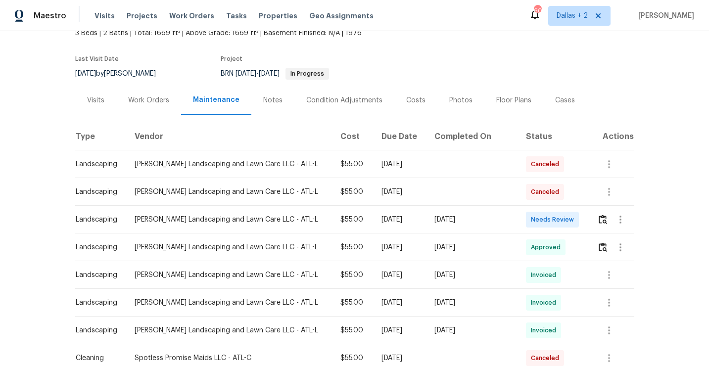
scroll to position [62, 0]
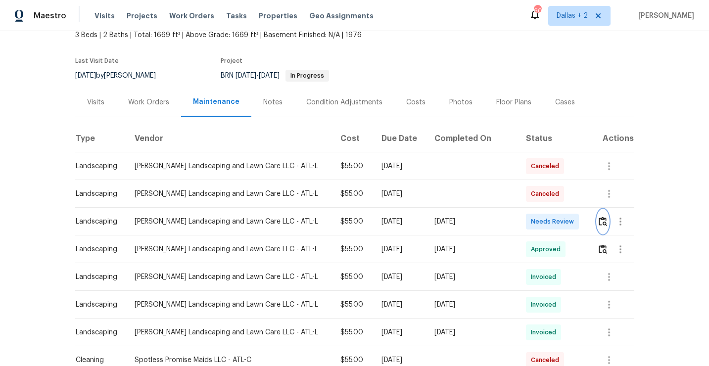
click at [601, 228] on button "button" at bounding box center [603, 222] width 11 height 24
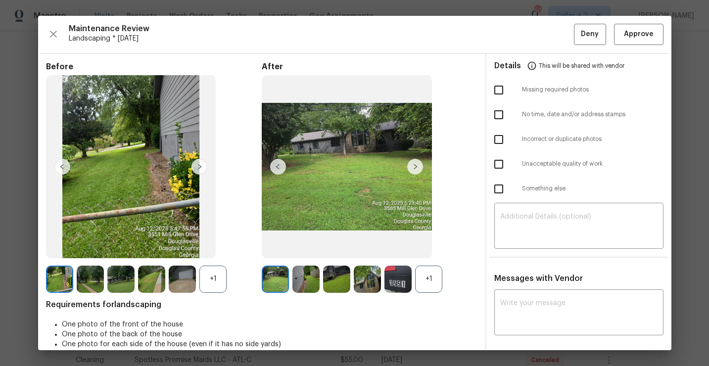
click at [433, 291] on div "+1" at bounding box center [428, 279] width 27 height 27
click at [223, 275] on div "+1" at bounding box center [213, 279] width 27 height 27
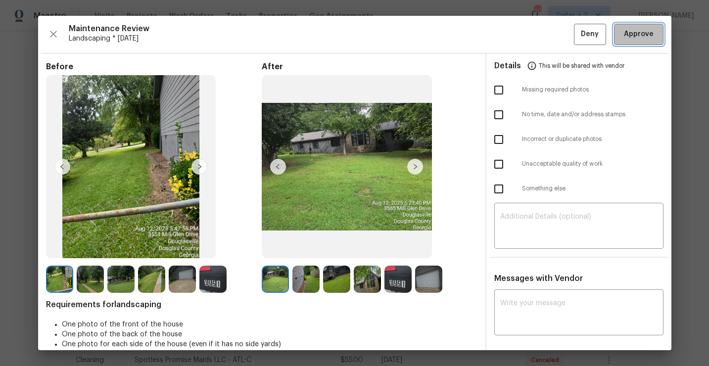
click at [630, 39] on span "Approve" at bounding box center [639, 34] width 30 height 12
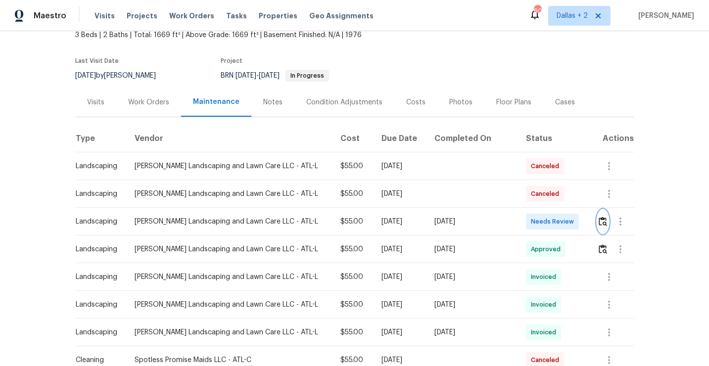
scroll to position [0, 0]
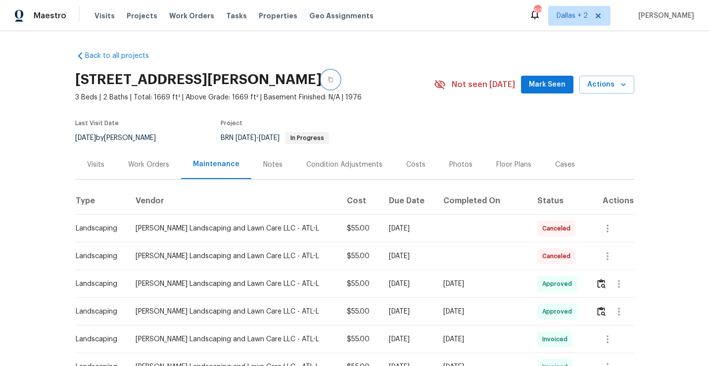
click at [334, 78] on icon "button" at bounding box center [331, 80] width 6 height 6
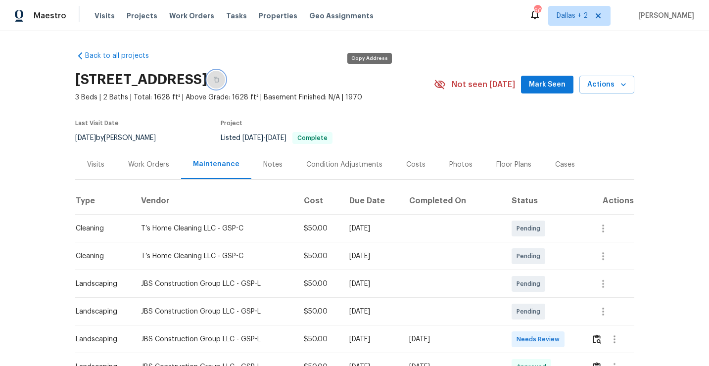
click at [219, 82] on icon "button" at bounding box center [216, 80] width 6 height 6
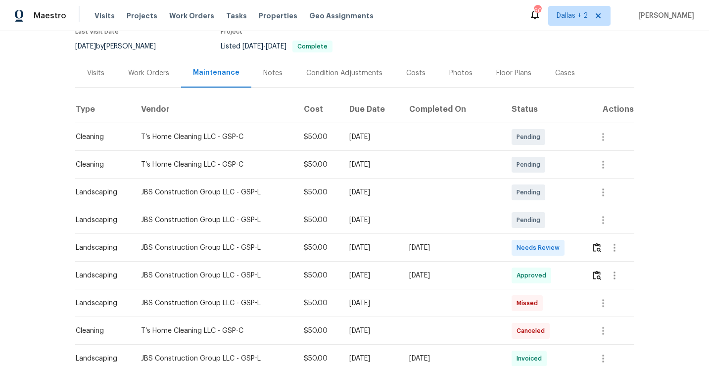
scroll to position [98, 0]
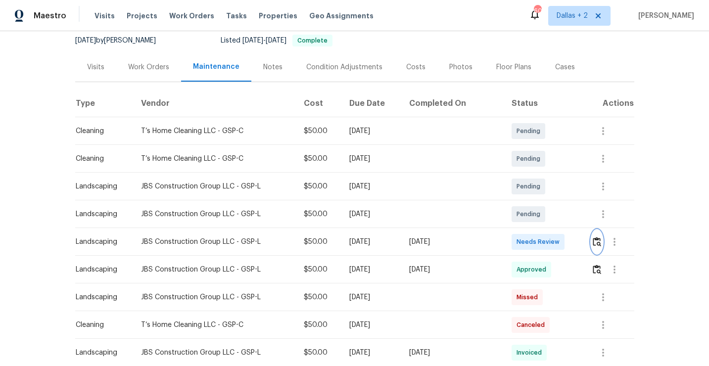
click at [600, 242] on img "button" at bounding box center [597, 241] width 8 height 9
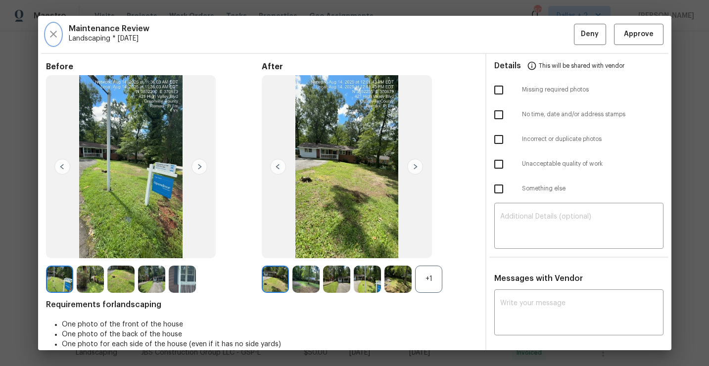
click at [51, 30] on icon "button" at bounding box center [54, 34] width 12 height 12
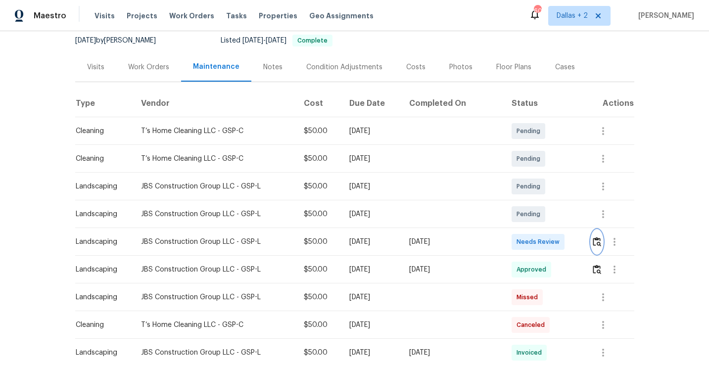
scroll to position [0, 0]
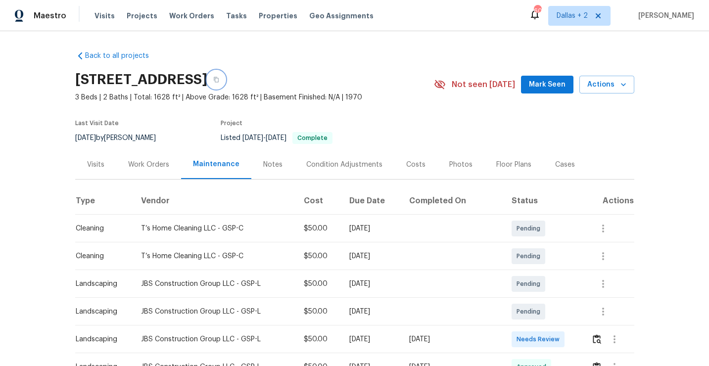
click at [225, 83] on button "button" at bounding box center [216, 80] width 18 height 18
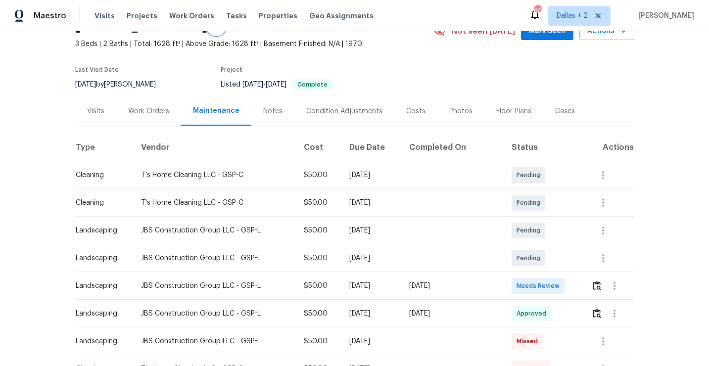
scroll to position [68, 0]
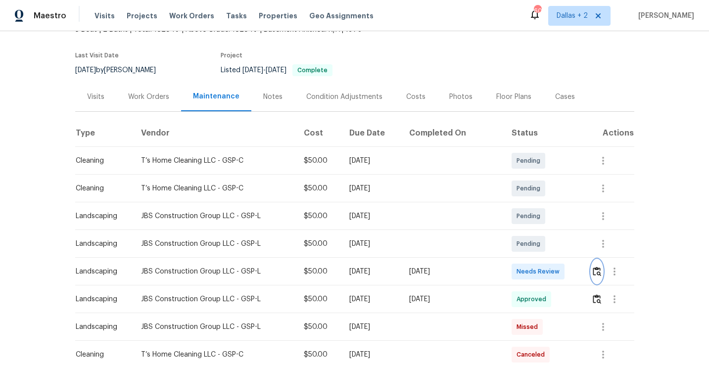
click at [603, 267] on button "button" at bounding box center [597, 272] width 11 height 24
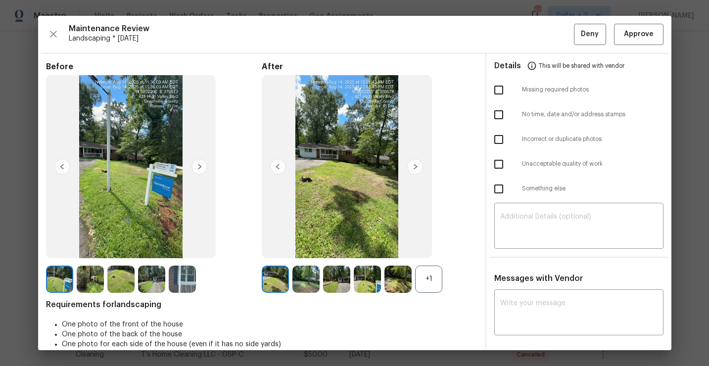
click at [426, 285] on div "+1" at bounding box center [428, 279] width 27 height 27
click at [51, 30] on icon "button" at bounding box center [54, 34] width 12 height 12
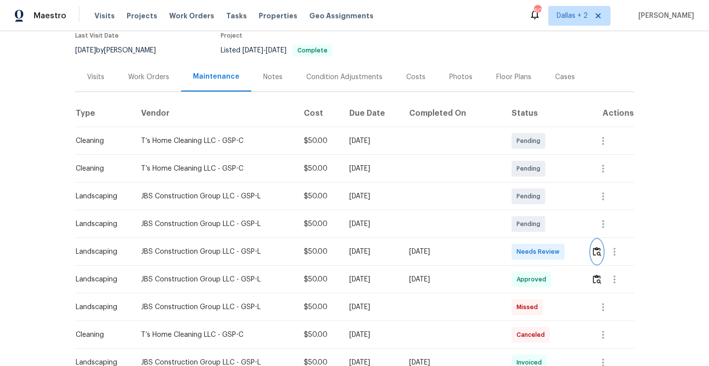
scroll to position [108, 0]
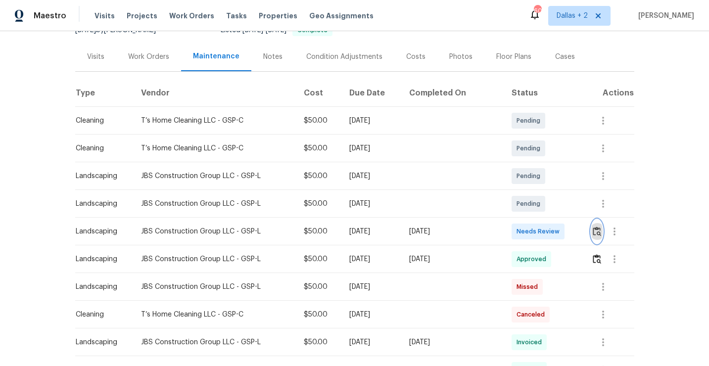
click at [597, 238] on button "button" at bounding box center [597, 232] width 11 height 24
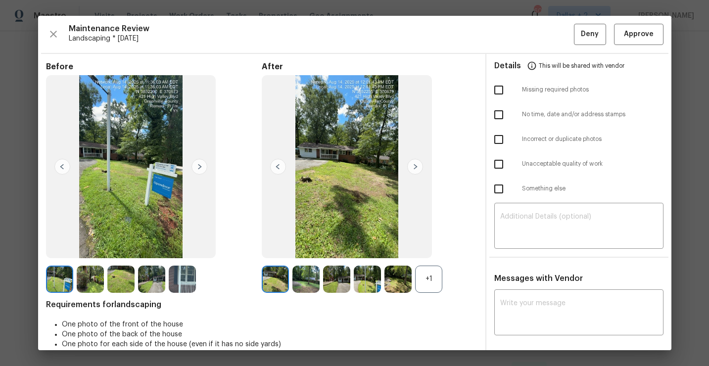
click at [428, 282] on div "+1" at bounding box center [428, 279] width 27 height 27
click at [279, 279] on img at bounding box center [275, 279] width 27 height 27
click at [304, 283] on img at bounding box center [306, 279] width 27 height 27
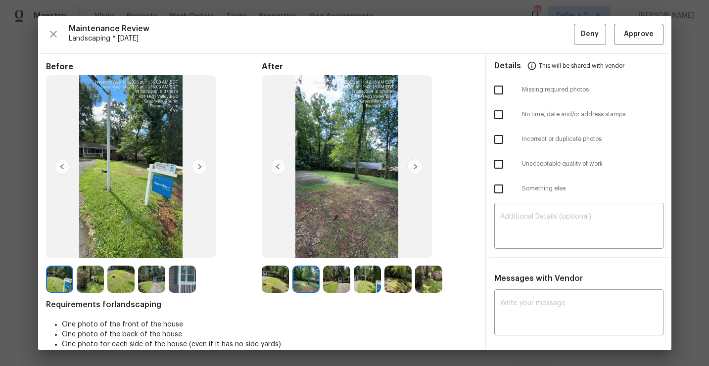
click at [331, 276] on img at bounding box center [336, 279] width 27 height 27
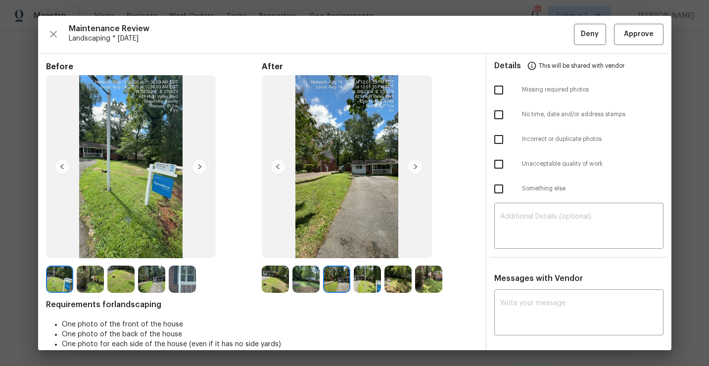
click at [412, 166] on img at bounding box center [415, 167] width 16 height 16
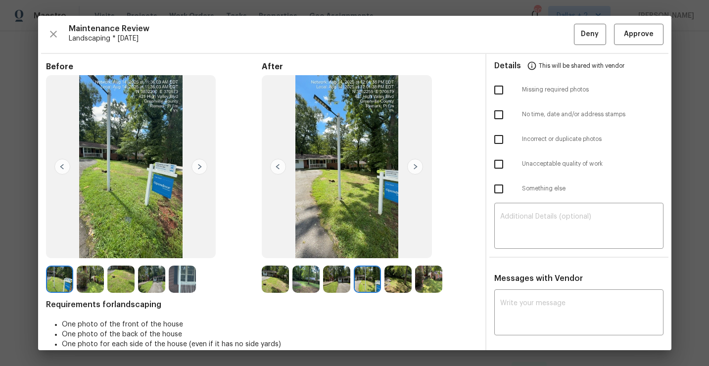
click at [410, 168] on img at bounding box center [415, 167] width 16 height 16
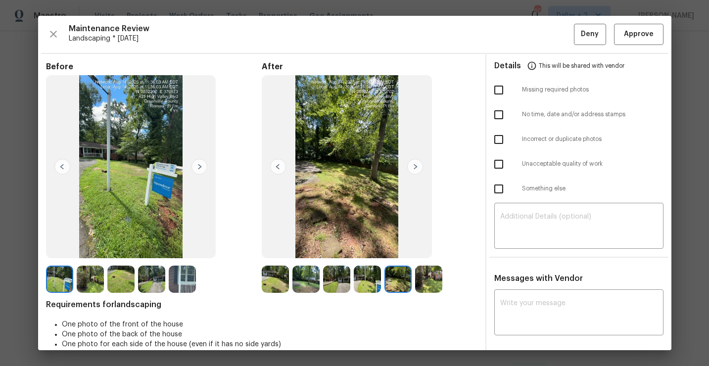
click at [198, 168] on img at bounding box center [200, 167] width 16 height 16
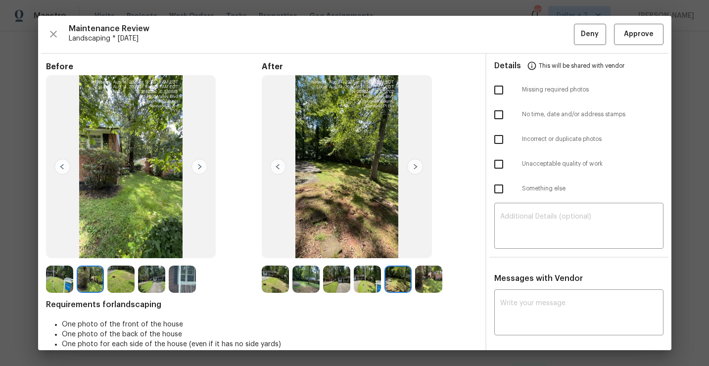
click at [413, 167] on img at bounding box center [415, 167] width 16 height 16
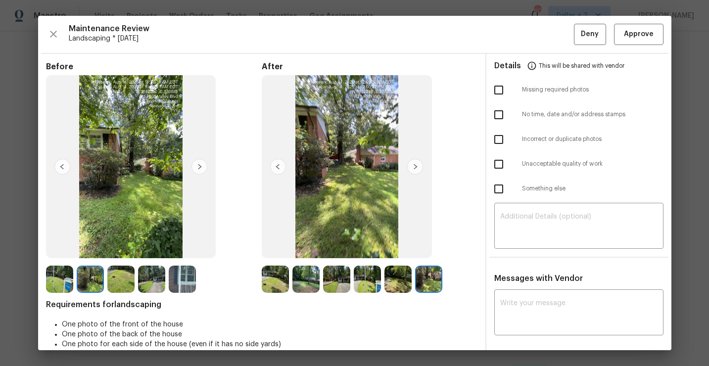
click at [196, 167] on img at bounding box center [200, 167] width 16 height 16
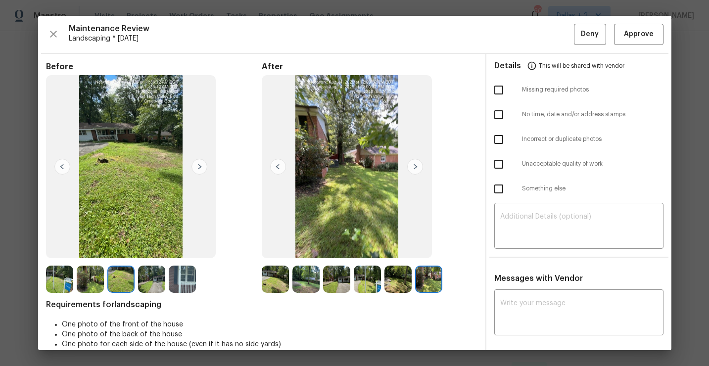
click at [411, 165] on img at bounding box center [415, 167] width 16 height 16
click at [199, 168] on img at bounding box center [200, 167] width 16 height 16
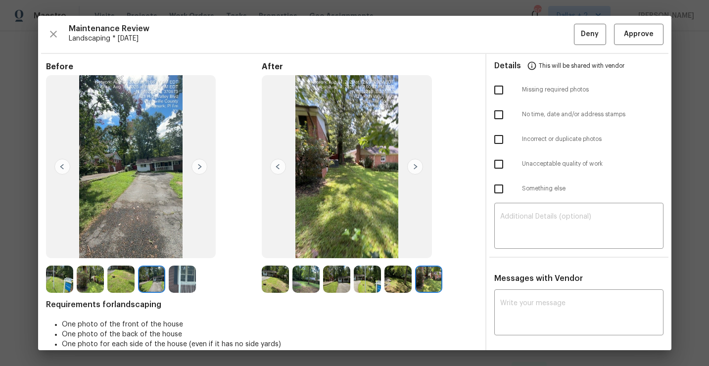
click at [414, 170] on img at bounding box center [415, 167] width 16 height 16
click at [414, 169] on img at bounding box center [415, 167] width 16 height 16
click at [183, 286] on img at bounding box center [182, 279] width 27 height 27
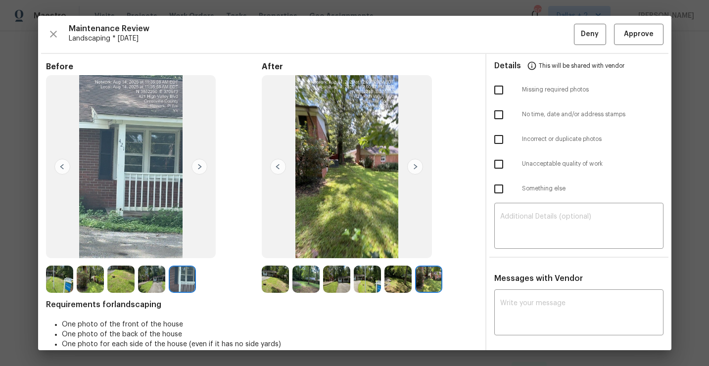
click at [277, 276] on img at bounding box center [275, 279] width 27 height 27
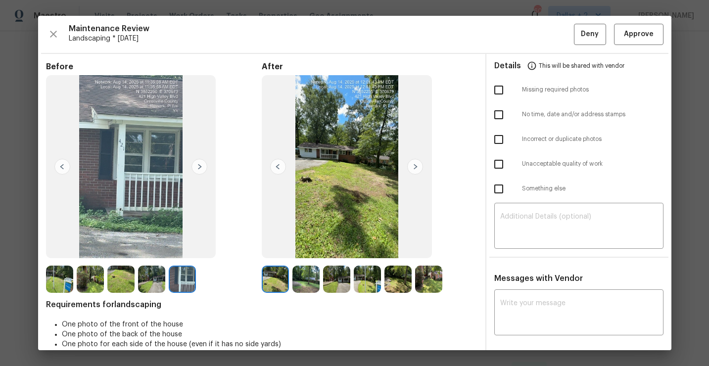
click at [309, 281] on img at bounding box center [306, 279] width 27 height 27
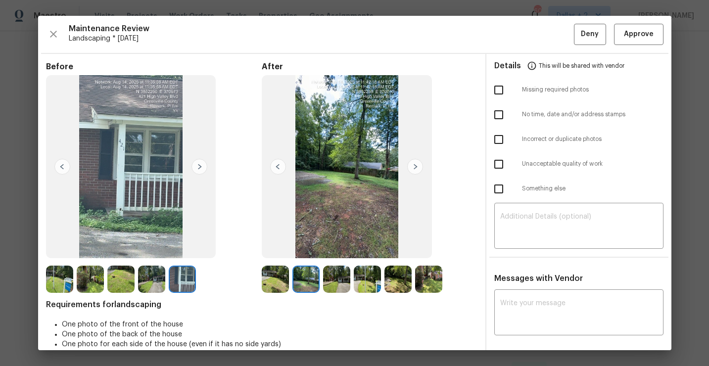
click at [339, 284] on img at bounding box center [336, 279] width 27 height 27
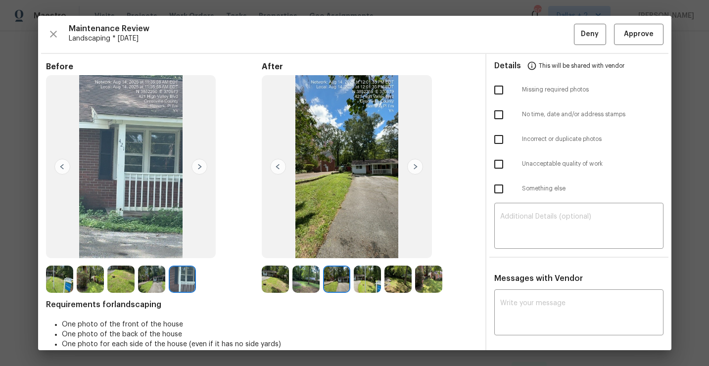
click at [363, 277] on img at bounding box center [367, 279] width 27 height 27
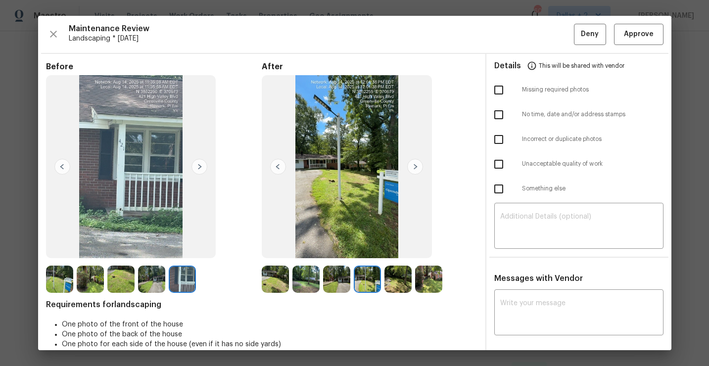
click at [393, 279] on img at bounding box center [398, 279] width 27 height 27
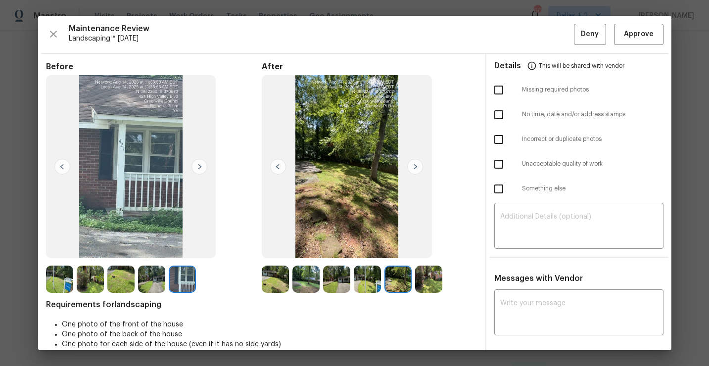
click at [436, 278] on img at bounding box center [428, 279] width 27 height 27
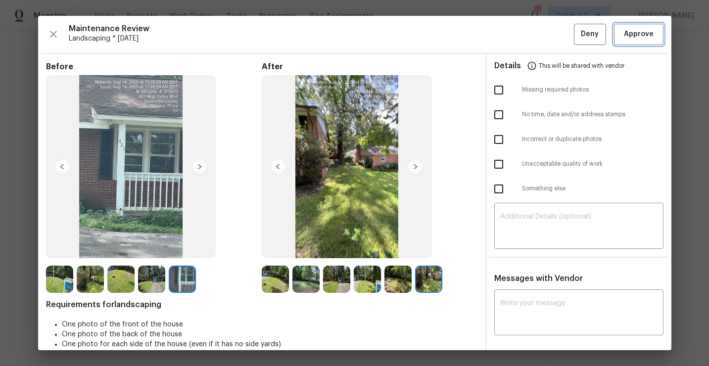
click at [654, 29] on span "Approve" at bounding box center [639, 34] width 34 height 12
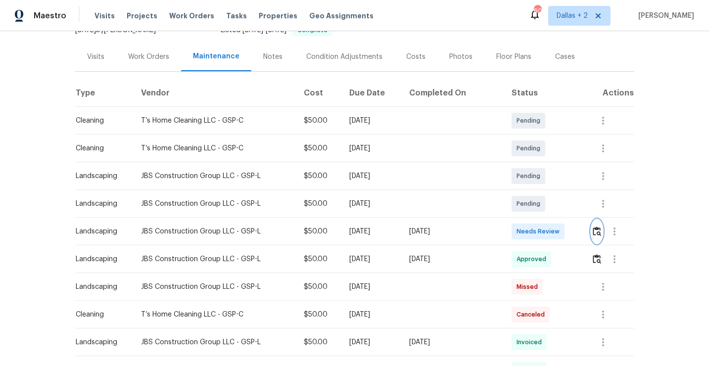
scroll to position [0, 0]
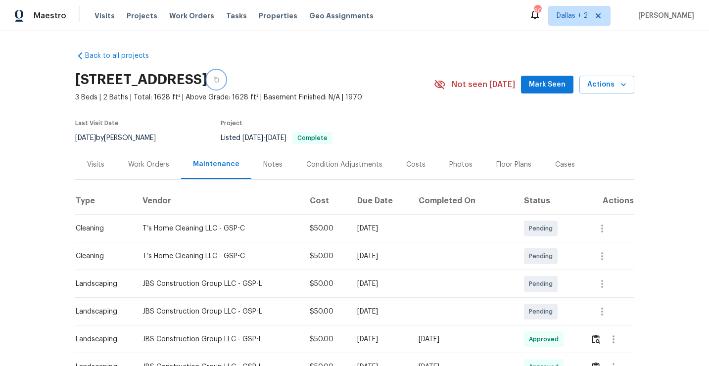
click at [225, 83] on button "button" at bounding box center [216, 80] width 18 height 18
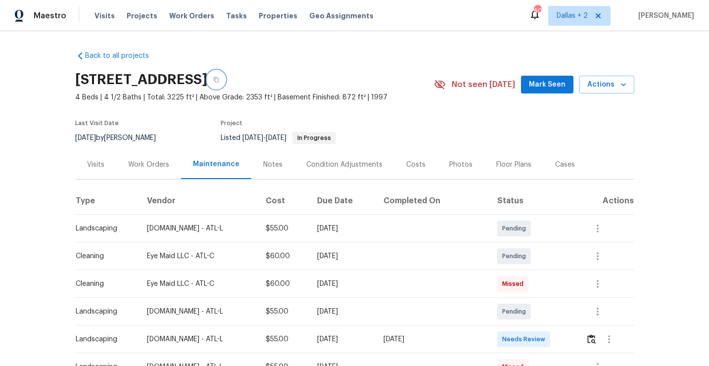
click at [225, 84] on button "button" at bounding box center [216, 80] width 18 height 18
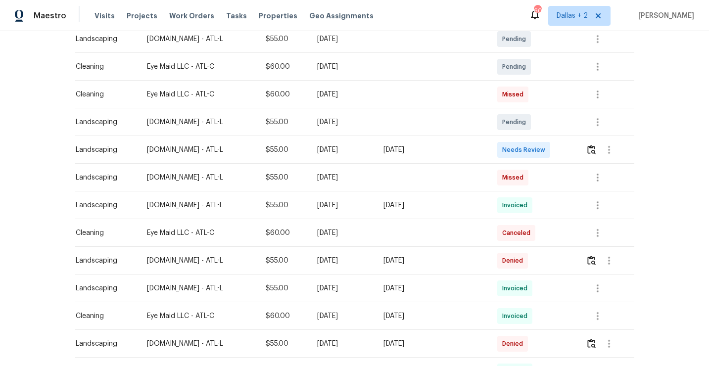
scroll to position [188, 0]
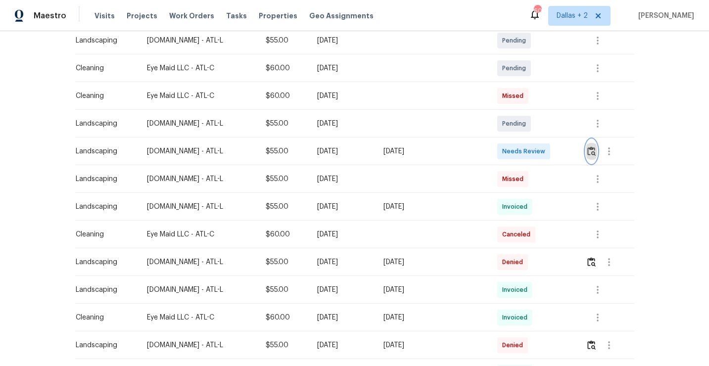
click at [593, 153] on img "button" at bounding box center [592, 151] width 8 height 9
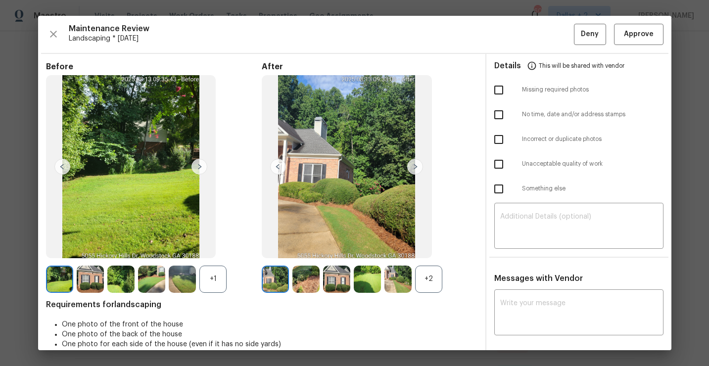
click at [425, 277] on div "+2" at bounding box center [428, 279] width 27 height 27
click at [210, 280] on div "+1" at bounding box center [213, 279] width 27 height 27
click at [206, 286] on img at bounding box center [213, 279] width 27 height 27
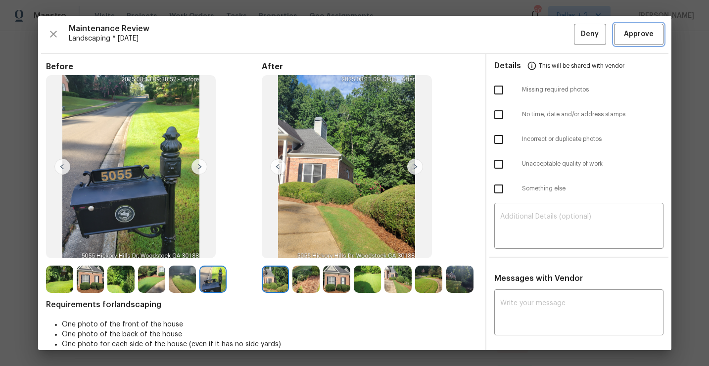
click at [636, 40] on span "Approve" at bounding box center [639, 34] width 30 height 12
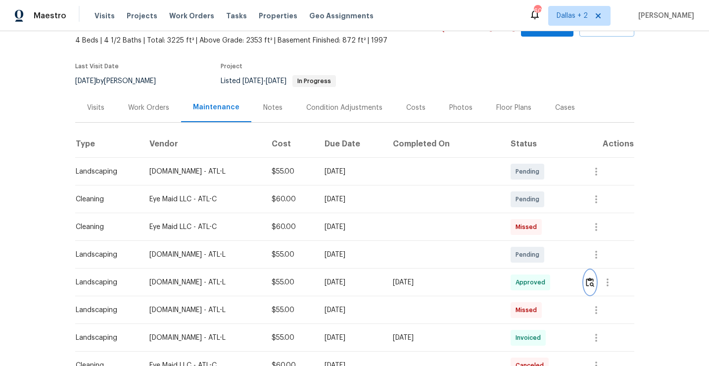
scroll to position [61, 0]
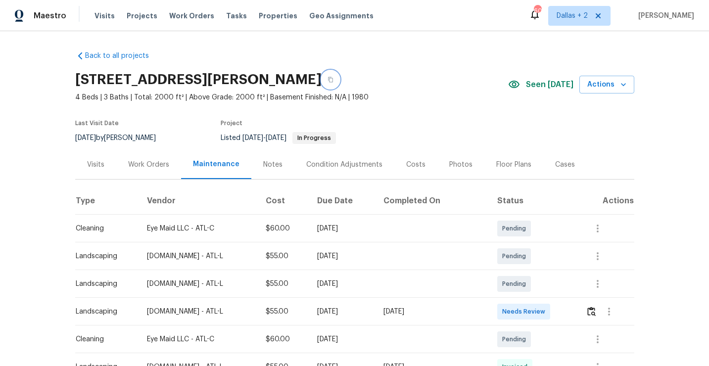
click at [328, 80] on icon "button" at bounding box center [330, 79] width 5 height 5
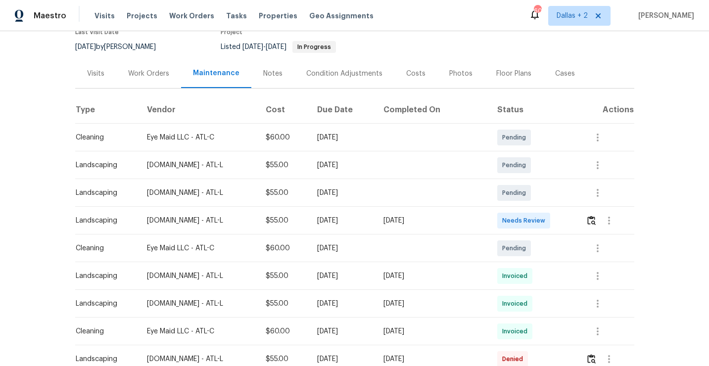
scroll to position [94, 0]
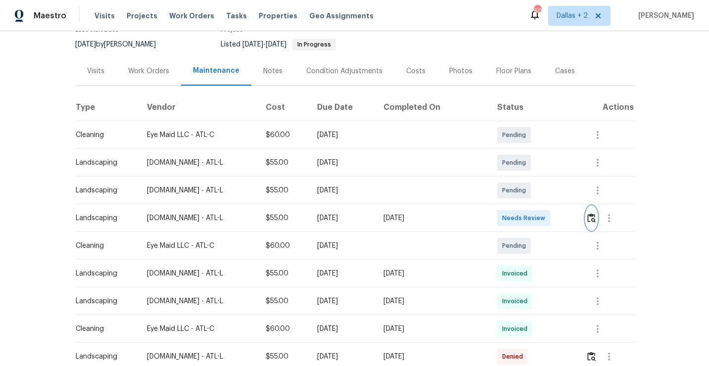
click at [597, 220] on button "button" at bounding box center [591, 218] width 11 height 24
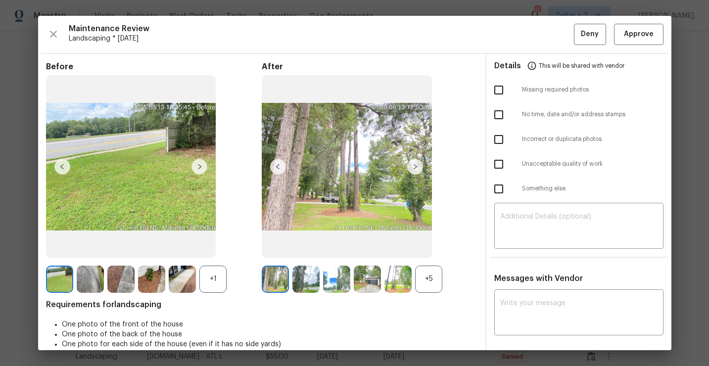
click at [419, 285] on div "+5" at bounding box center [428, 279] width 27 height 27
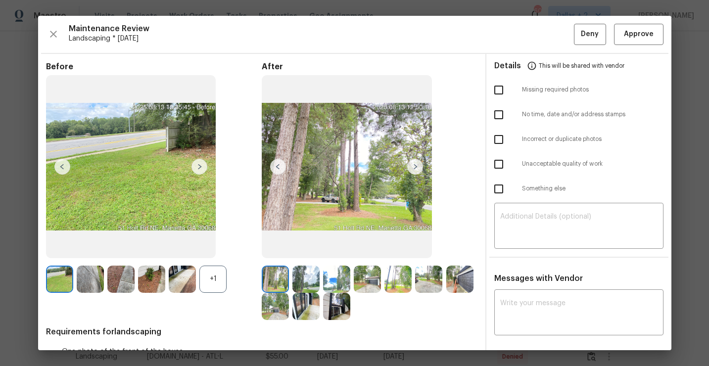
click at [214, 277] on div "+1" at bounding box center [213, 279] width 27 height 27
click at [214, 274] on img at bounding box center [213, 279] width 27 height 27
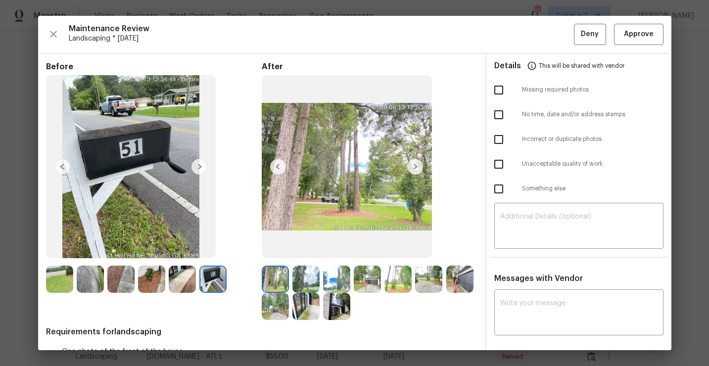
click at [221, 277] on img at bounding box center [213, 279] width 27 height 27
click at [625, 30] on span "Approve" at bounding box center [639, 34] width 30 height 12
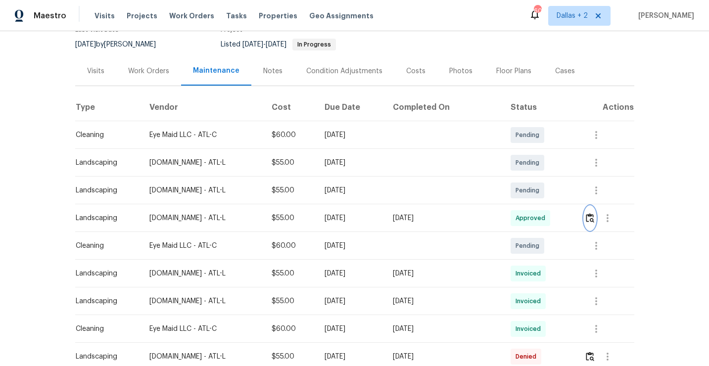
scroll to position [0, 0]
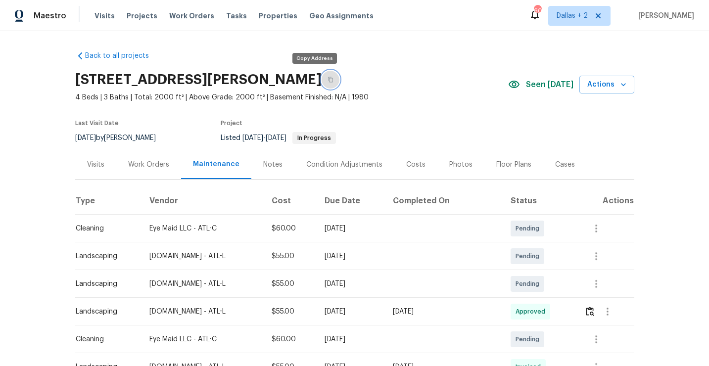
click at [328, 82] on icon "button" at bounding box center [331, 80] width 6 height 6
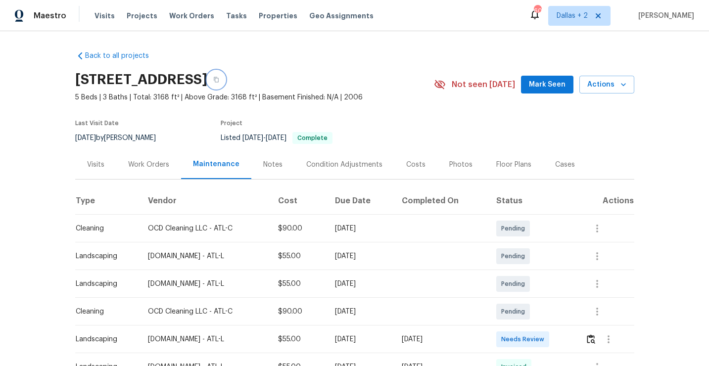
click at [225, 81] on button "button" at bounding box center [216, 80] width 18 height 18
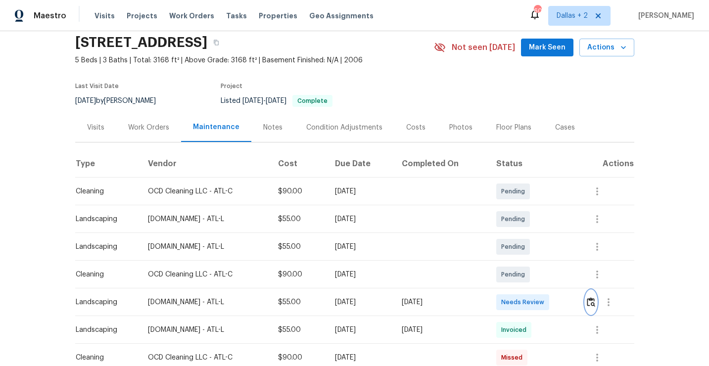
click at [596, 304] on img "button" at bounding box center [591, 302] width 8 height 9
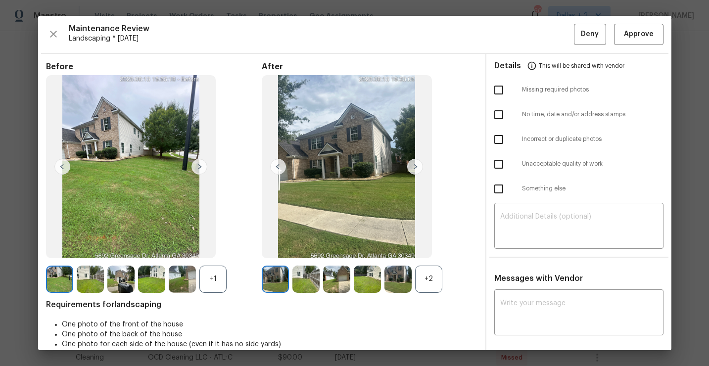
click at [226, 280] on div "+1" at bounding box center [213, 279] width 27 height 27
click at [412, 283] on img at bounding box center [398, 279] width 27 height 27
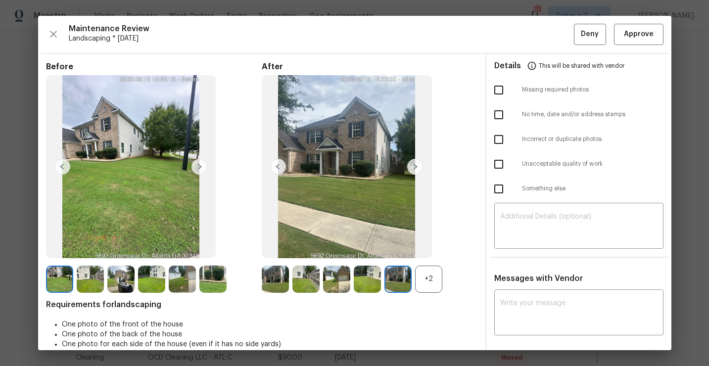
click at [428, 275] on div "+2" at bounding box center [428, 279] width 27 height 27
click at [123, 289] on img at bounding box center [120, 279] width 27 height 27
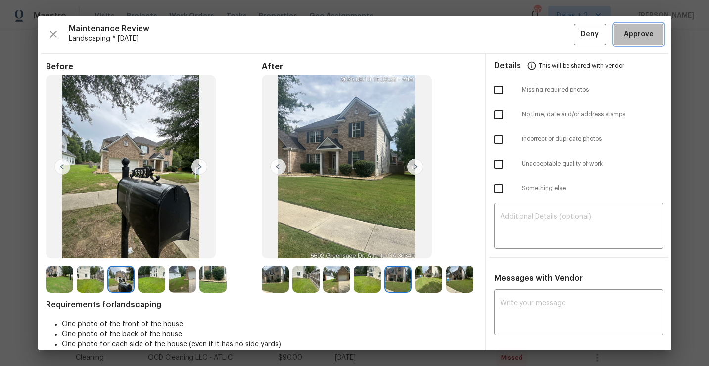
click at [633, 44] on button "Approve" at bounding box center [639, 34] width 50 height 21
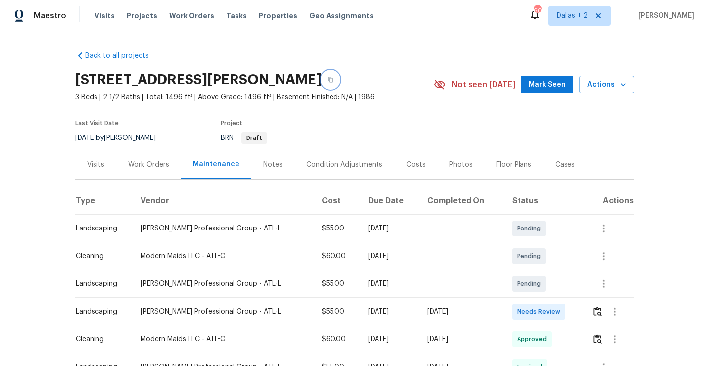
click at [340, 74] on button "button" at bounding box center [331, 80] width 18 height 18
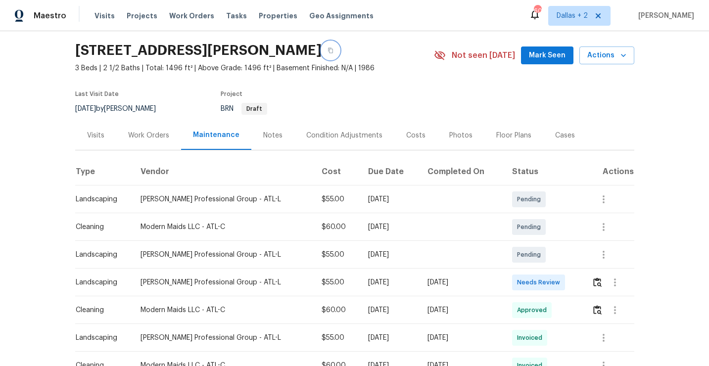
scroll to position [38, 0]
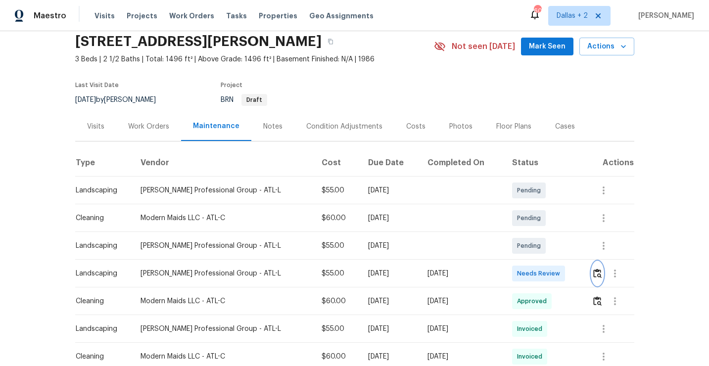
click at [596, 279] on button "button" at bounding box center [597, 274] width 11 height 24
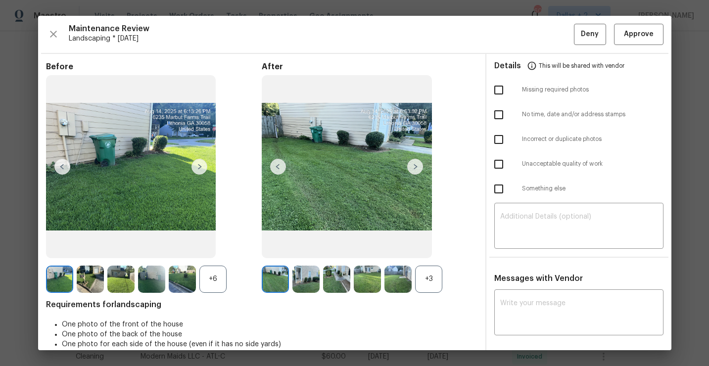
click at [426, 288] on div "+3" at bounding box center [428, 279] width 27 height 27
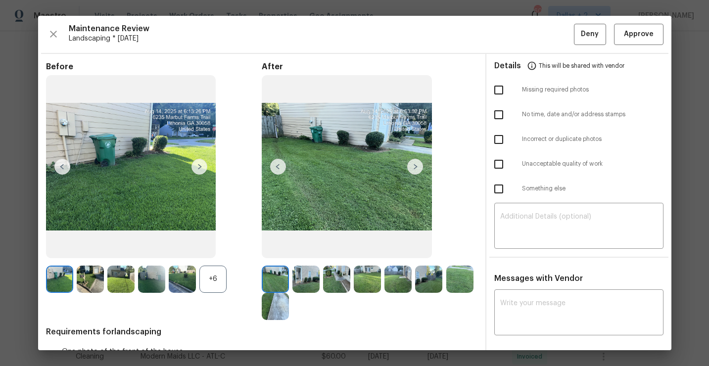
click at [213, 289] on div "+6" at bounding box center [213, 279] width 27 height 27
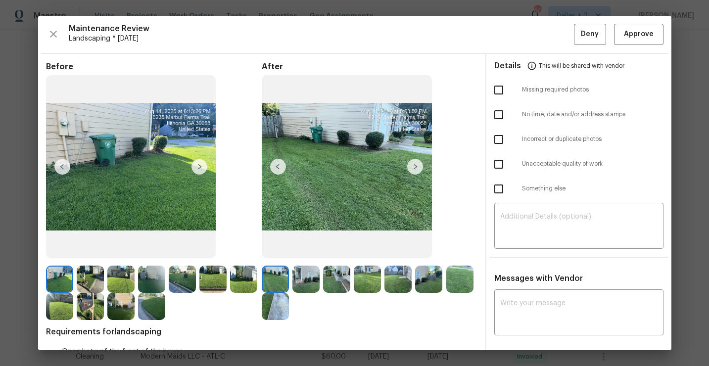
click at [272, 285] on img at bounding box center [275, 279] width 27 height 27
click at [335, 278] on img at bounding box center [336, 279] width 27 height 27
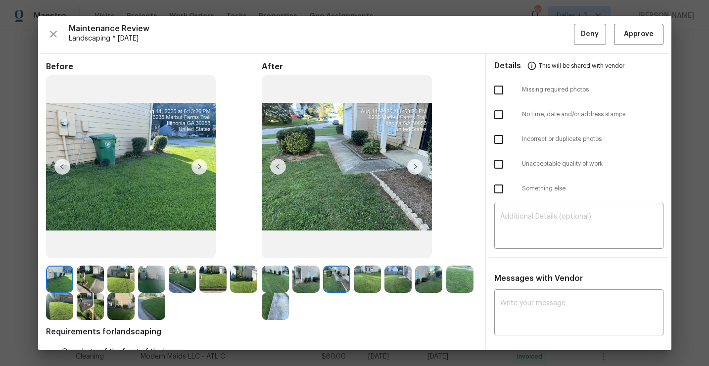
click at [81, 279] on img at bounding box center [90, 279] width 27 height 27
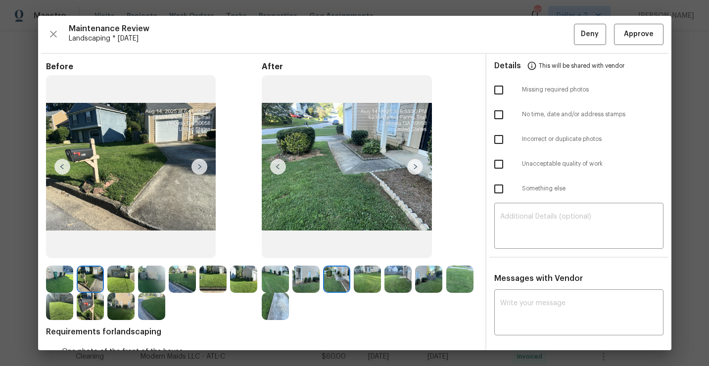
click at [89, 307] on img at bounding box center [90, 306] width 27 height 27
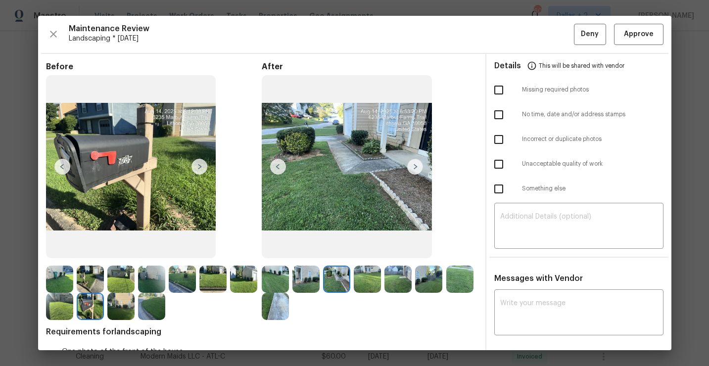
click at [95, 277] on img at bounding box center [90, 279] width 27 height 27
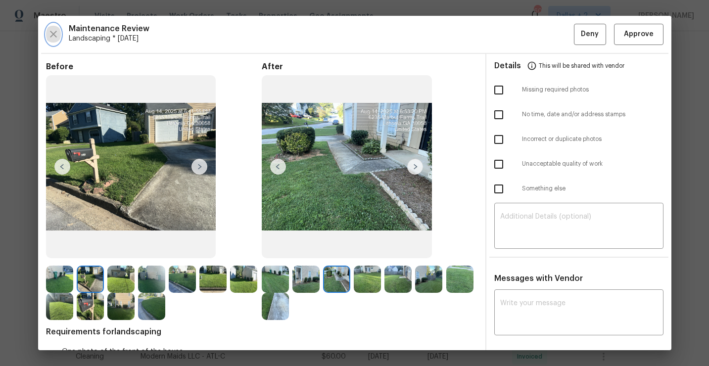
click at [57, 36] on icon "button" at bounding box center [54, 34] width 12 height 12
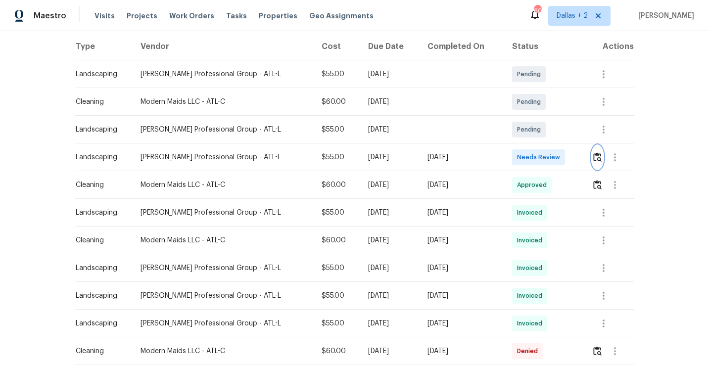
scroll to position [177, 0]
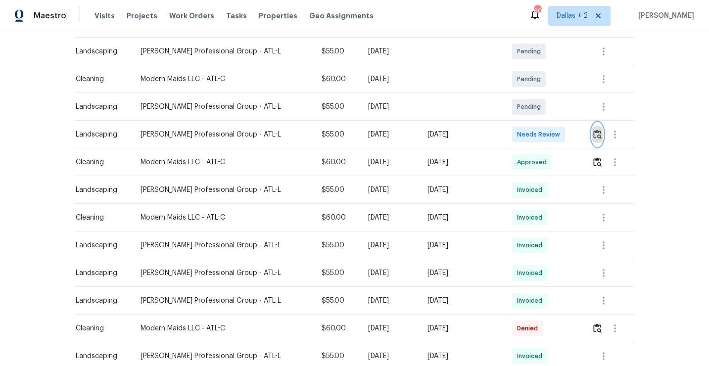
click at [596, 140] on button "button" at bounding box center [597, 135] width 11 height 24
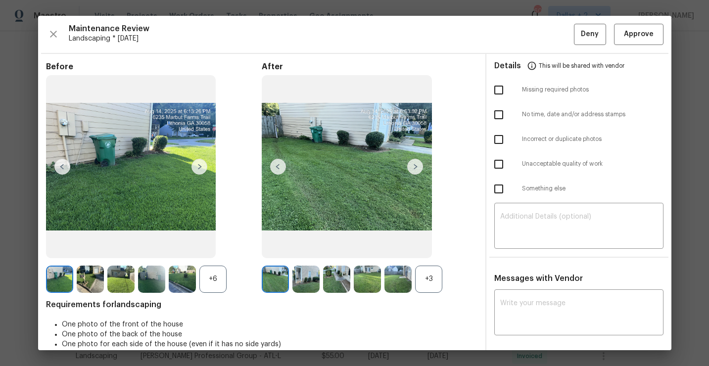
click at [209, 274] on div "+6" at bounding box center [213, 279] width 27 height 27
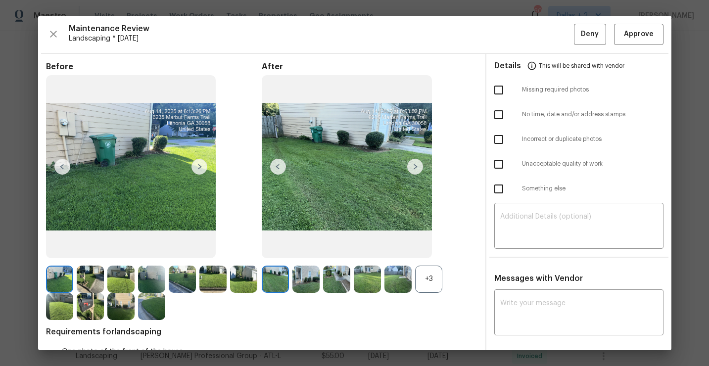
click at [89, 304] on img at bounding box center [90, 306] width 27 height 27
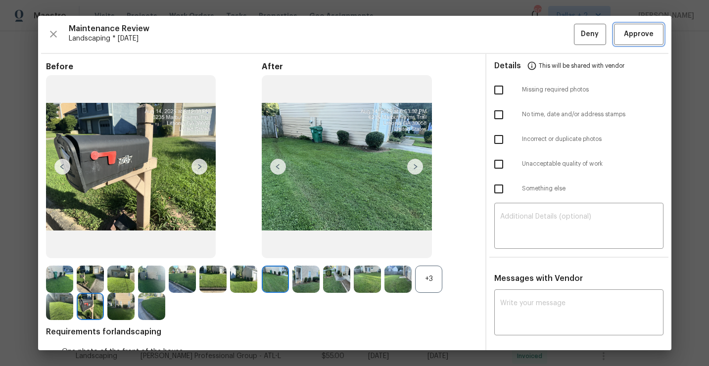
click at [650, 28] on span "Approve" at bounding box center [639, 34] width 30 height 12
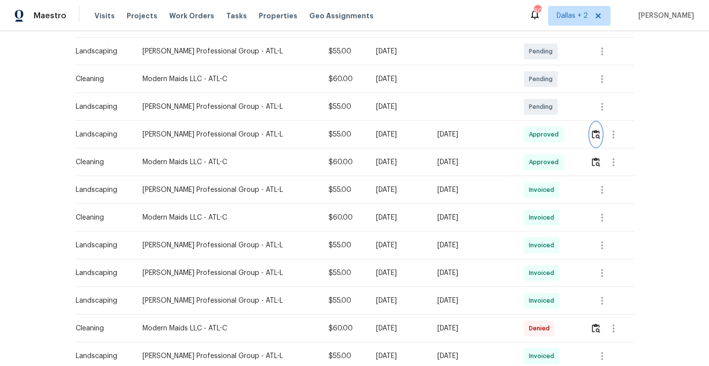
scroll to position [0, 0]
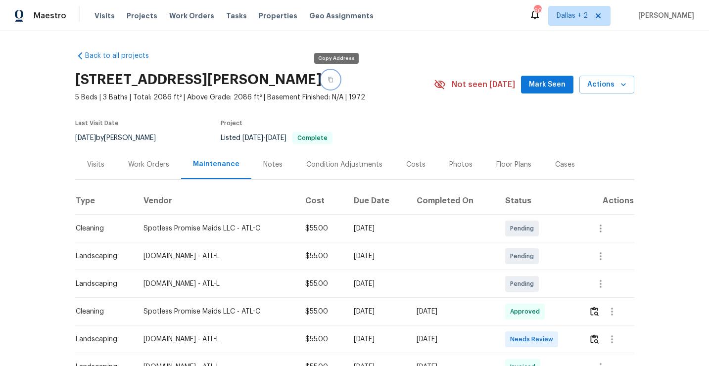
click at [333, 78] on icon "button" at bounding box center [330, 79] width 5 height 5
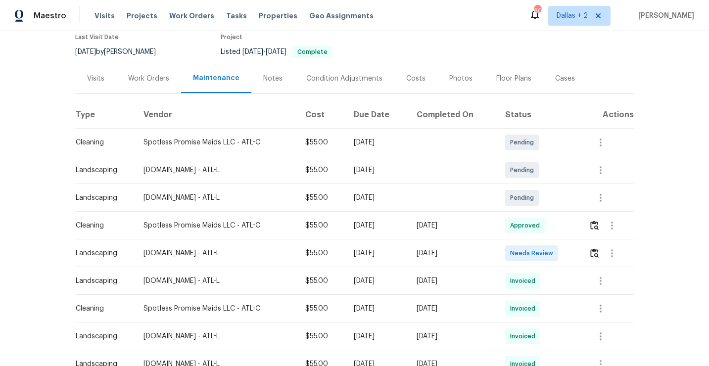
scroll to position [118, 0]
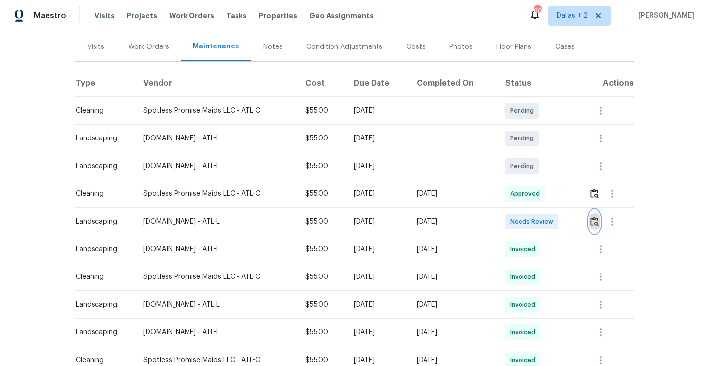
click at [596, 222] on img "button" at bounding box center [595, 221] width 8 height 9
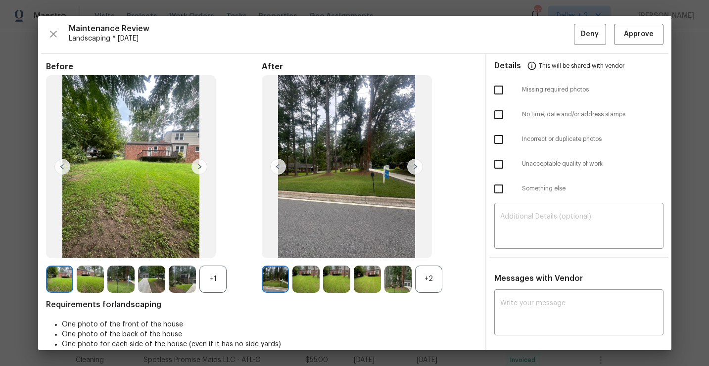
click at [410, 275] on img at bounding box center [398, 279] width 27 height 27
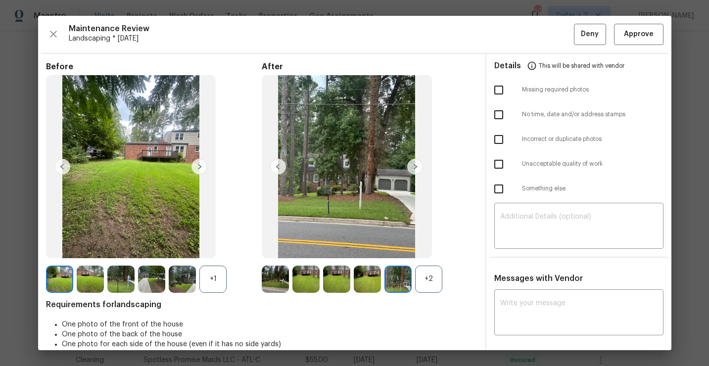
click at [434, 268] on div "+2" at bounding box center [428, 279] width 27 height 27
click at [224, 276] on div "+1" at bounding box center [213, 279] width 27 height 27
click at [134, 290] on img at bounding box center [120, 279] width 27 height 27
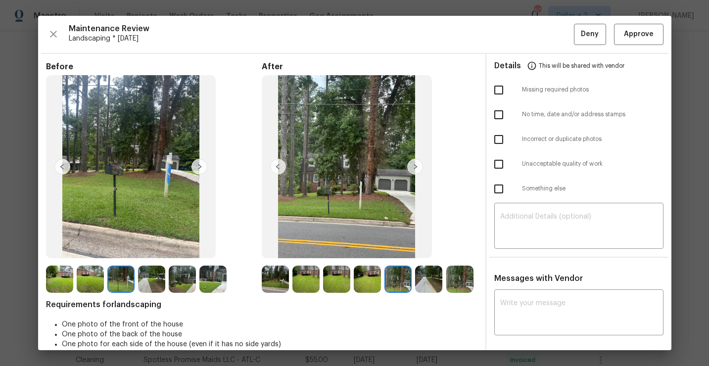
click at [149, 281] on img at bounding box center [151, 279] width 27 height 27
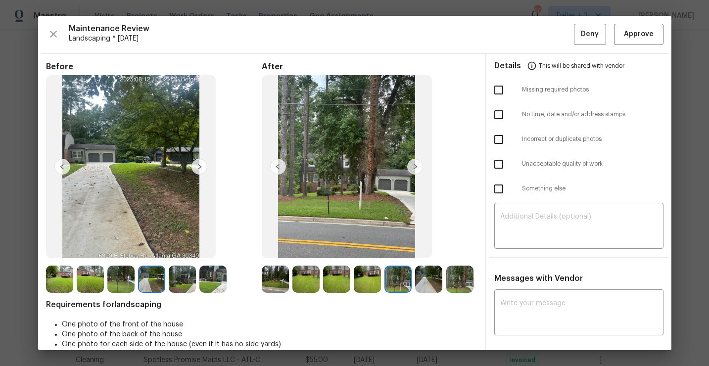
click at [118, 281] on img at bounding box center [120, 279] width 27 height 27
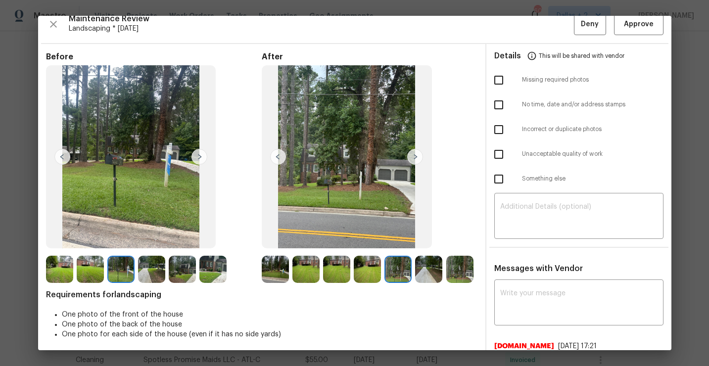
scroll to position [0, 0]
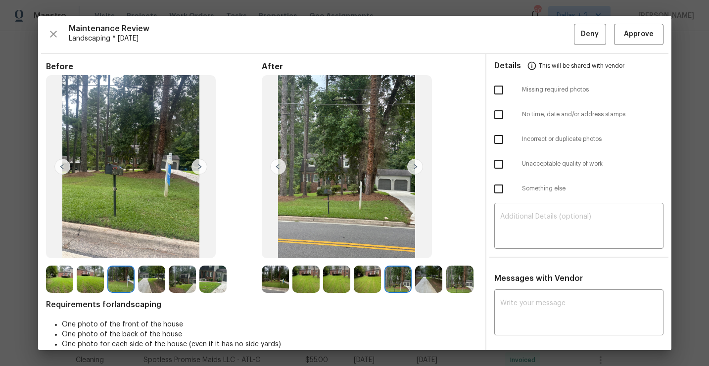
click at [124, 286] on img at bounding box center [120, 279] width 27 height 27
click at [67, 272] on img at bounding box center [59, 279] width 27 height 27
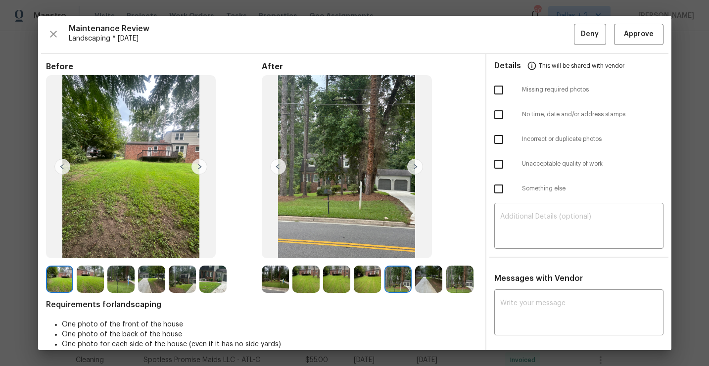
click at [201, 168] on img at bounding box center [200, 167] width 16 height 16
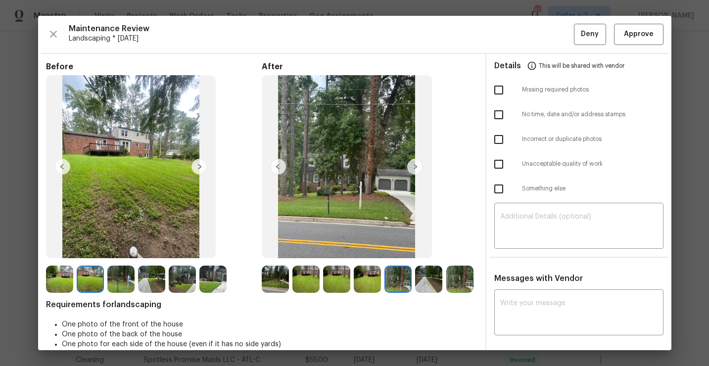
click at [201, 168] on img at bounding box center [200, 167] width 16 height 16
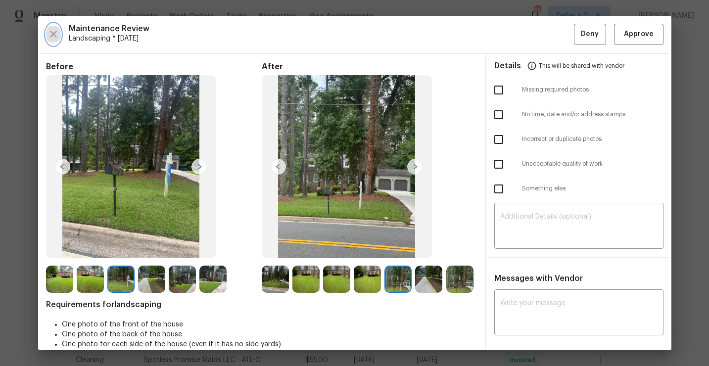
click at [48, 32] on icon "button" at bounding box center [54, 34] width 12 height 12
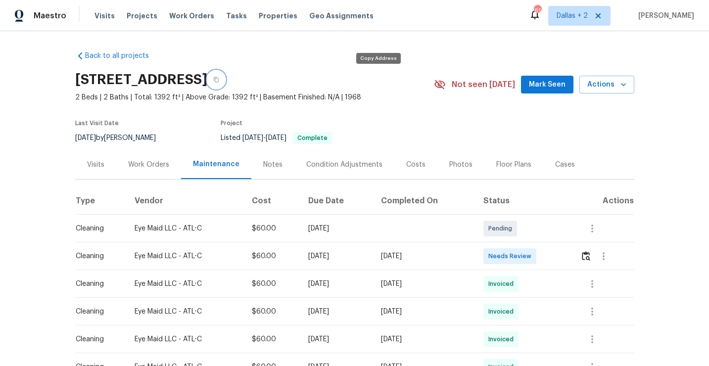
click at [225, 84] on button "button" at bounding box center [216, 80] width 18 height 18
click at [591, 258] on img "button" at bounding box center [586, 255] width 8 height 9
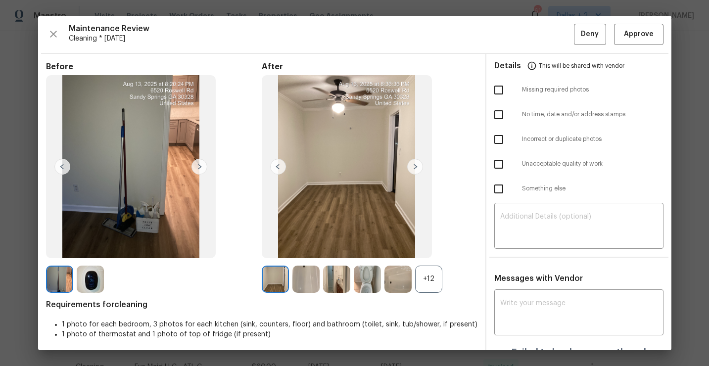
click at [432, 279] on div "+12" at bounding box center [428, 279] width 27 height 27
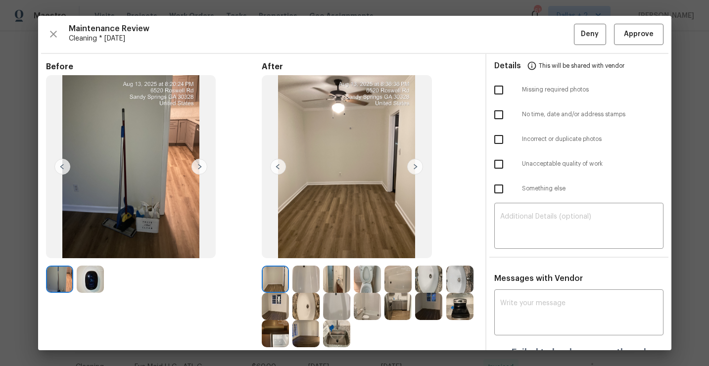
scroll to position [63, 0]
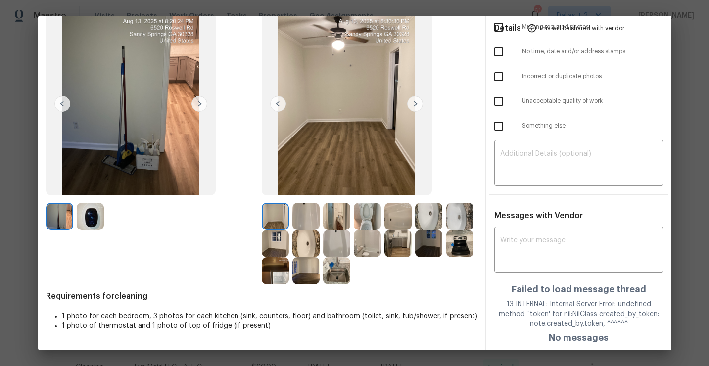
click at [340, 221] on img at bounding box center [336, 216] width 27 height 27
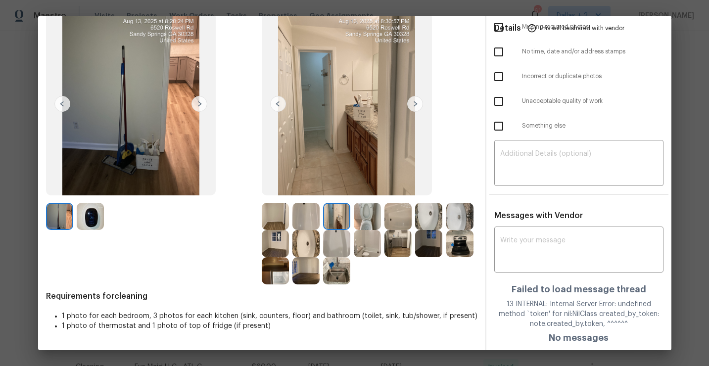
click at [334, 251] on img at bounding box center [336, 243] width 27 height 27
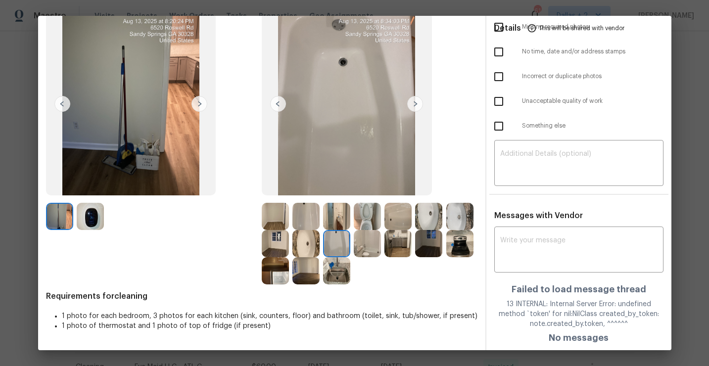
click at [279, 275] on img at bounding box center [275, 270] width 27 height 27
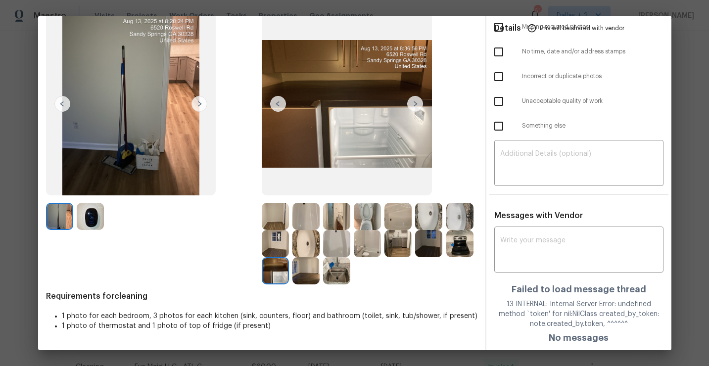
click at [306, 275] on img at bounding box center [306, 270] width 27 height 27
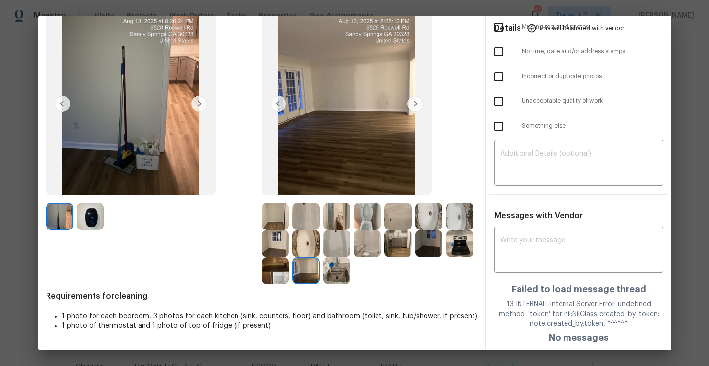
click at [257, 272] on div "Before" at bounding box center [154, 142] width 216 height 286
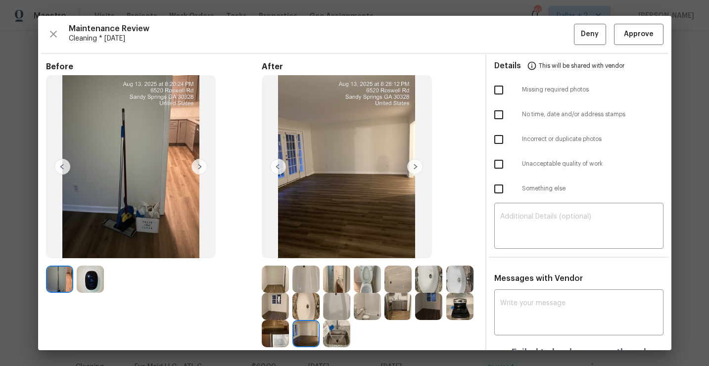
click at [339, 281] on img at bounding box center [336, 279] width 27 height 27
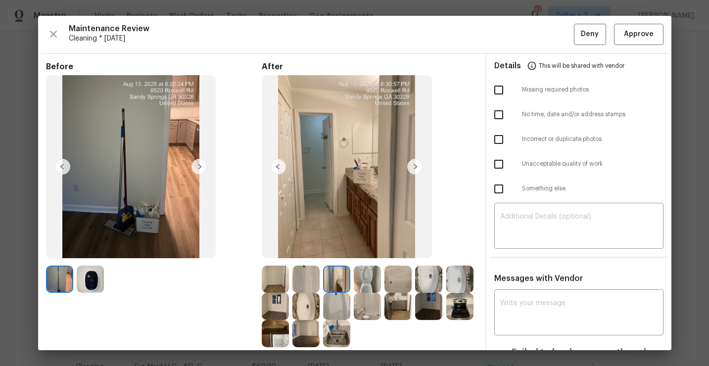
click at [362, 279] on img at bounding box center [367, 279] width 27 height 27
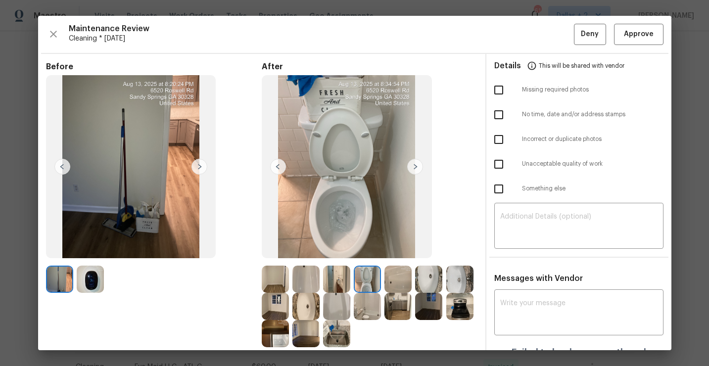
click at [394, 278] on img at bounding box center [398, 279] width 27 height 27
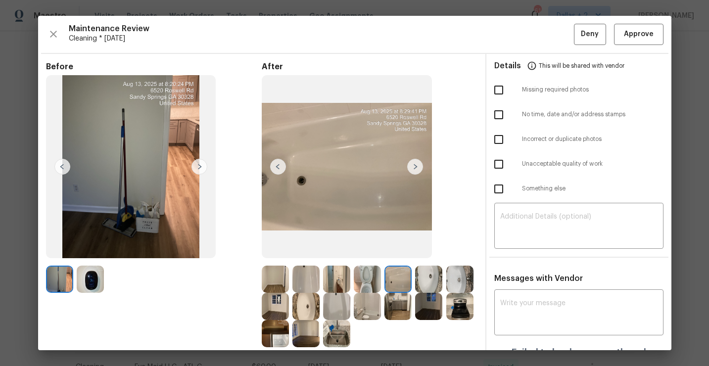
click at [423, 275] on img at bounding box center [428, 279] width 27 height 27
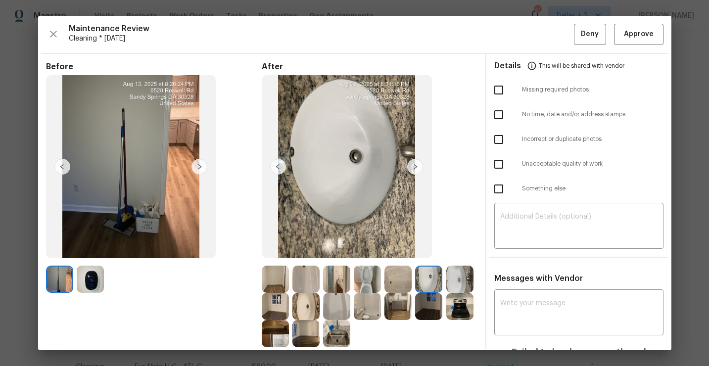
click at [276, 307] on img at bounding box center [275, 306] width 27 height 27
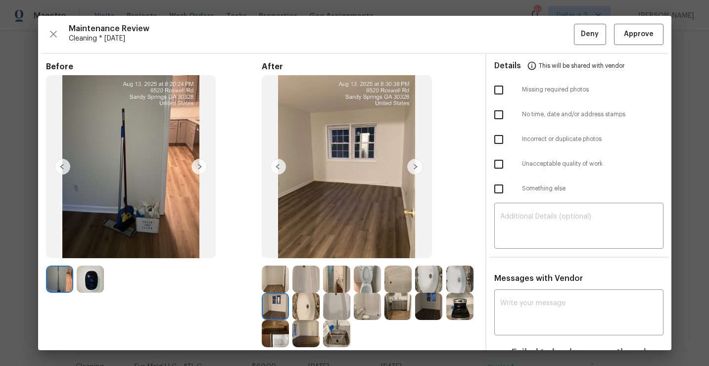
click at [396, 305] on img at bounding box center [398, 306] width 27 height 27
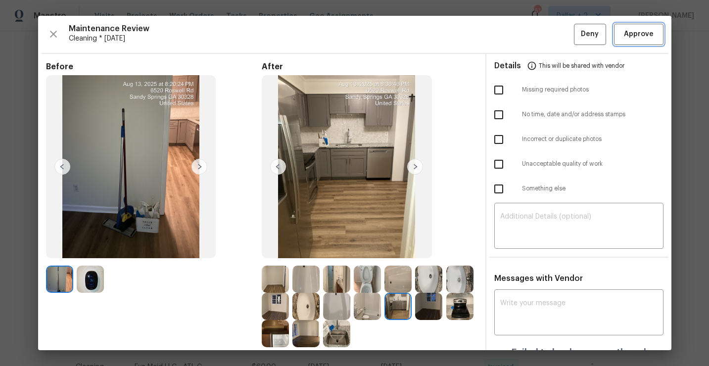
click at [641, 33] on span "Approve" at bounding box center [639, 34] width 30 height 12
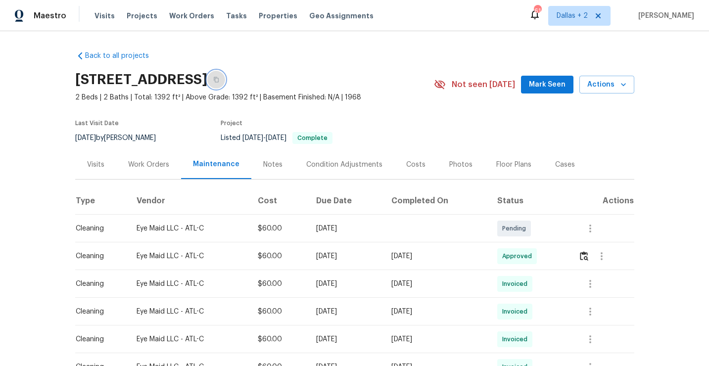
click at [219, 80] on icon "button" at bounding box center [216, 80] width 6 height 6
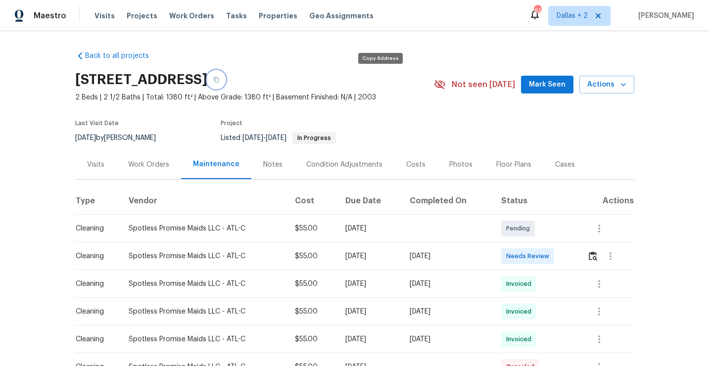
click at [225, 83] on button "button" at bounding box center [216, 80] width 18 height 18
click at [594, 253] on img "button" at bounding box center [593, 255] width 8 height 9
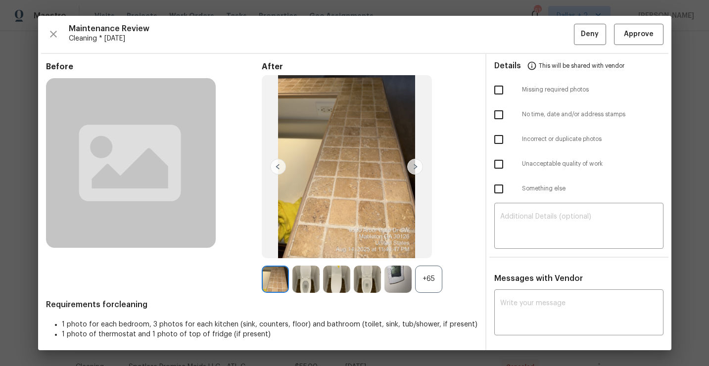
click at [426, 281] on div "+65" at bounding box center [428, 279] width 27 height 27
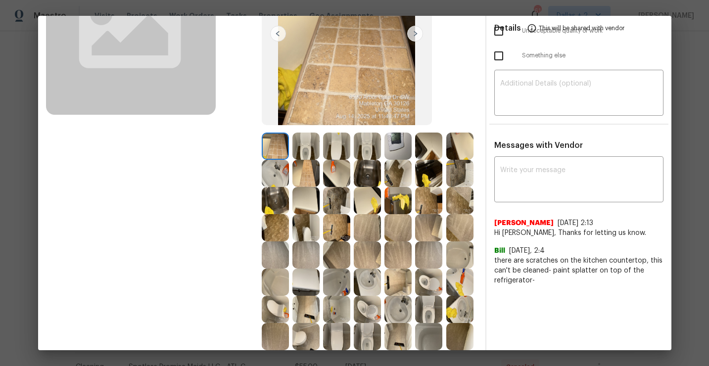
scroll to position [95, 0]
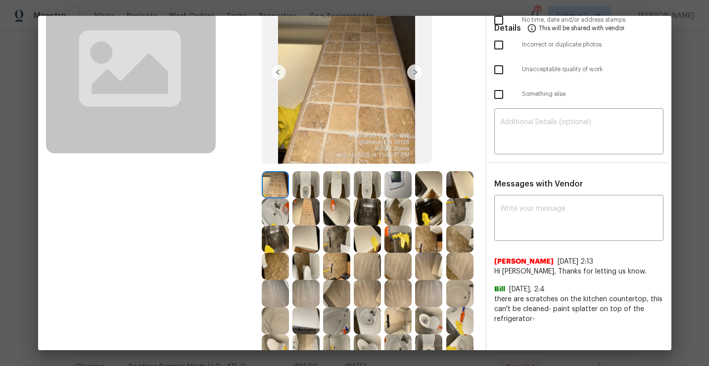
click at [432, 208] on img at bounding box center [428, 212] width 27 height 27
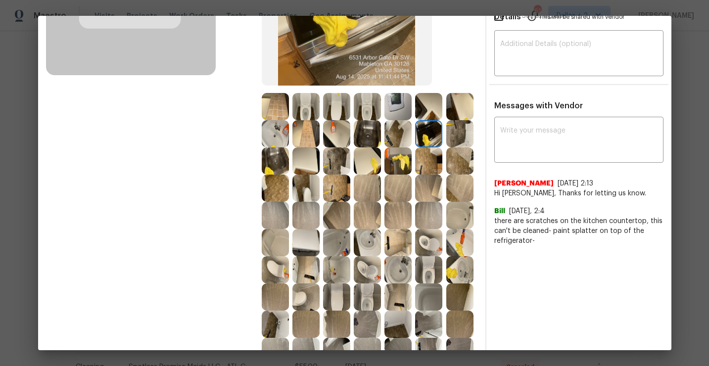
scroll to position [179, 0]
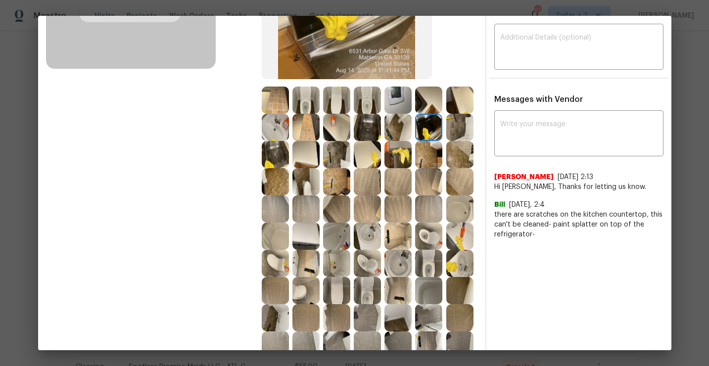
click at [397, 153] on img at bounding box center [398, 154] width 27 height 27
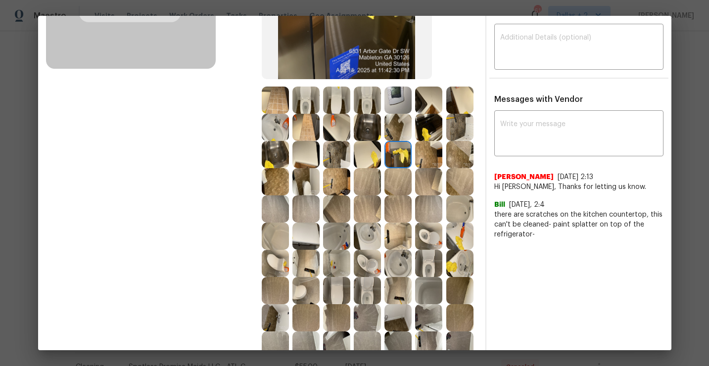
scroll to position [2, 0]
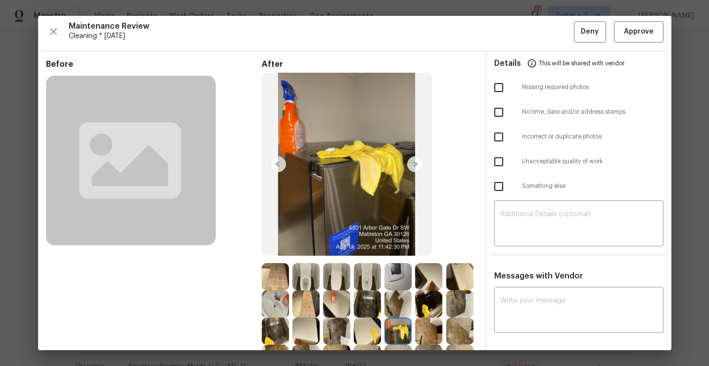
click at [632, 47] on div "Maintenance Review Cleaning * Mon, Aug 11 Deny Approve Before After Requirement…" at bounding box center [355, 183] width 634 height 335
click at [636, 36] on span "Approve" at bounding box center [639, 32] width 30 height 12
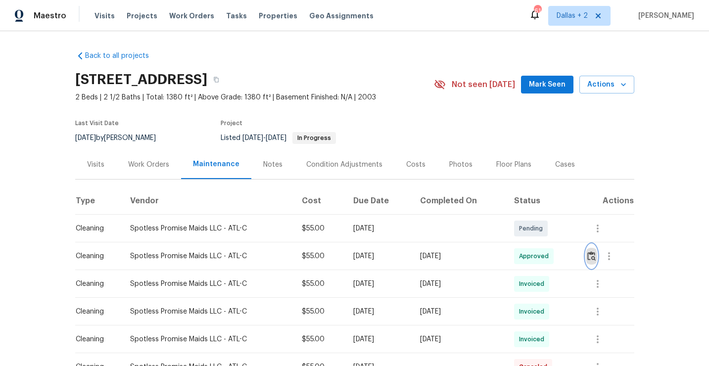
click at [595, 259] on img "button" at bounding box center [592, 255] width 8 height 9
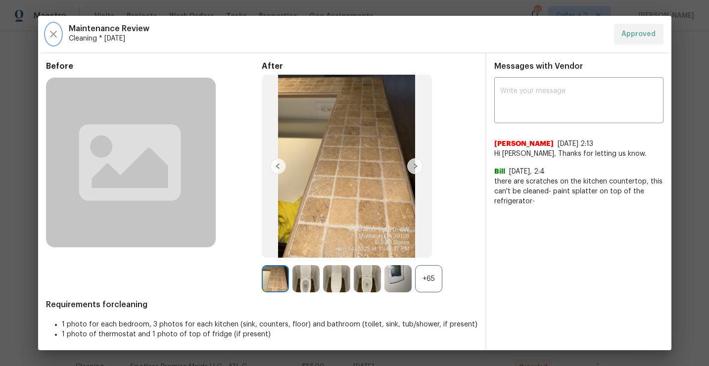
click at [57, 38] on icon "button" at bounding box center [54, 34] width 12 height 12
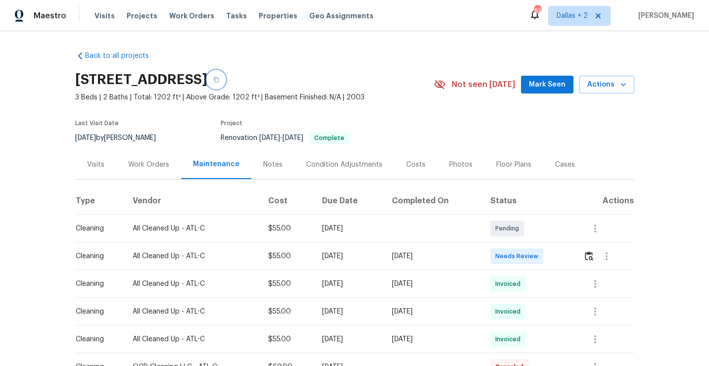
click at [225, 83] on button "button" at bounding box center [216, 80] width 18 height 18
click at [219, 82] on icon "button" at bounding box center [216, 80] width 6 height 6
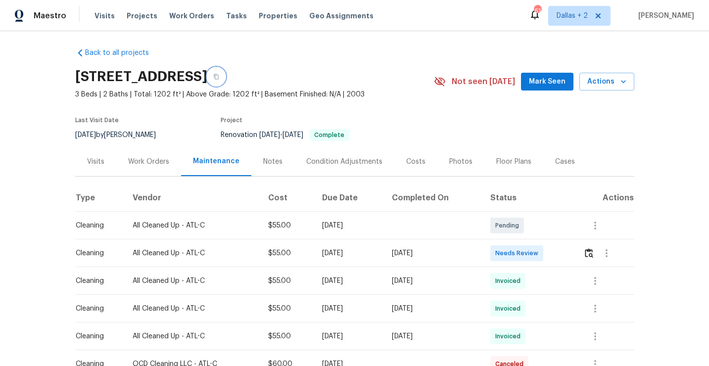
scroll to position [29, 0]
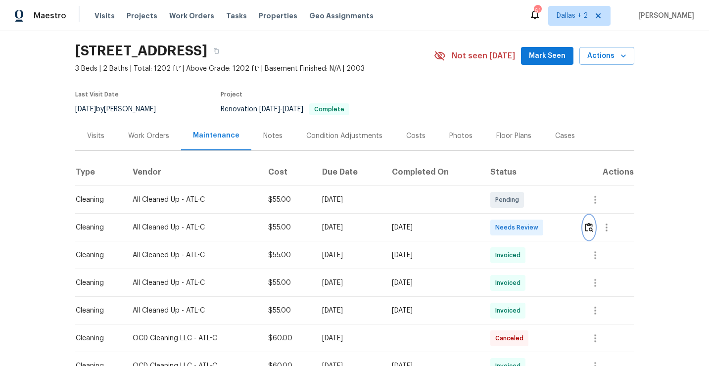
click at [590, 230] on img "button" at bounding box center [589, 227] width 8 height 9
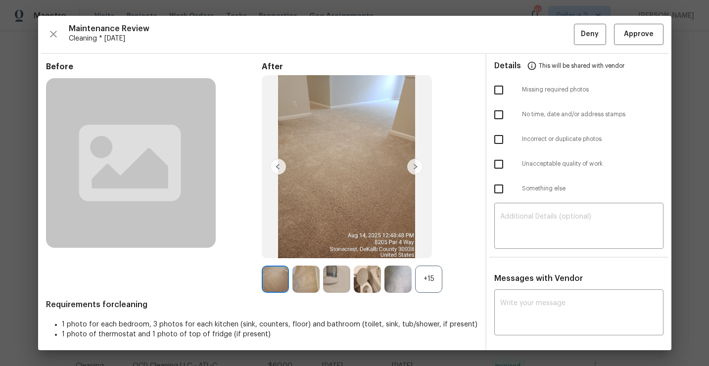
click at [430, 278] on div "+15" at bounding box center [428, 279] width 27 height 27
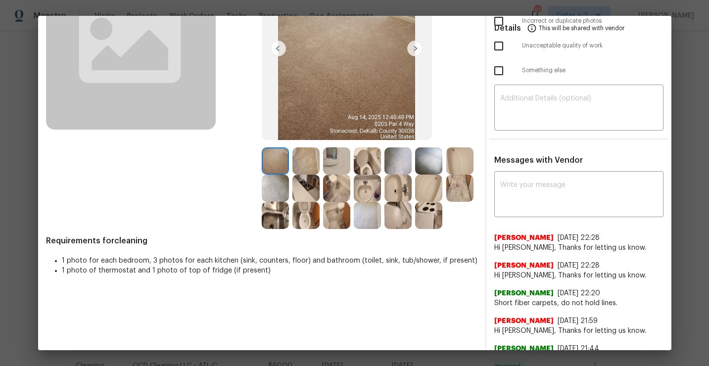
scroll to position [0, 0]
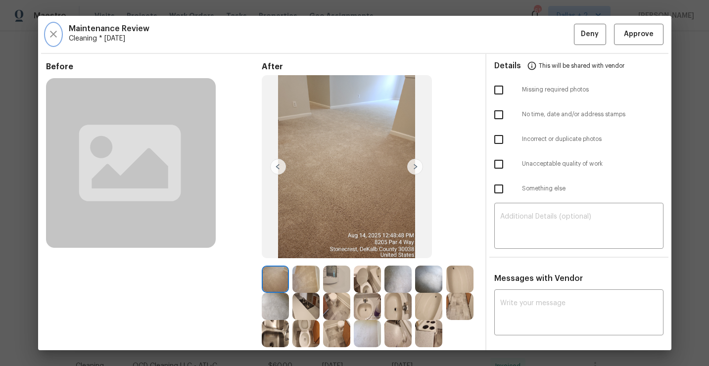
click at [51, 32] on icon "button" at bounding box center [53, 34] width 7 height 7
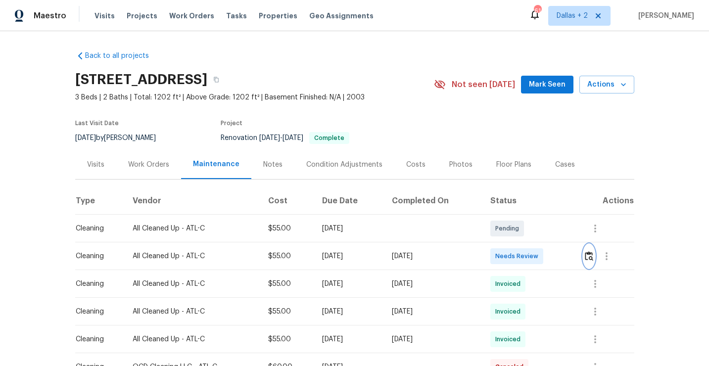
click at [589, 255] on img "button" at bounding box center [589, 255] width 8 height 9
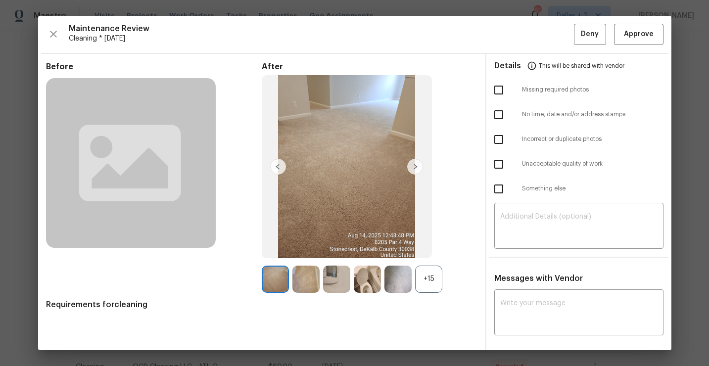
scroll to position [80, 0]
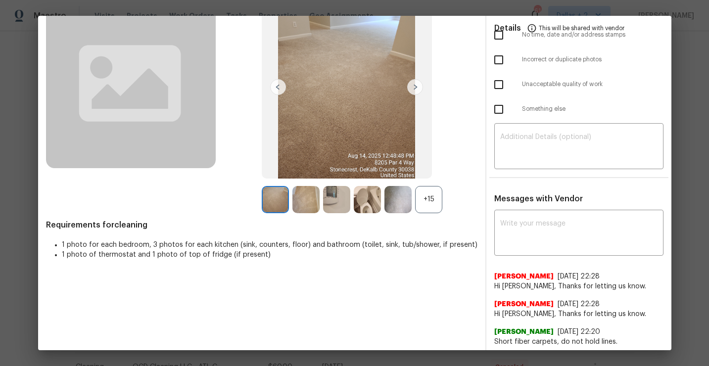
click at [435, 196] on div "+15" at bounding box center [428, 199] width 27 height 27
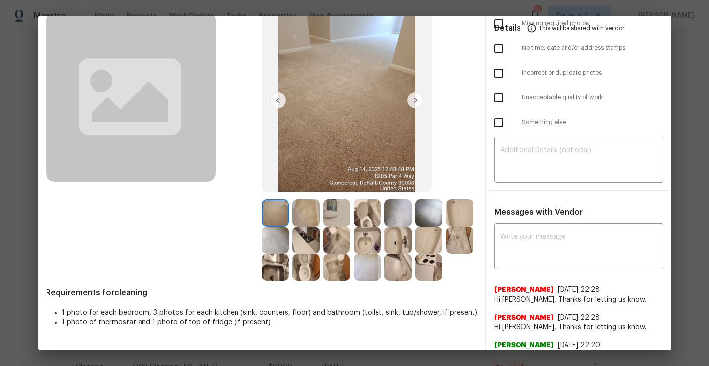
scroll to position [59, 0]
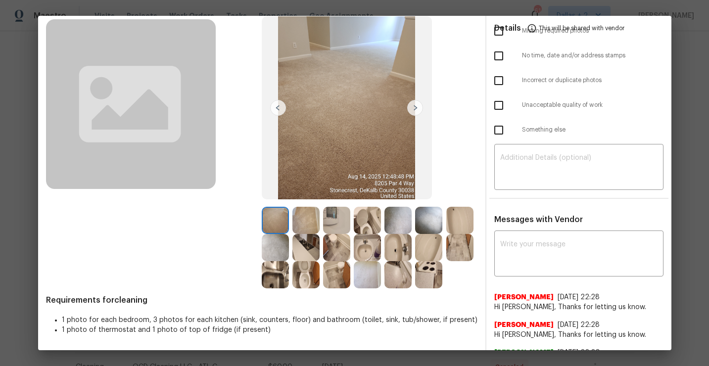
click at [305, 255] on img at bounding box center [306, 247] width 27 height 27
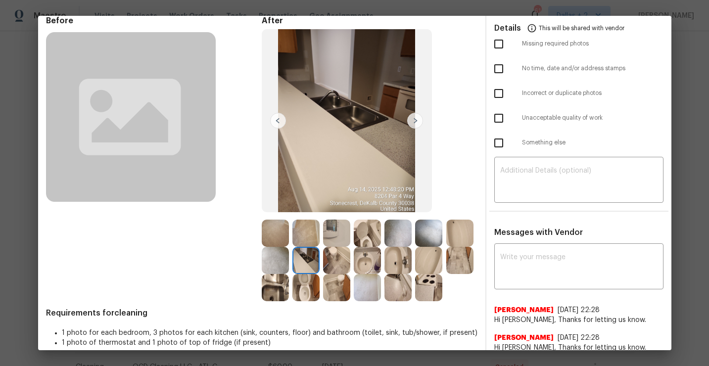
scroll to position [48, 0]
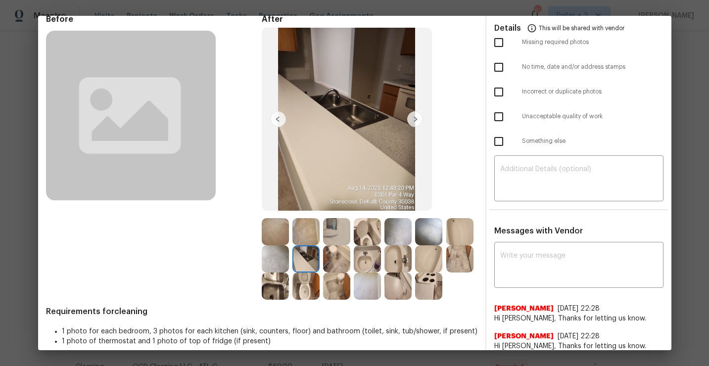
click at [334, 260] on img at bounding box center [336, 259] width 27 height 27
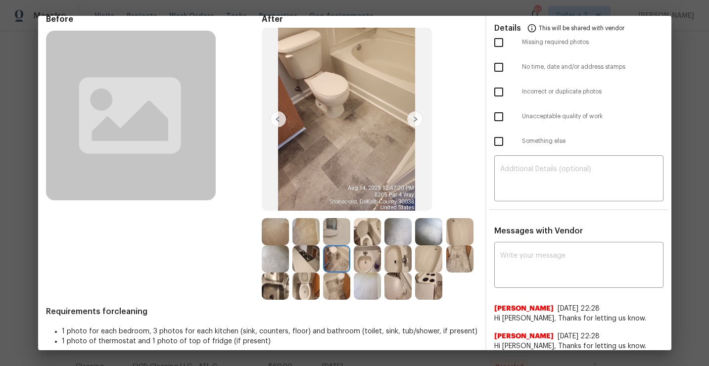
click at [334, 230] on img at bounding box center [336, 231] width 27 height 27
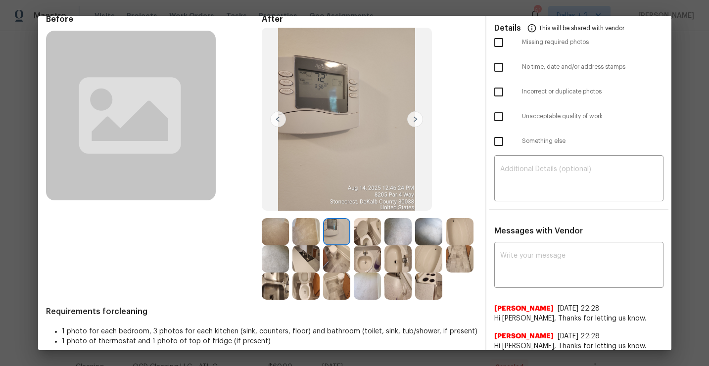
click at [367, 261] on img at bounding box center [367, 259] width 27 height 27
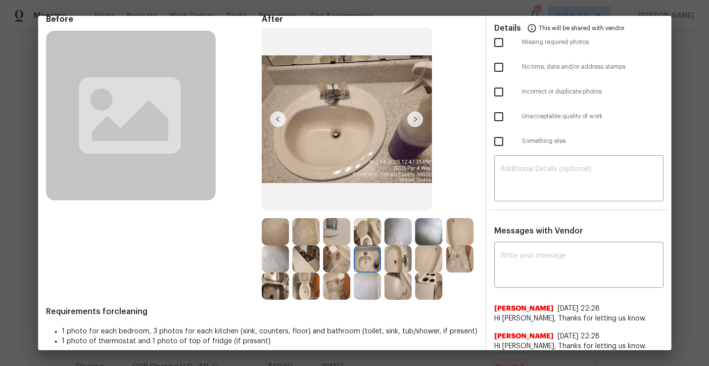
click at [457, 259] on img at bounding box center [460, 259] width 27 height 27
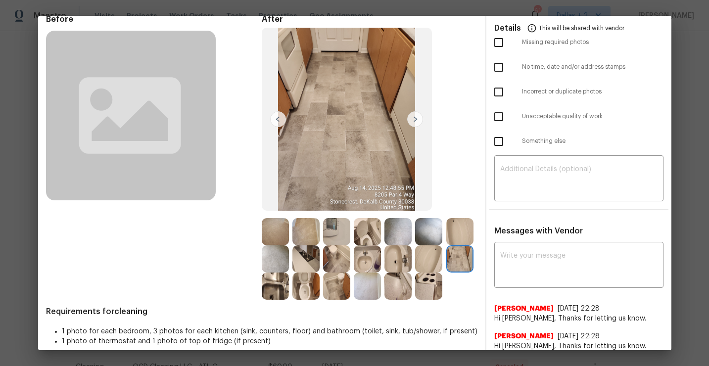
click at [275, 285] on img at bounding box center [275, 286] width 27 height 27
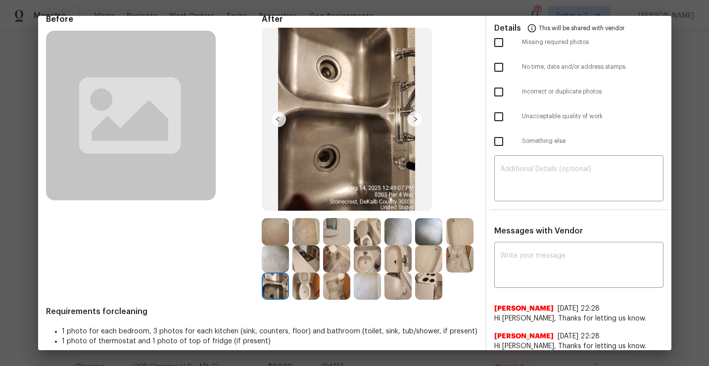
click at [333, 289] on img at bounding box center [336, 286] width 27 height 27
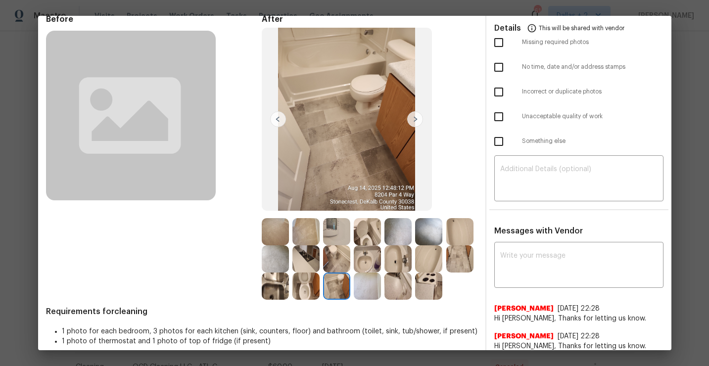
click at [360, 284] on img at bounding box center [367, 286] width 27 height 27
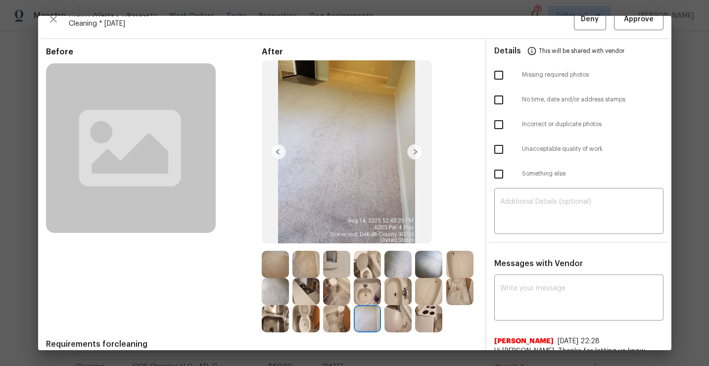
scroll to position [13, 0]
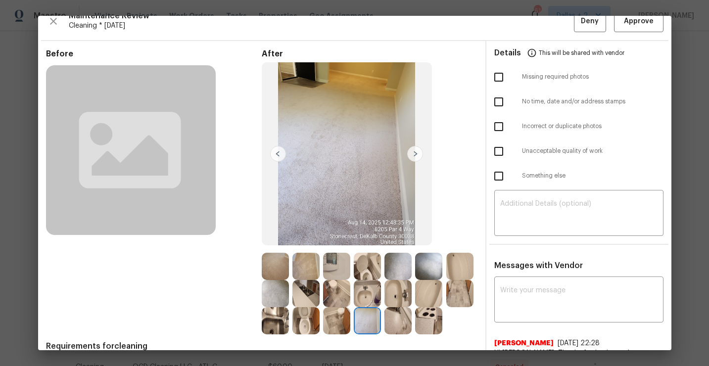
click at [416, 155] on img at bounding box center [415, 154] width 16 height 16
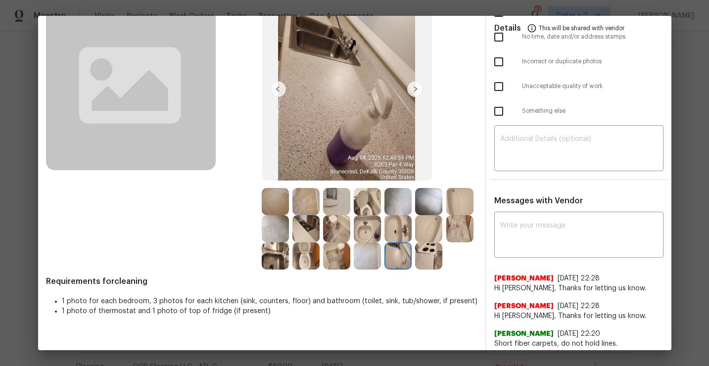
scroll to position [12, 0]
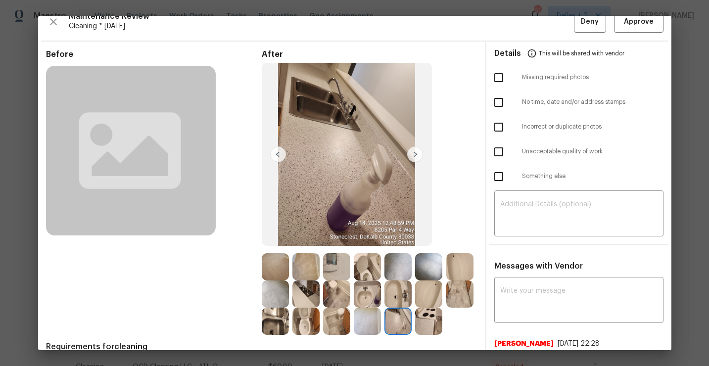
click at [414, 158] on img at bounding box center [415, 155] width 16 height 16
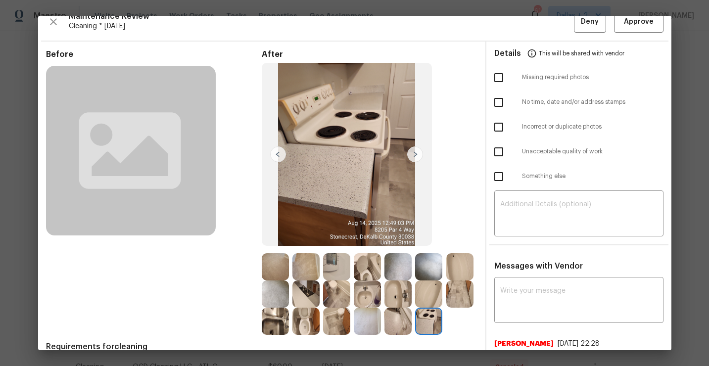
click at [425, 314] on img at bounding box center [428, 321] width 27 height 27
click at [278, 276] on img at bounding box center [275, 266] width 27 height 27
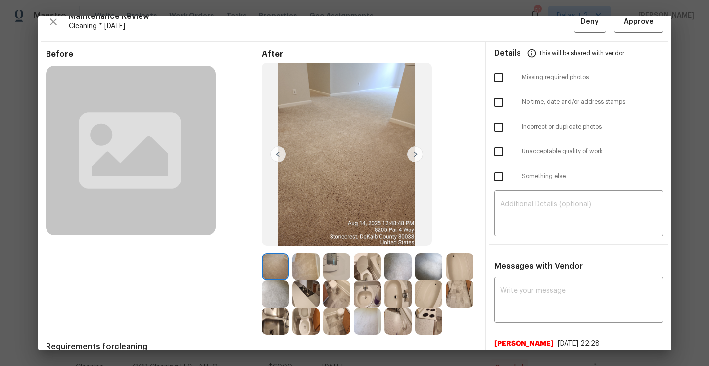
click at [319, 270] on img at bounding box center [306, 266] width 27 height 27
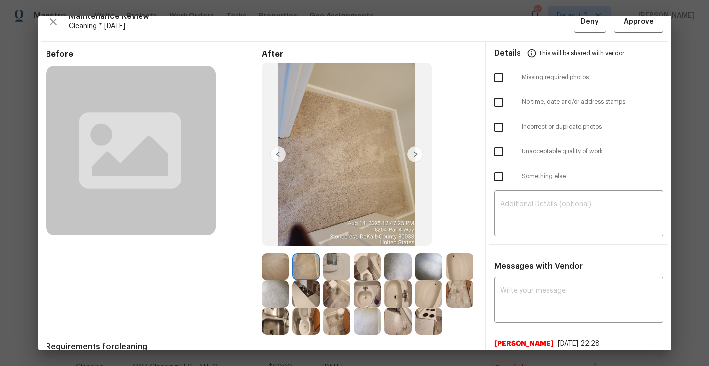
click at [315, 270] on img at bounding box center [306, 266] width 27 height 27
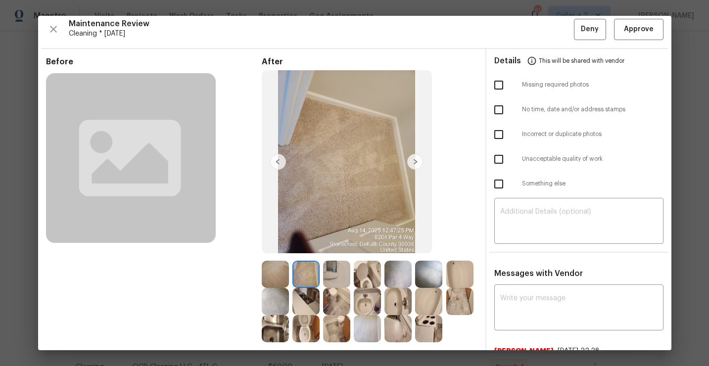
scroll to position [0, 0]
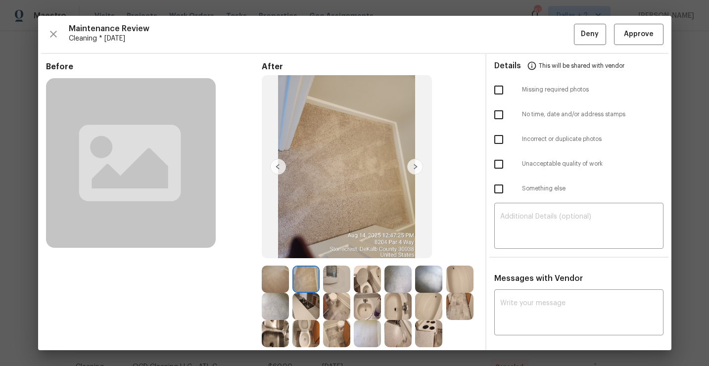
click at [415, 167] on img at bounding box center [415, 167] width 16 height 16
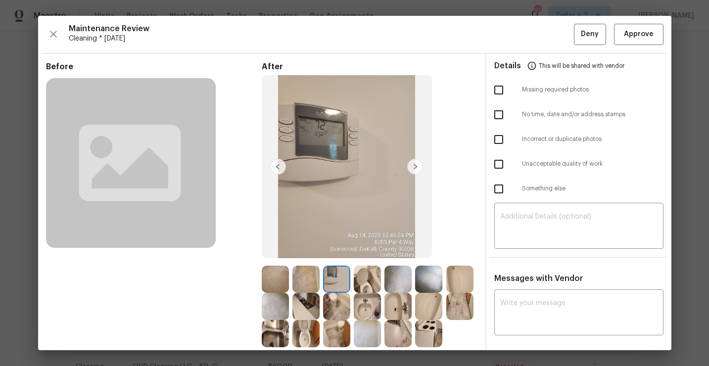
click at [415, 167] on img at bounding box center [415, 167] width 16 height 16
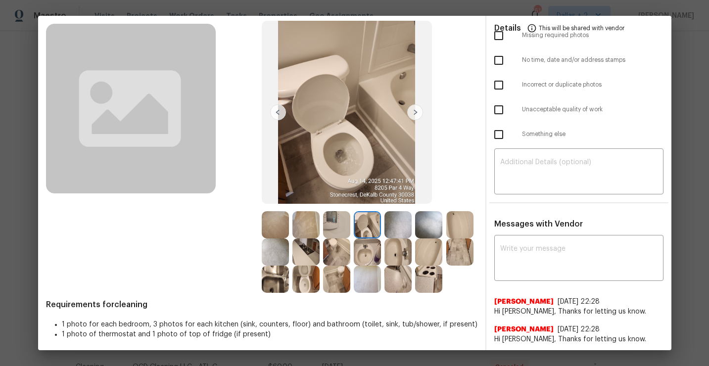
scroll to position [77, 0]
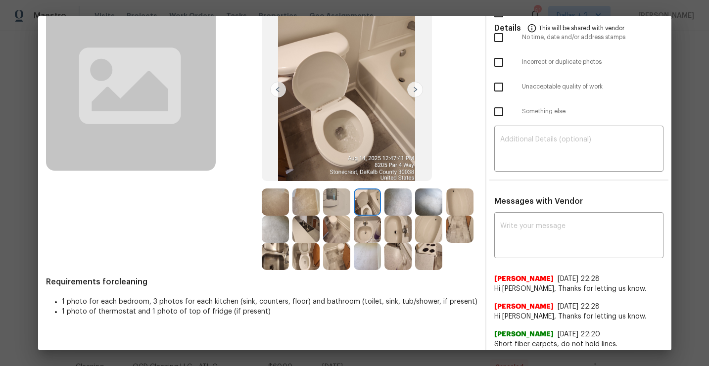
click at [272, 205] on img at bounding box center [275, 202] width 27 height 27
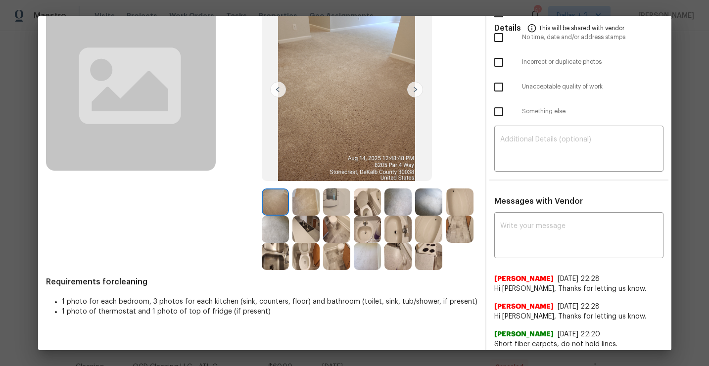
click at [307, 210] on img at bounding box center [306, 202] width 27 height 27
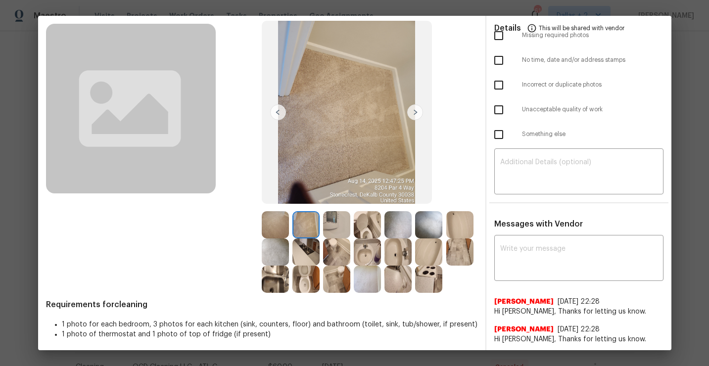
scroll to position [53, 0]
click at [323, 221] on img at bounding box center [336, 225] width 27 height 27
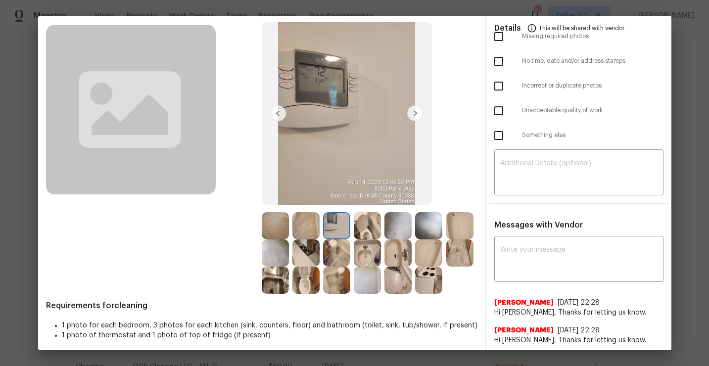
scroll to position [46, 0]
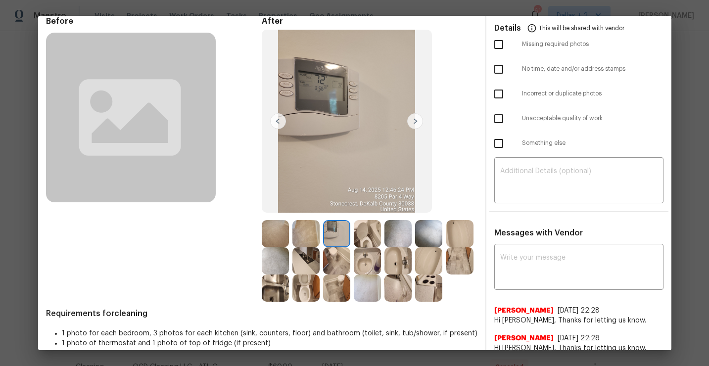
click at [367, 236] on img at bounding box center [367, 233] width 27 height 27
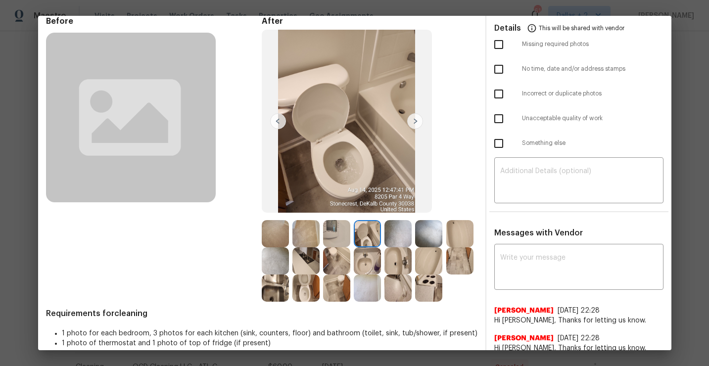
click at [392, 233] on img at bounding box center [398, 233] width 27 height 27
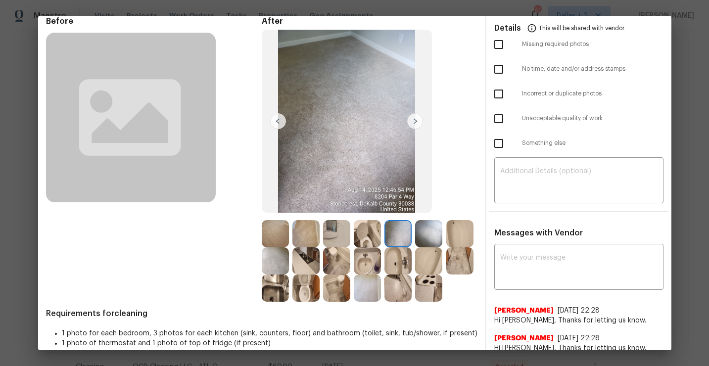
click at [430, 235] on img at bounding box center [428, 233] width 27 height 27
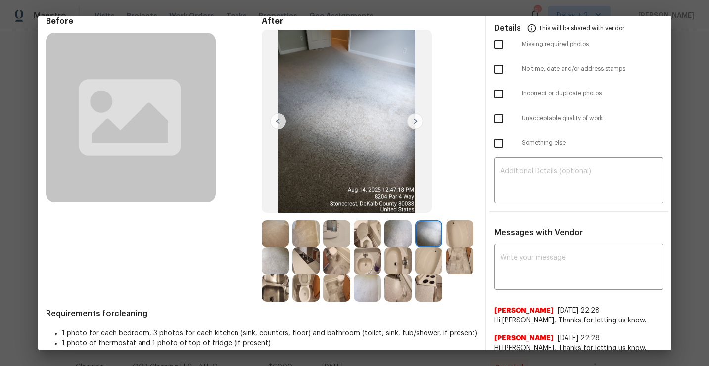
click at [455, 228] on img at bounding box center [460, 233] width 27 height 27
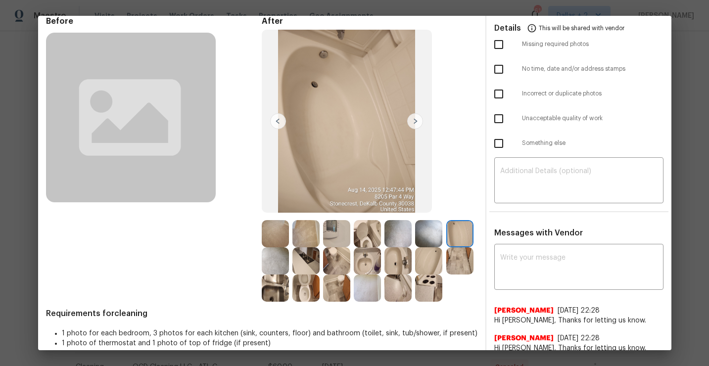
click at [276, 258] on img at bounding box center [275, 261] width 27 height 27
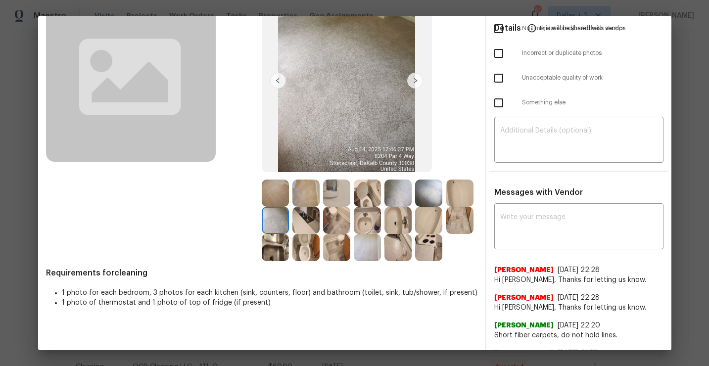
scroll to position [71, 0]
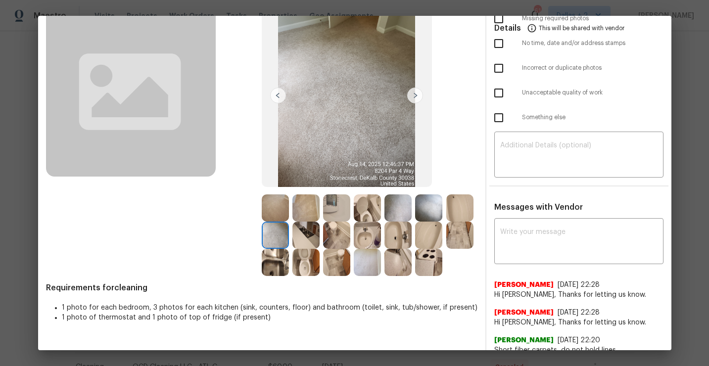
click at [303, 239] on img at bounding box center [306, 235] width 27 height 27
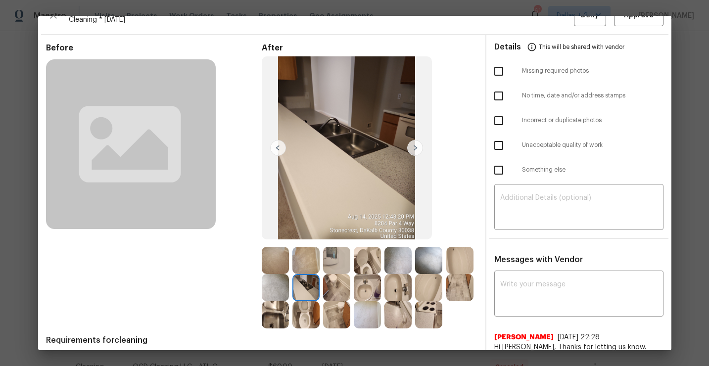
scroll to position [13, 0]
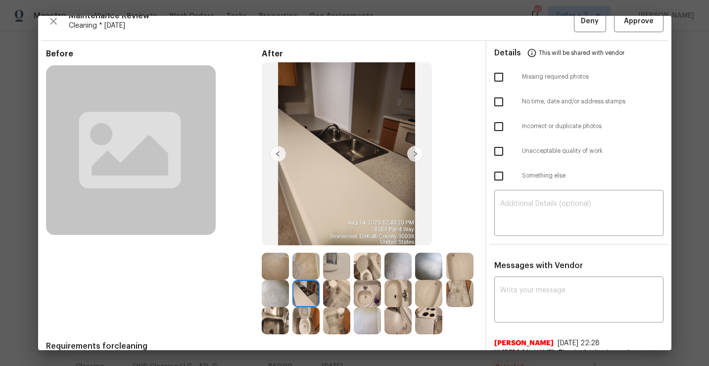
click at [335, 298] on img at bounding box center [336, 293] width 27 height 27
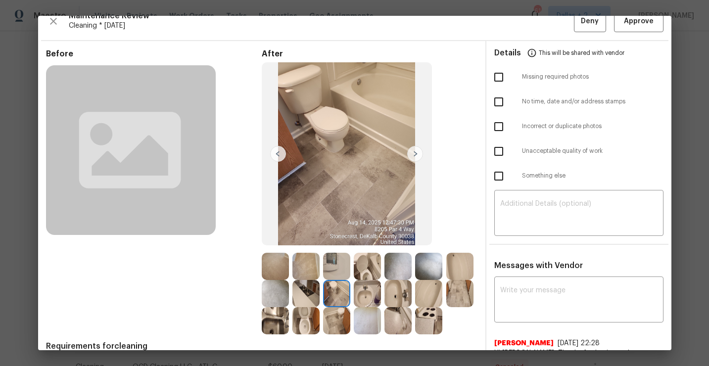
click at [361, 299] on img at bounding box center [367, 293] width 27 height 27
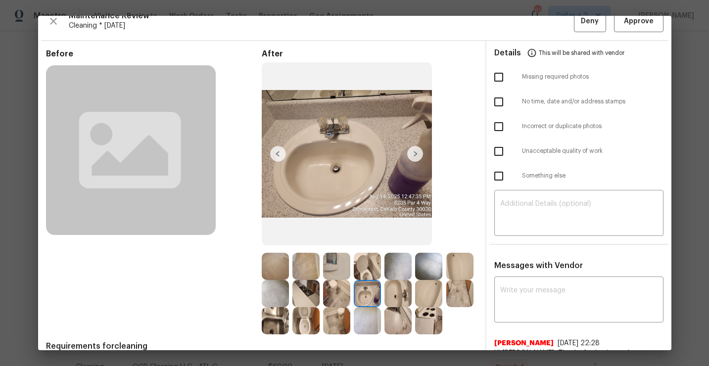
click at [372, 291] on img at bounding box center [367, 293] width 27 height 27
click at [395, 288] on img at bounding box center [398, 293] width 27 height 27
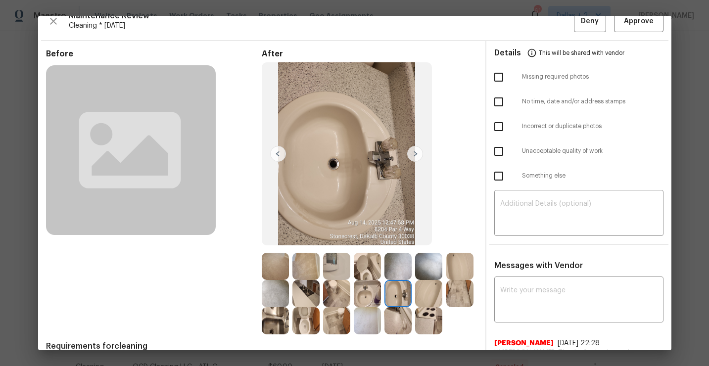
click at [421, 297] on img at bounding box center [428, 293] width 27 height 27
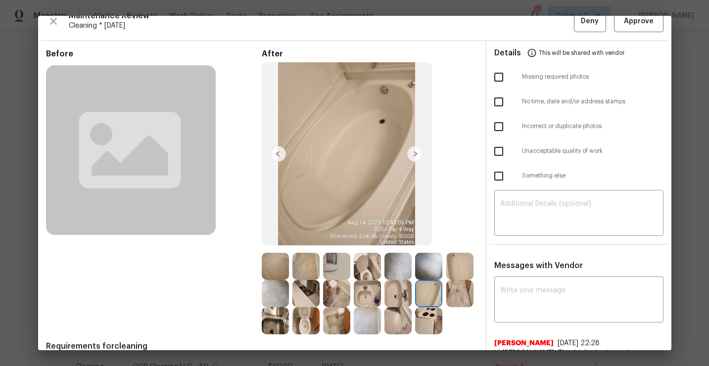
click at [272, 319] on img at bounding box center [275, 320] width 27 height 27
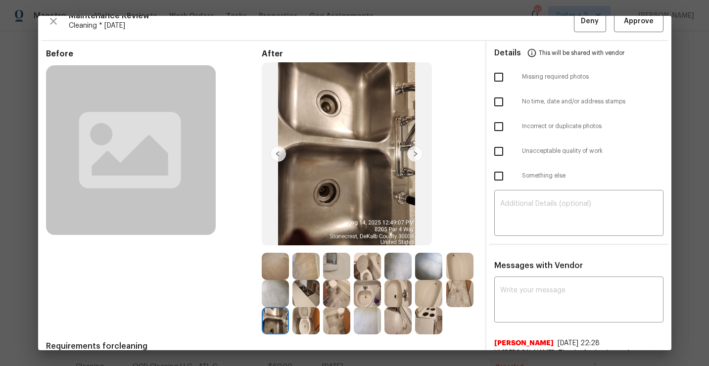
click at [301, 315] on img at bounding box center [306, 320] width 27 height 27
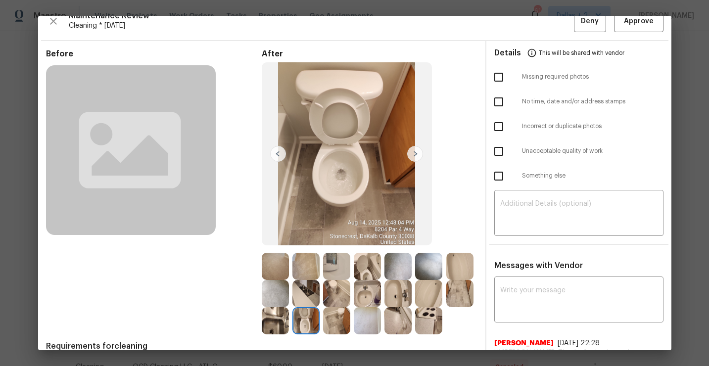
click at [334, 325] on img at bounding box center [336, 320] width 27 height 27
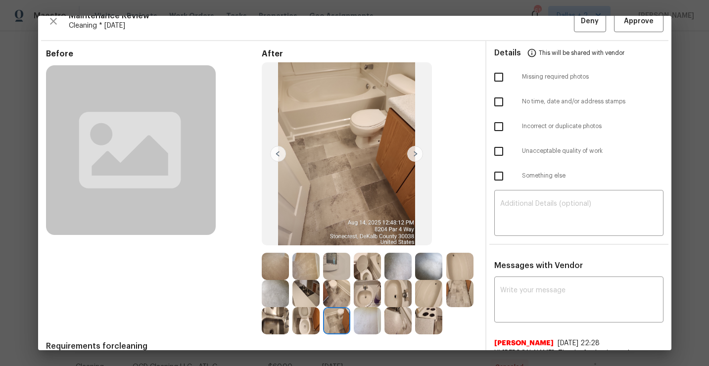
click at [354, 330] on img at bounding box center [367, 320] width 27 height 27
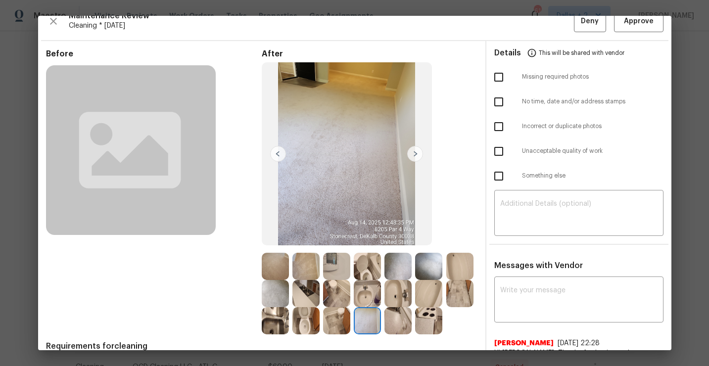
click at [394, 322] on img at bounding box center [398, 320] width 27 height 27
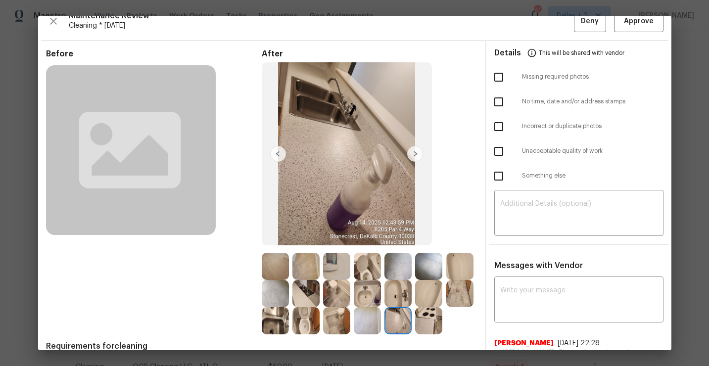
click at [424, 326] on img at bounding box center [428, 320] width 27 height 27
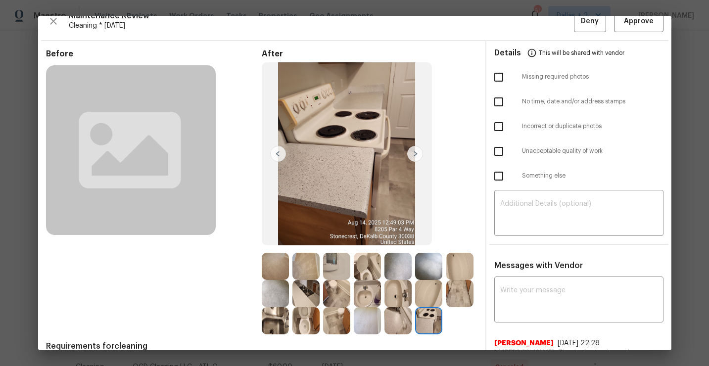
click at [336, 298] on img at bounding box center [336, 293] width 27 height 27
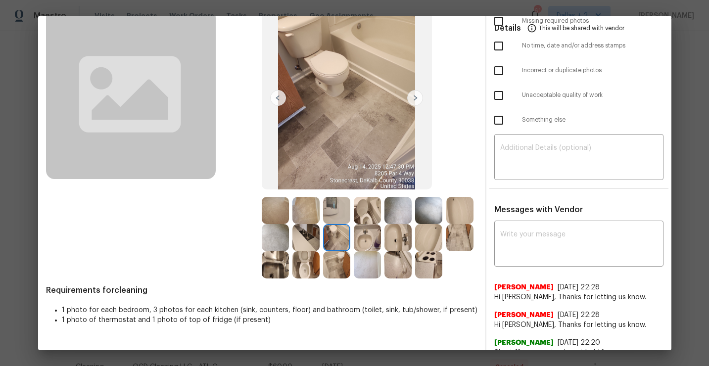
scroll to position [70, 0]
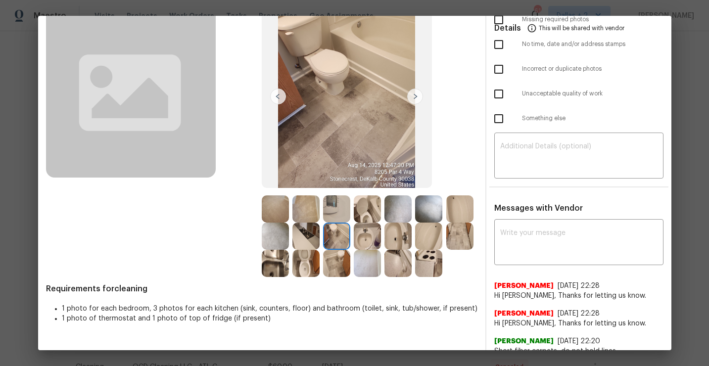
click at [273, 201] on img at bounding box center [275, 209] width 27 height 27
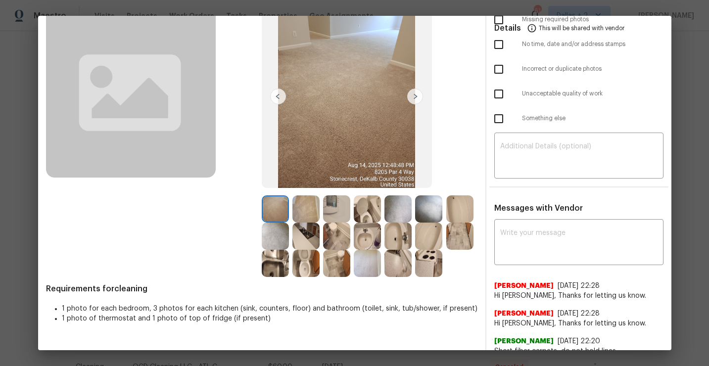
click at [333, 207] on img at bounding box center [336, 209] width 27 height 27
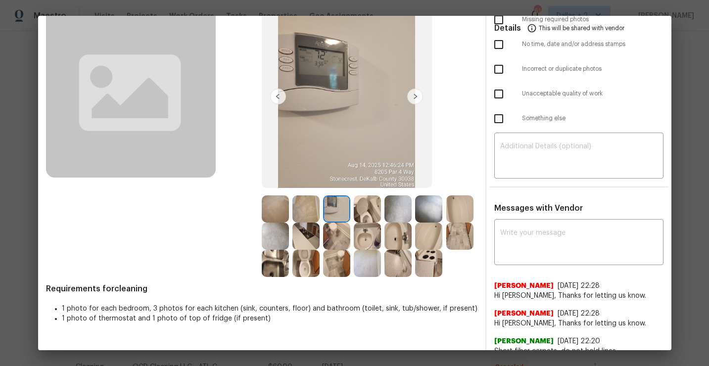
click at [373, 216] on img at bounding box center [367, 209] width 27 height 27
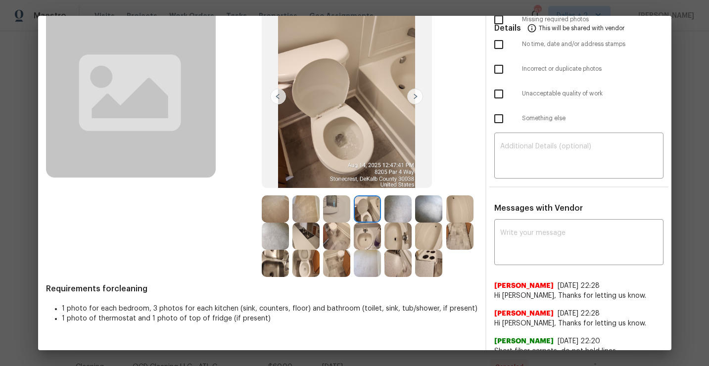
click at [401, 223] on img at bounding box center [398, 236] width 27 height 27
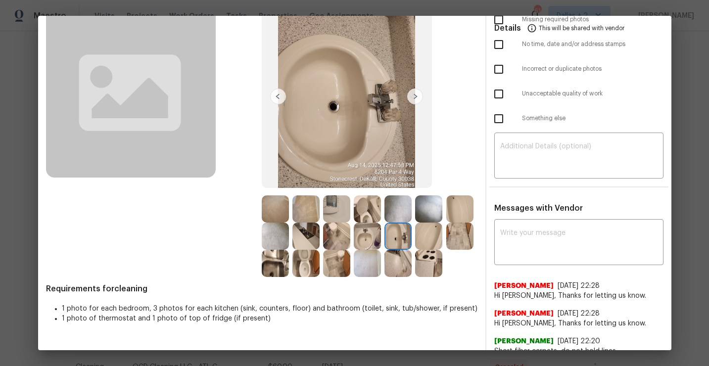
click at [402, 209] on img at bounding box center [398, 209] width 27 height 27
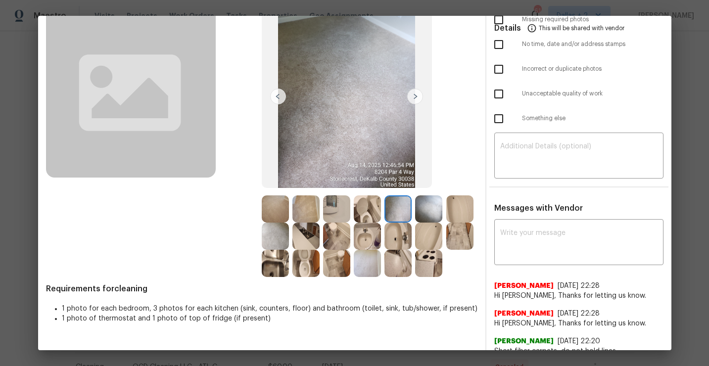
click at [429, 209] on img at bounding box center [428, 209] width 27 height 27
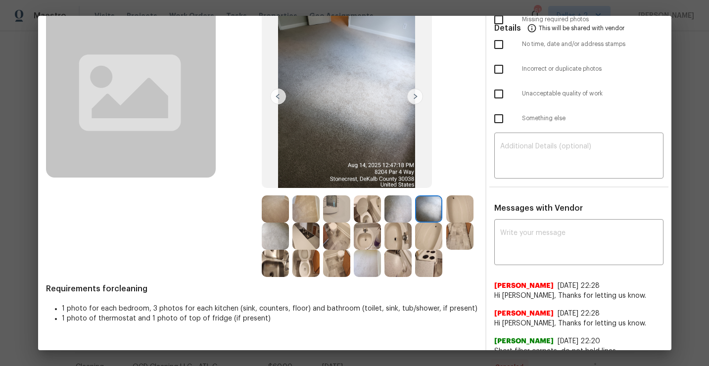
click at [456, 209] on img at bounding box center [460, 209] width 27 height 27
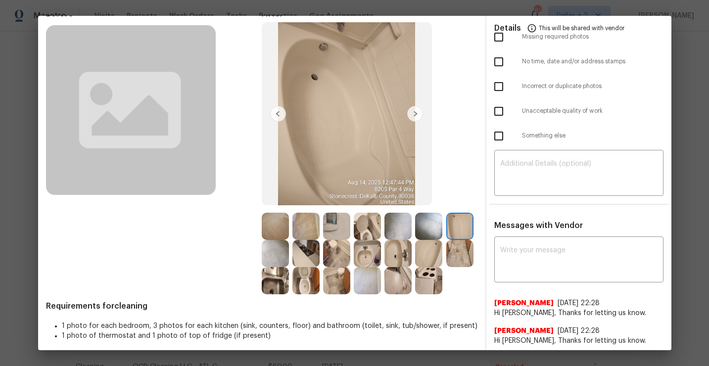
scroll to position [39, 0]
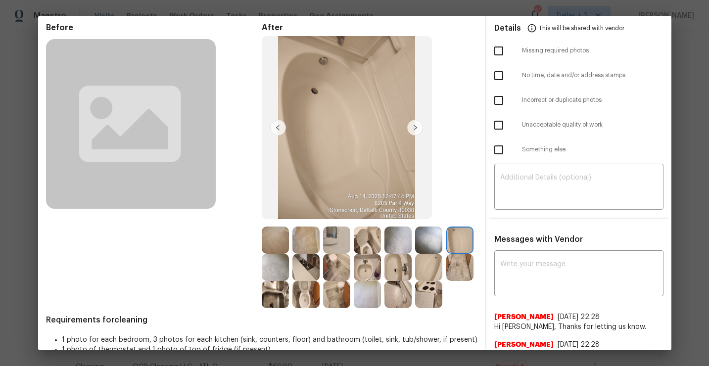
click at [279, 282] on img at bounding box center [275, 294] width 27 height 27
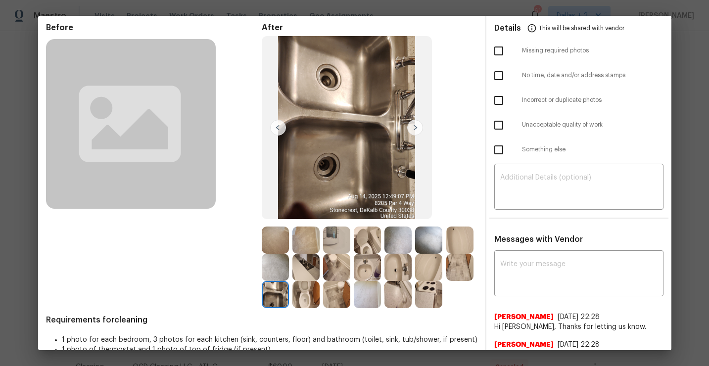
click at [303, 272] on img at bounding box center [306, 267] width 27 height 27
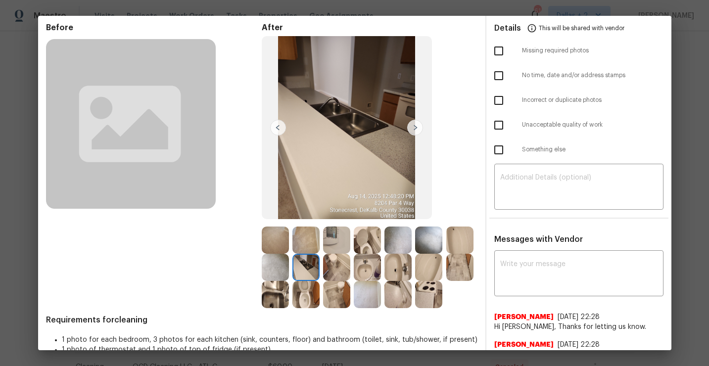
click at [330, 269] on img at bounding box center [336, 267] width 27 height 27
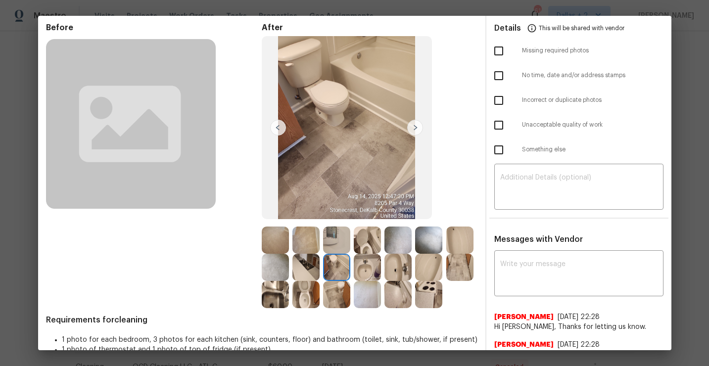
click at [374, 263] on img at bounding box center [367, 267] width 27 height 27
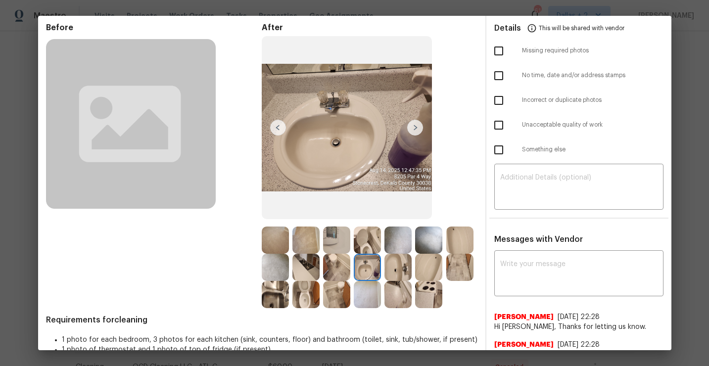
click at [402, 266] on img at bounding box center [398, 267] width 27 height 27
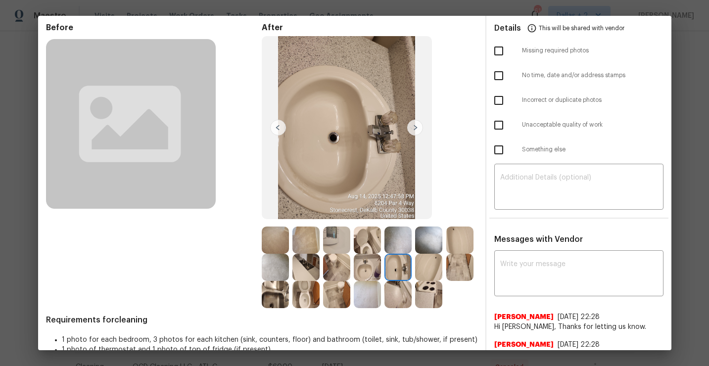
click at [433, 274] on img at bounding box center [428, 267] width 27 height 27
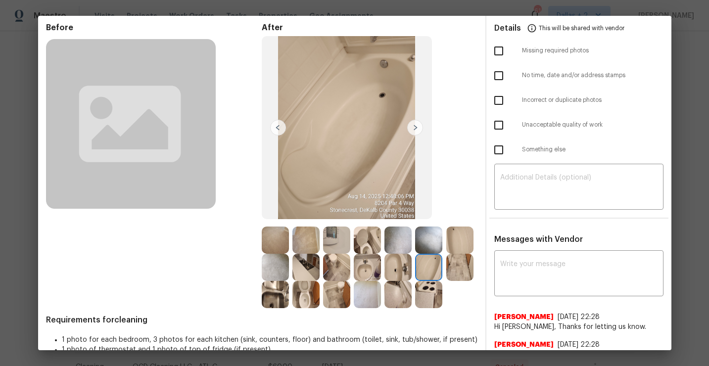
click at [462, 274] on img at bounding box center [460, 267] width 27 height 27
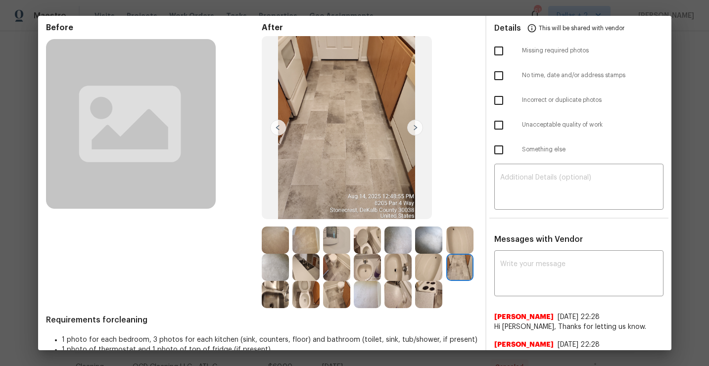
click at [280, 302] on img at bounding box center [275, 294] width 27 height 27
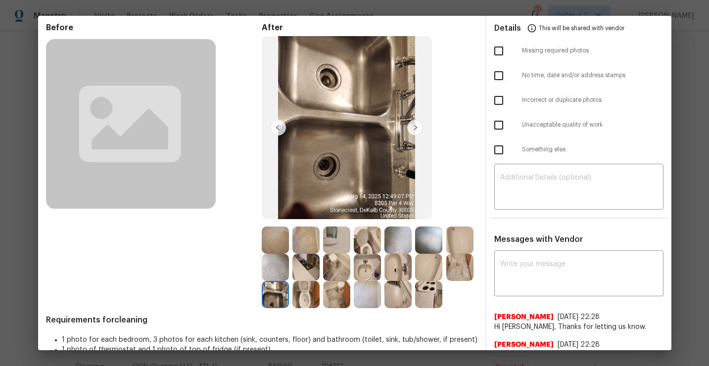
click at [306, 298] on img at bounding box center [306, 294] width 27 height 27
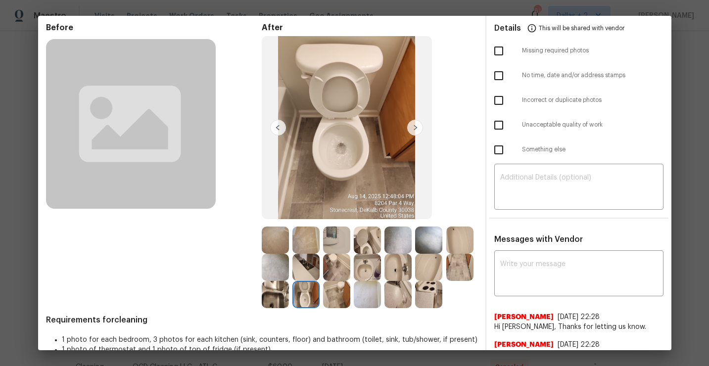
click at [342, 297] on img at bounding box center [336, 294] width 27 height 27
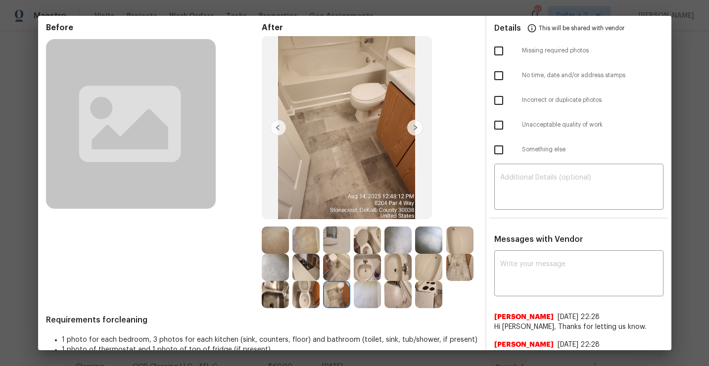
click at [370, 299] on img at bounding box center [367, 294] width 27 height 27
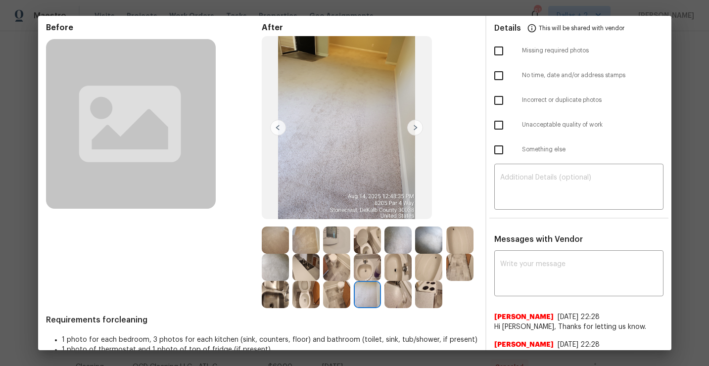
click at [416, 295] on img at bounding box center [428, 294] width 27 height 27
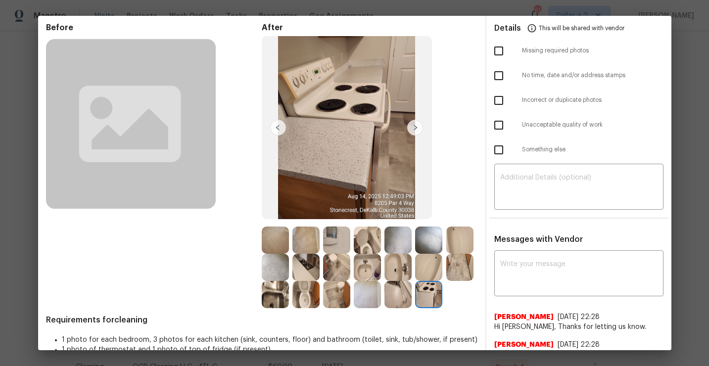
click at [419, 297] on img at bounding box center [428, 294] width 27 height 27
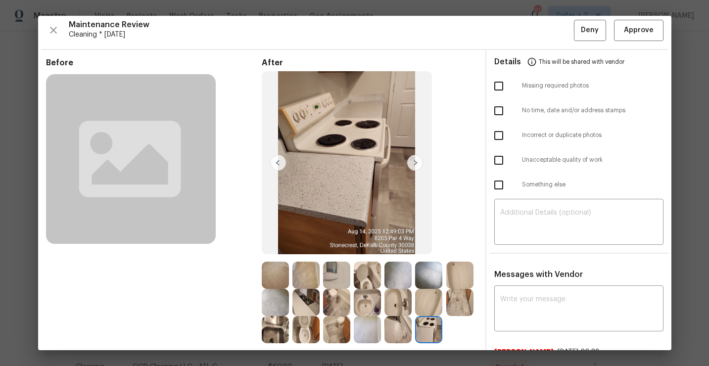
scroll to position [0, 0]
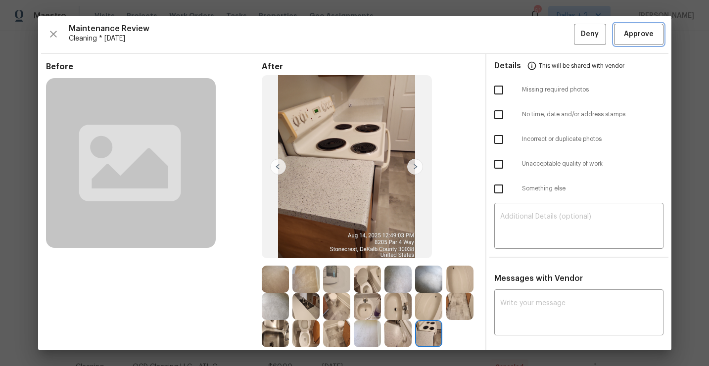
click at [626, 31] on span "Approve" at bounding box center [639, 34] width 30 height 12
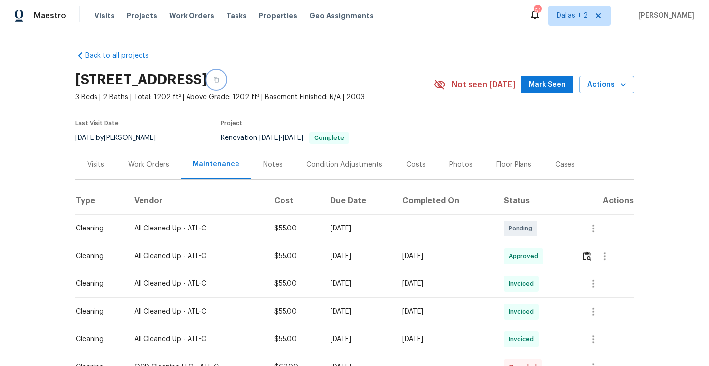
click at [225, 76] on button "button" at bounding box center [216, 80] width 18 height 18
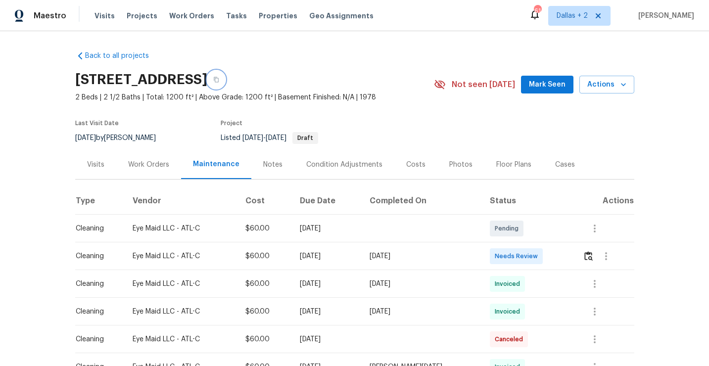
click at [225, 79] on button "button" at bounding box center [216, 80] width 18 height 18
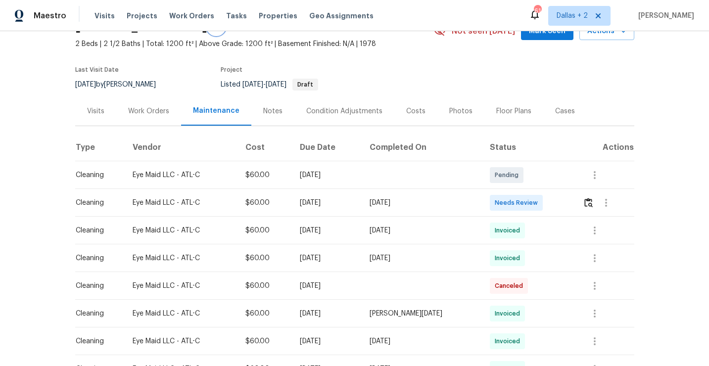
scroll to position [68, 0]
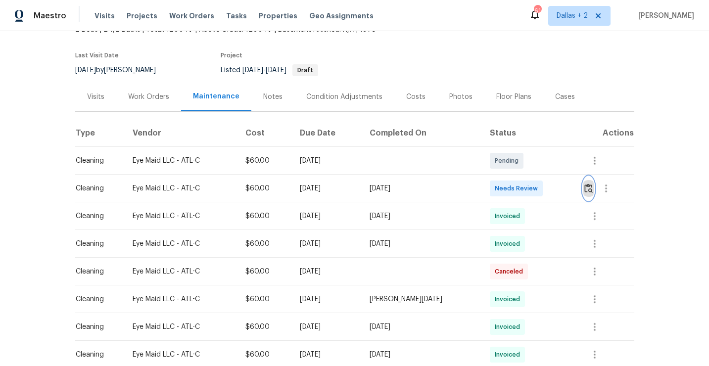
click at [588, 190] on img "button" at bounding box center [589, 188] width 8 height 9
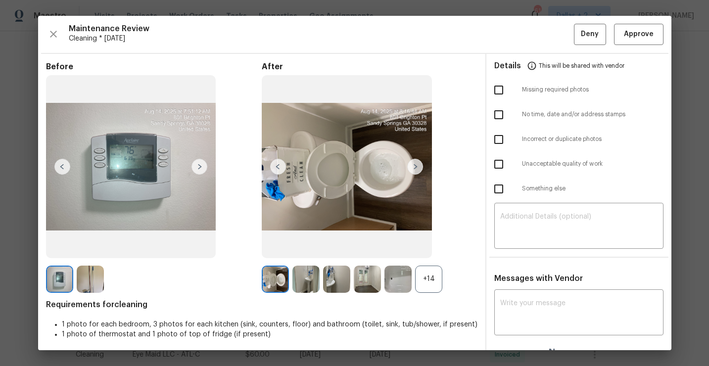
click at [430, 283] on div "+14" at bounding box center [428, 279] width 27 height 27
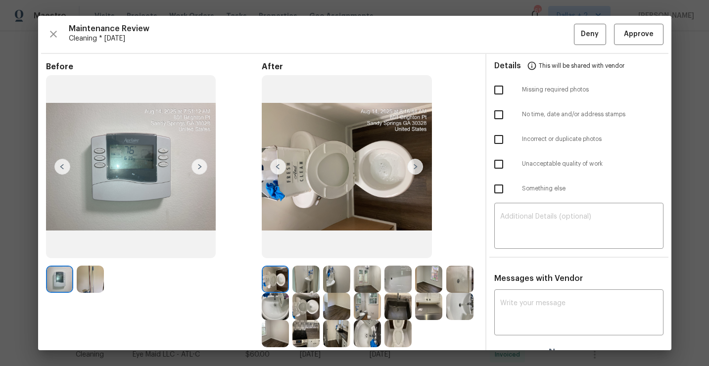
scroll to position [58, 0]
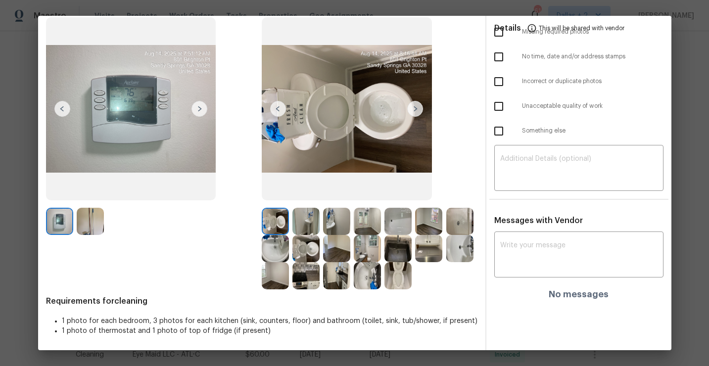
click at [302, 221] on img at bounding box center [306, 221] width 27 height 27
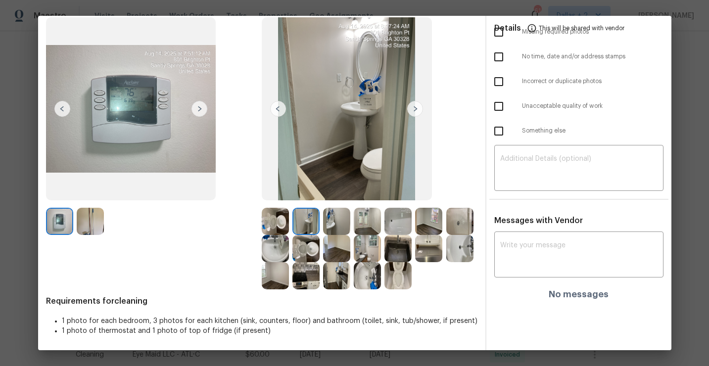
click at [329, 220] on img at bounding box center [336, 221] width 27 height 27
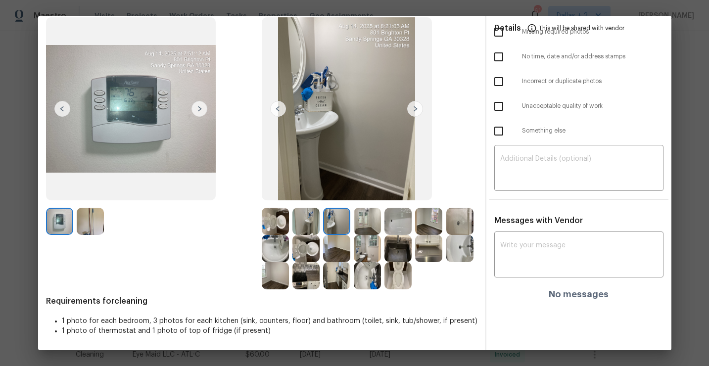
click at [388, 221] on img at bounding box center [398, 221] width 27 height 27
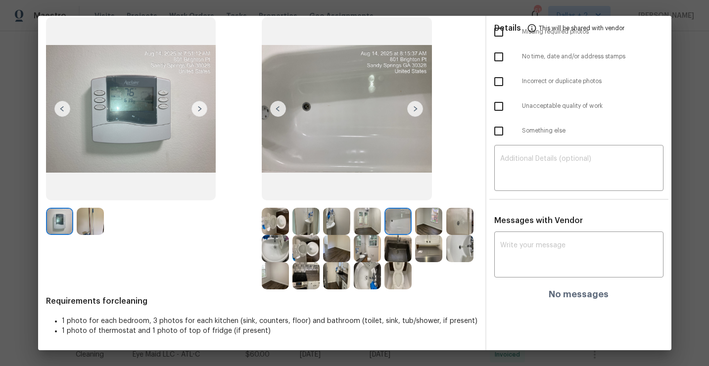
click at [428, 229] on img at bounding box center [428, 221] width 27 height 27
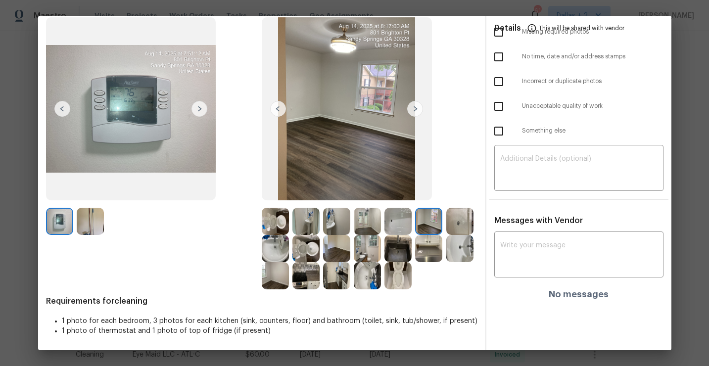
click at [415, 110] on img at bounding box center [415, 109] width 16 height 16
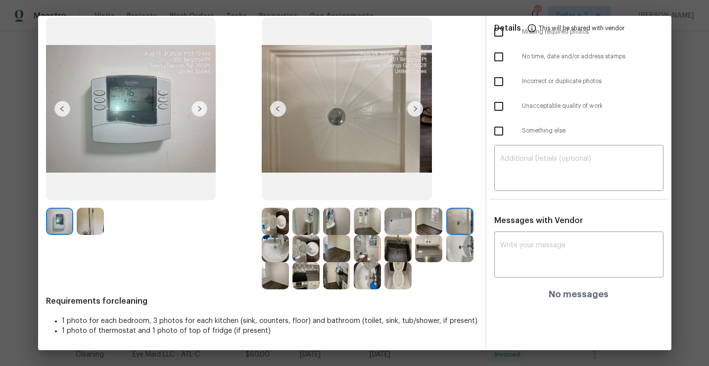
click at [423, 249] on img at bounding box center [428, 248] width 27 height 27
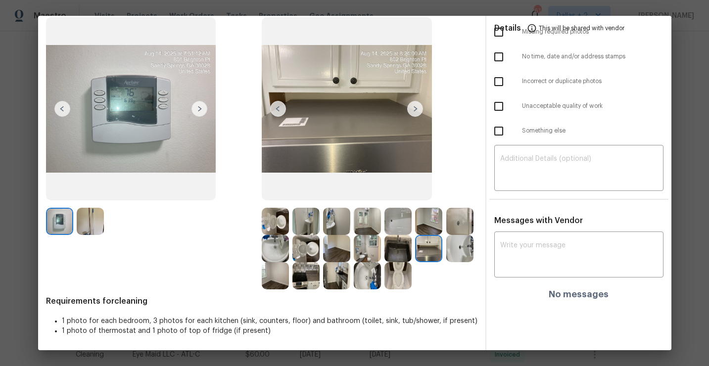
click at [312, 272] on img at bounding box center [306, 275] width 27 height 27
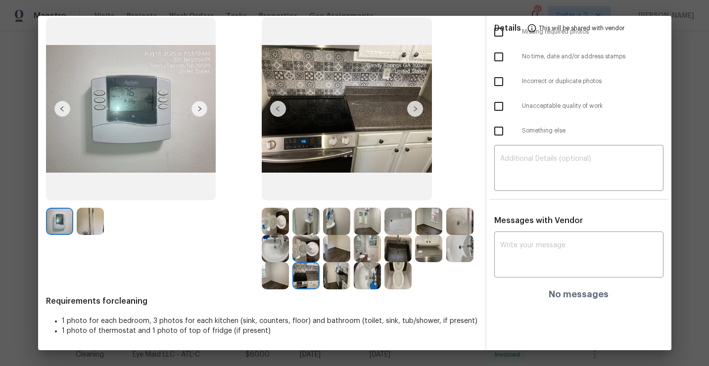
click at [370, 223] on img at bounding box center [367, 221] width 27 height 27
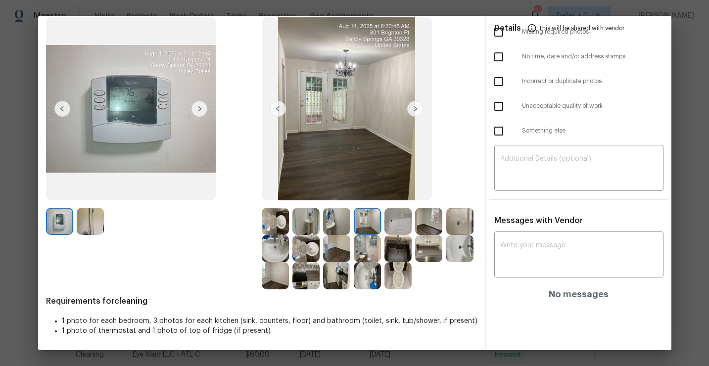
click at [398, 210] on img at bounding box center [398, 221] width 27 height 27
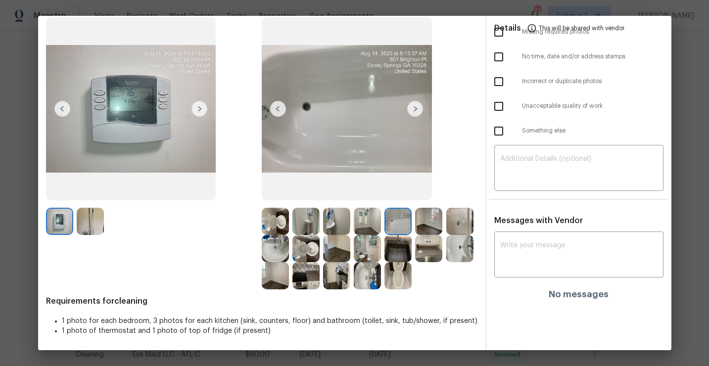
click at [423, 227] on img at bounding box center [428, 221] width 27 height 27
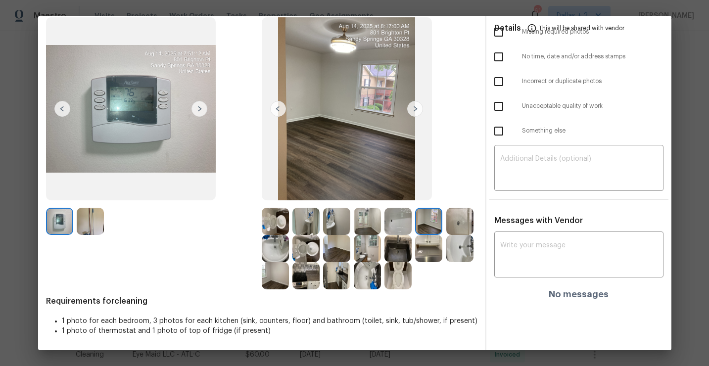
click at [470, 233] on img at bounding box center [460, 221] width 27 height 27
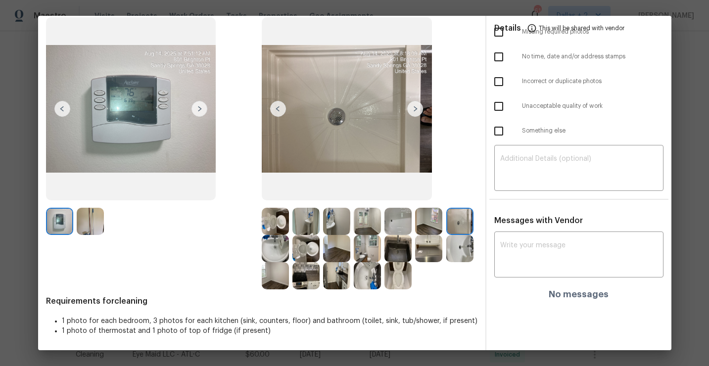
click at [315, 245] on img at bounding box center [306, 248] width 27 height 27
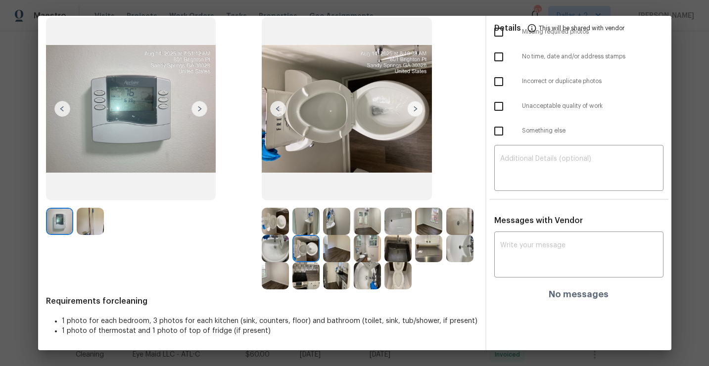
click at [339, 254] on img at bounding box center [336, 248] width 27 height 27
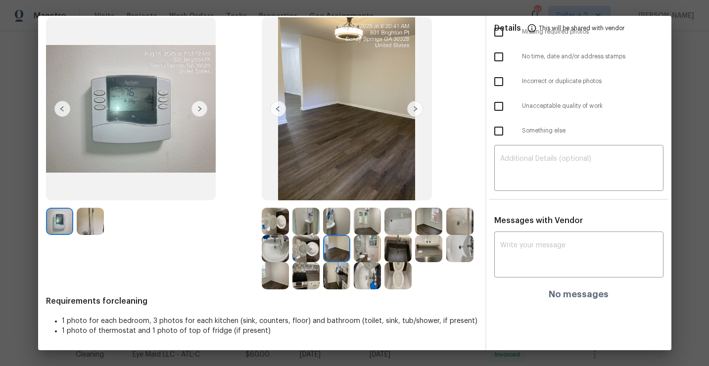
click at [366, 246] on img at bounding box center [367, 248] width 27 height 27
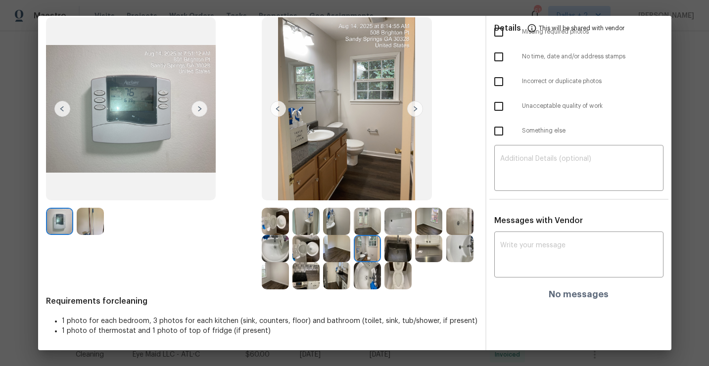
click at [427, 245] on img at bounding box center [428, 248] width 27 height 27
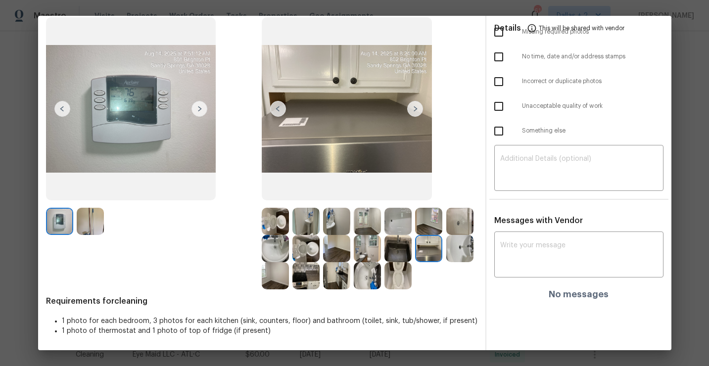
scroll to position [0, 0]
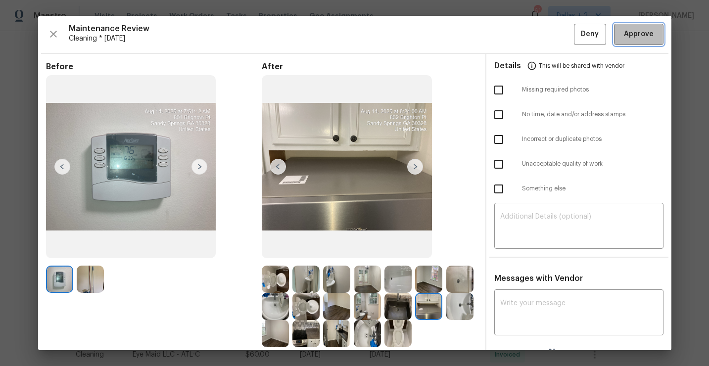
click at [631, 38] on span "Approve" at bounding box center [639, 34] width 30 height 12
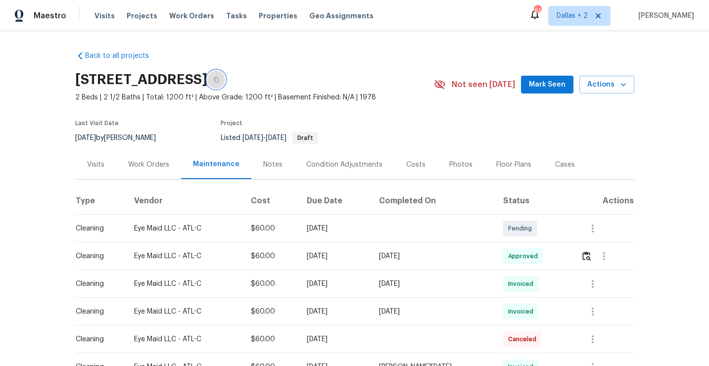
click at [219, 79] on icon "button" at bounding box center [216, 80] width 6 height 6
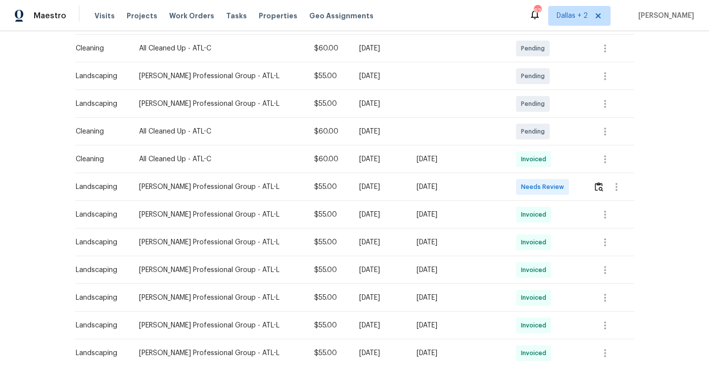
scroll to position [156, 0]
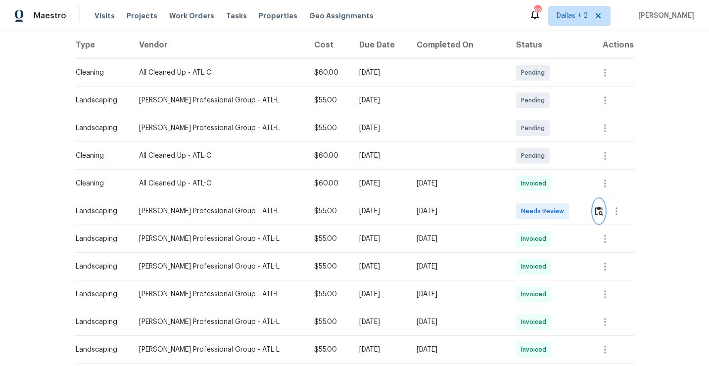
click at [598, 211] on img "button" at bounding box center [599, 210] width 8 height 9
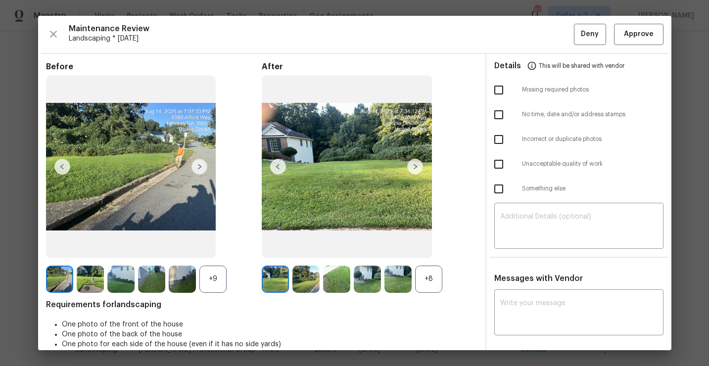
click at [428, 278] on div "+8" at bounding box center [428, 279] width 27 height 27
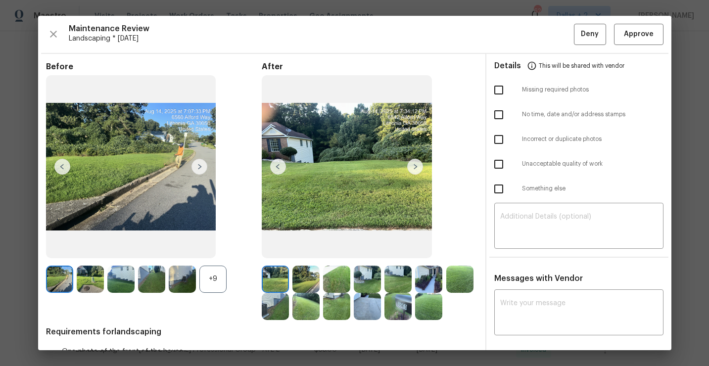
click at [193, 272] on img at bounding box center [182, 279] width 27 height 27
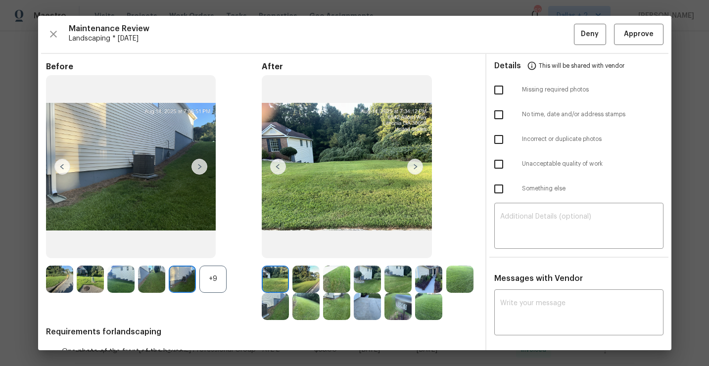
click at [210, 275] on div "+9" at bounding box center [213, 279] width 27 height 27
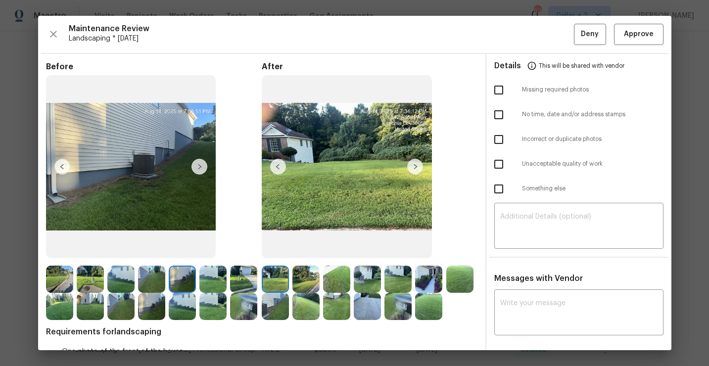
click at [398, 313] on img at bounding box center [398, 306] width 27 height 27
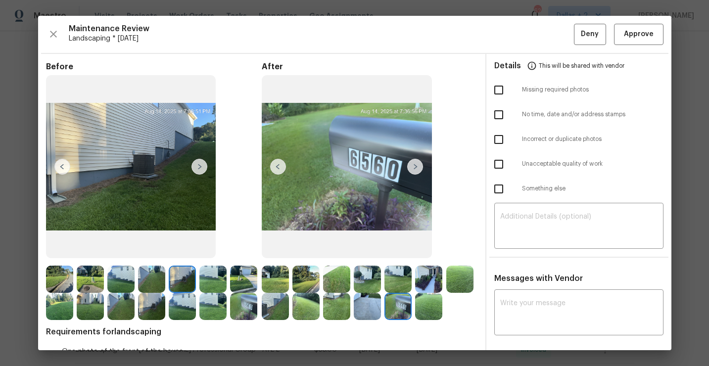
click at [148, 279] on img at bounding box center [151, 279] width 27 height 27
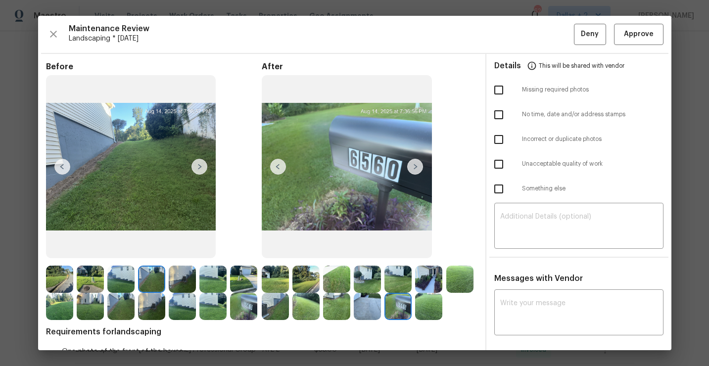
click at [365, 285] on img at bounding box center [367, 279] width 27 height 27
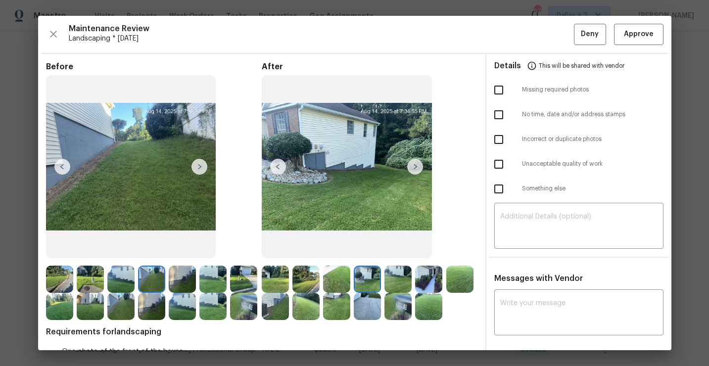
click at [425, 276] on img at bounding box center [428, 279] width 27 height 27
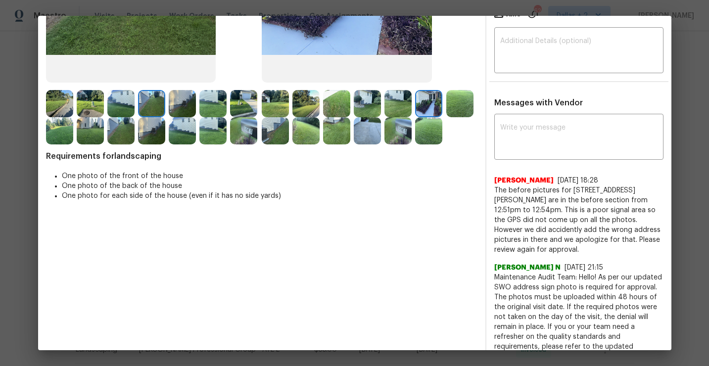
scroll to position [187, 0]
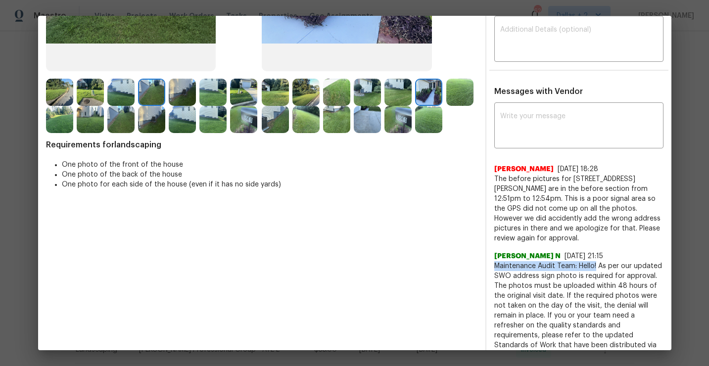
drag, startPoint x: 598, startPoint y: 254, endPoint x: 495, endPoint y: 258, distance: 103.0
click at [495, 261] on span "Maintenance Audit Team: Hello! As per our updated SWO address sign photo is req…" at bounding box center [579, 310] width 169 height 99
copy span "Maintenance Audit Team: Hello!"
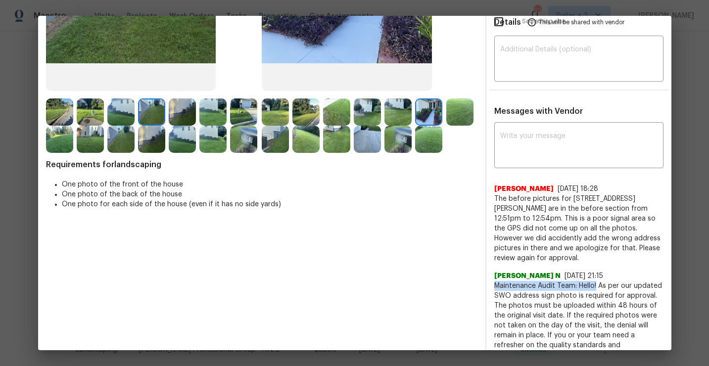
scroll to position [160, 0]
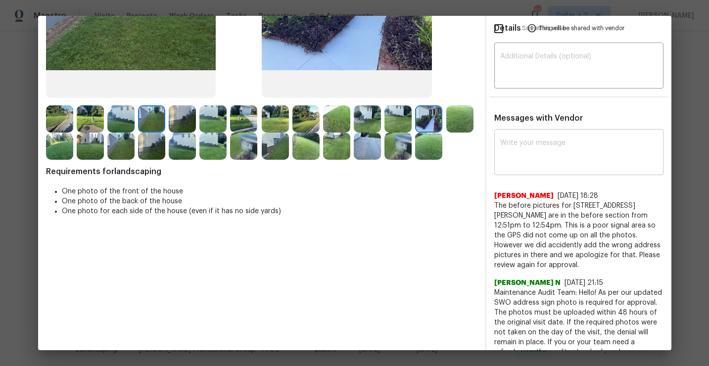
click at [528, 140] on textarea at bounding box center [578, 154] width 157 height 28
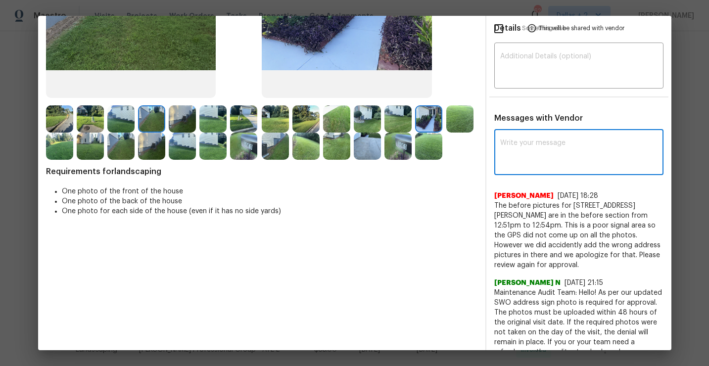
paste textarea "Maintenance Audit Team: Hello!"
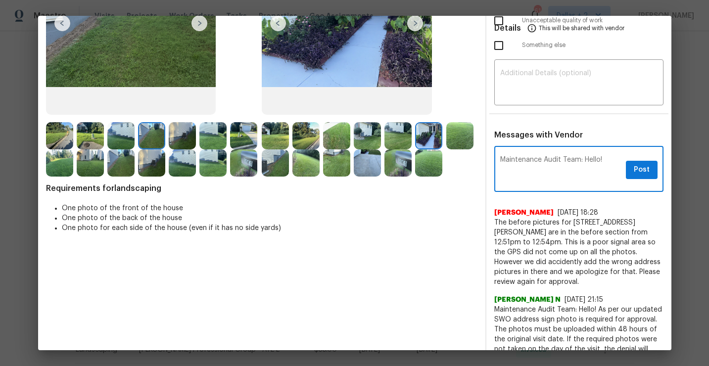
scroll to position [142, 0]
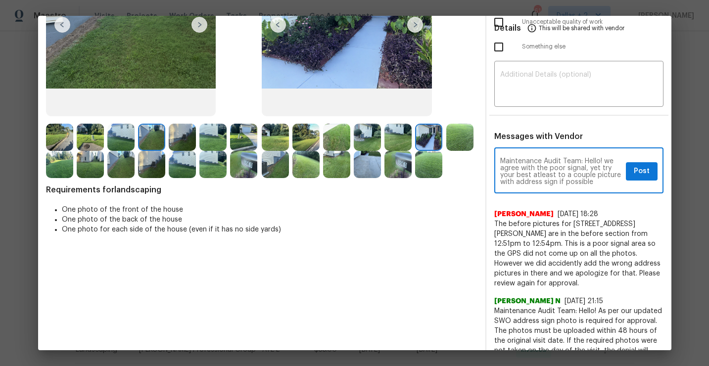
click at [550, 176] on textarea "Maintenance Audit Team: Hello! we agree with the poor signal, yet try your best…" at bounding box center [561, 172] width 122 height 28
click at [563, 191] on div "Maintenance Audit Team: Hello! we agree with the poor signal, yet try your best…" at bounding box center [579, 172] width 169 height 44
click at [561, 176] on textarea "Maintenance Audit Team: Hello! we agree with the poor signal, yet try your best…" at bounding box center [561, 172] width 122 height 28
click at [531, 176] on textarea "Maintenance Audit Team: Hello! we agree with the poor signal, yet try your best…" at bounding box center [561, 172] width 122 height 28
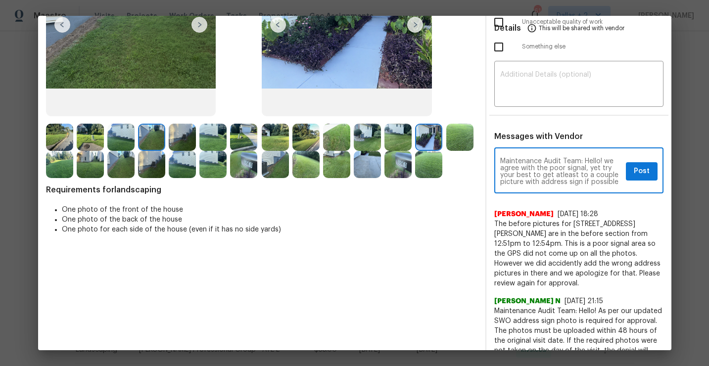
click at [581, 179] on textarea "Maintenance Audit Team: Hello! we agree with the poor signal, yet try your best…" at bounding box center [561, 172] width 122 height 28
click at [582, 175] on textarea "Maintenance Audit Team: Hello! we agree with the poor signal, yet try your best…" at bounding box center [561, 172] width 122 height 28
click at [600, 189] on div "Maintenance Audit Team: Hello! we agree with the poor signal, yet try your best…" at bounding box center [579, 172] width 169 height 44
click at [608, 188] on div "Maintenance Audit Team: Hello! we agree with the poor signal, yet try your best…" at bounding box center [579, 172] width 169 height 44
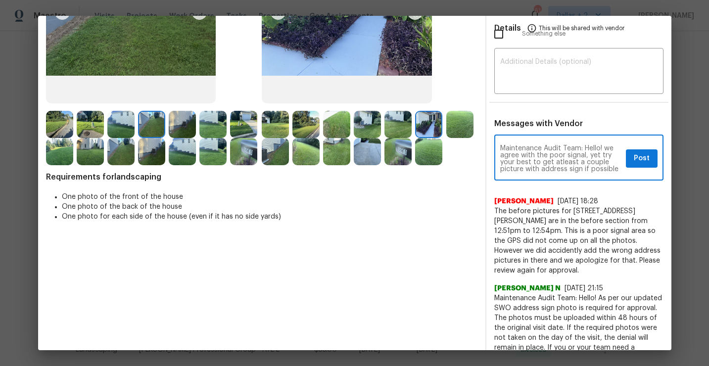
scroll to position [159, 0]
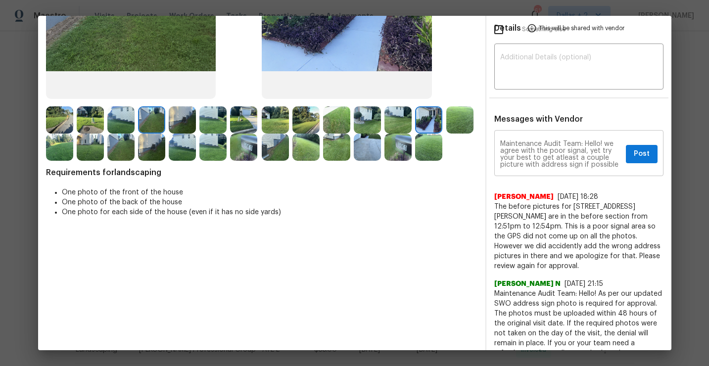
click at [616, 169] on div "Maintenance Audit Team: Hello! we agree with the poor signal, yet try your best…" at bounding box center [579, 155] width 169 height 44
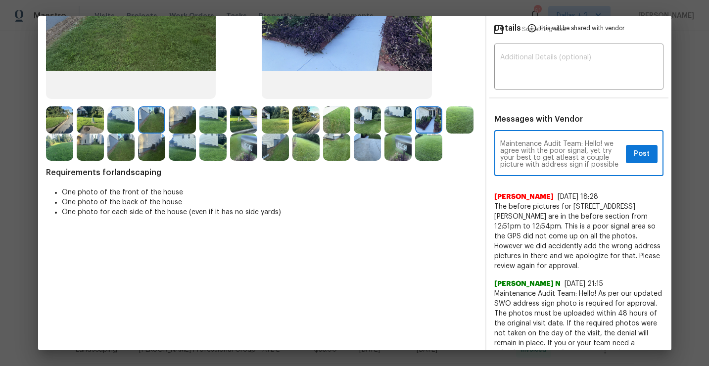
click at [616, 166] on textarea "Maintenance Audit Team: Hello! we agree with the poor signal, yet try your best…" at bounding box center [561, 155] width 122 height 28
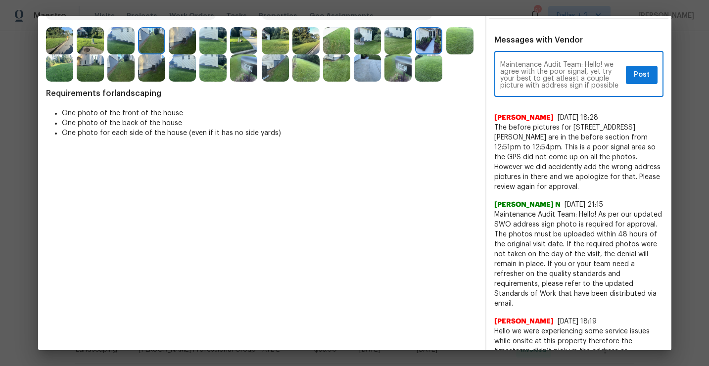
scroll to position [247, 0]
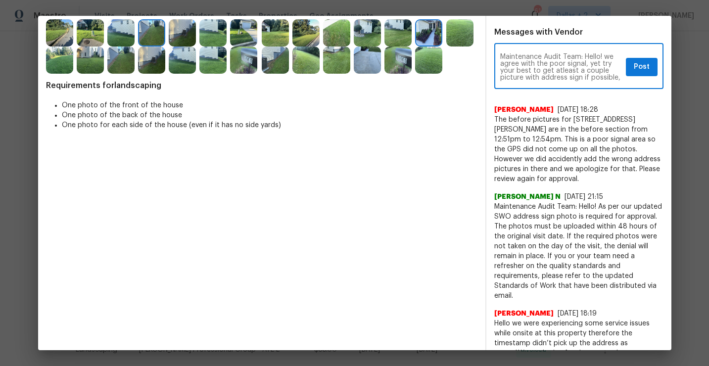
paste textarea "after further review this visit was approved."
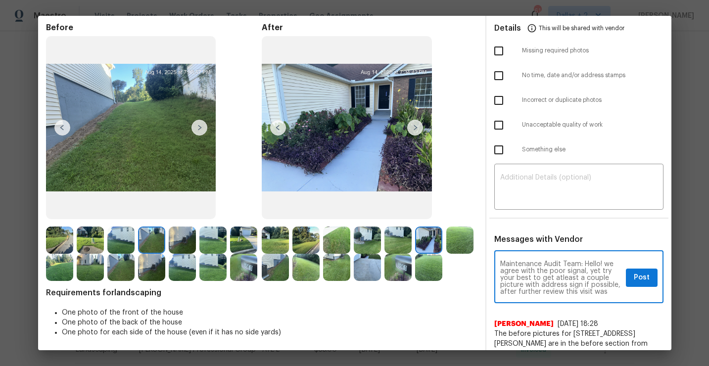
scroll to position [38, 0]
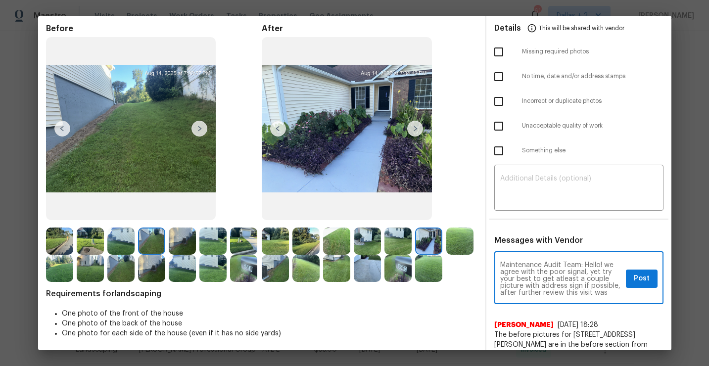
click at [580, 266] on textarea "Maintenance Audit Team: Hello! we agree with the poor signal, yet try your best…" at bounding box center [561, 279] width 122 height 35
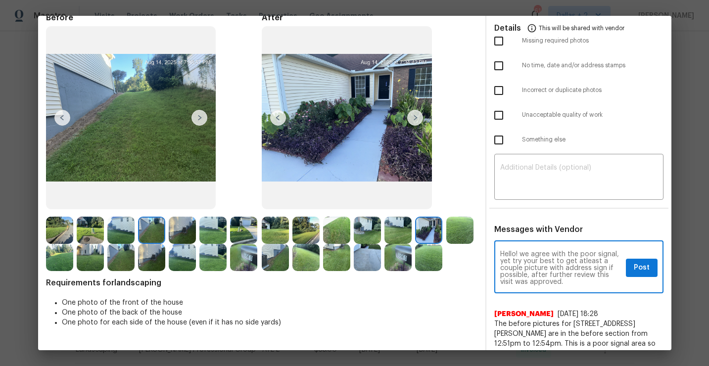
type textarea "Maintenance Audit Team 11th Aug 2025: Hello! we agree with the poor signal, yet…"
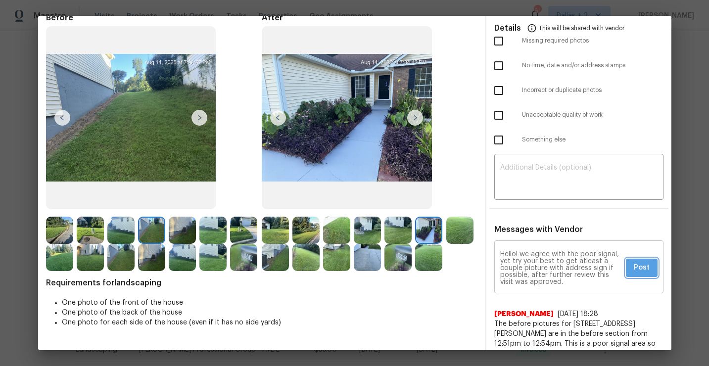
click at [655, 270] on button "Post" at bounding box center [642, 268] width 32 height 18
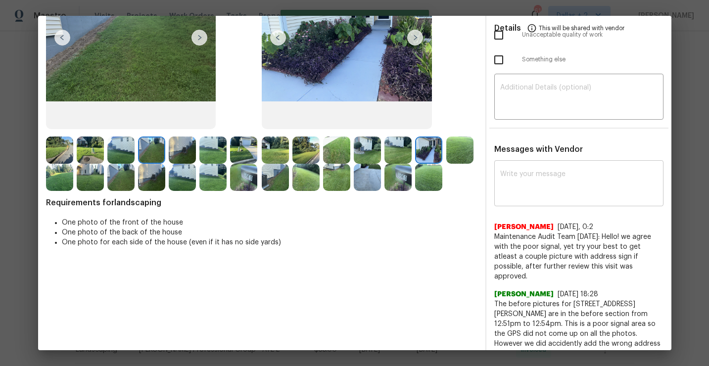
scroll to position [0, 0]
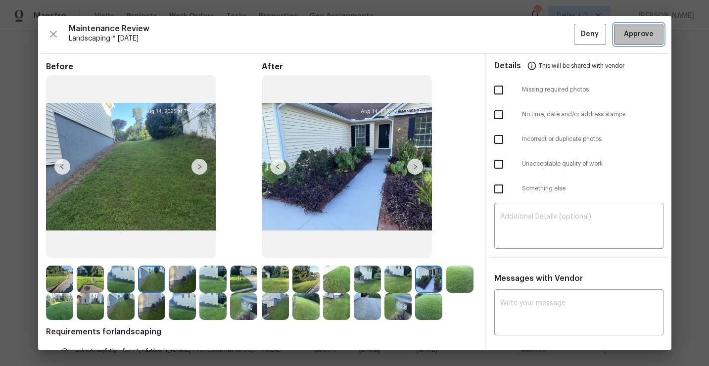
click at [624, 36] on span "Approve" at bounding box center [639, 34] width 34 height 12
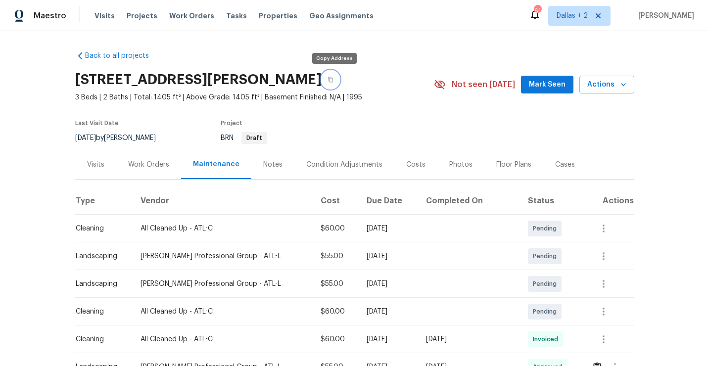
click at [333, 76] on button "button" at bounding box center [331, 80] width 18 height 18
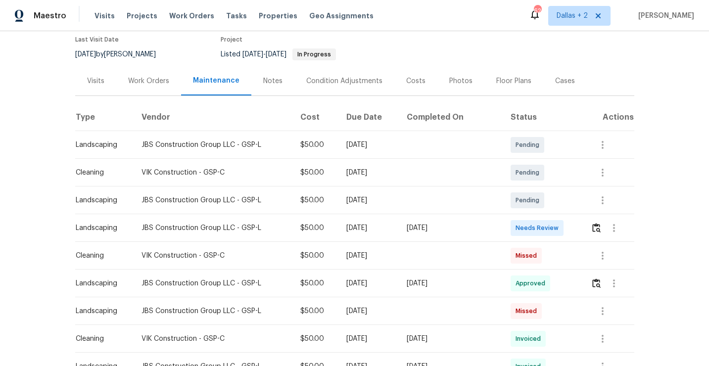
scroll to position [94, 0]
click at [599, 223] on img "button" at bounding box center [597, 227] width 8 height 9
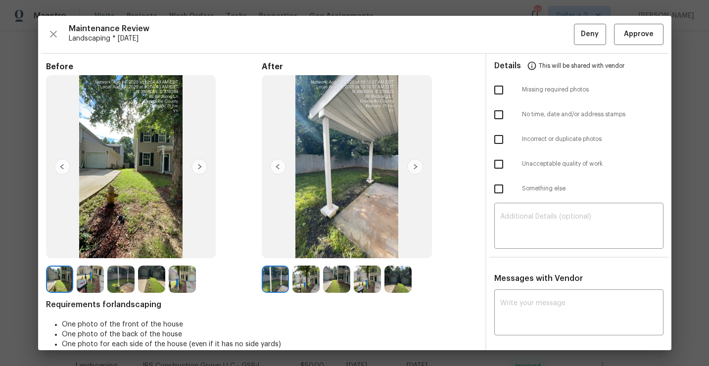
click at [278, 282] on img at bounding box center [275, 279] width 27 height 27
click at [80, 289] on img at bounding box center [90, 279] width 27 height 27
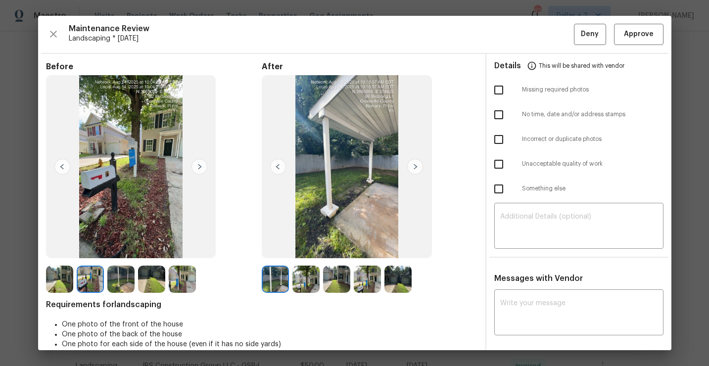
click at [306, 280] on img at bounding box center [306, 279] width 27 height 27
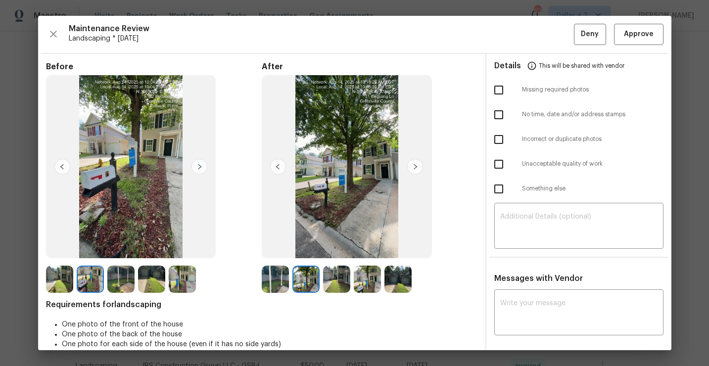
click at [332, 277] on img at bounding box center [336, 279] width 27 height 27
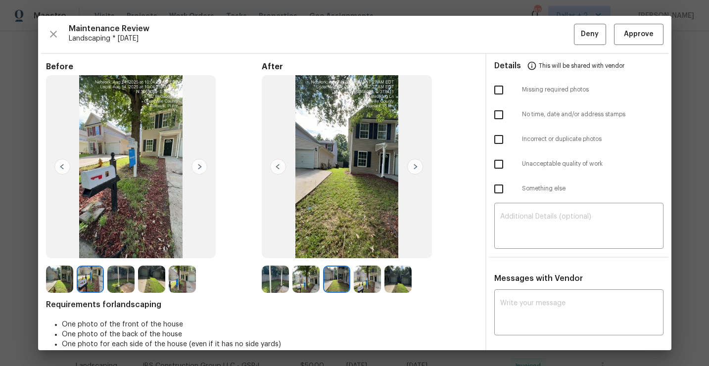
click at [367, 279] on img at bounding box center [367, 279] width 27 height 27
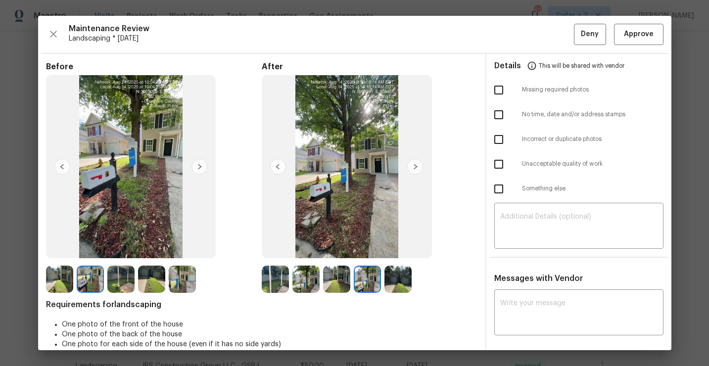
click at [394, 271] on img at bounding box center [398, 279] width 27 height 27
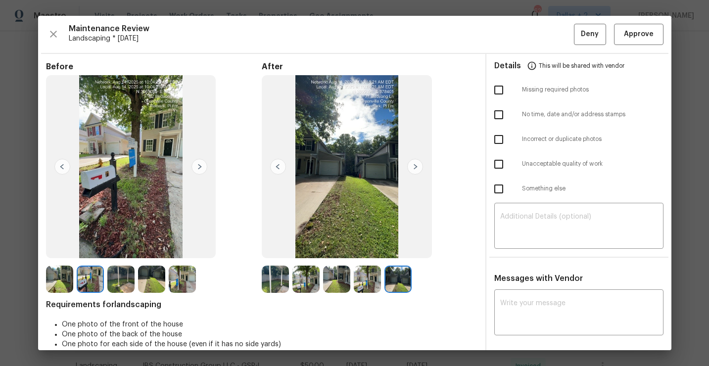
click at [266, 278] on img at bounding box center [275, 279] width 27 height 27
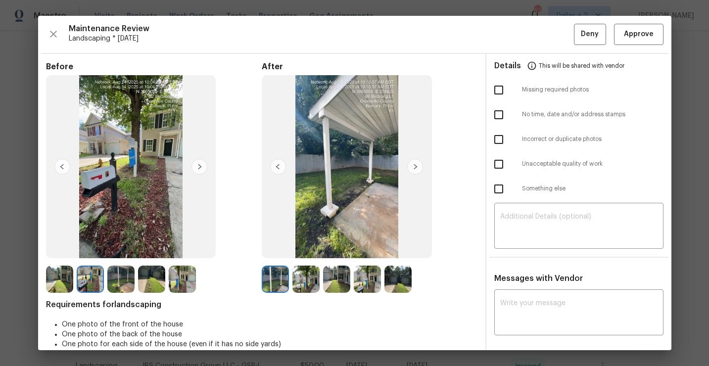
click at [308, 280] on img at bounding box center [306, 279] width 27 height 27
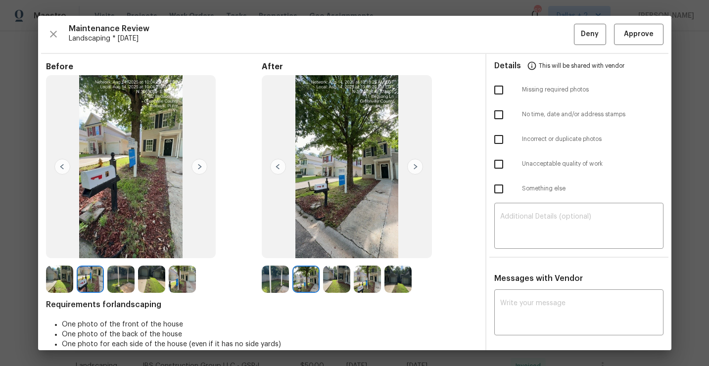
click at [331, 279] on img at bounding box center [336, 279] width 27 height 27
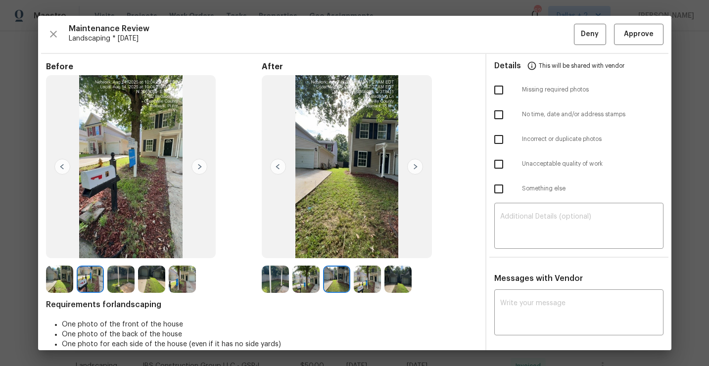
click at [359, 279] on img at bounding box center [367, 279] width 27 height 27
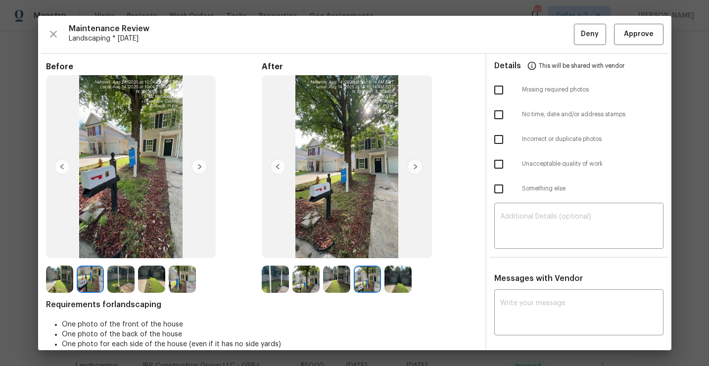
click at [386, 281] on img at bounding box center [398, 279] width 27 height 27
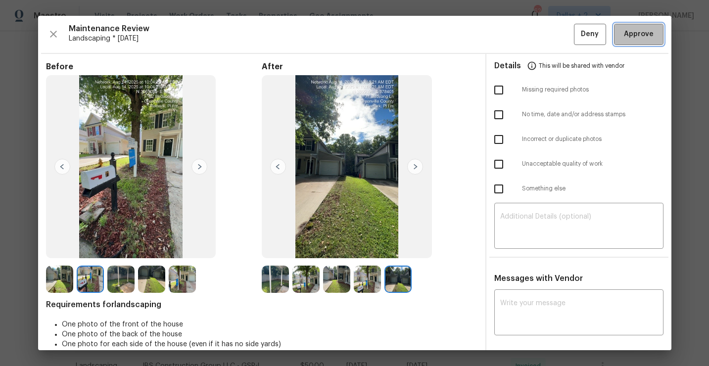
click at [640, 42] on button "Approve" at bounding box center [639, 34] width 50 height 21
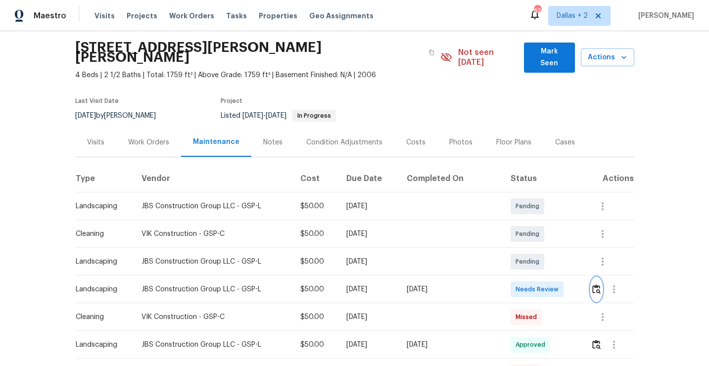
scroll to position [0, 0]
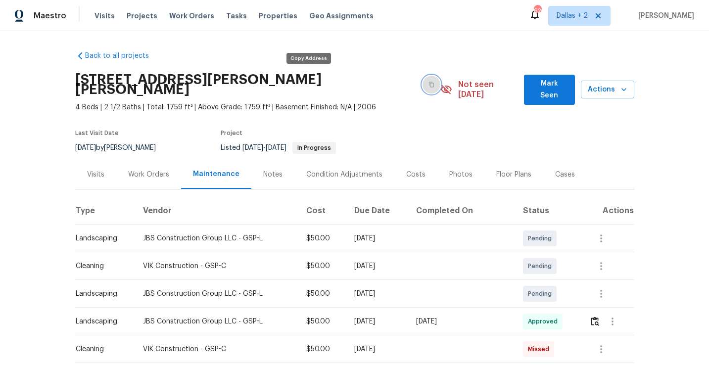
click at [423, 83] on button "button" at bounding box center [432, 85] width 18 height 18
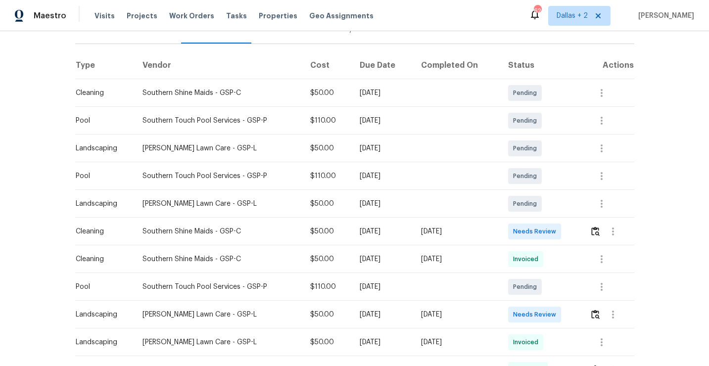
scroll to position [153, 0]
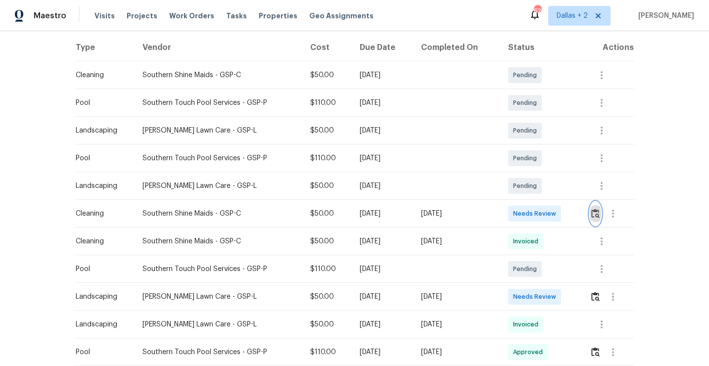
click at [593, 220] on button "button" at bounding box center [595, 214] width 11 height 24
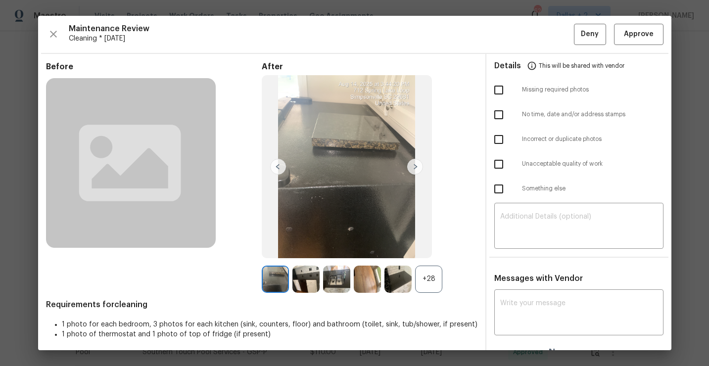
click at [421, 278] on div "+28" at bounding box center [428, 279] width 27 height 27
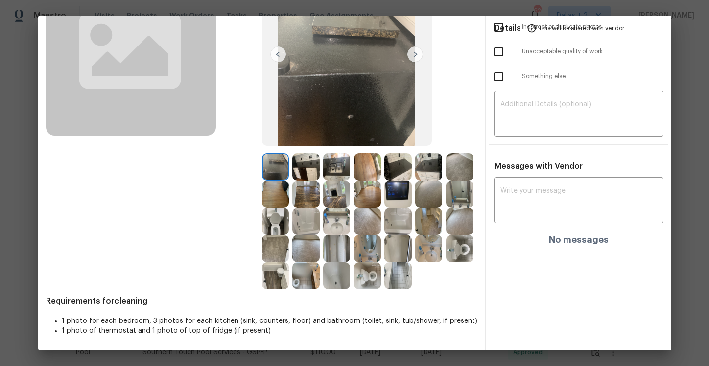
scroll to position [0, 0]
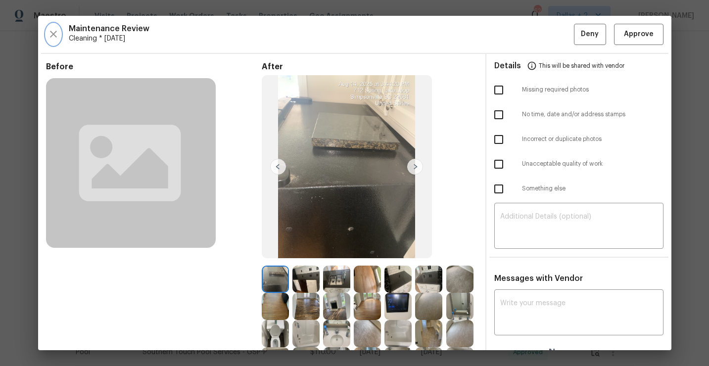
click at [56, 31] on icon "button" at bounding box center [53, 34] width 7 height 7
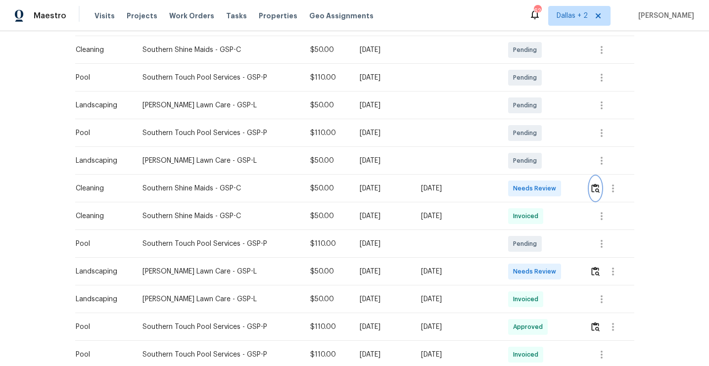
scroll to position [187, 0]
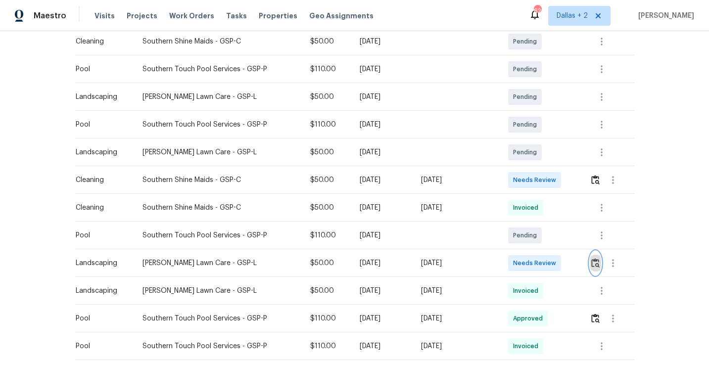
click at [598, 267] on img "button" at bounding box center [596, 262] width 8 height 9
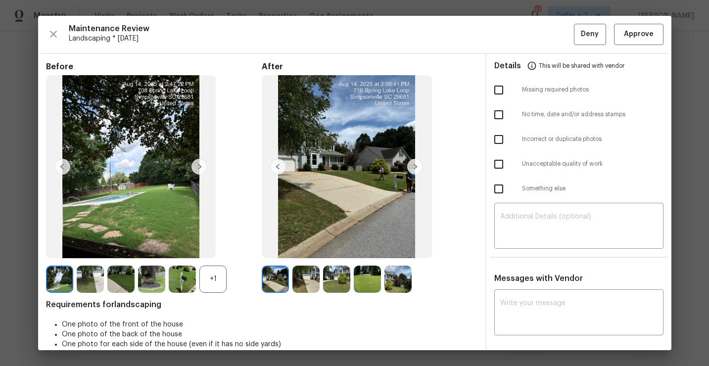
click at [210, 278] on div "+1" at bounding box center [213, 279] width 27 height 27
click at [179, 272] on img at bounding box center [182, 279] width 27 height 27
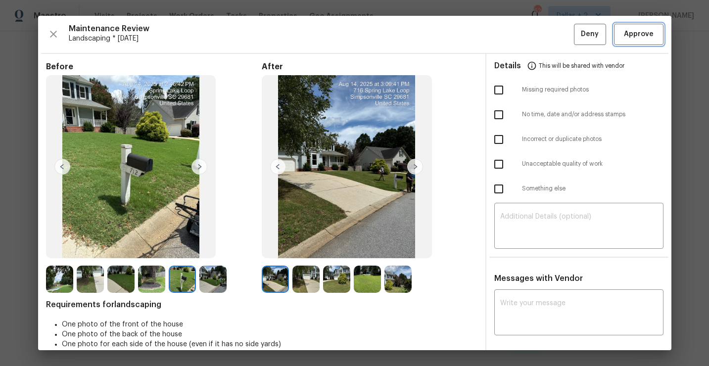
click at [634, 30] on span "Approve" at bounding box center [639, 34] width 30 height 12
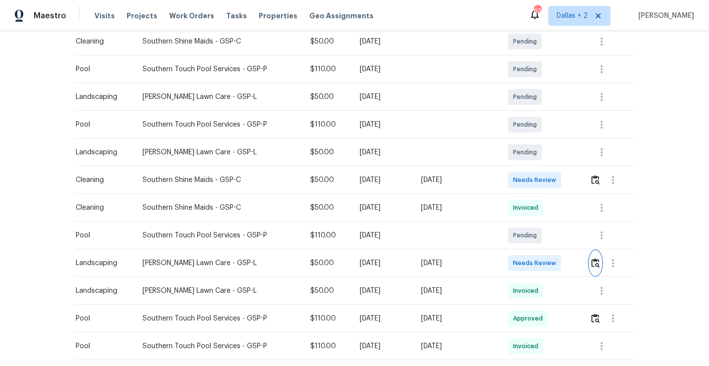
scroll to position [0, 0]
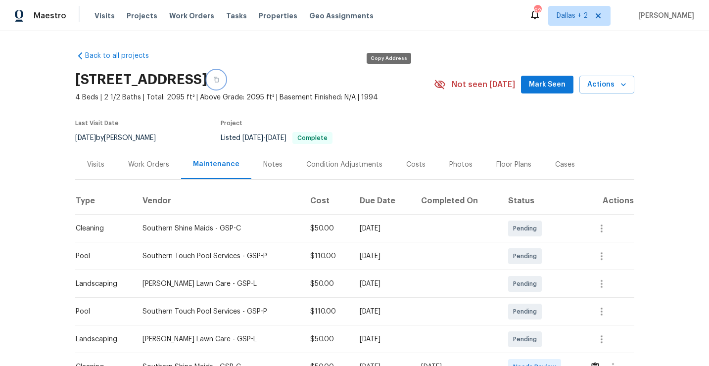
click at [225, 81] on button "button" at bounding box center [216, 80] width 18 height 18
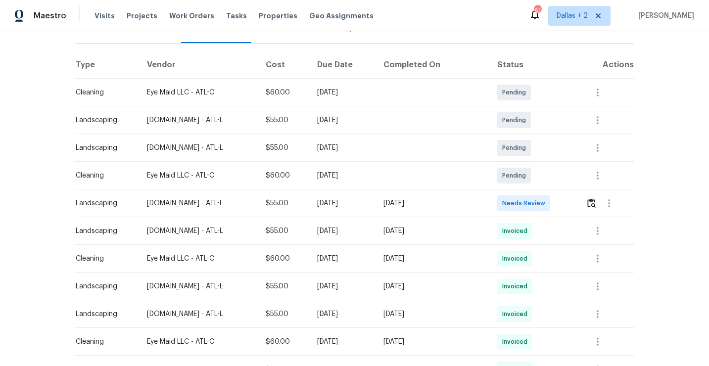
scroll to position [150, 0]
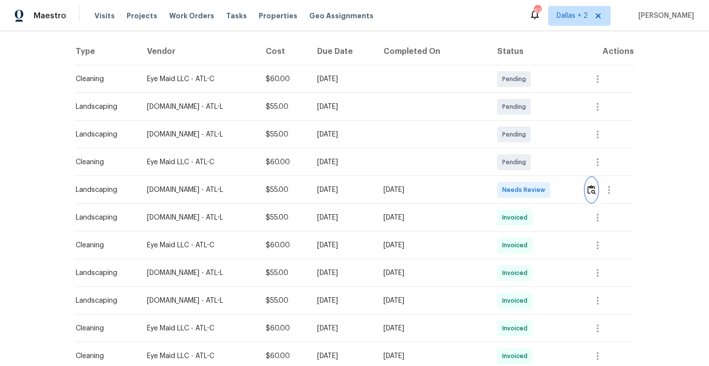
click at [592, 192] on img "button" at bounding box center [592, 189] width 8 height 9
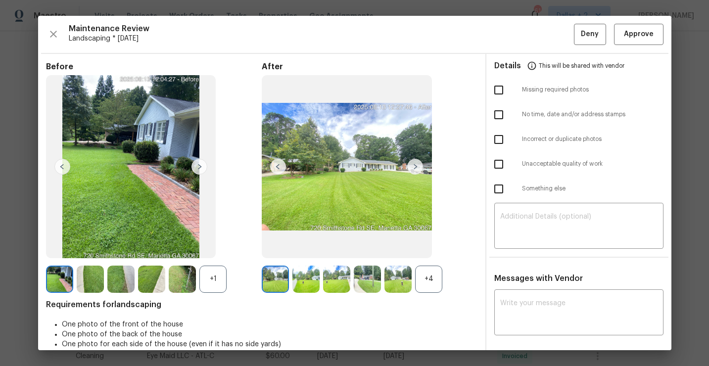
click at [432, 276] on div "+4" at bounding box center [428, 279] width 27 height 27
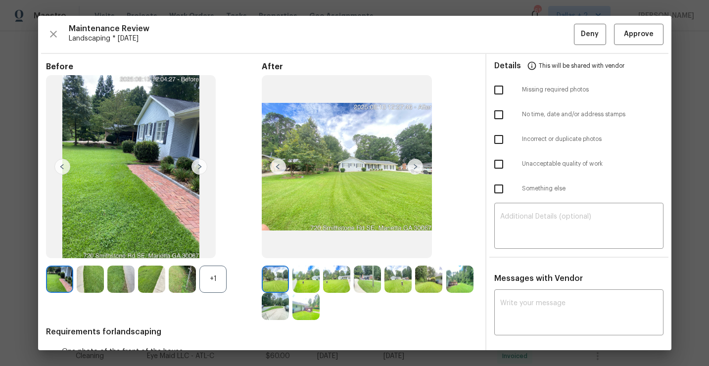
click at [211, 281] on div "+1" at bounding box center [213, 279] width 27 height 27
click at [279, 315] on img at bounding box center [275, 306] width 27 height 27
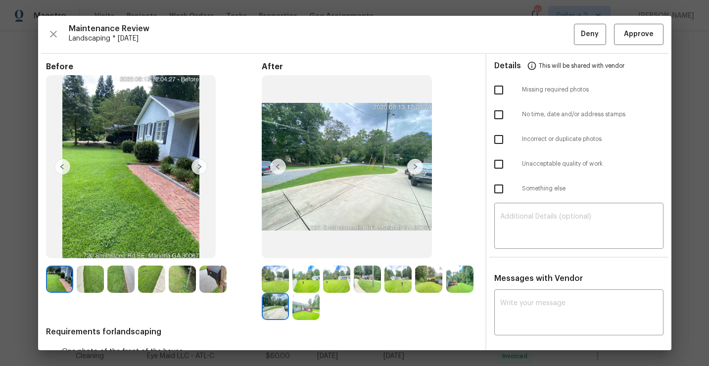
click at [206, 286] on img at bounding box center [213, 279] width 27 height 27
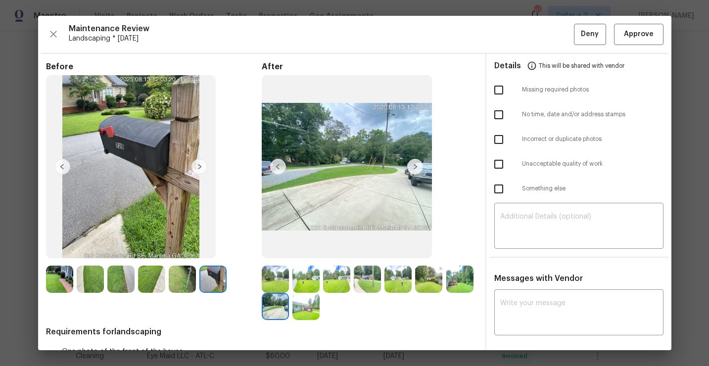
click at [331, 284] on img at bounding box center [336, 279] width 27 height 27
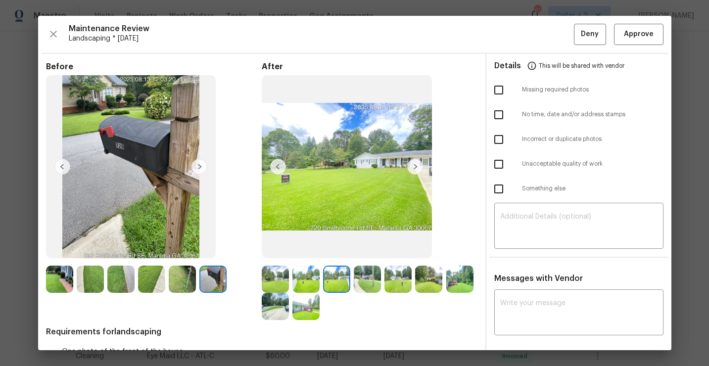
click at [438, 280] on img at bounding box center [428, 279] width 27 height 27
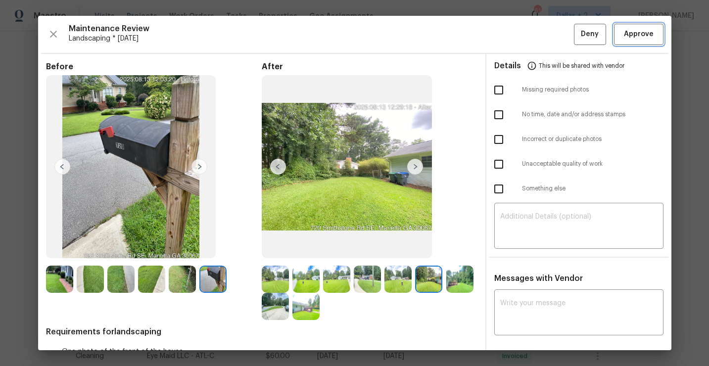
click at [645, 37] on span "Approve" at bounding box center [639, 34] width 30 height 12
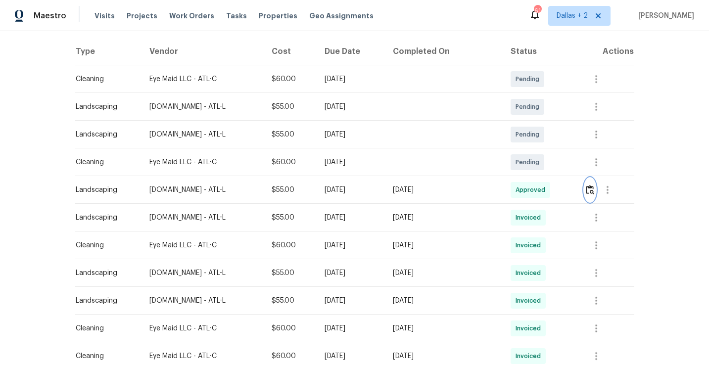
scroll to position [0, 0]
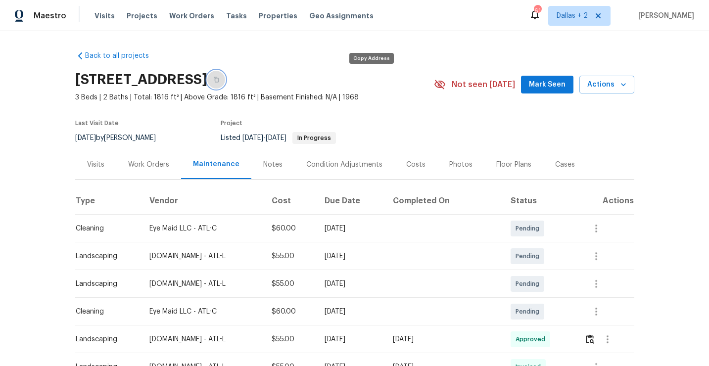
click at [225, 83] on button "button" at bounding box center [216, 80] width 18 height 18
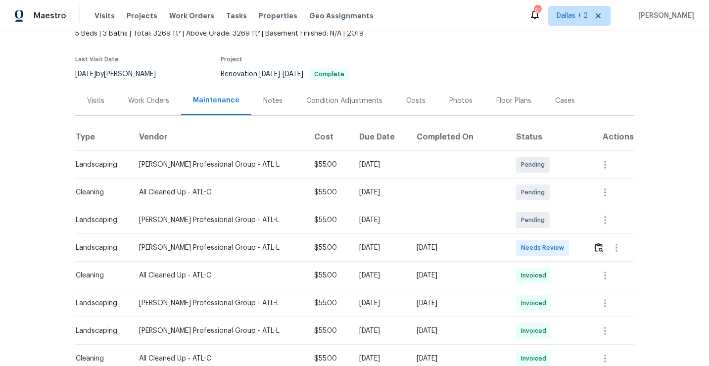
scroll to position [70, 0]
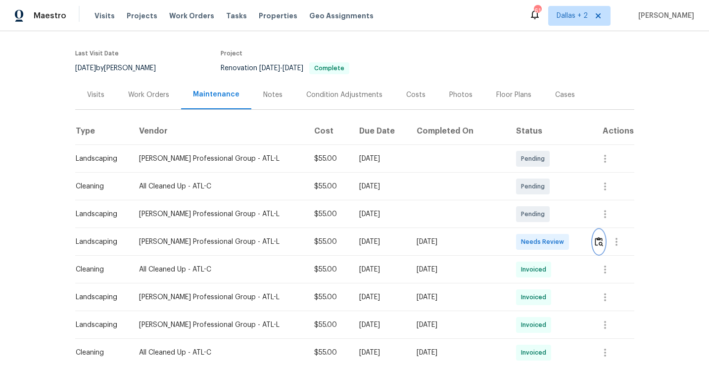
click at [595, 244] on img "button" at bounding box center [599, 241] width 8 height 9
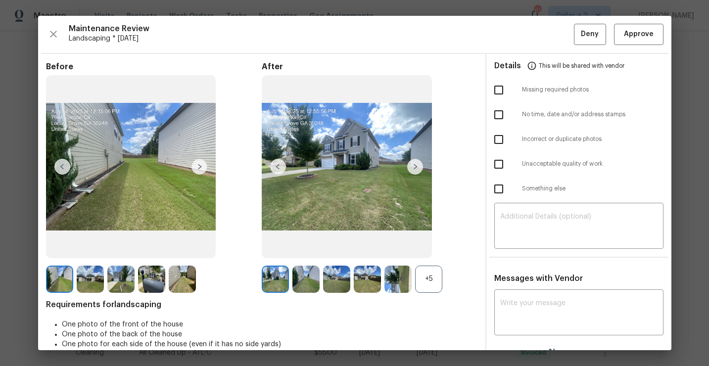
click at [422, 279] on div "+5" at bounding box center [428, 279] width 27 height 27
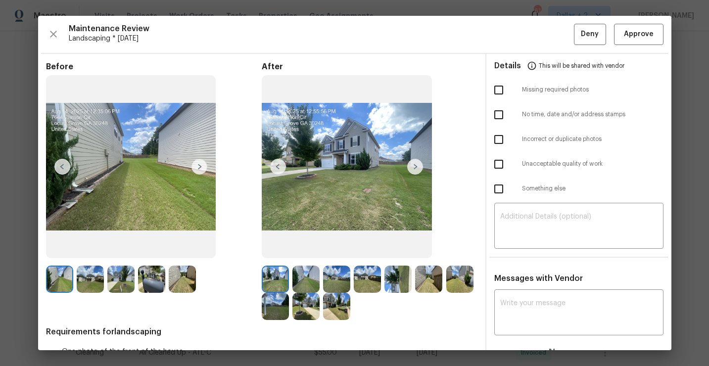
click at [180, 280] on img at bounding box center [182, 279] width 27 height 27
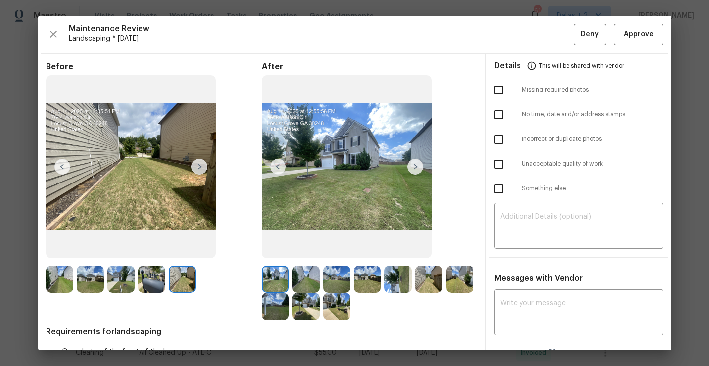
click at [142, 280] on img at bounding box center [151, 279] width 27 height 27
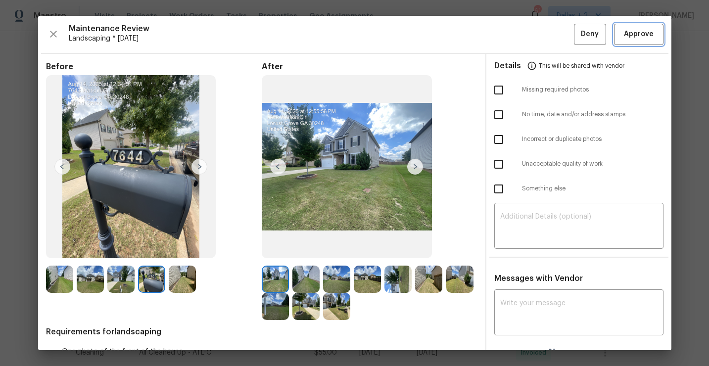
click at [633, 37] on span "Approve" at bounding box center [639, 34] width 30 height 12
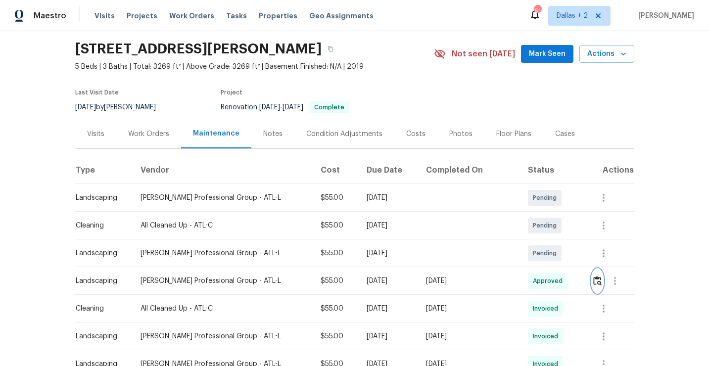
scroll to position [0, 0]
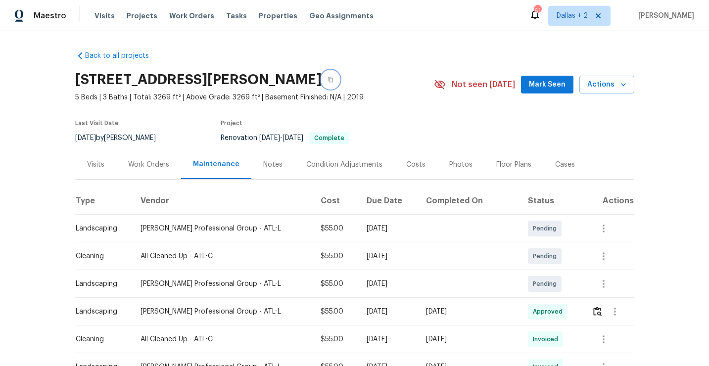
click at [334, 78] on icon "button" at bounding box center [331, 80] width 6 height 6
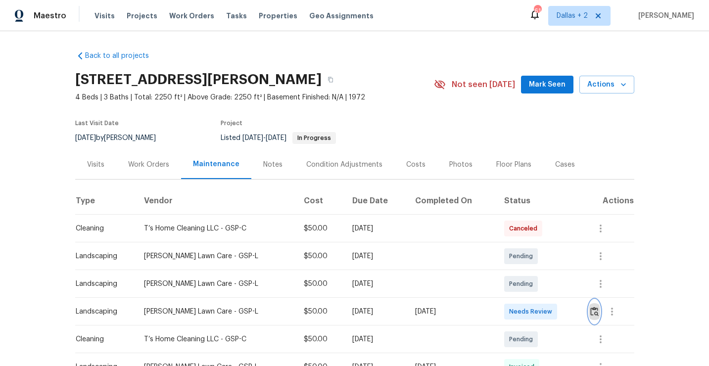
click at [593, 310] on img "button" at bounding box center [595, 311] width 8 height 9
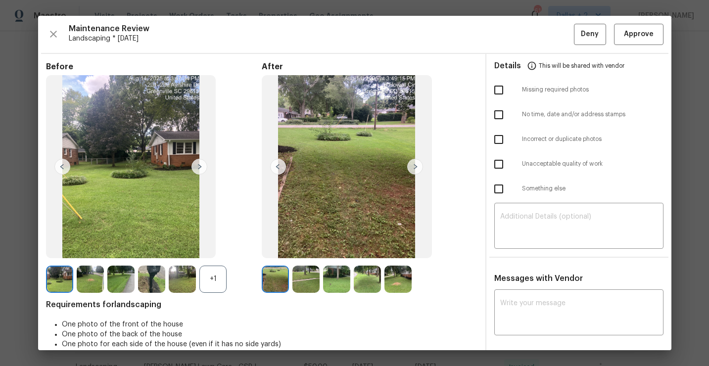
click at [154, 270] on img at bounding box center [151, 279] width 27 height 27
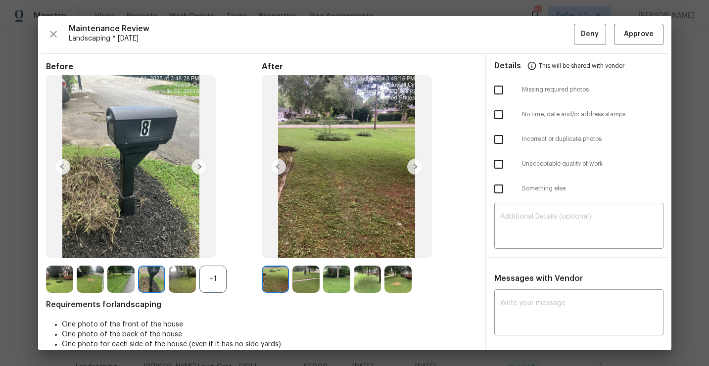
click at [644, 45] on div "Maintenance Review Landscaping * [DATE] Deny Approve Before +1 After Requiremen…" at bounding box center [355, 183] width 634 height 335
click at [640, 35] on span "Approve" at bounding box center [639, 34] width 30 height 12
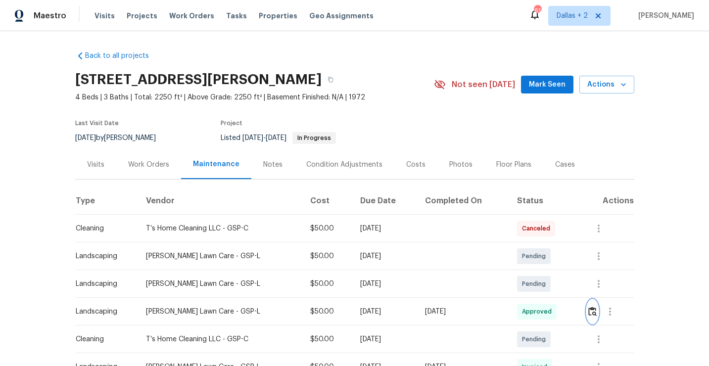
click at [593, 305] on button "button" at bounding box center [592, 312] width 11 height 24
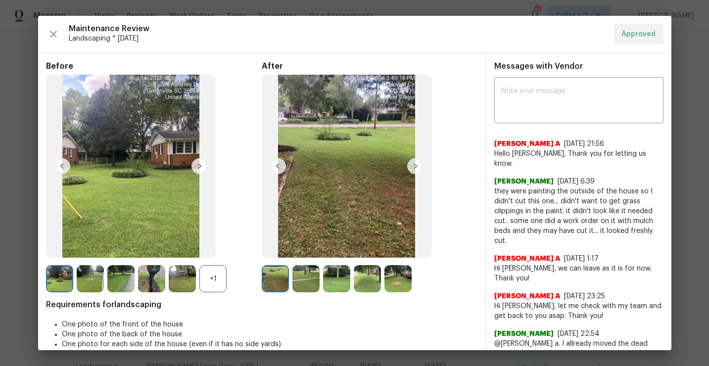
click at [363, 274] on img at bounding box center [367, 278] width 27 height 27
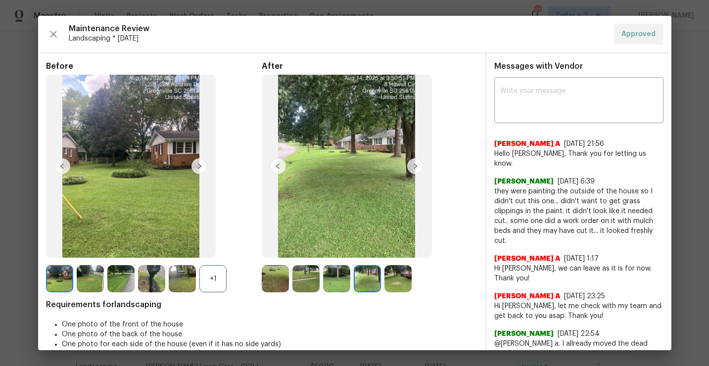
click at [330, 278] on img at bounding box center [336, 278] width 27 height 27
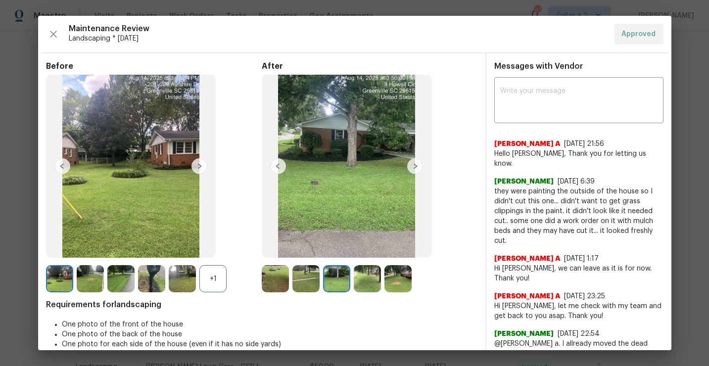
click at [303, 278] on img at bounding box center [306, 278] width 27 height 27
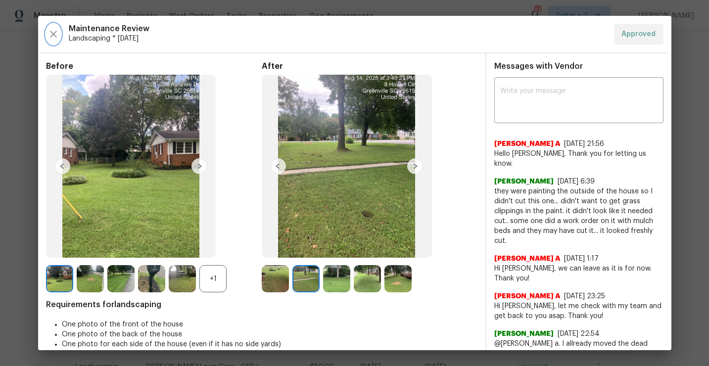
click at [49, 35] on icon "button" at bounding box center [54, 34] width 12 height 12
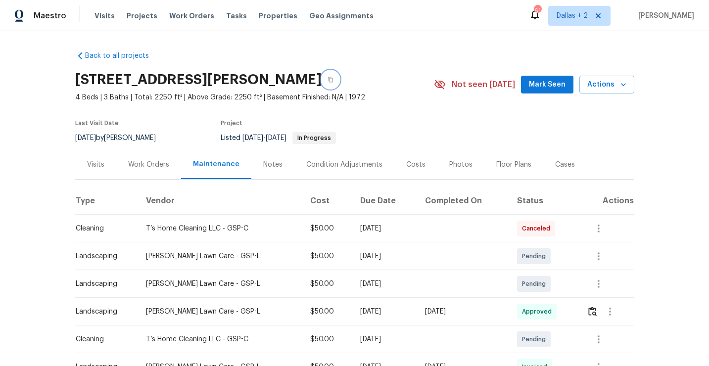
click at [322, 76] on button "button" at bounding box center [331, 80] width 18 height 18
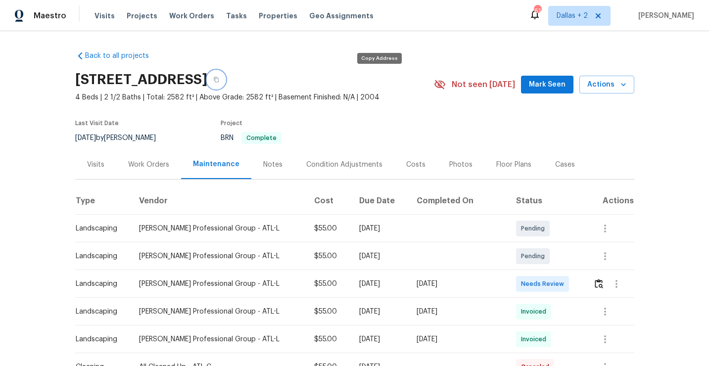
click at [219, 81] on icon "button" at bounding box center [216, 79] width 5 height 5
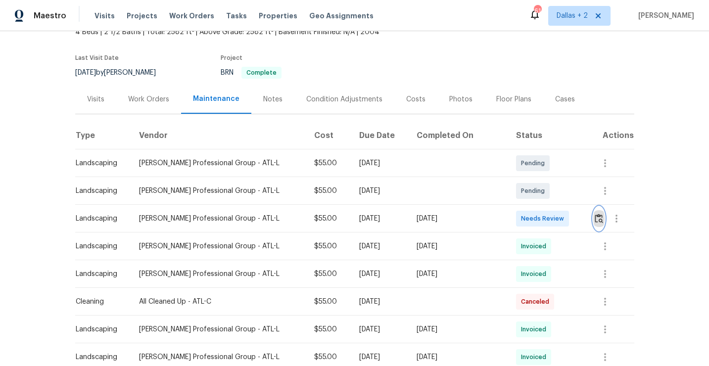
click at [600, 217] on img "button" at bounding box center [599, 218] width 8 height 9
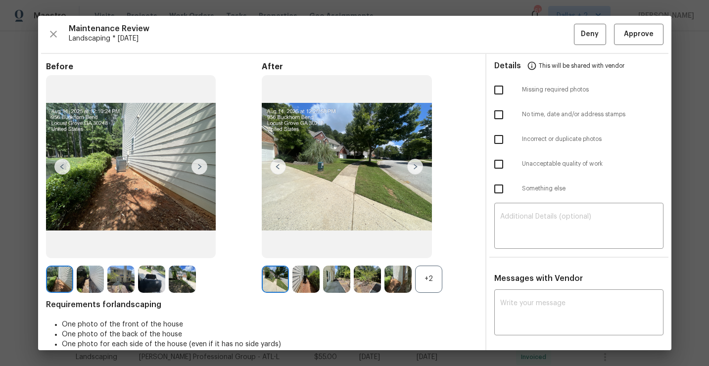
click at [434, 279] on div "+2" at bounding box center [428, 279] width 27 height 27
click at [201, 270] on div at bounding box center [154, 279] width 216 height 27
click at [180, 285] on img at bounding box center [182, 279] width 27 height 27
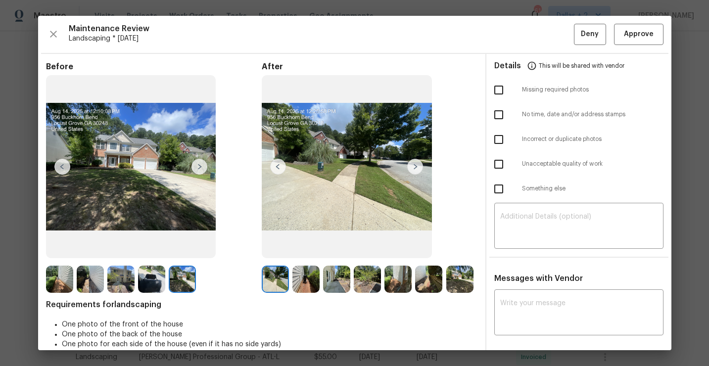
click at [60, 294] on div "Before After Requirements for landscaping One photo of the front of the house O…" at bounding box center [262, 312] width 432 height 500
click at [58, 292] on img at bounding box center [59, 279] width 27 height 27
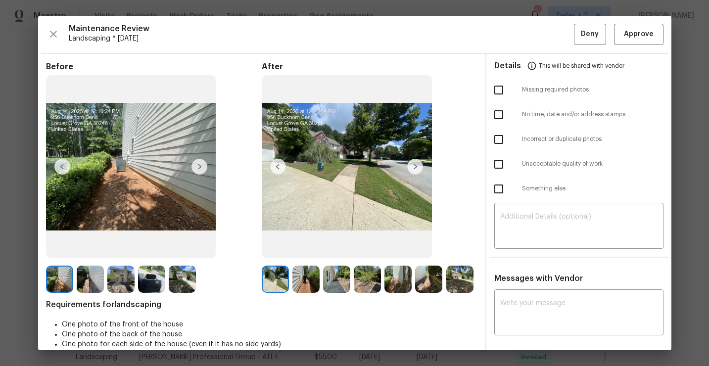
click at [201, 166] on img at bounding box center [200, 167] width 16 height 16
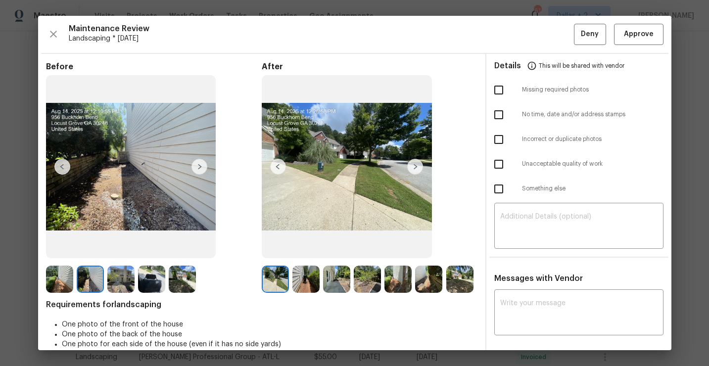
click at [200, 170] on img at bounding box center [200, 167] width 16 height 16
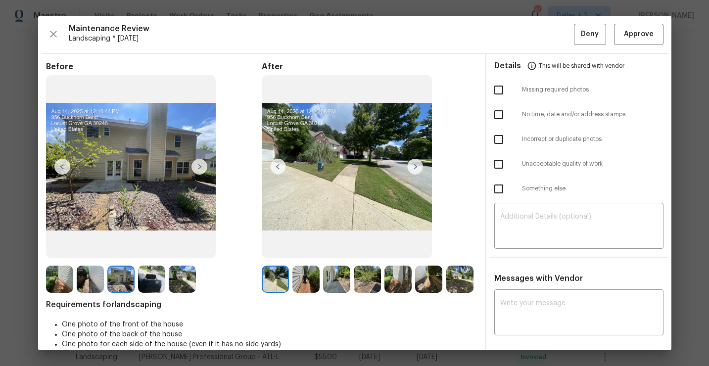
click at [195, 167] on img at bounding box center [200, 167] width 16 height 16
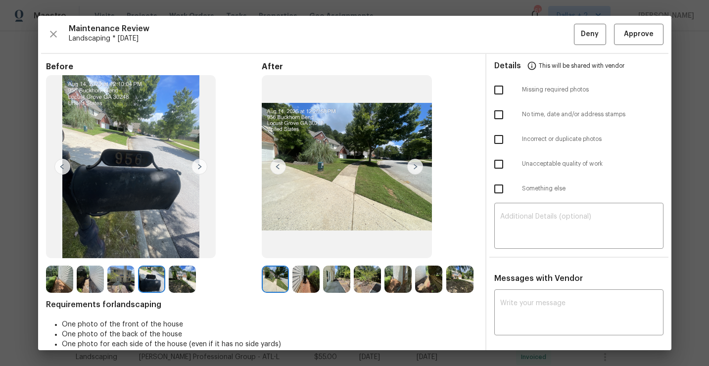
click at [346, 279] on img at bounding box center [336, 279] width 27 height 27
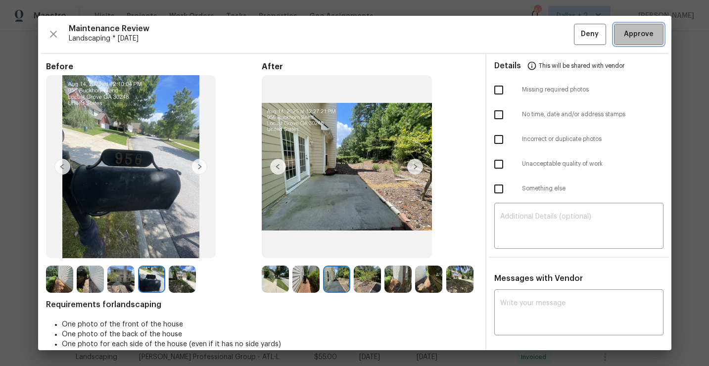
click at [630, 29] on span "Approve" at bounding box center [639, 34] width 30 height 12
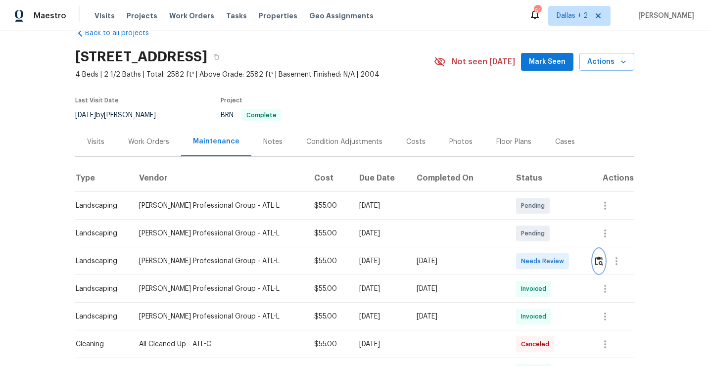
scroll to position [0, 0]
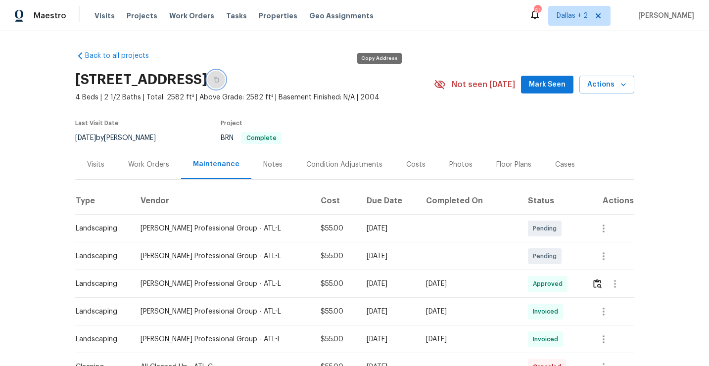
click at [219, 81] on icon "button" at bounding box center [216, 80] width 6 height 6
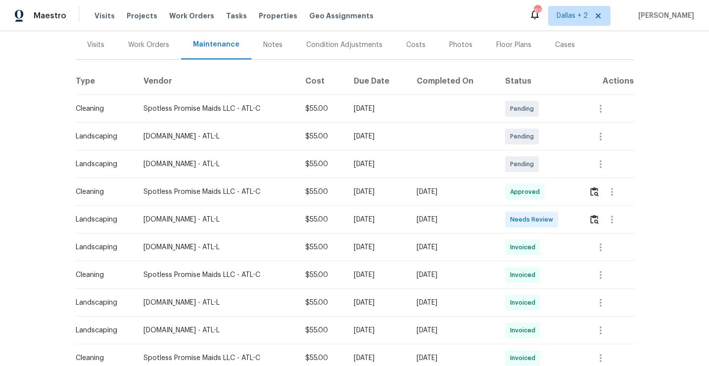
scroll to position [126, 0]
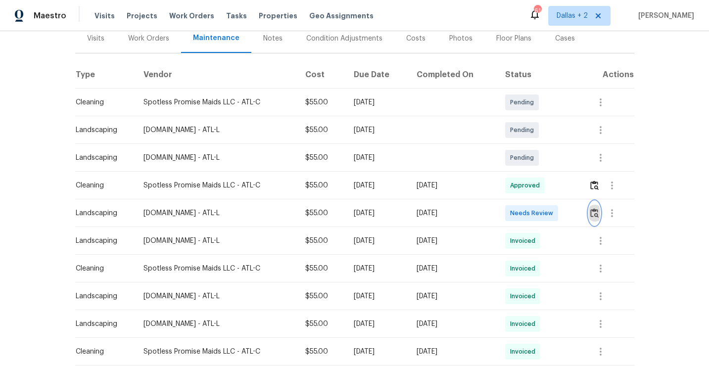
click at [597, 216] on img "button" at bounding box center [595, 212] width 8 height 9
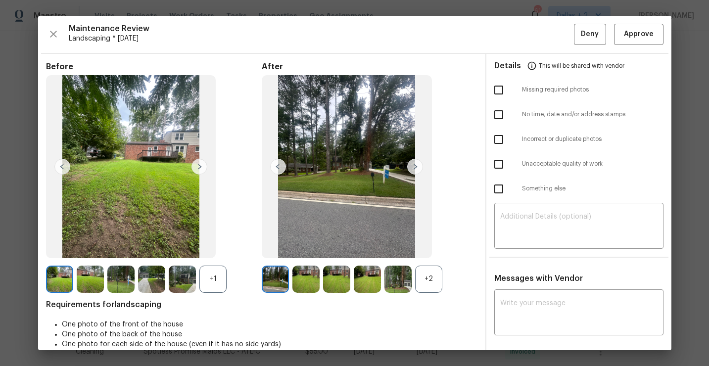
click at [57, 280] on img at bounding box center [59, 279] width 27 height 27
click at [81, 282] on img at bounding box center [90, 279] width 27 height 27
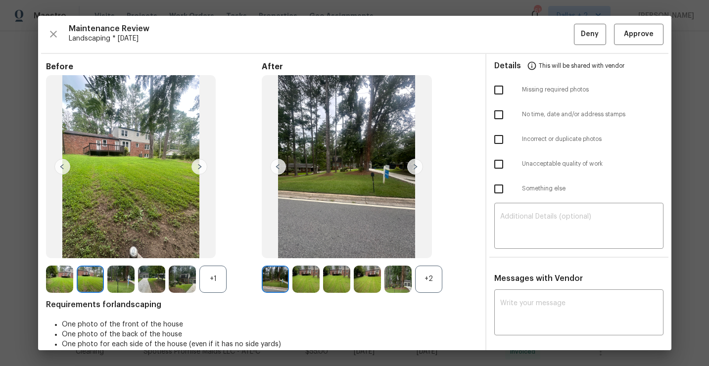
click at [415, 283] on div "+2" at bounding box center [428, 279] width 27 height 27
click at [87, 276] on img at bounding box center [90, 279] width 27 height 27
click at [123, 276] on img at bounding box center [120, 279] width 27 height 27
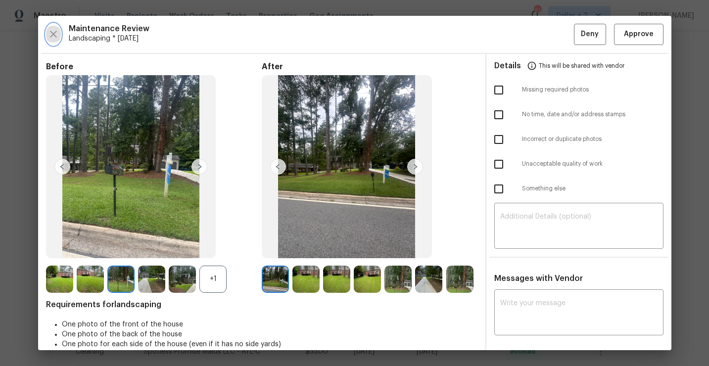
click at [58, 40] on icon "button" at bounding box center [54, 34] width 12 height 12
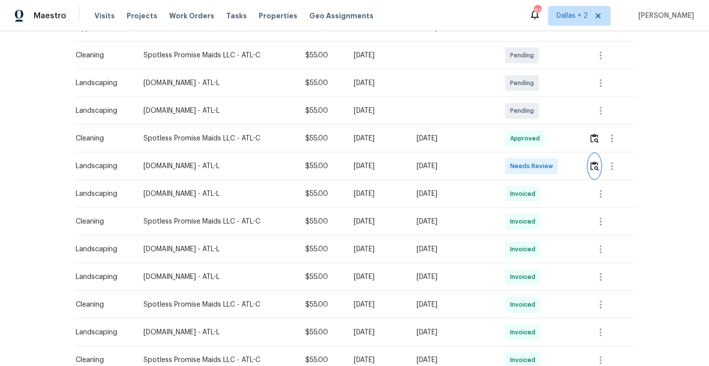
scroll to position [196, 0]
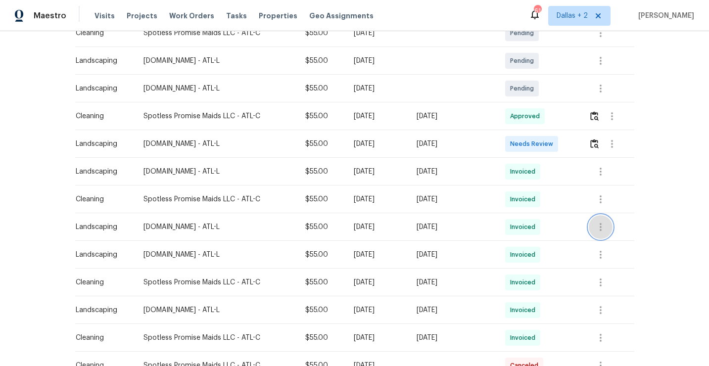
click at [608, 235] on button "button" at bounding box center [601, 227] width 24 height 24
click at [619, 245] on li "View details" at bounding box center [626, 243] width 69 height 16
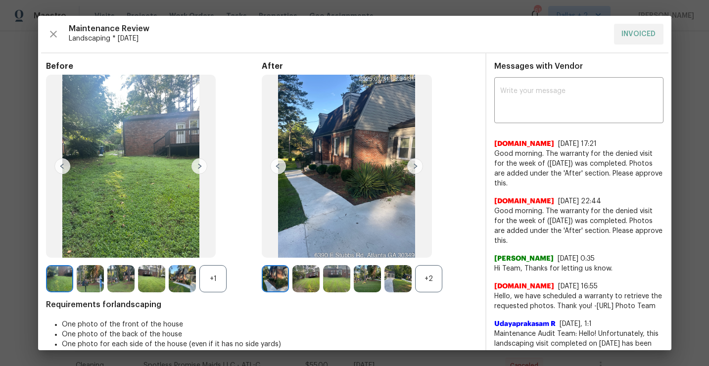
click at [427, 286] on div "+2" at bounding box center [428, 278] width 27 height 27
click at [420, 263] on div "After" at bounding box center [370, 176] width 216 height 231
click at [204, 275] on div "+1" at bounding box center [213, 278] width 27 height 27
click at [70, 272] on img at bounding box center [59, 278] width 27 height 27
click at [96, 279] on img at bounding box center [90, 278] width 27 height 27
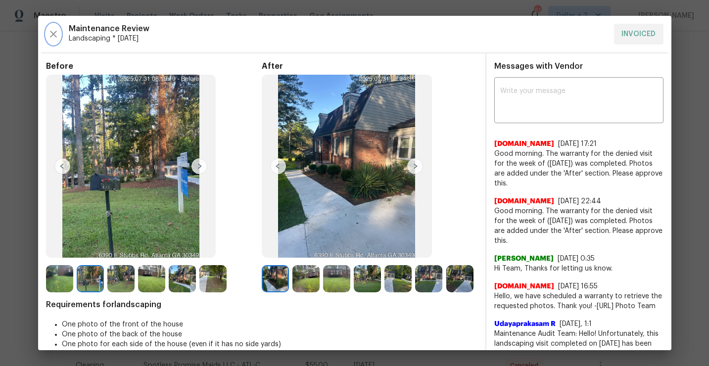
click at [49, 40] on button "button" at bounding box center [53, 34] width 15 height 21
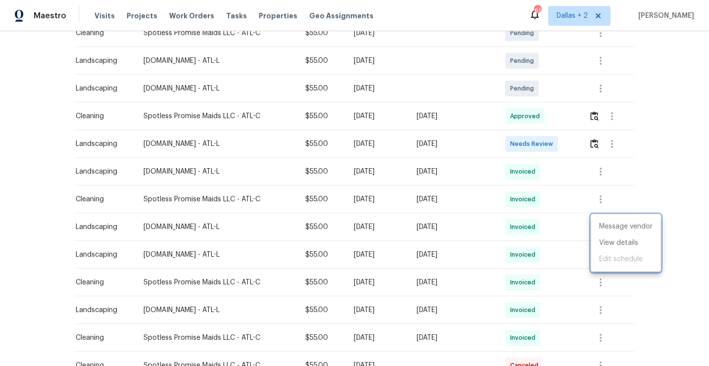
click at [599, 145] on div at bounding box center [354, 183] width 709 height 366
